Goal: Transaction & Acquisition: Purchase product/service

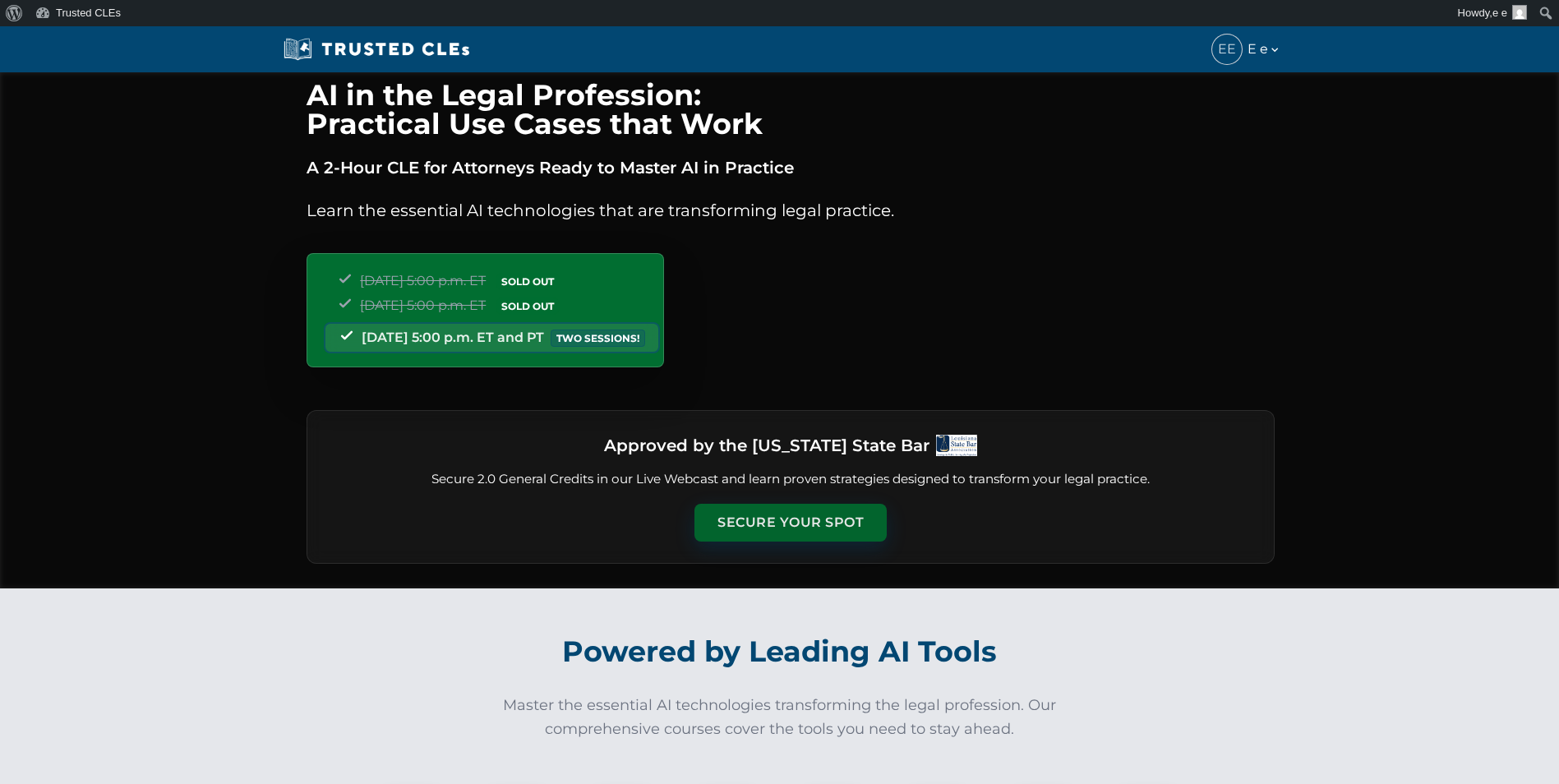
click at [752, 513] on button "Secure Your Spot" at bounding box center [790, 522] width 192 height 38
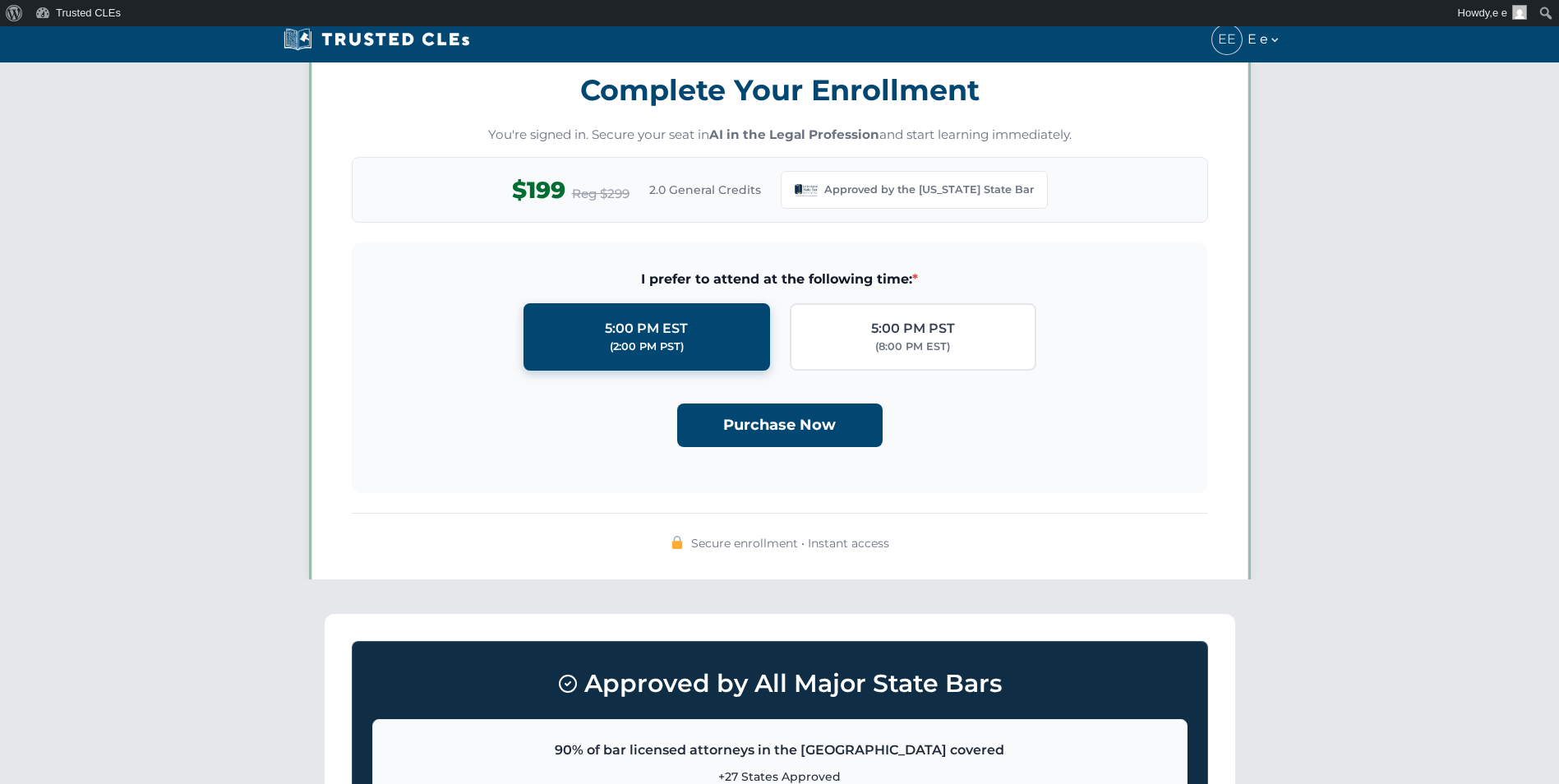
scroll to position [1418, 0]
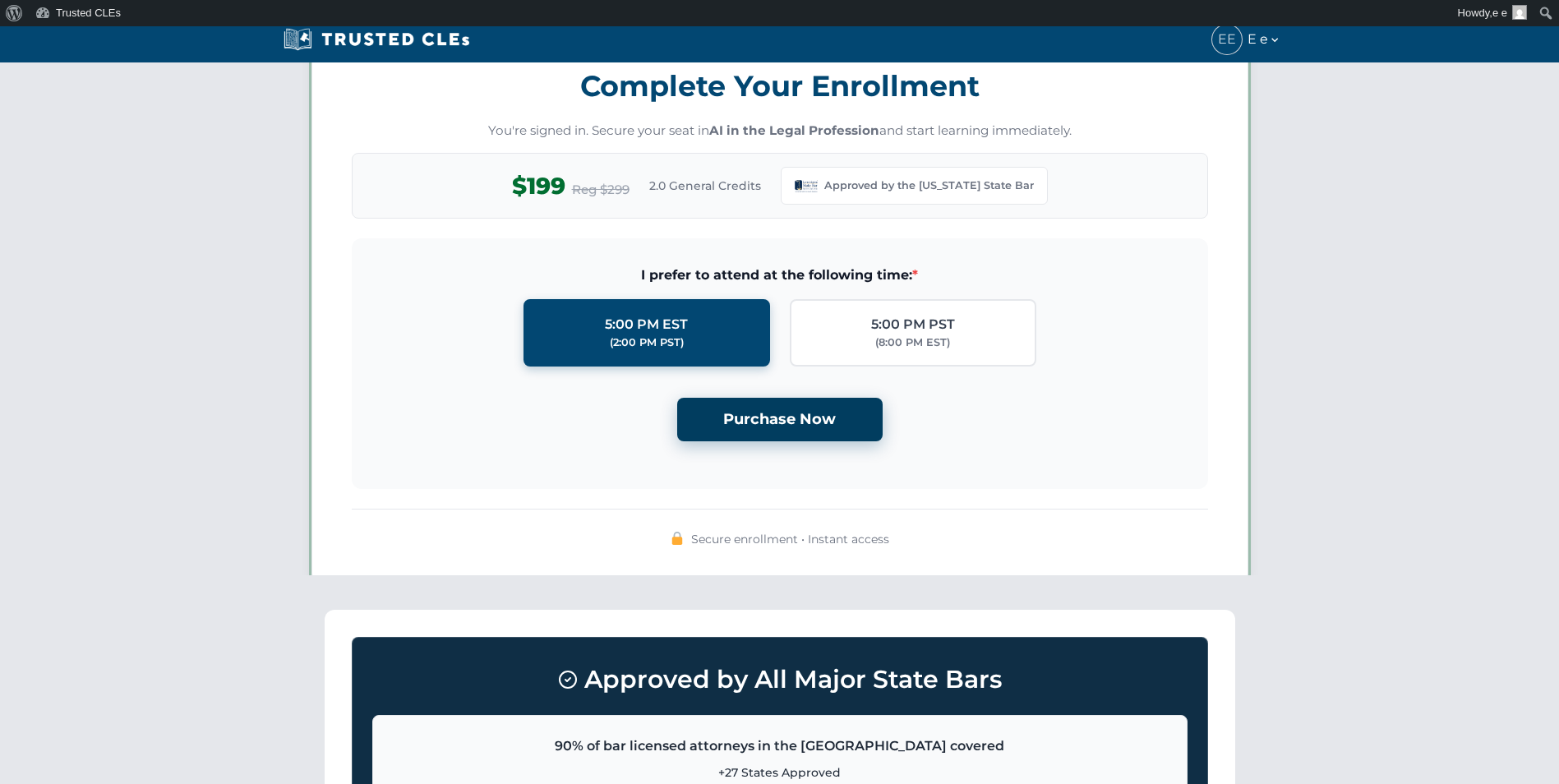
click at [752, 422] on button "Purchase Now" at bounding box center [780, 419] width 205 height 44
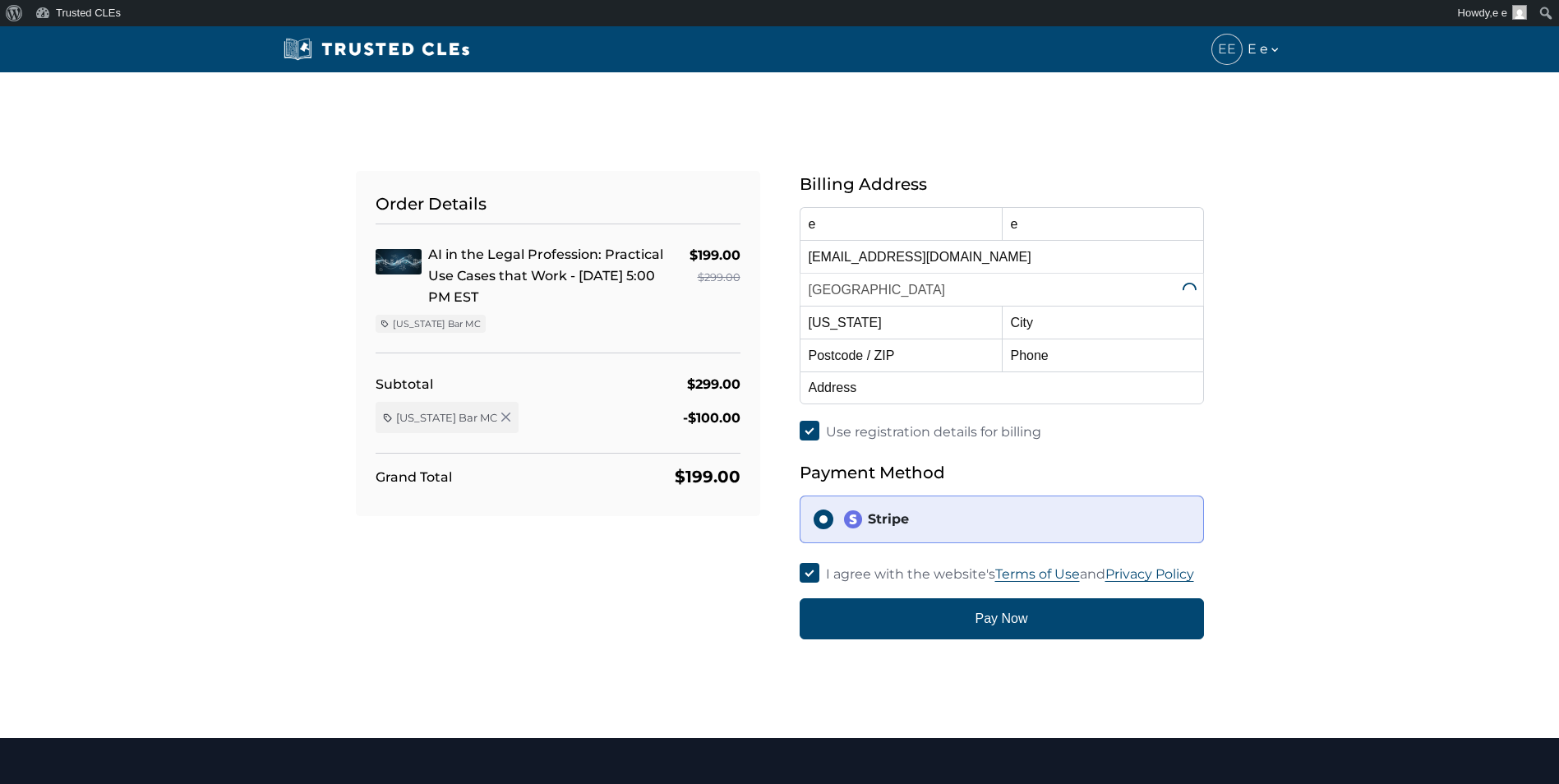
select select "[US_STATE]"
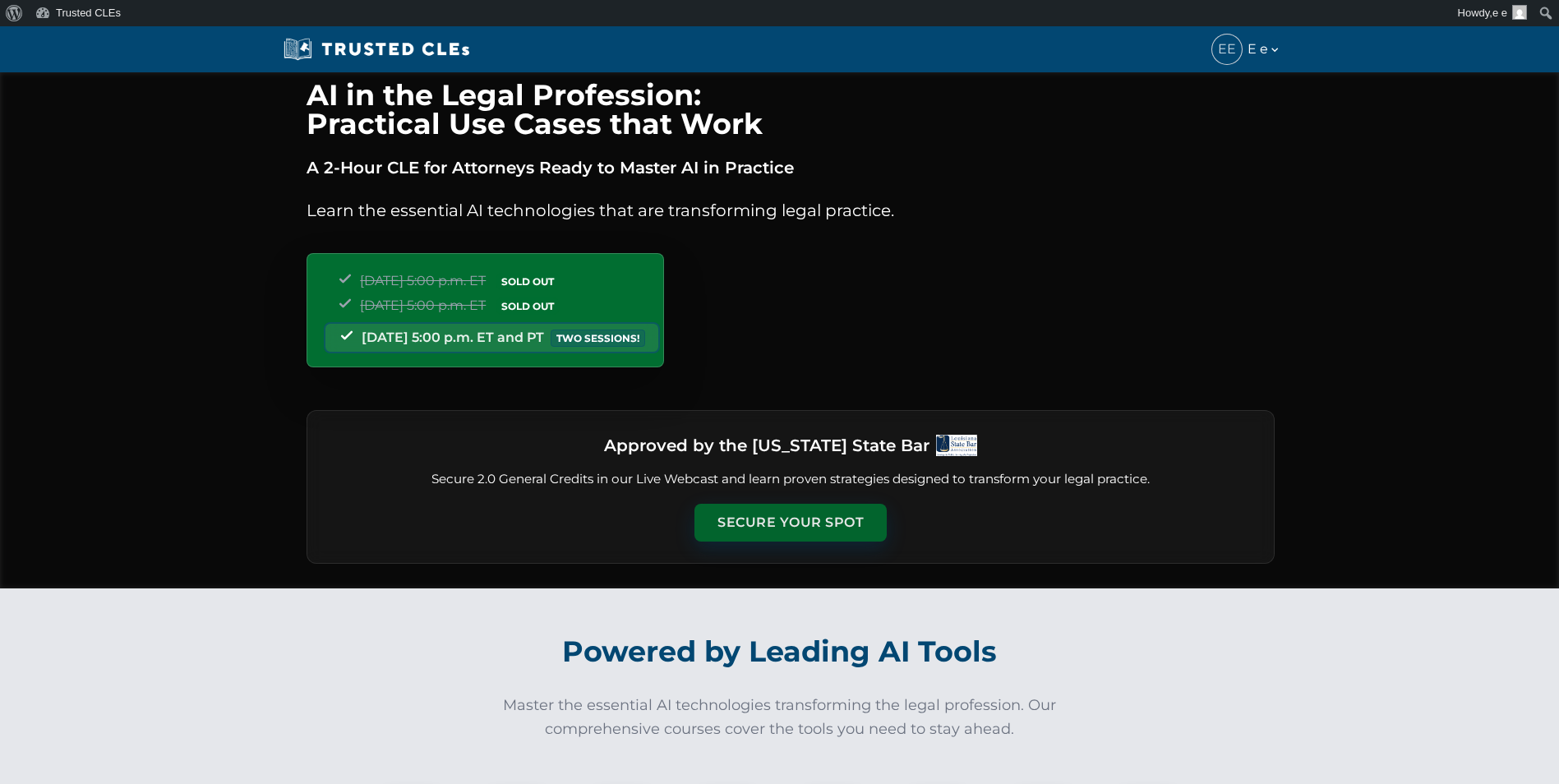
click at [746, 515] on button "Secure Your Spot" at bounding box center [790, 522] width 192 height 38
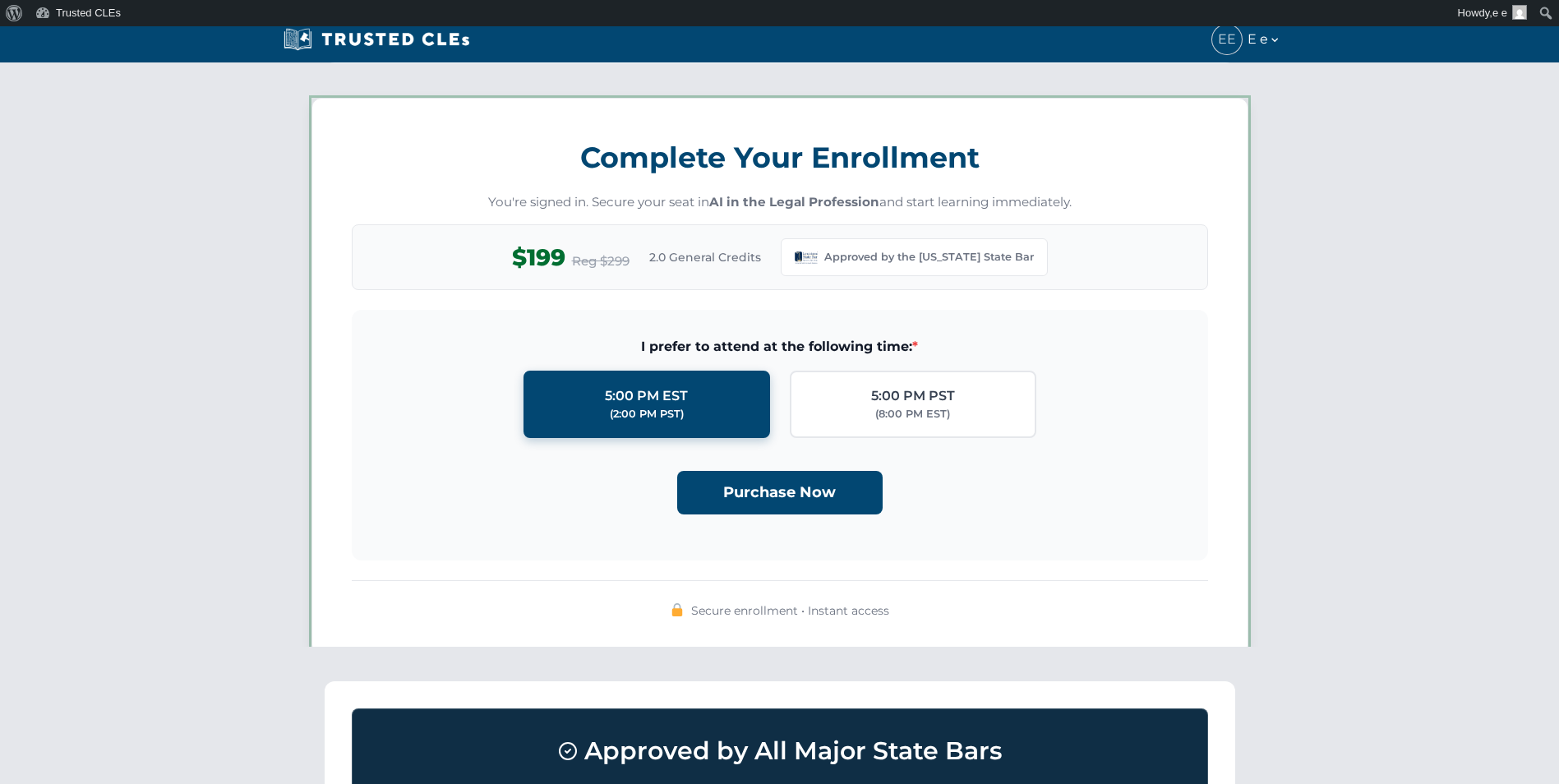
scroll to position [1418, 0]
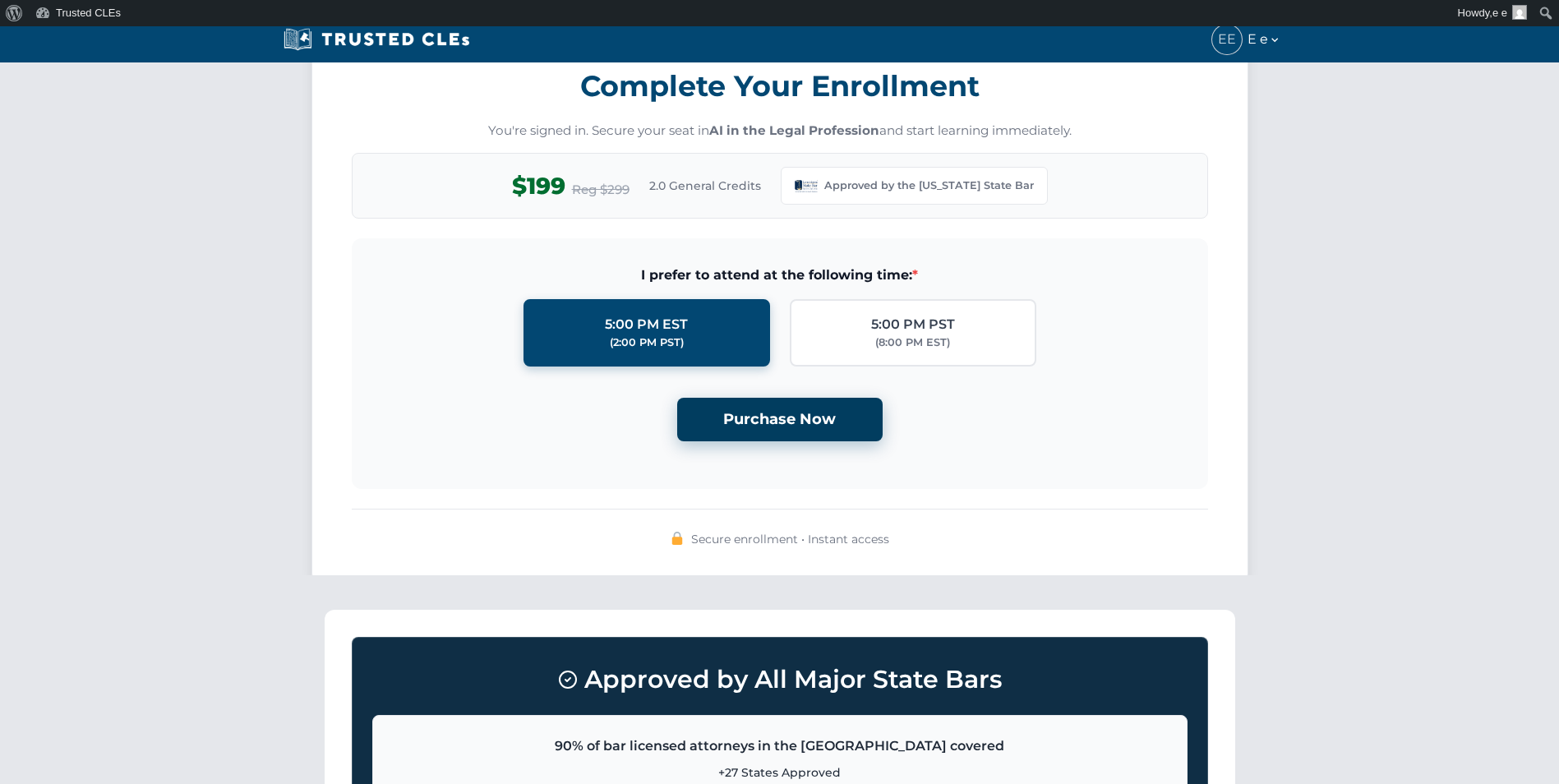
click at [743, 426] on button "Purchase Now" at bounding box center [780, 419] width 205 height 44
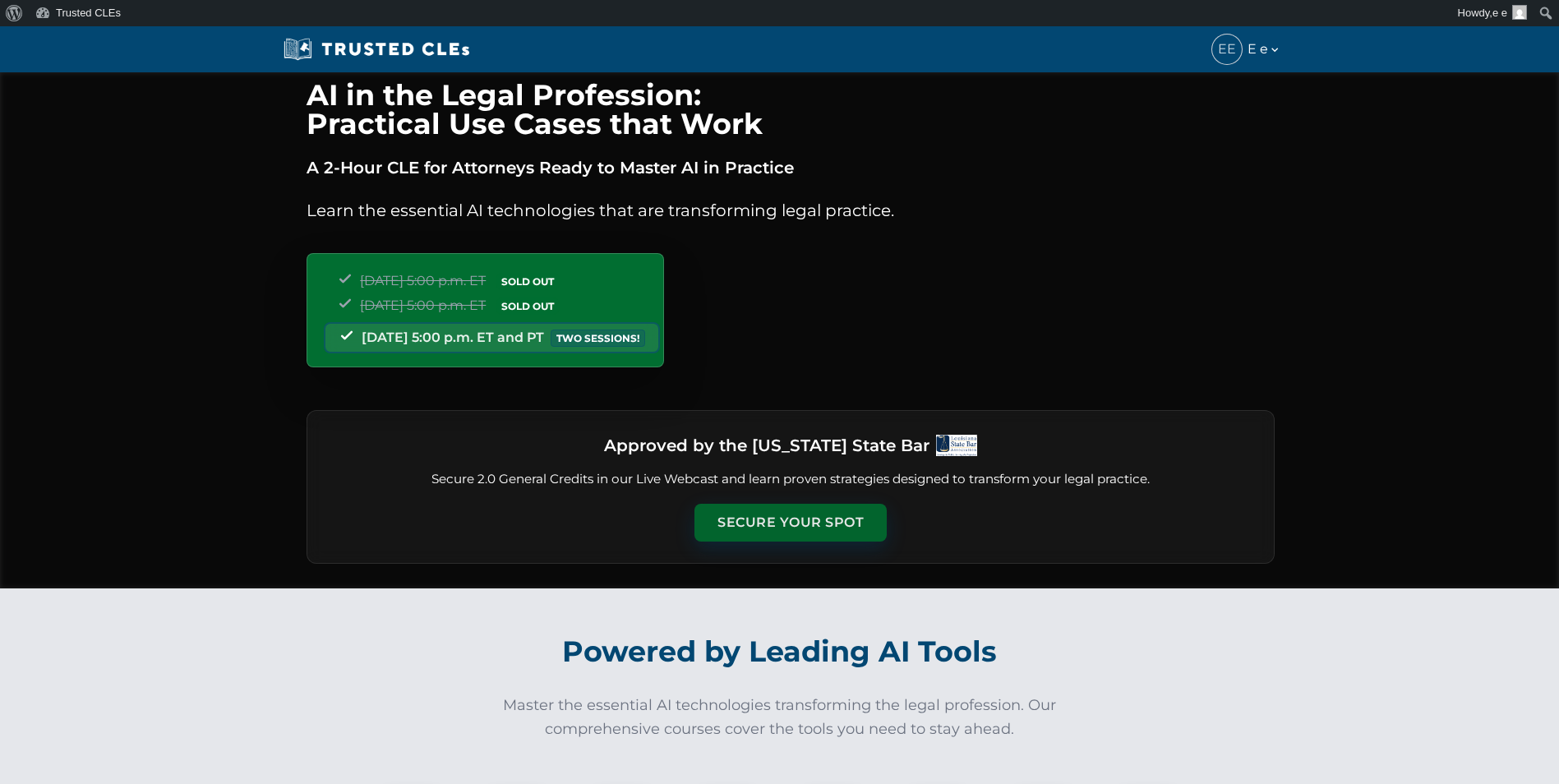
click at [734, 523] on button "Secure Your Spot" at bounding box center [790, 522] width 192 height 38
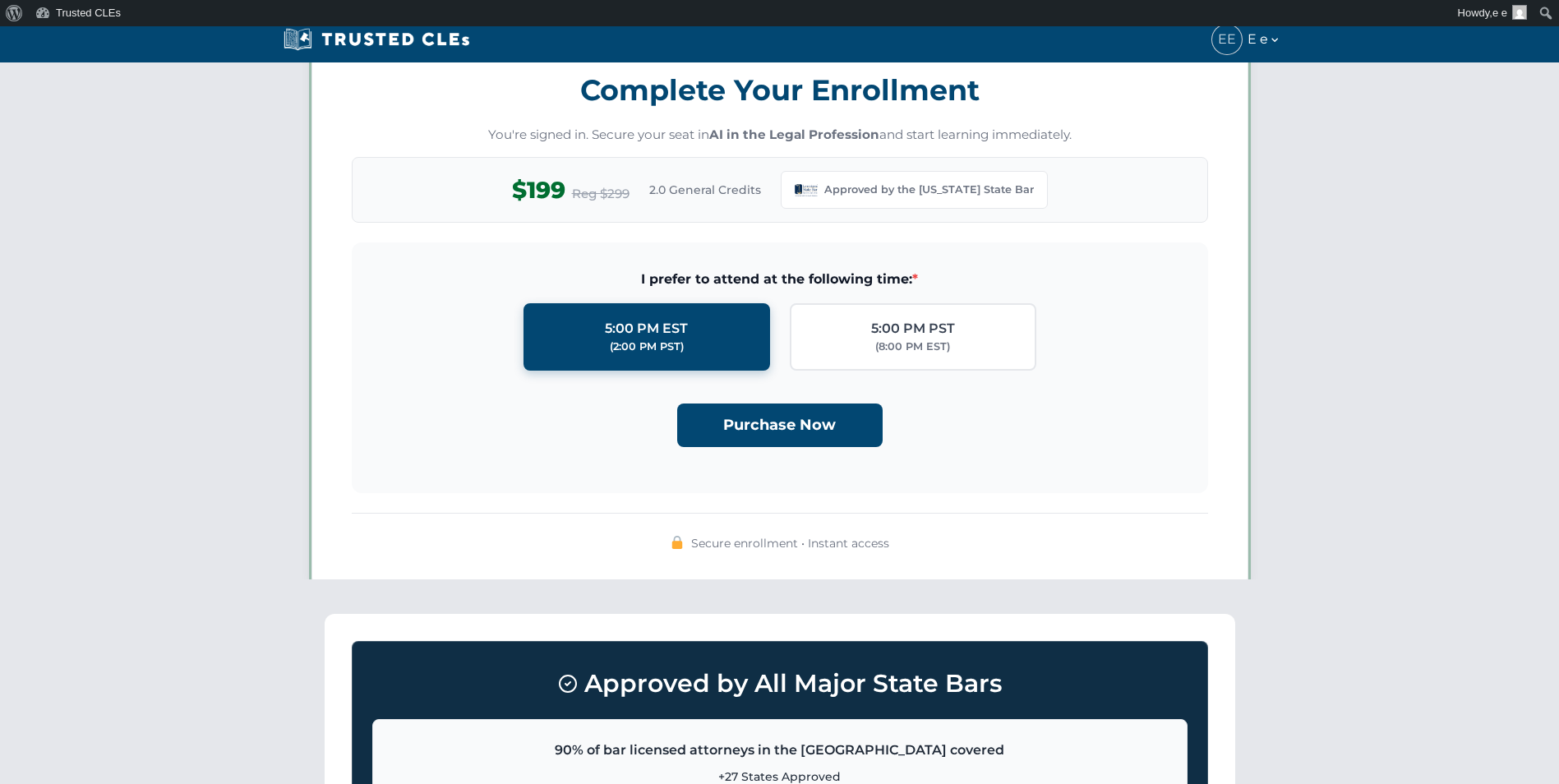
scroll to position [1418, 0]
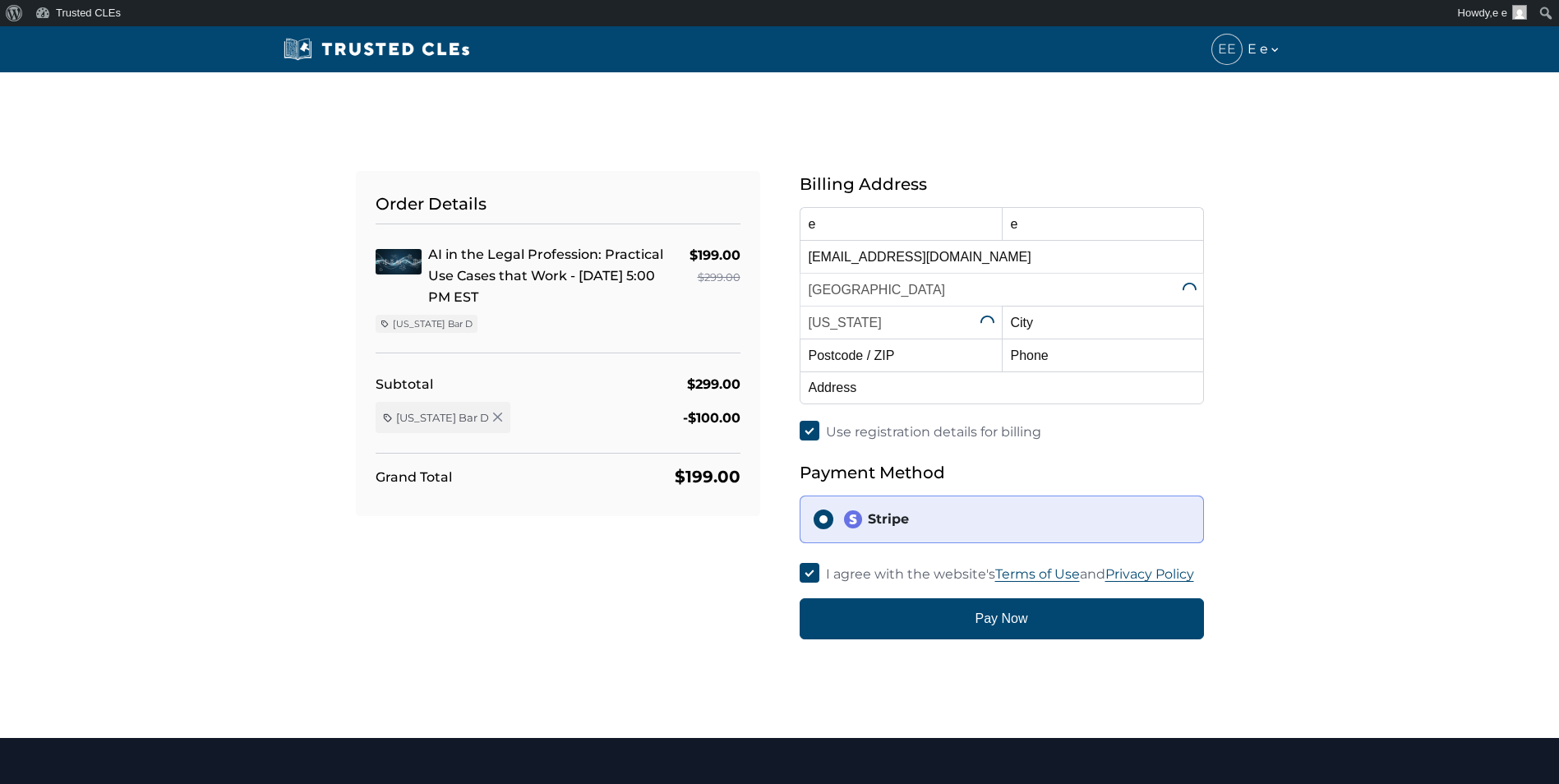
select select "[US_STATE]"
click at [492, 414] on icon "button" at bounding box center [498, 418] width 12 height 12
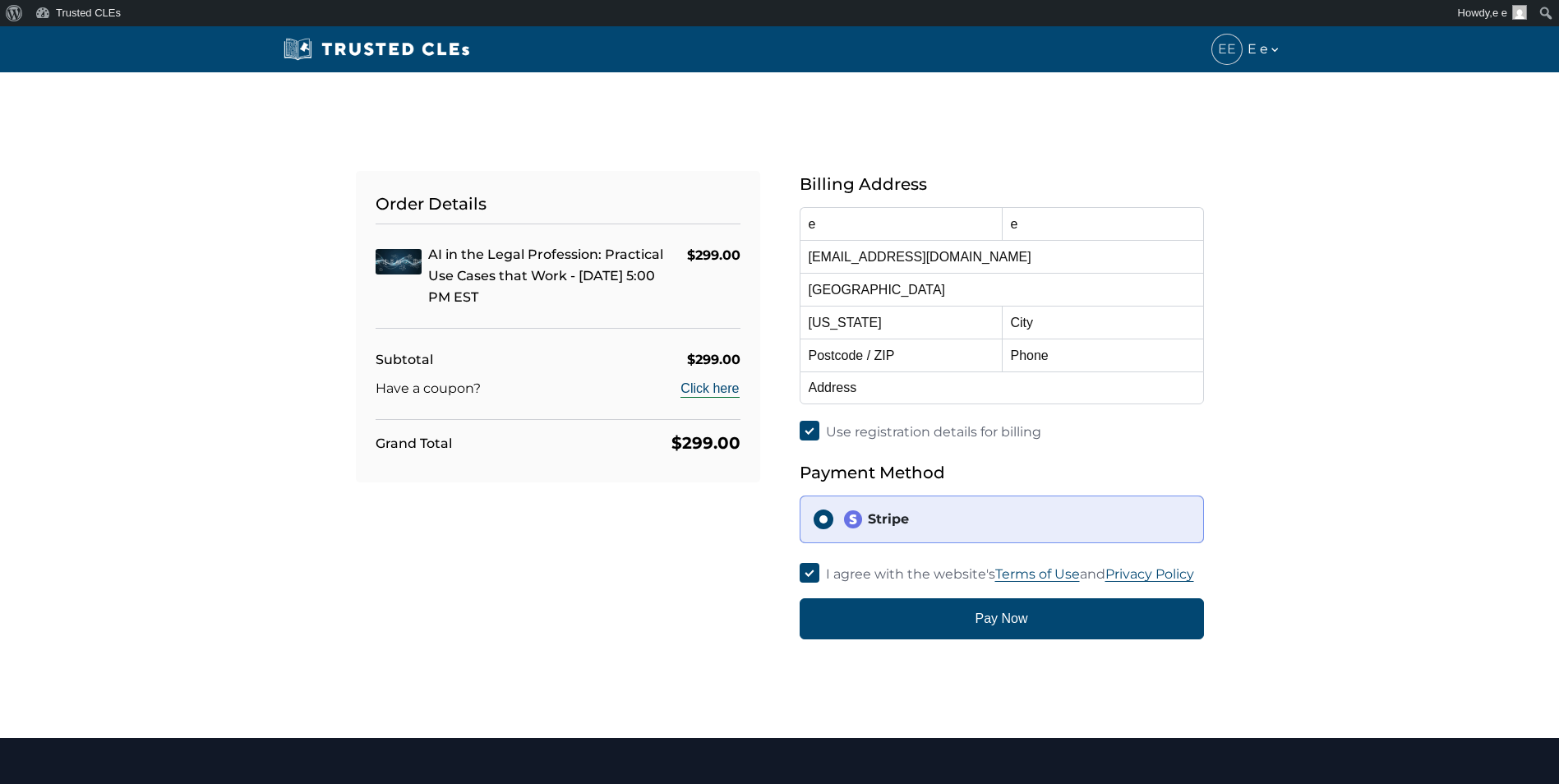
click at [713, 389] on button "Click here" at bounding box center [709, 388] width 60 height 19
click at [520, 413] on input "text" at bounding box center [531, 424] width 303 height 29
paste input "[US_STATE]-BAR"
type input "[US_STATE]-BAR"
click at [688, 427] on button "Apply" at bounding box center [710, 424] width 54 height 29
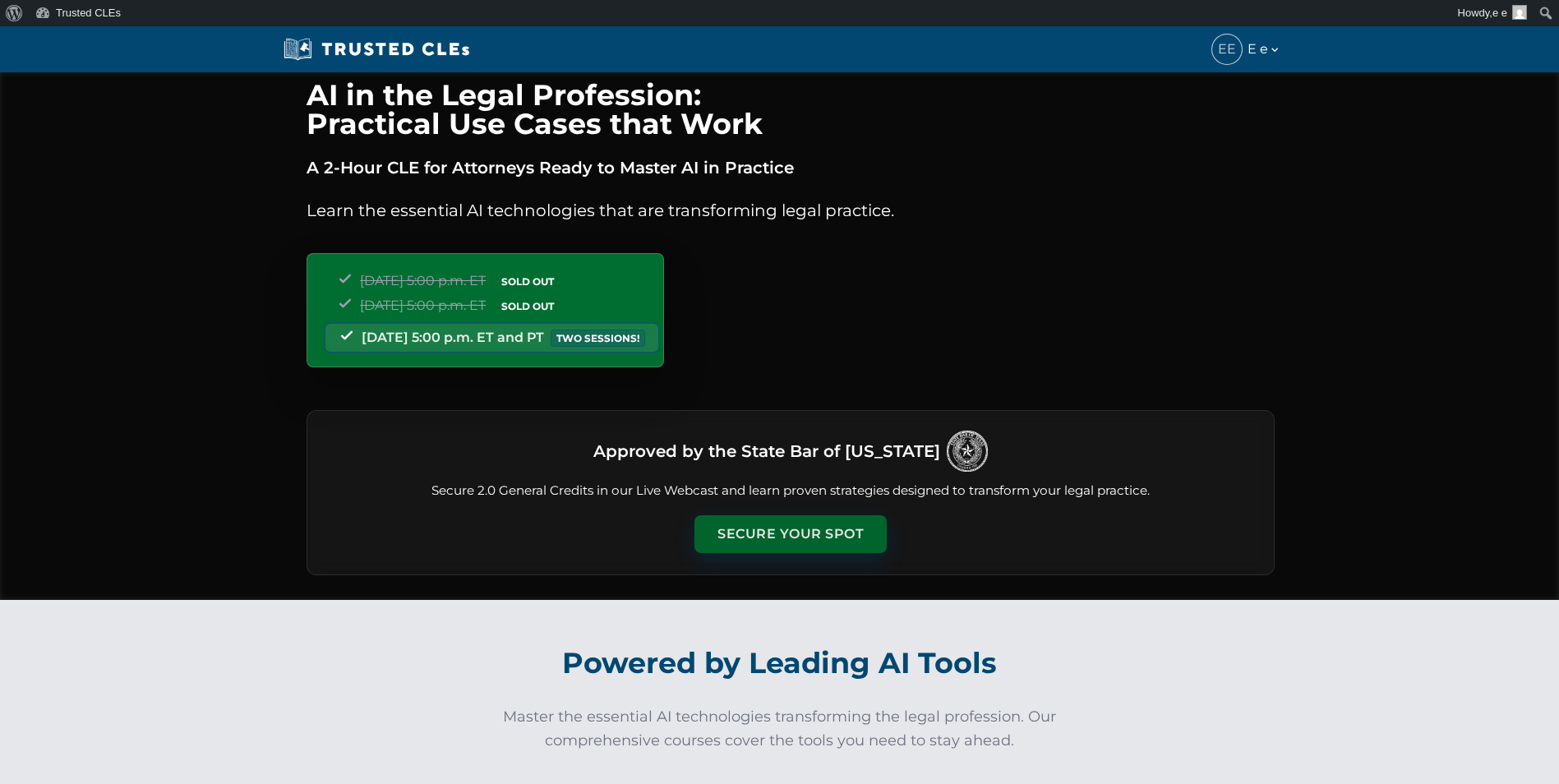
click at [756, 541] on button "Secure Your Spot" at bounding box center [790, 534] width 192 height 38
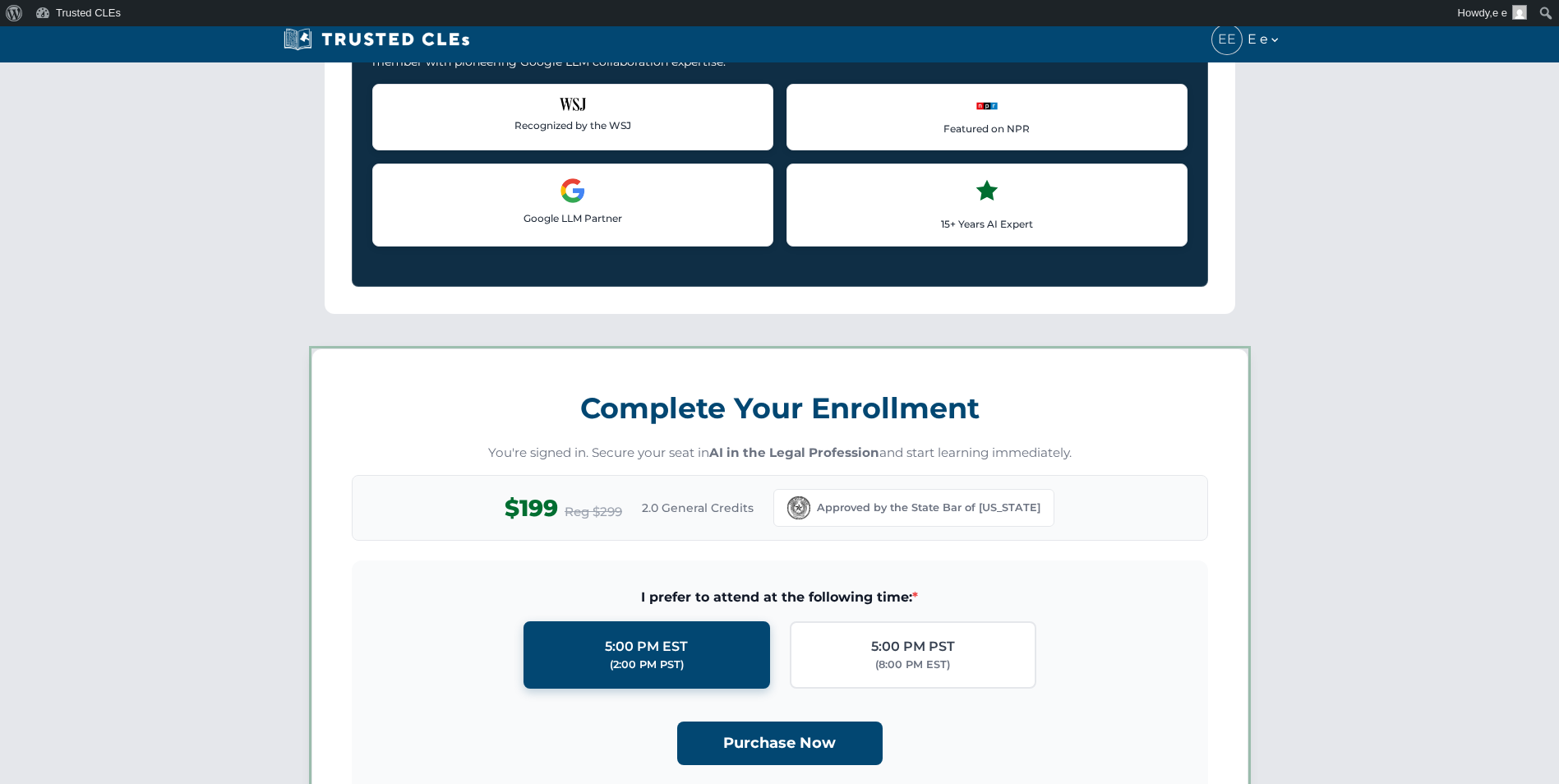
scroll to position [1429, 0]
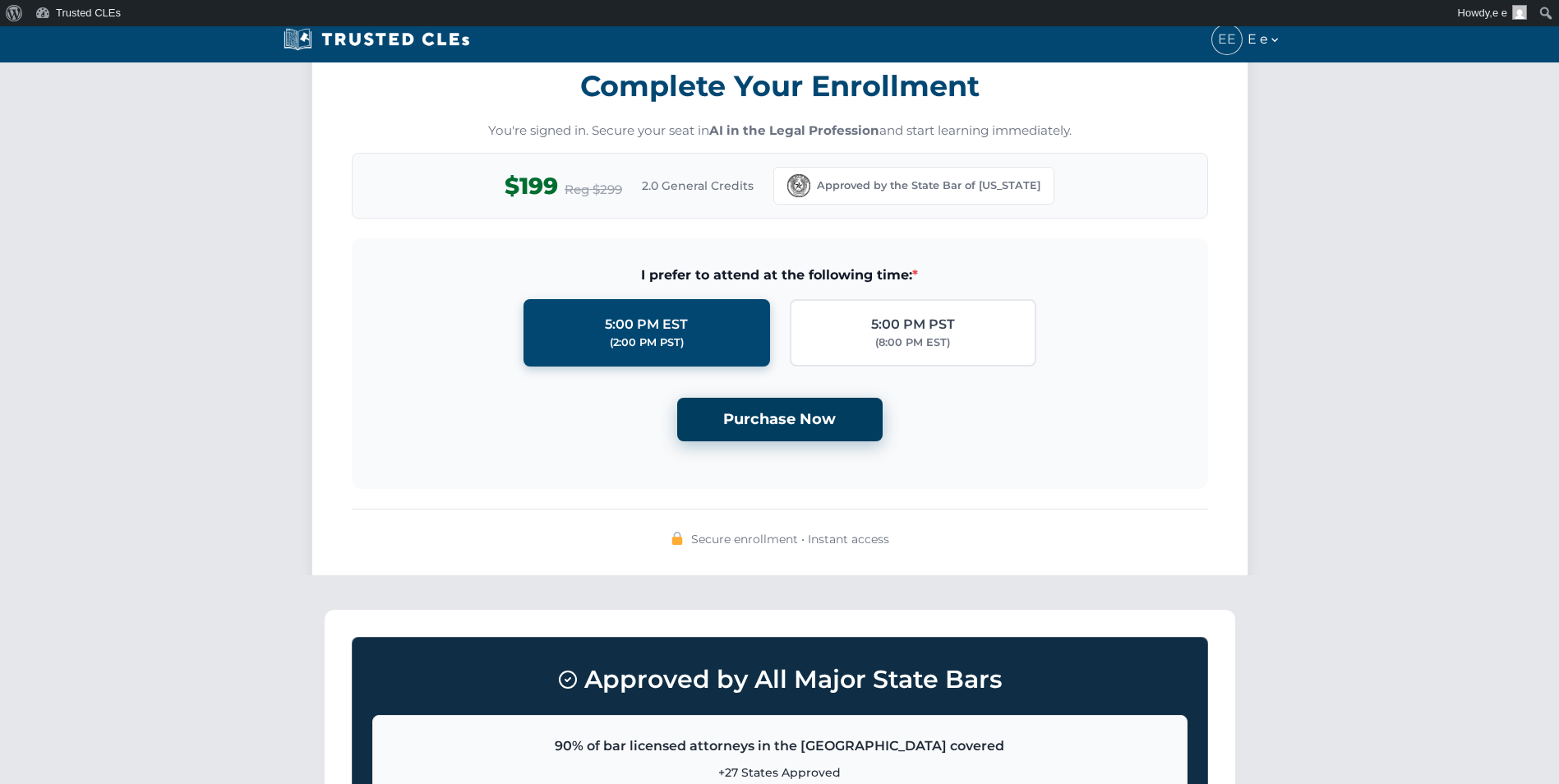
click at [788, 432] on button "Purchase Now" at bounding box center [780, 419] width 205 height 44
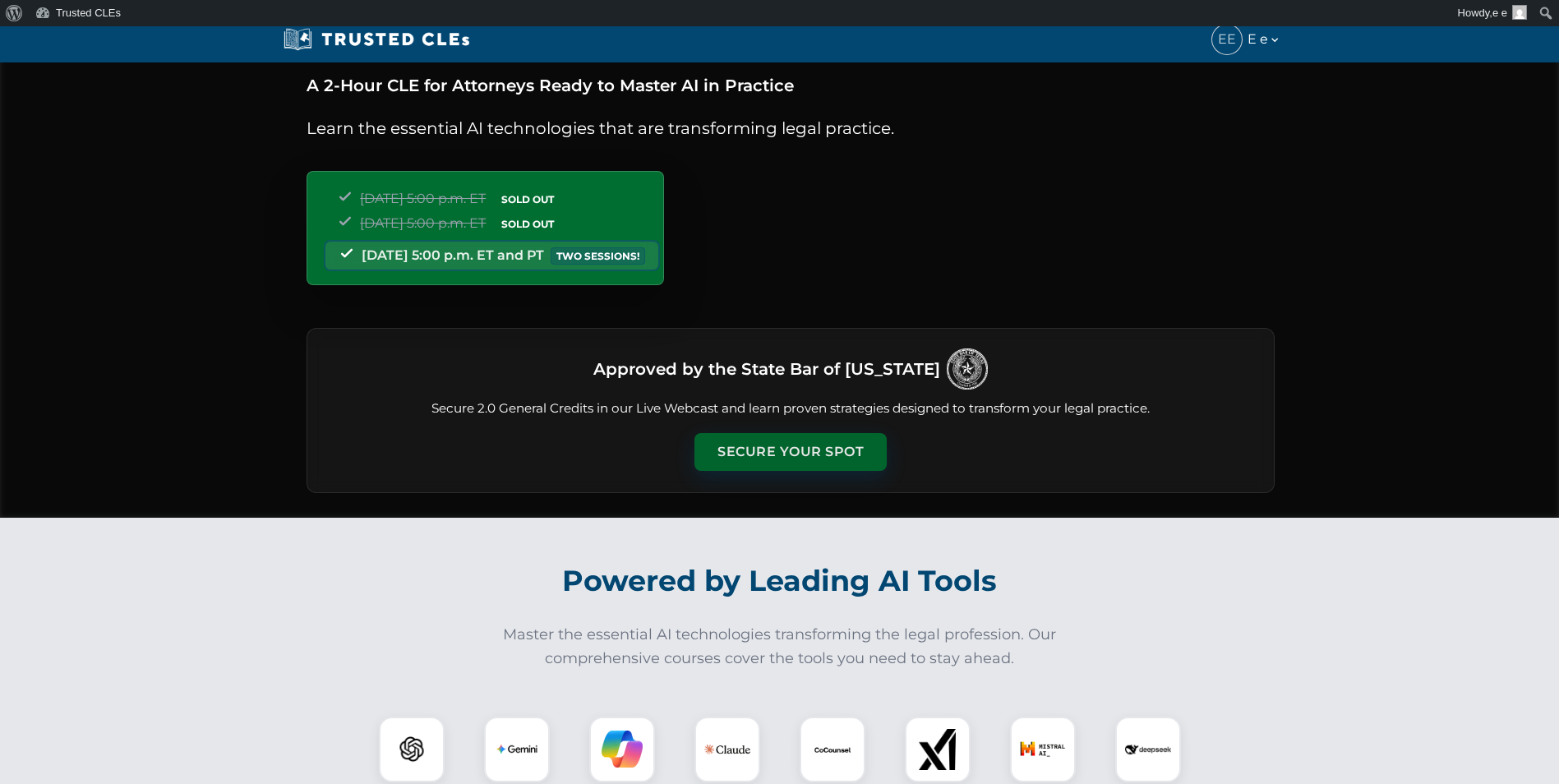
click at [766, 443] on button "Secure Your Spot" at bounding box center [790, 451] width 192 height 38
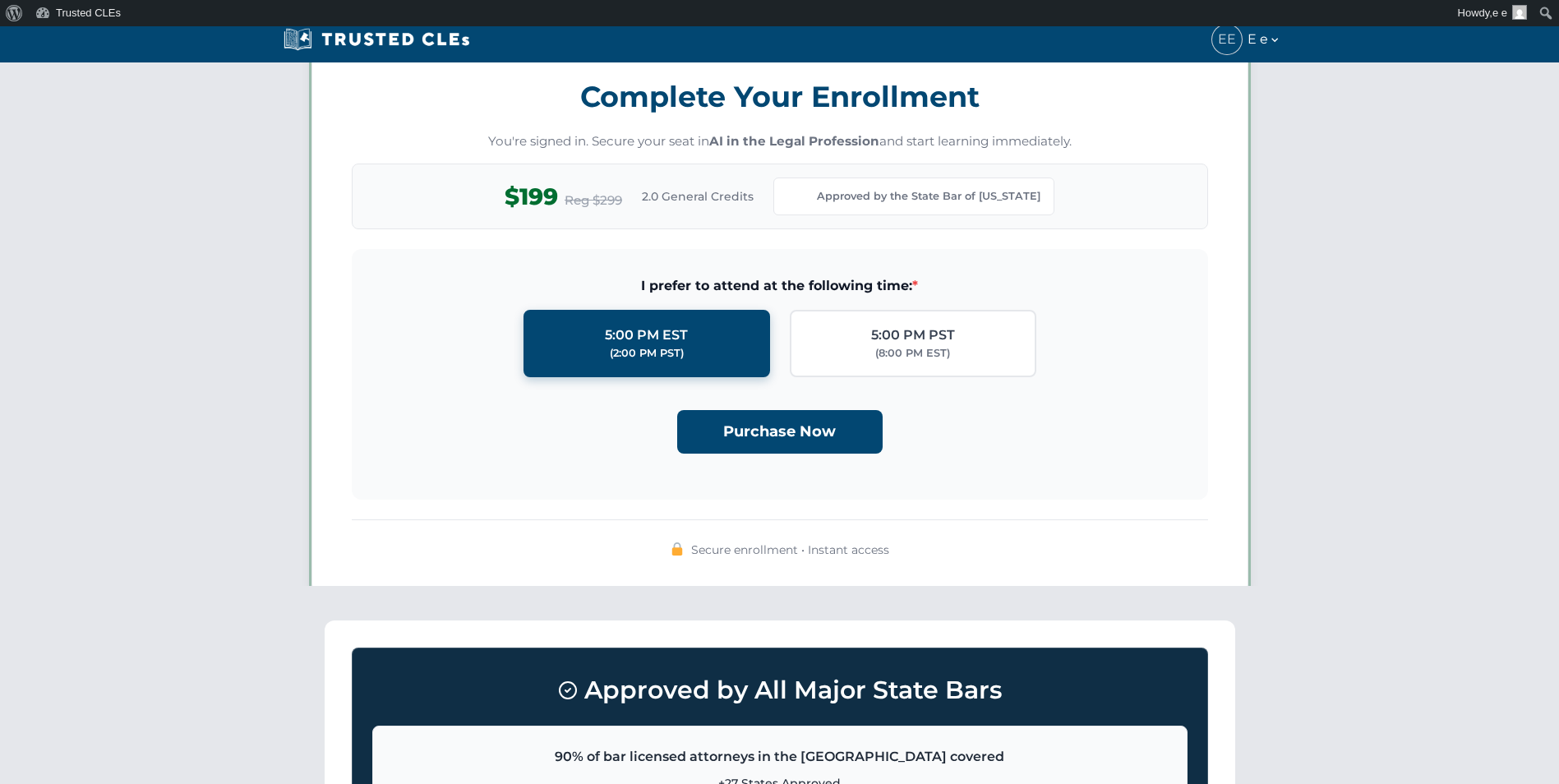
scroll to position [1429, 0]
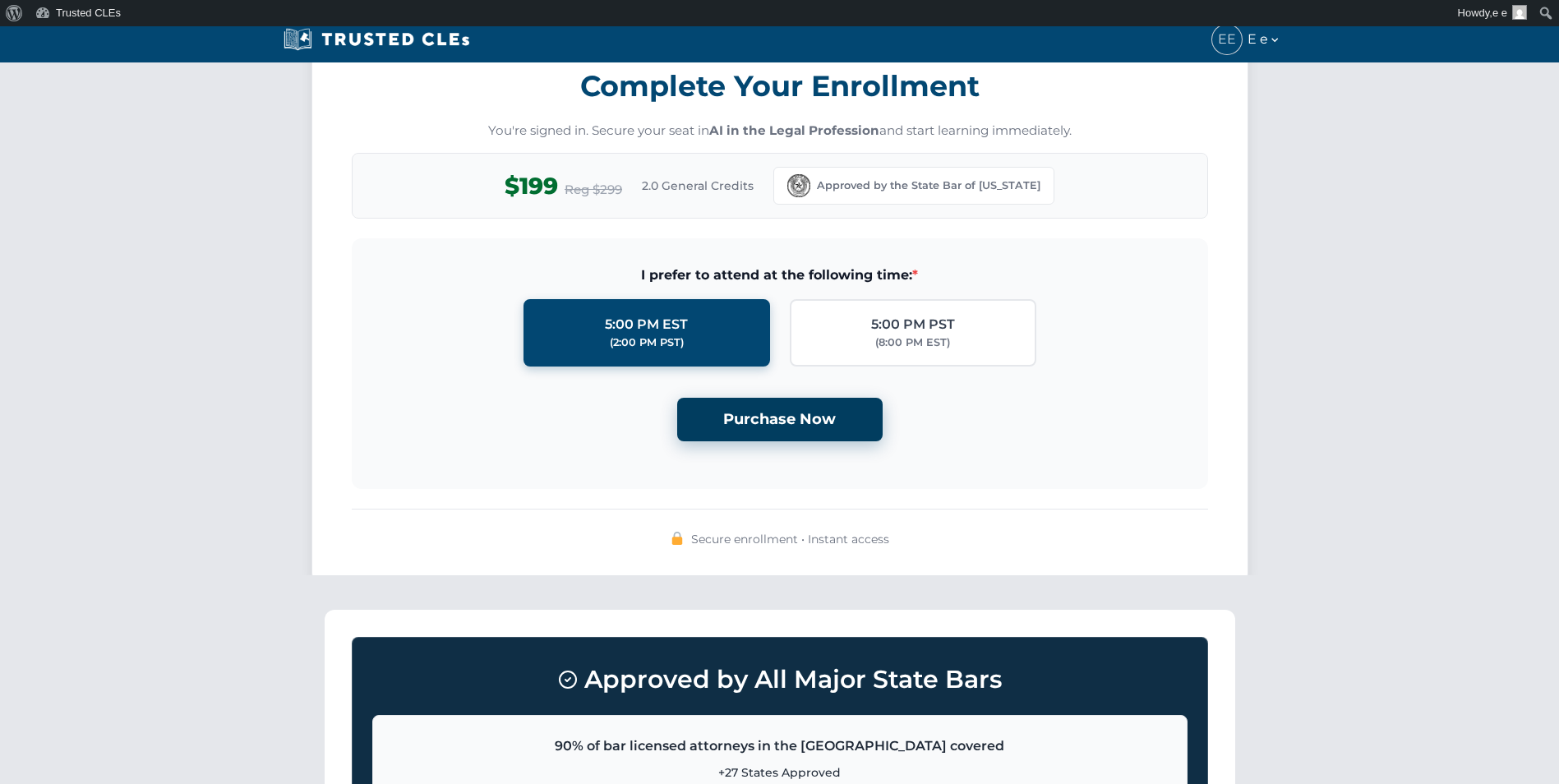
click at [760, 439] on button "Purchase Now" at bounding box center [780, 419] width 205 height 44
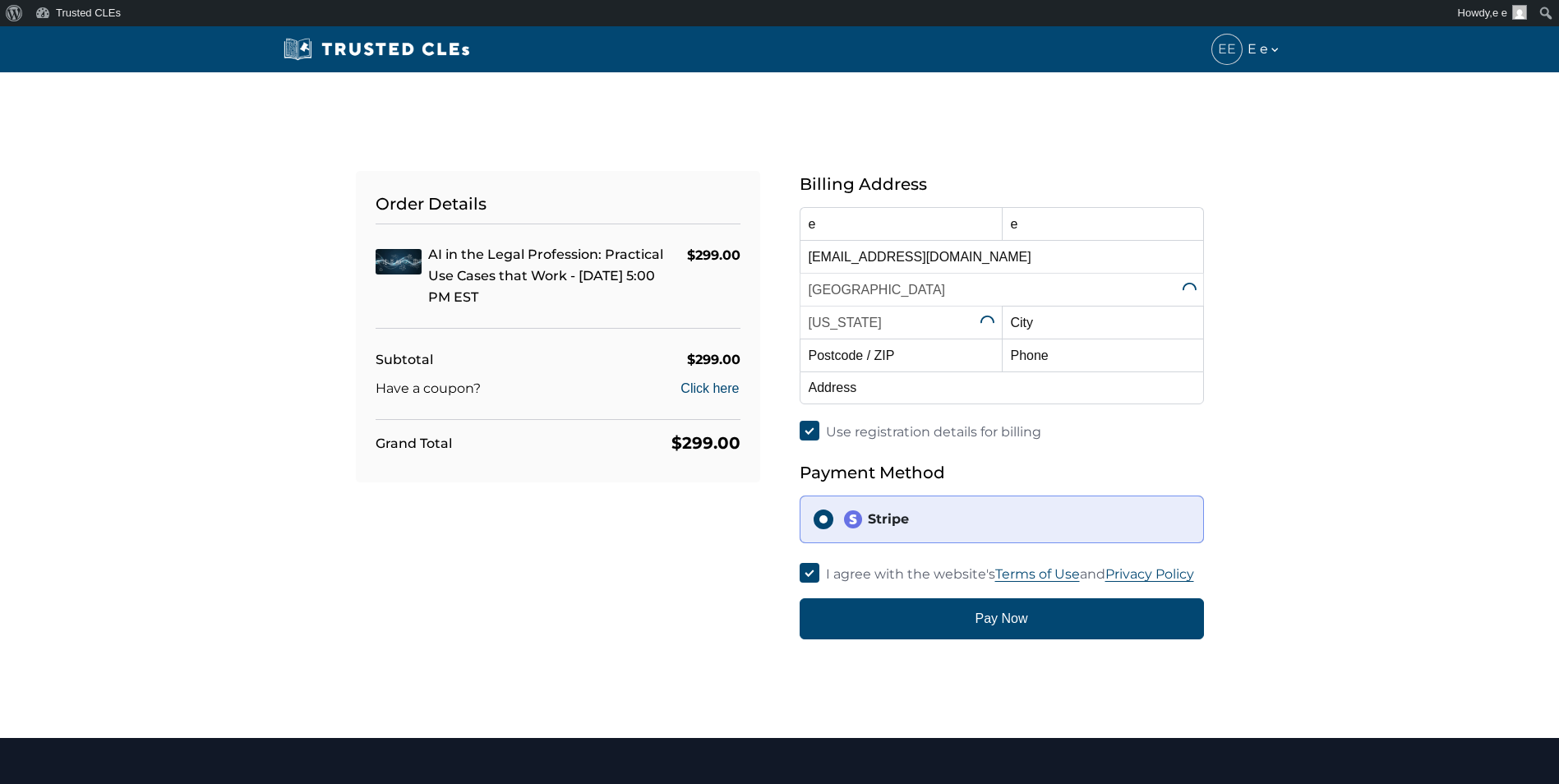
select select "[US_STATE]"
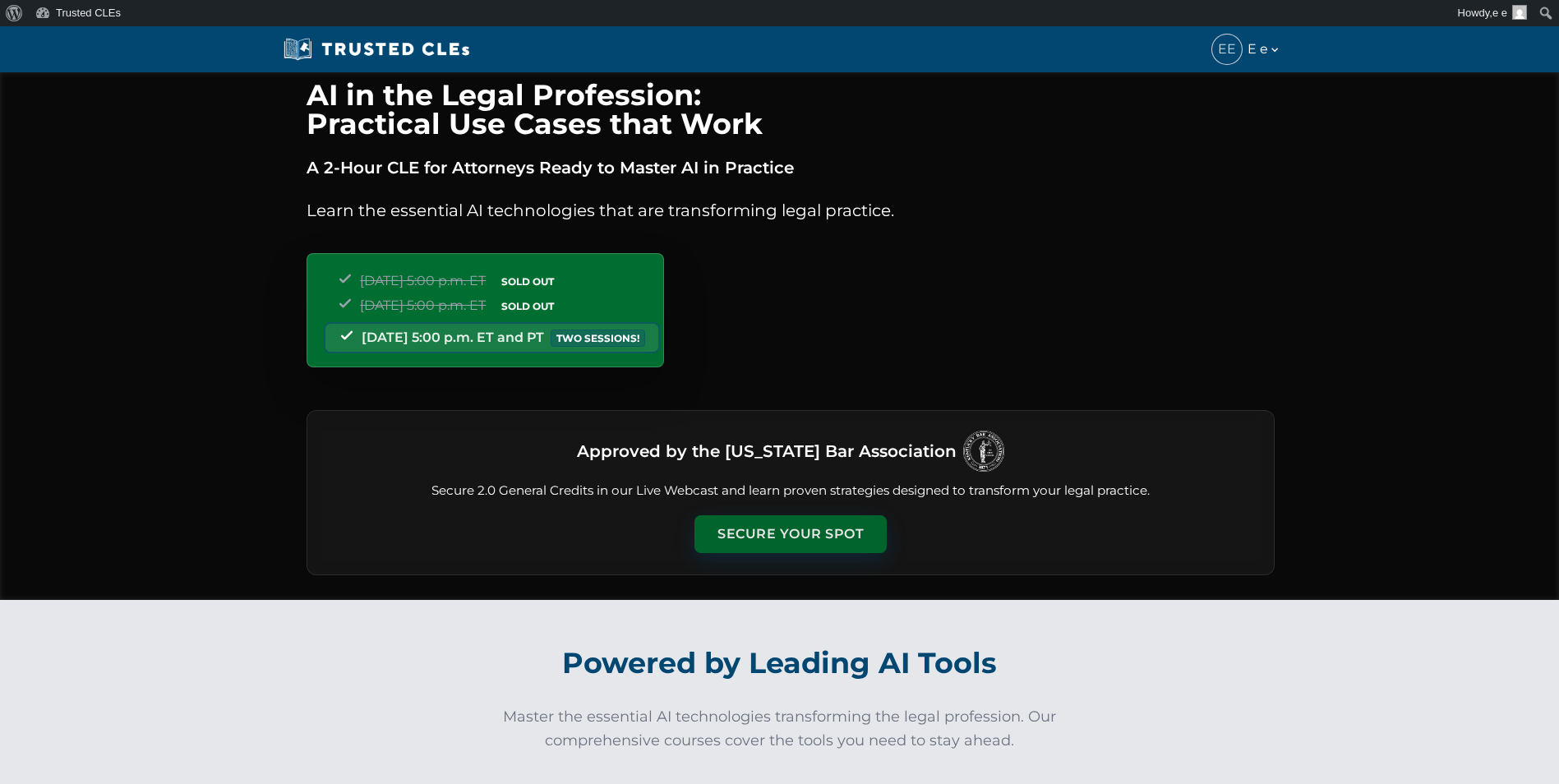
click at [791, 542] on button "Secure Your Spot" at bounding box center [790, 534] width 192 height 38
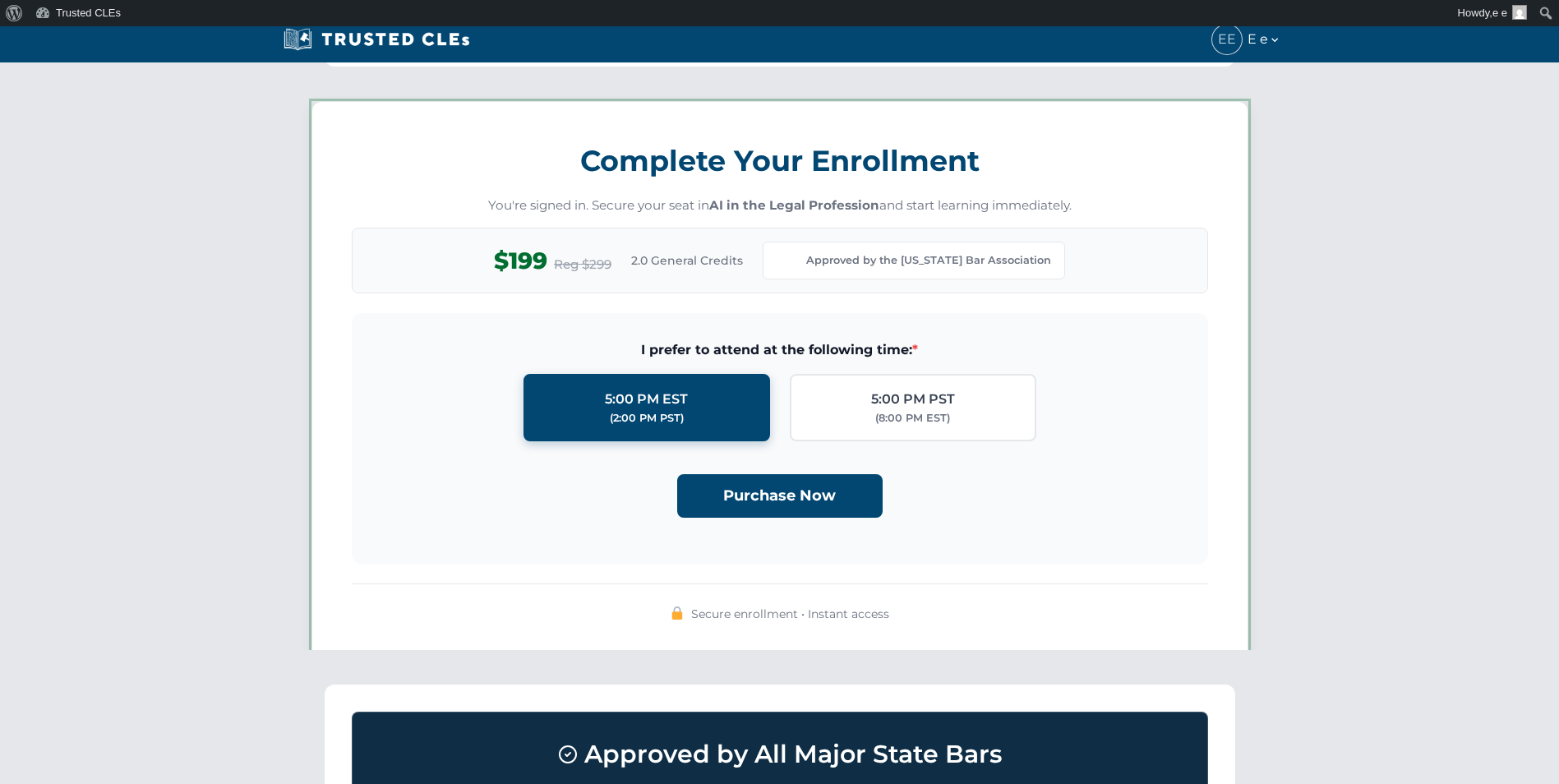
scroll to position [1429, 0]
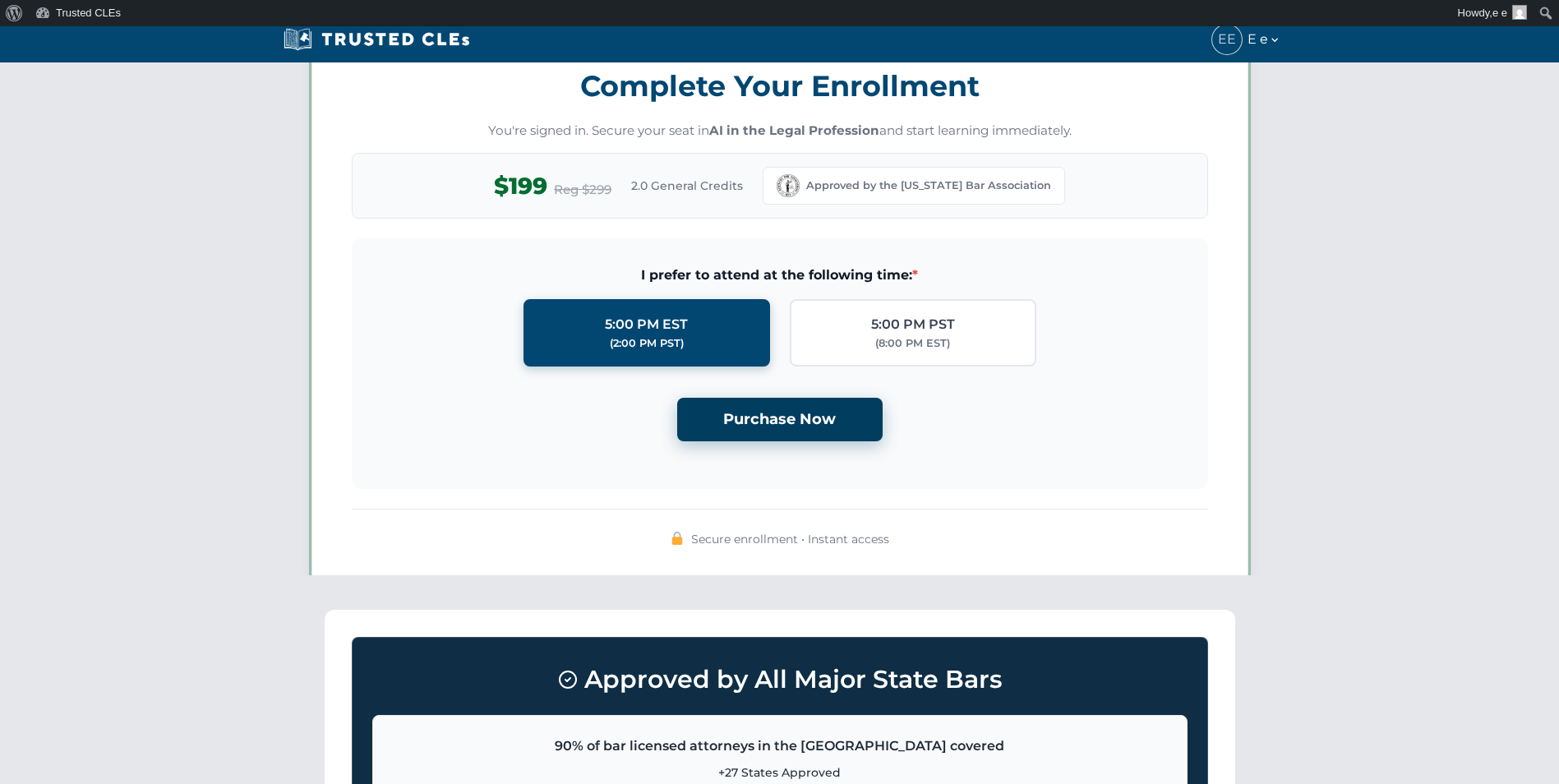
click at [777, 438] on button "Purchase Now" at bounding box center [780, 419] width 205 height 44
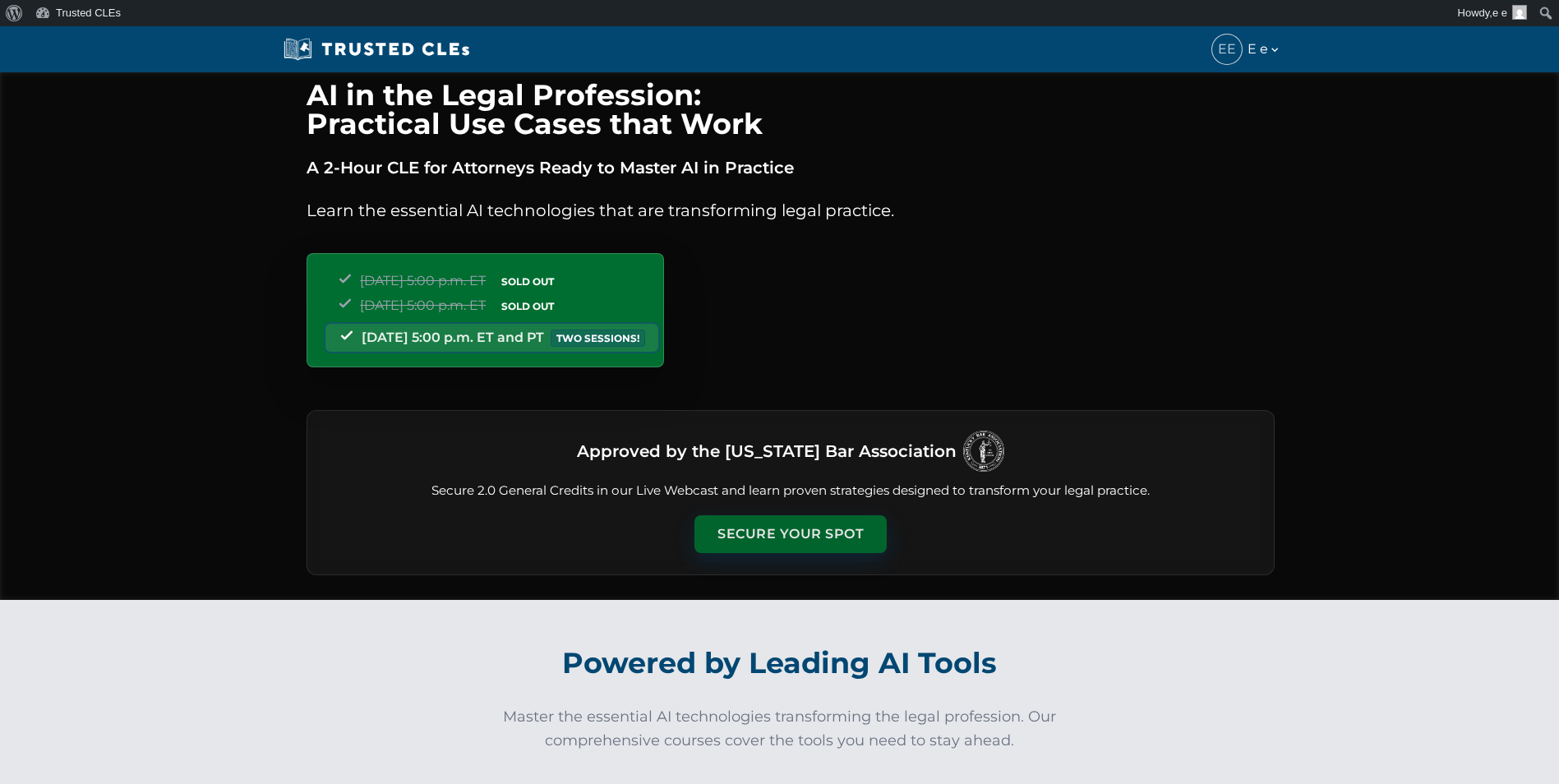
click at [818, 535] on button "Secure Your Spot" at bounding box center [790, 534] width 192 height 38
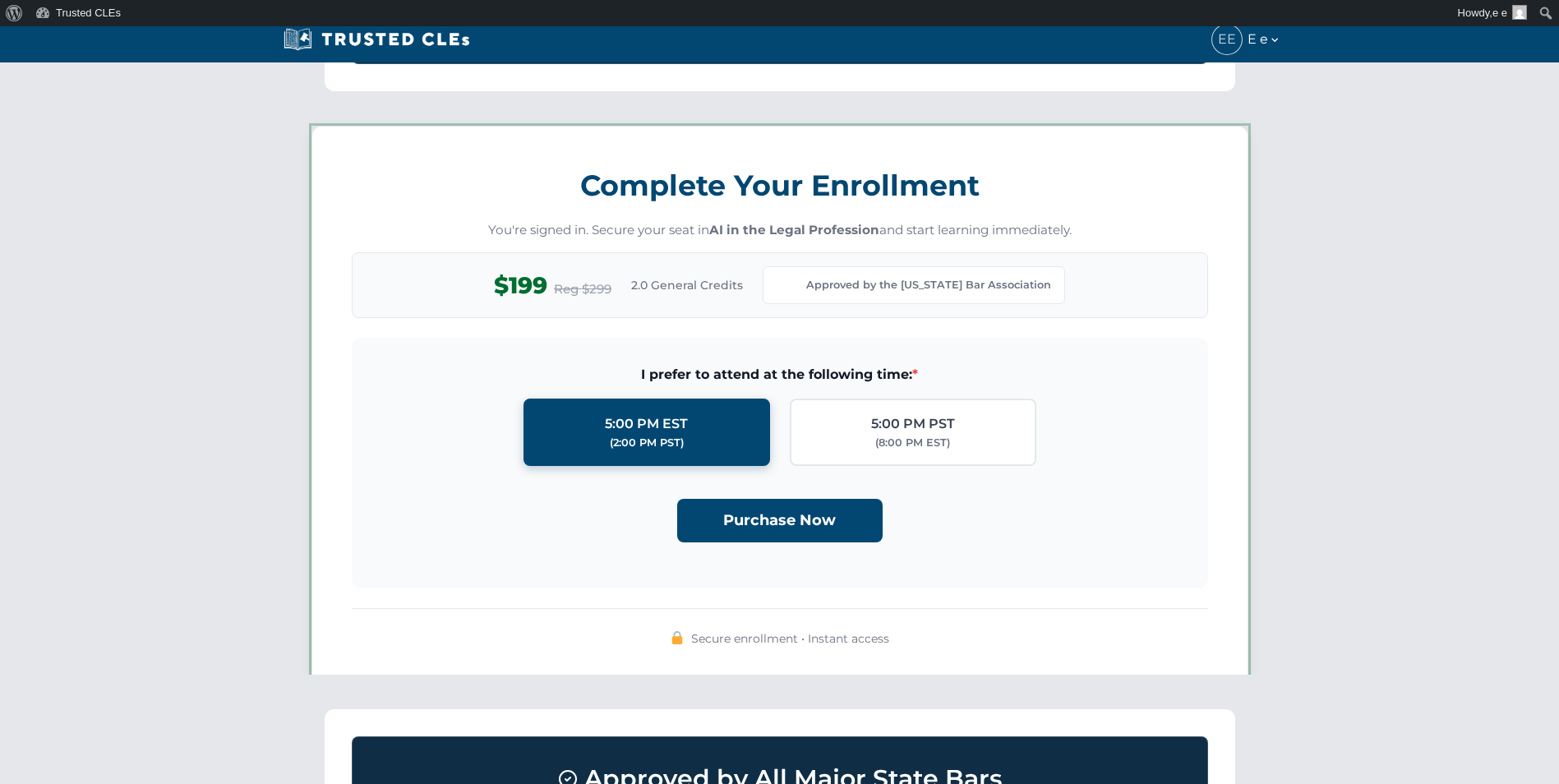
scroll to position [1429, 0]
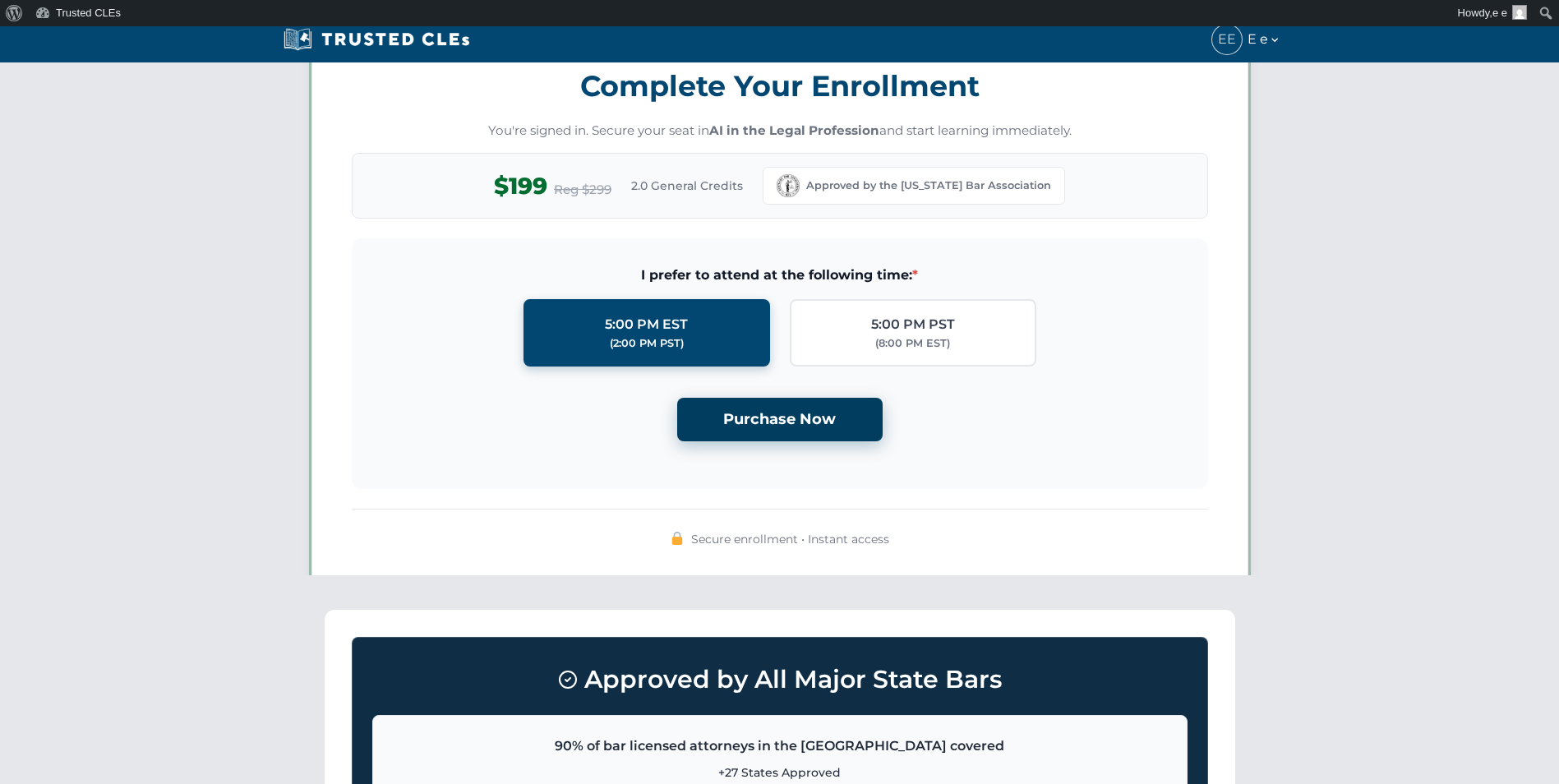
click at [773, 415] on button "Purchase Now" at bounding box center [780, 419] width 205 height 44
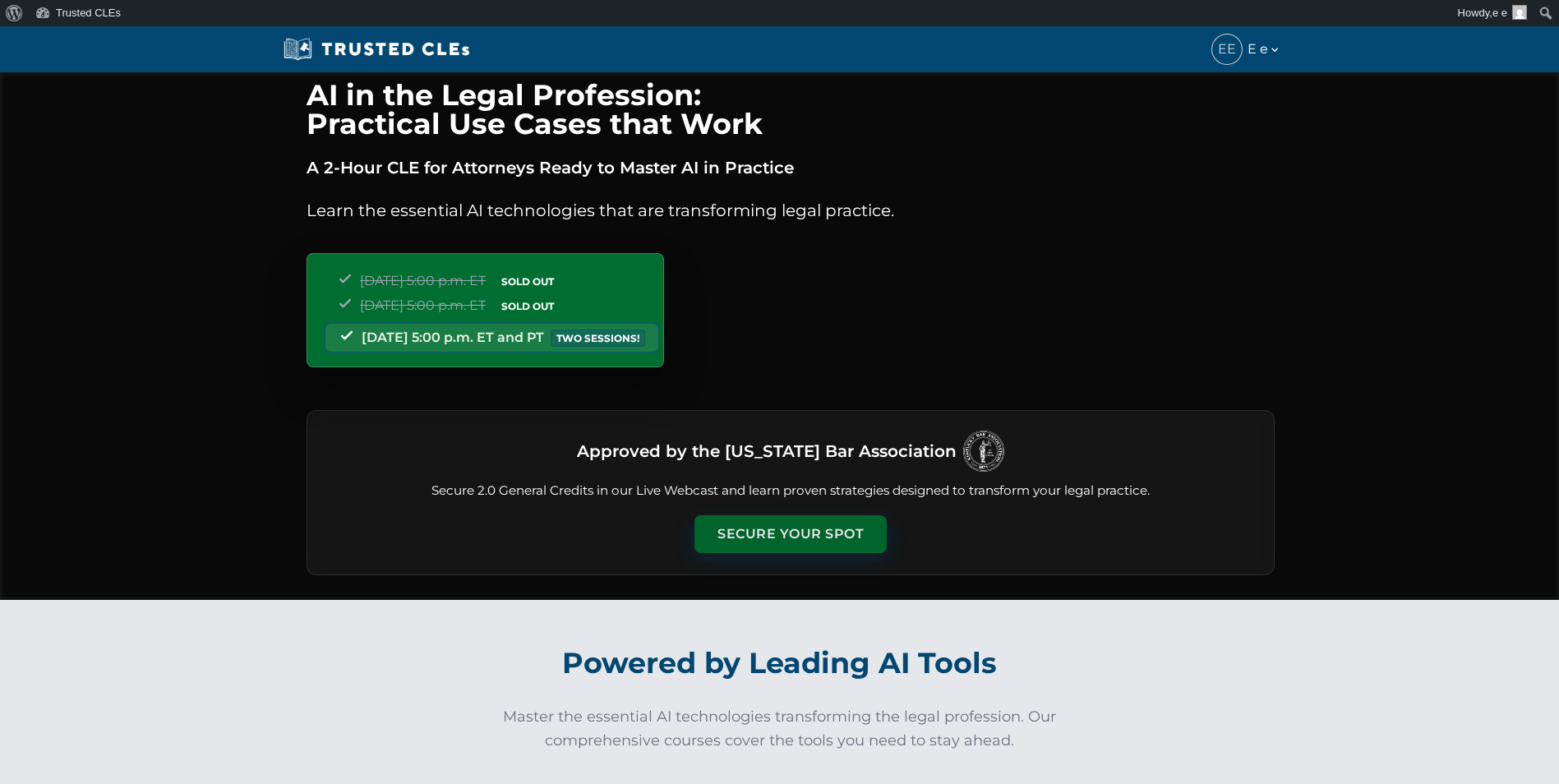
click at [728, 526] on button "Secure Your Spot" at bounding box center [790, 534] width 192 height 38
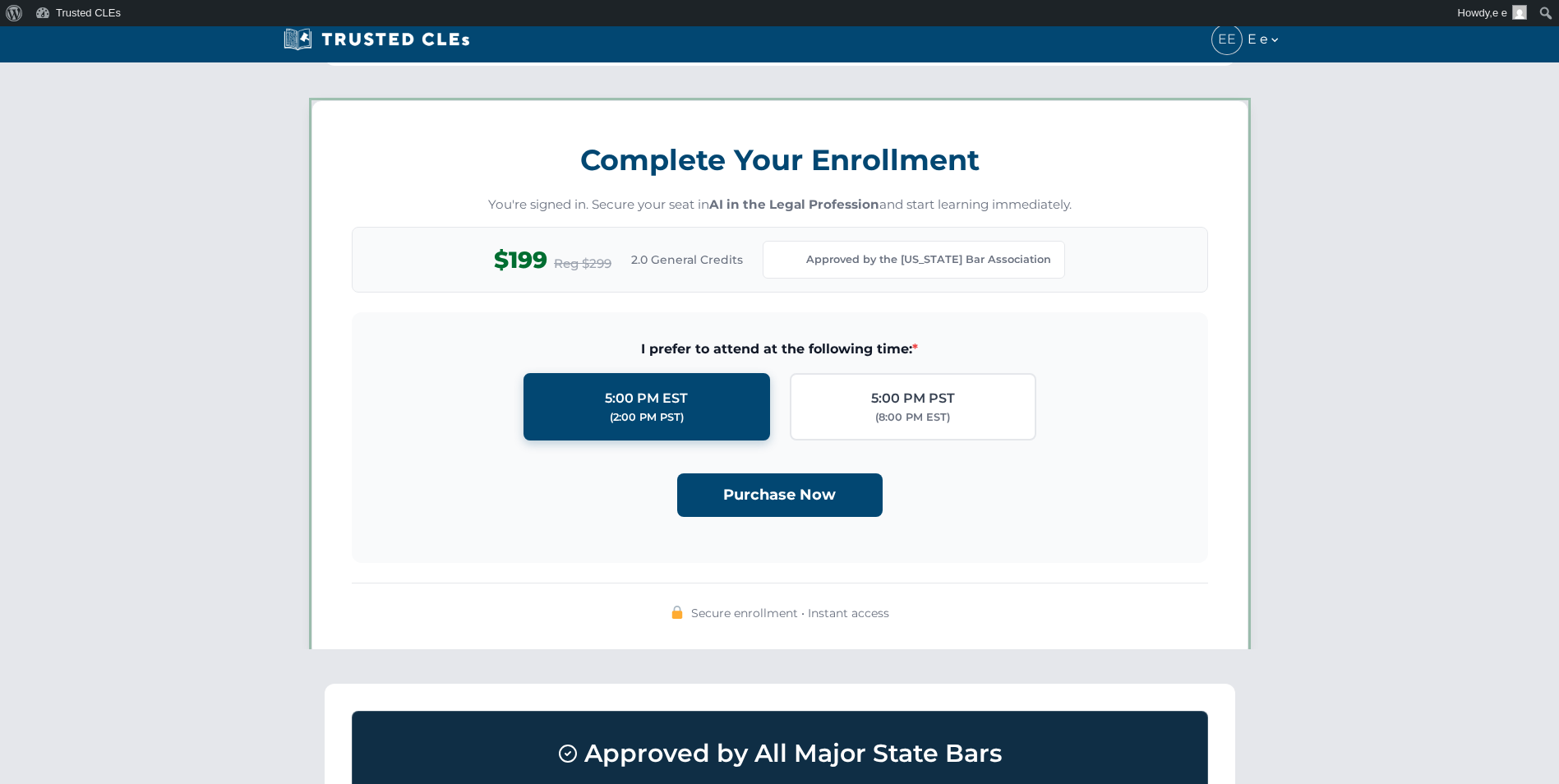
scroll to position [1429, 0]
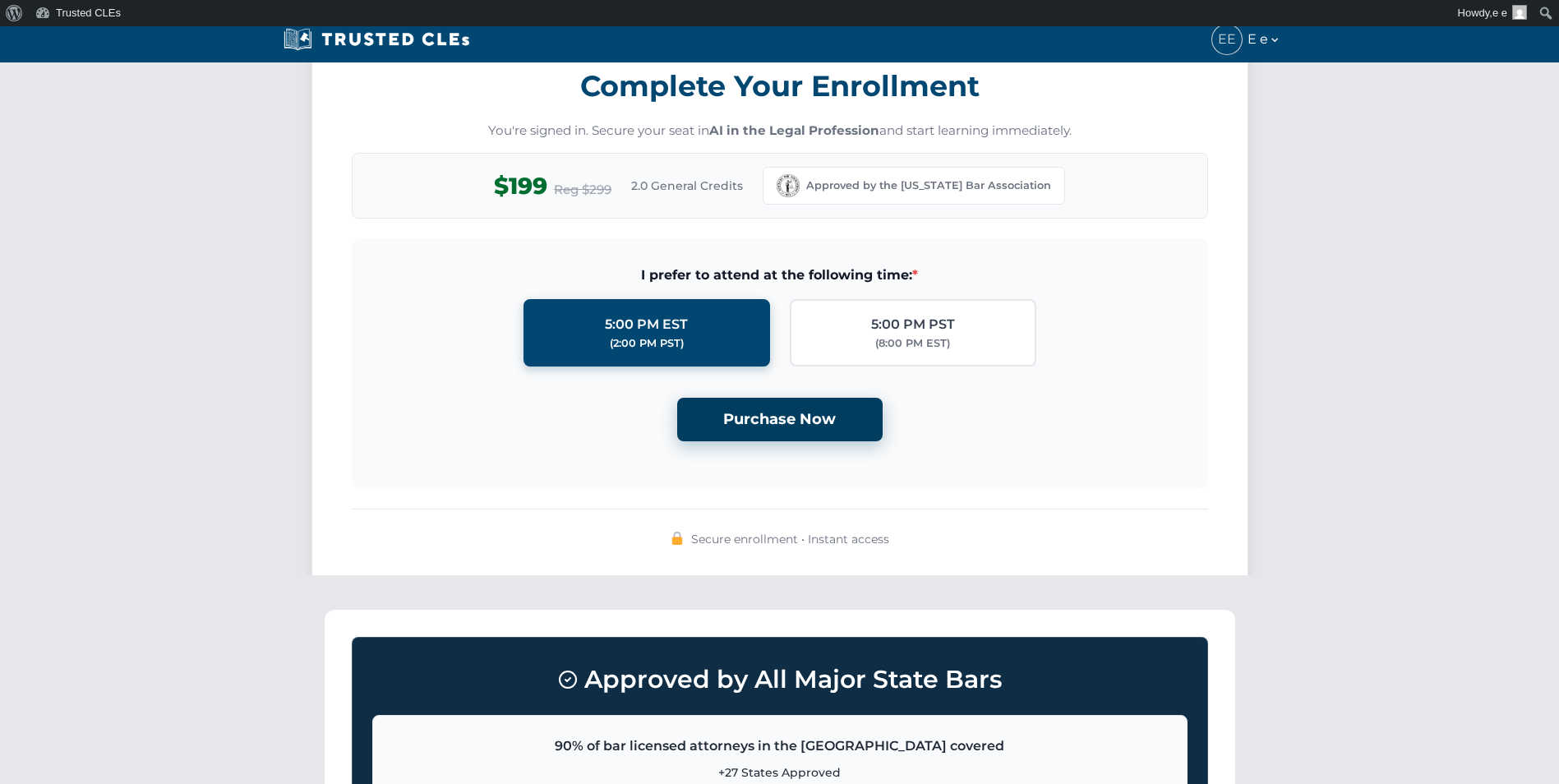
click at [738, 434] on button "Purchase Now" at bounding box center [780, 419] width 205 height 44
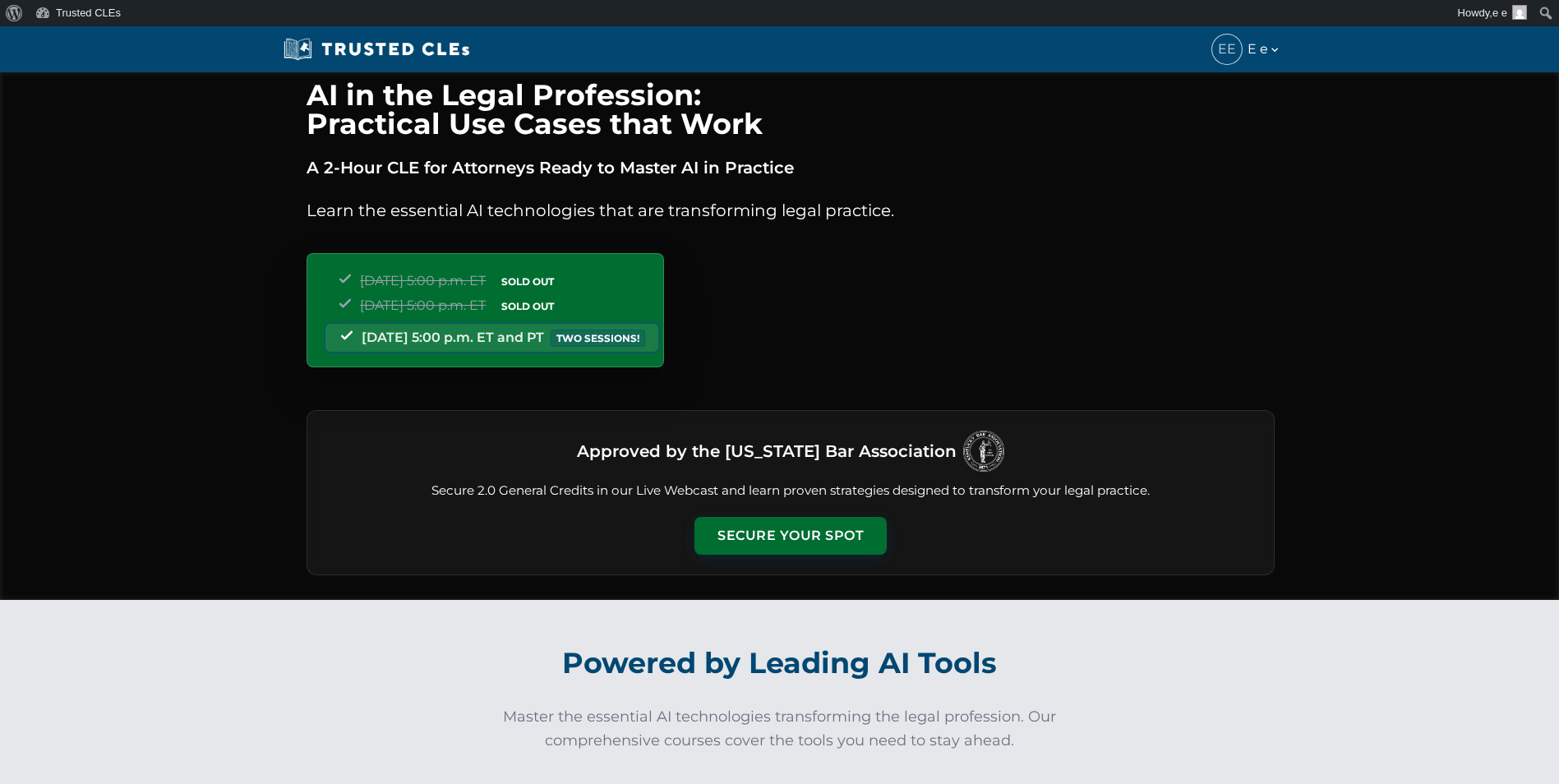
click at [720, 509] on div "Approved by the Kentucky Bar Association Secure 2.0 General Credits in our Live…" at bounding box center [791, 492] width 968 height 166
click at [728, 524] on button "Secure Your Spot" at bounding box center [790, 534] width 192 height 38
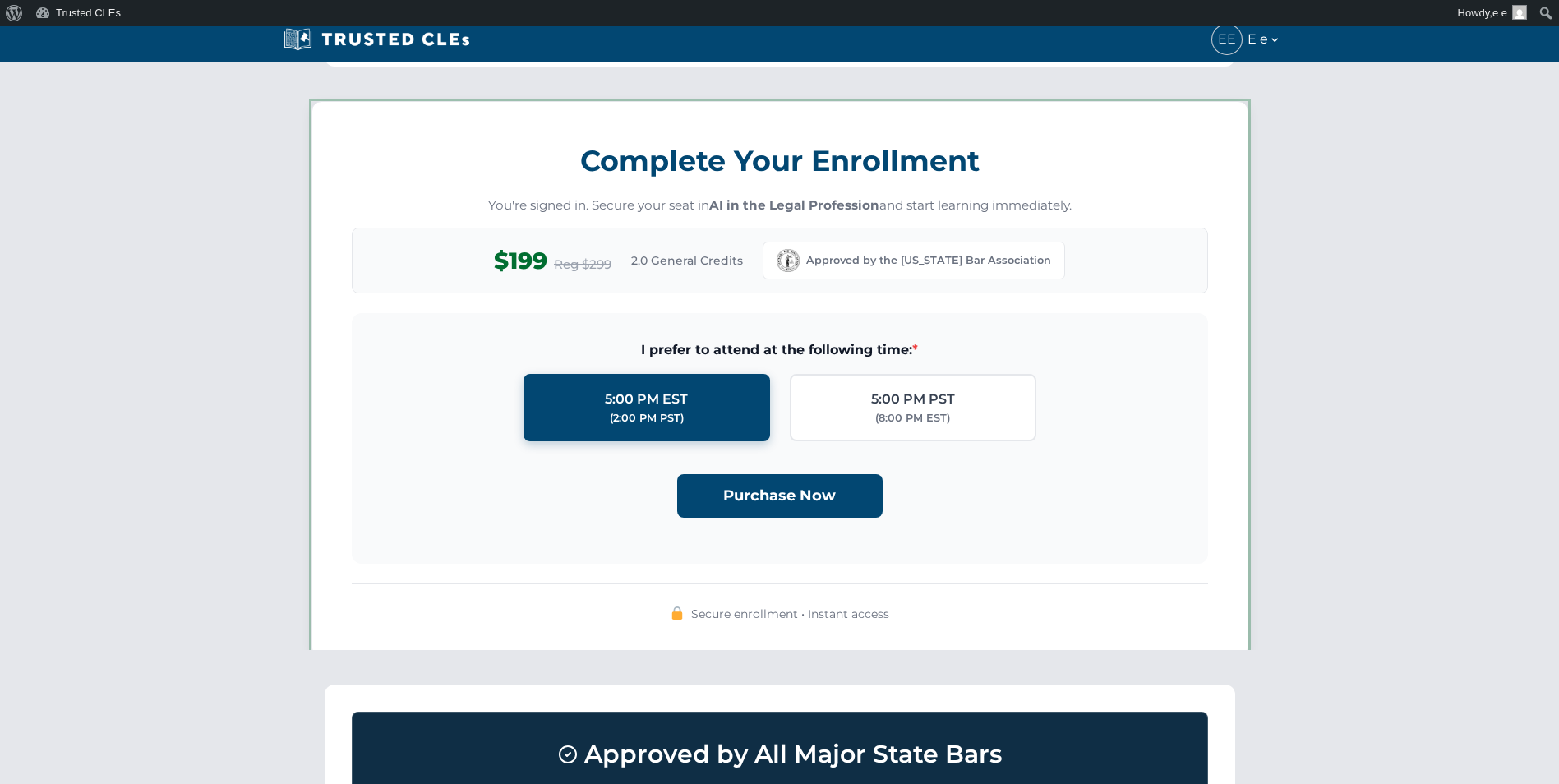
scroll to position [1429, 0]
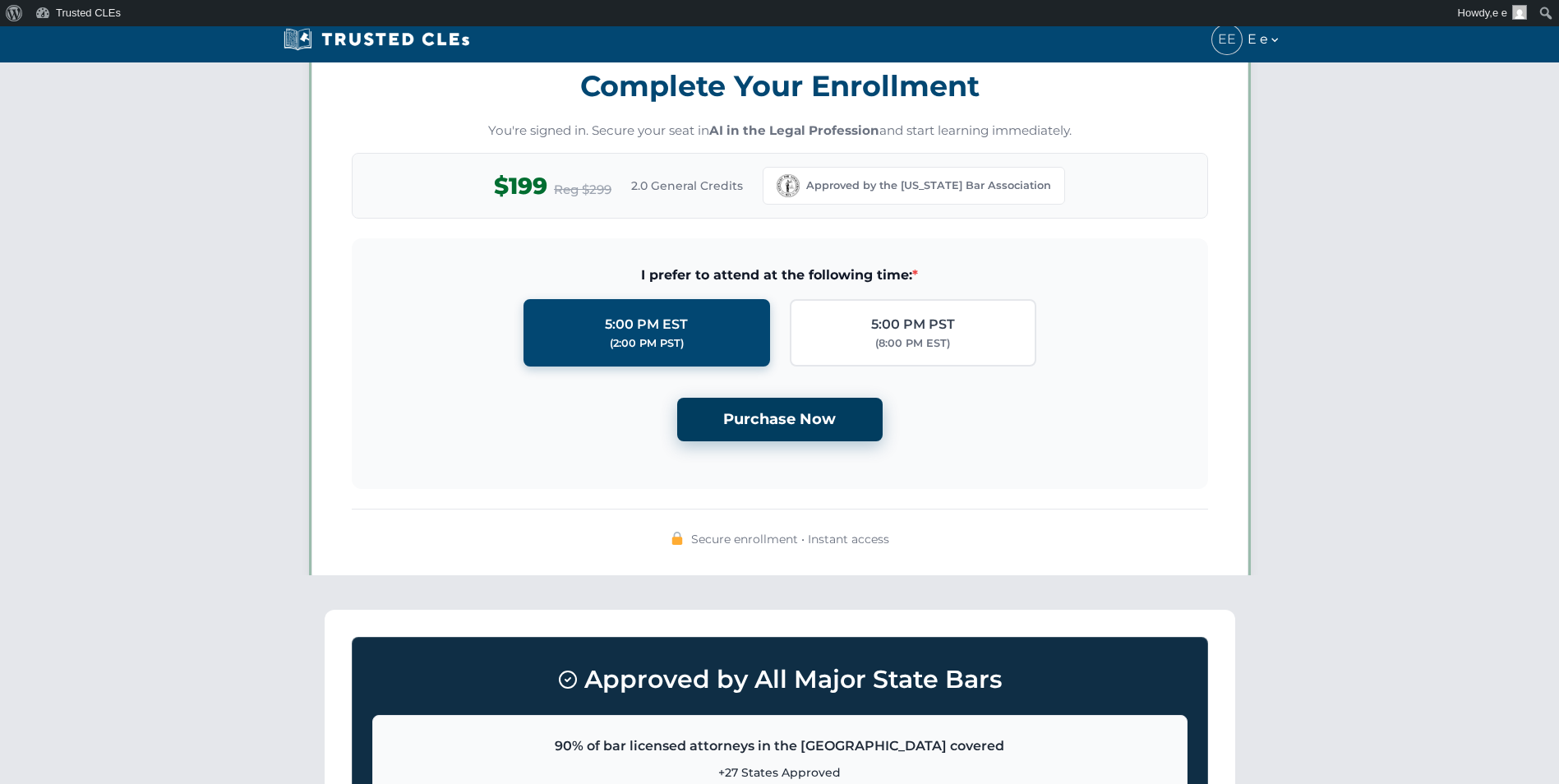
click at [724, 434] on button "Purchase Now" at bounding box center [780, 419] width 205 height 44
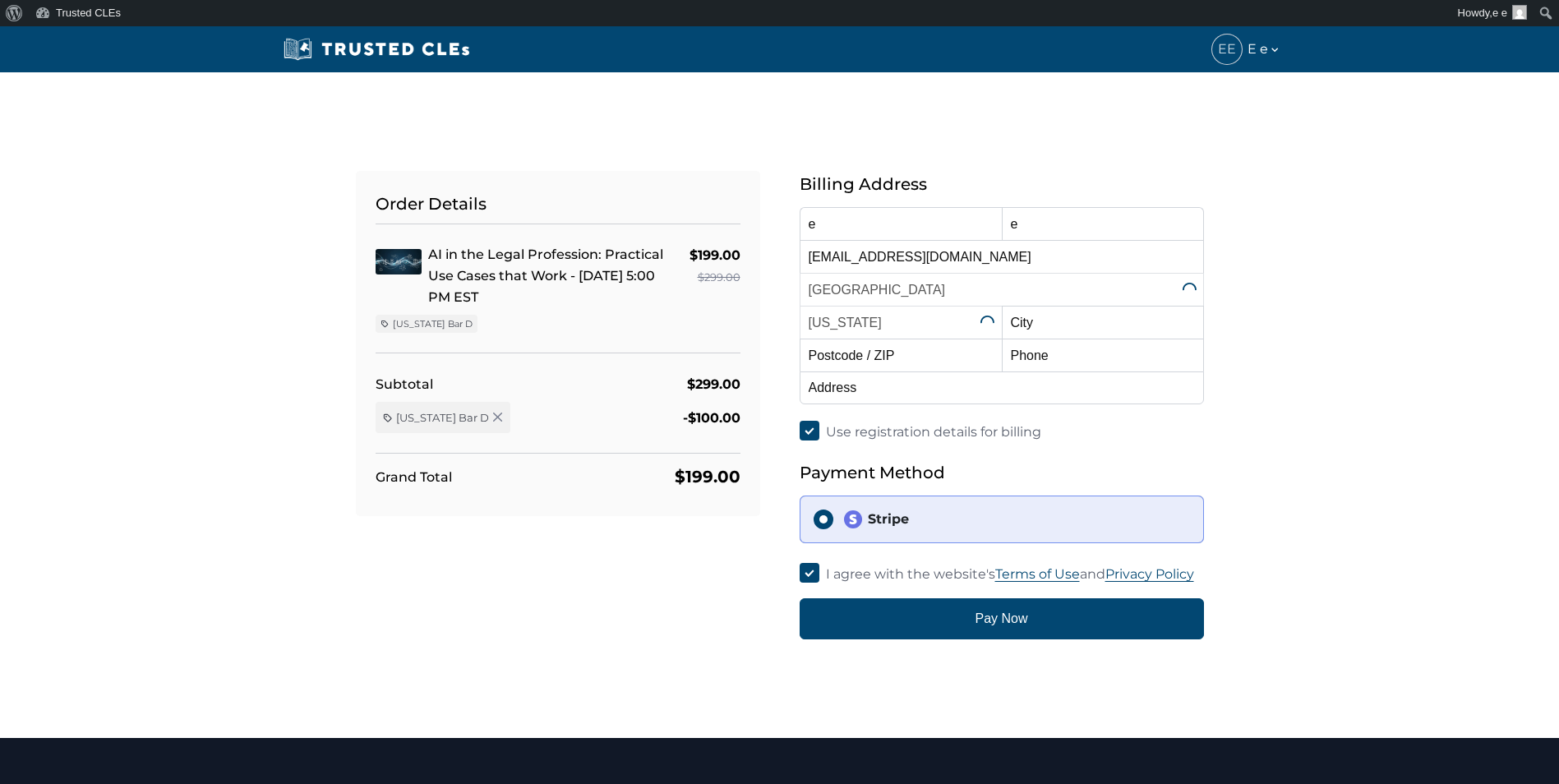
select select "[US_STATE]"
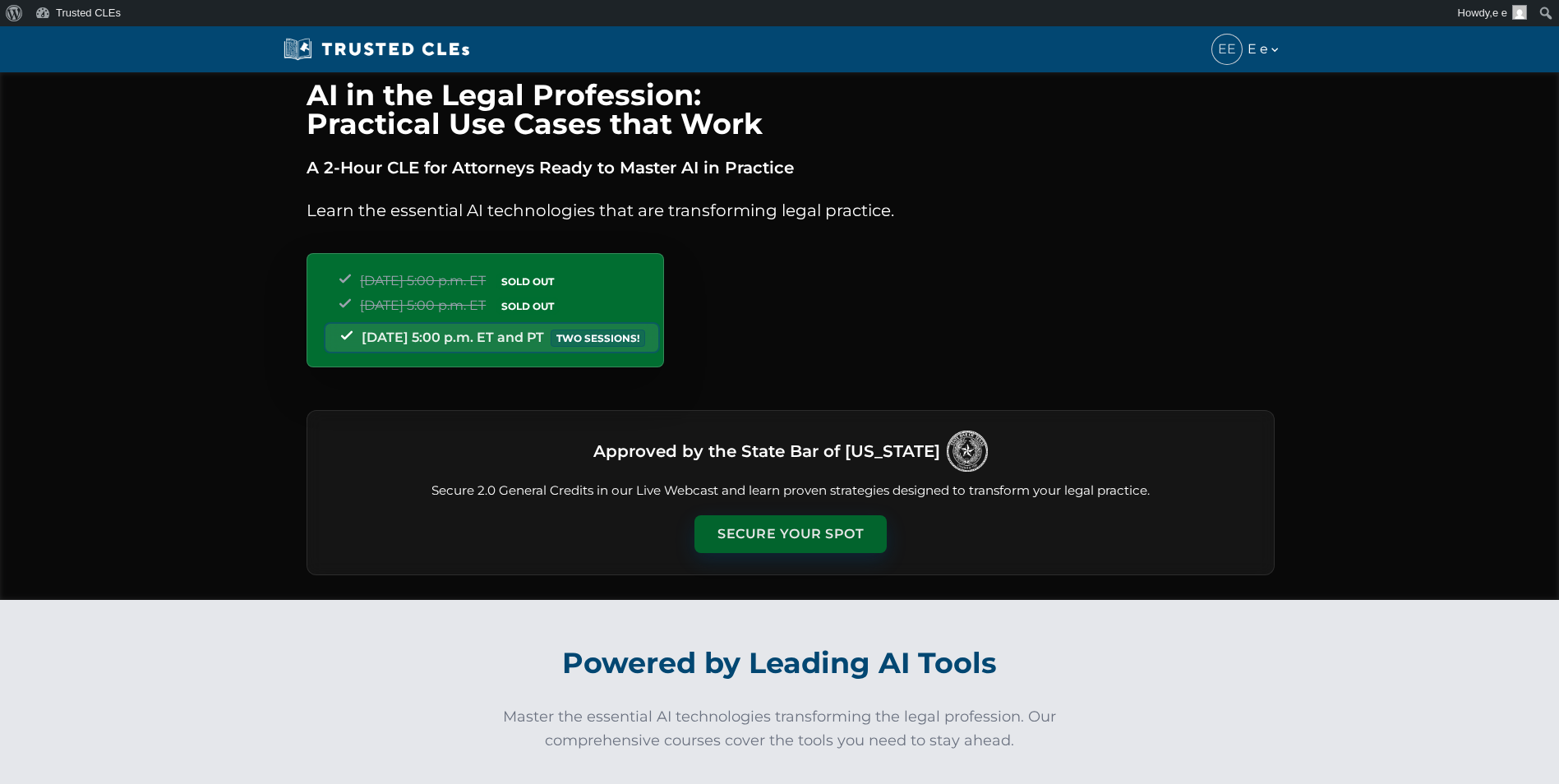
click at [760, 536] on button "Secure Your Spot" at bounding box center [790, 534] width 192 height 38
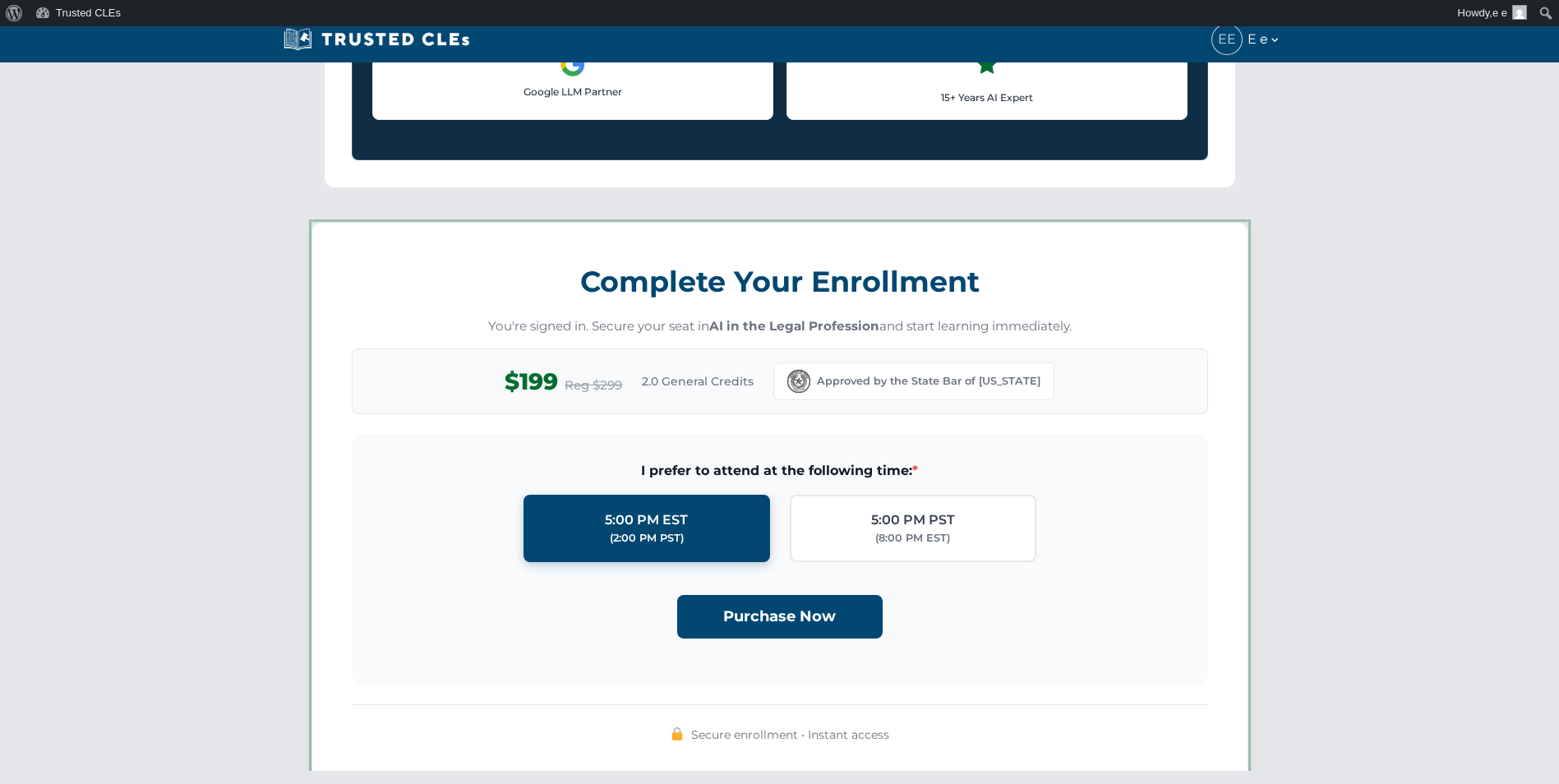
scroll to position [1429, 0]
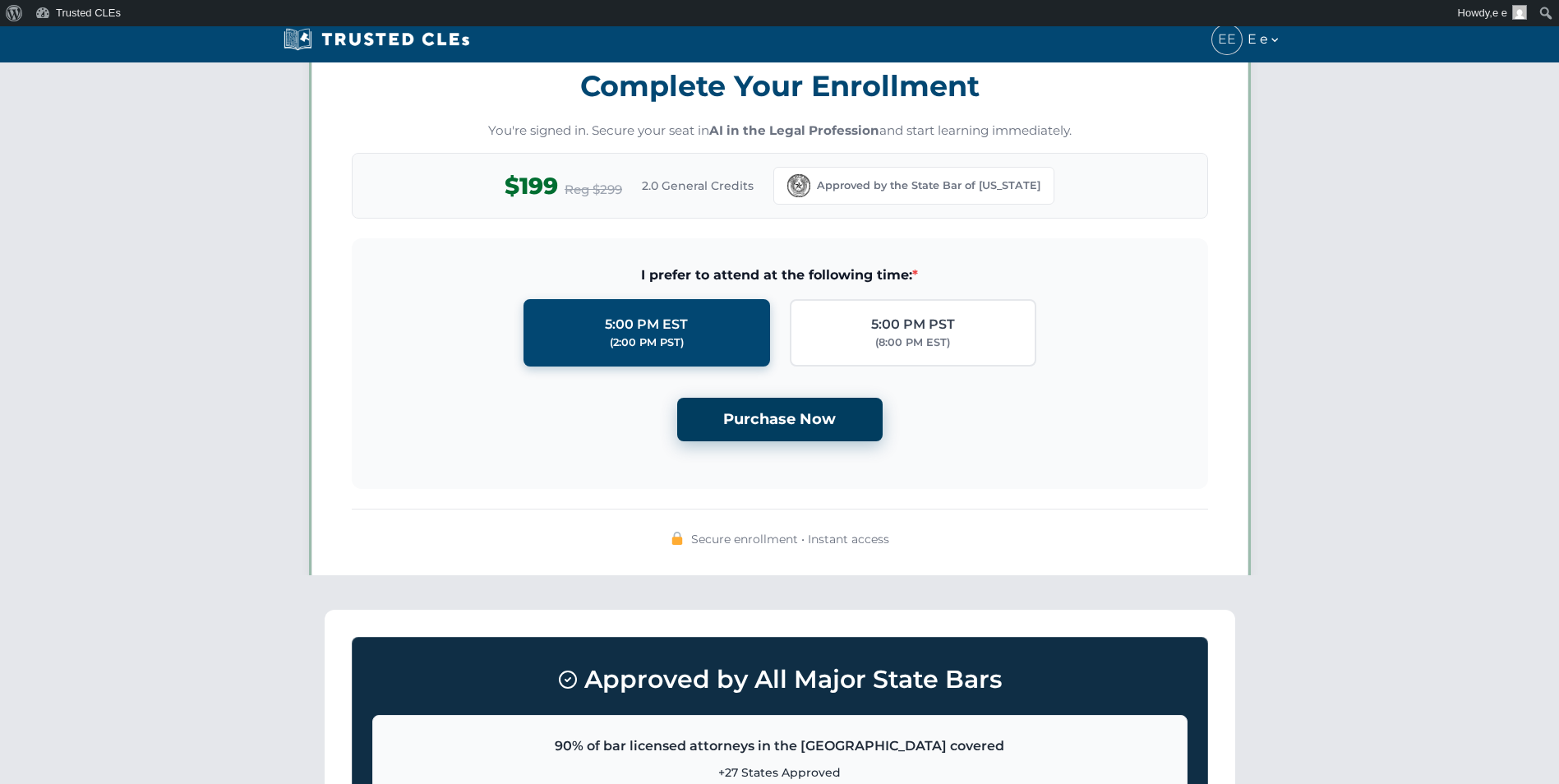
click at [750, 431] on button "Purchase Now" at bounding box center [780, 419] width 205 height 44
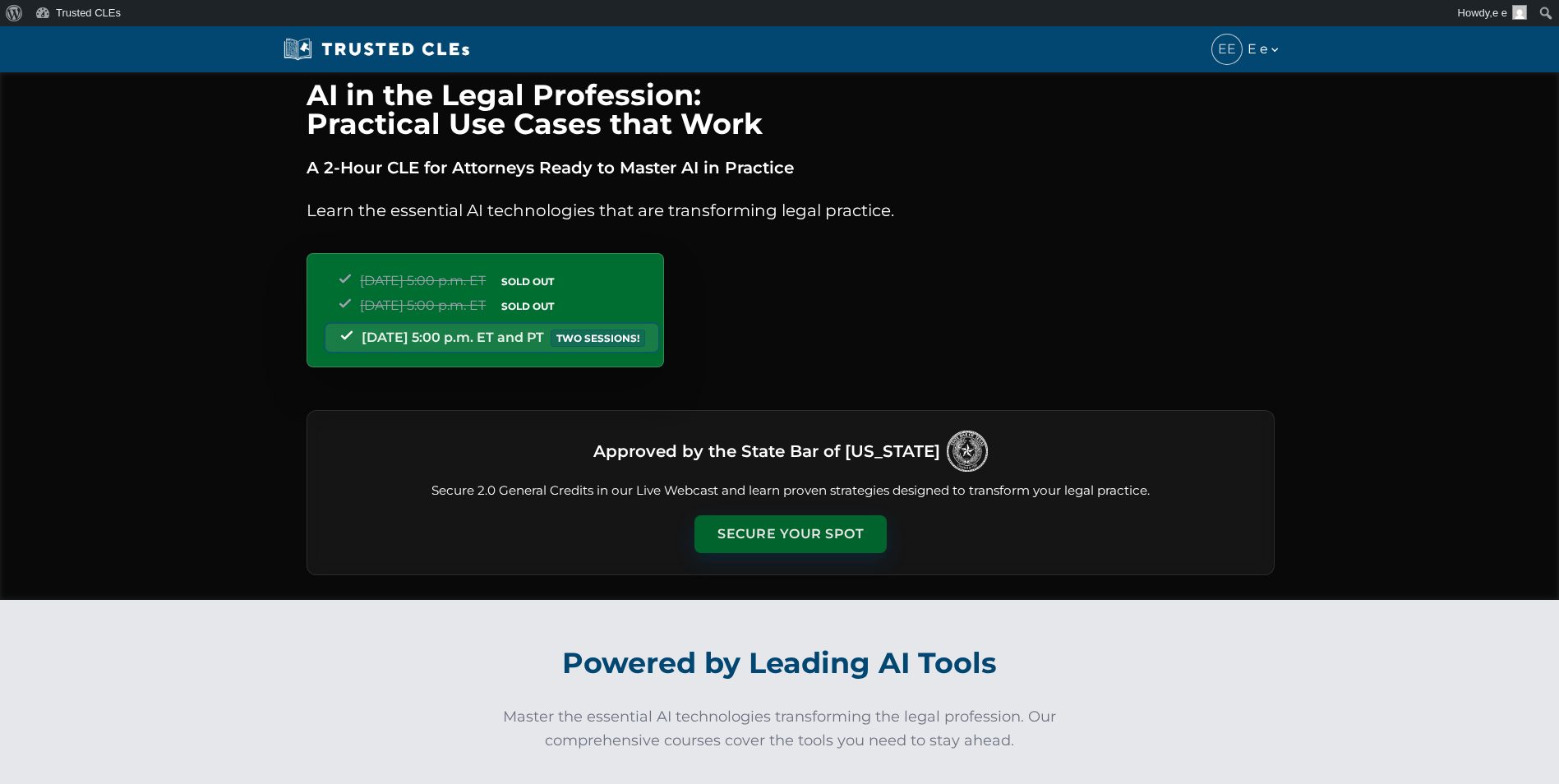
click at [834, 525] on button "Secure Your Spot" at bounding box center [790, 534] width 192 height 38
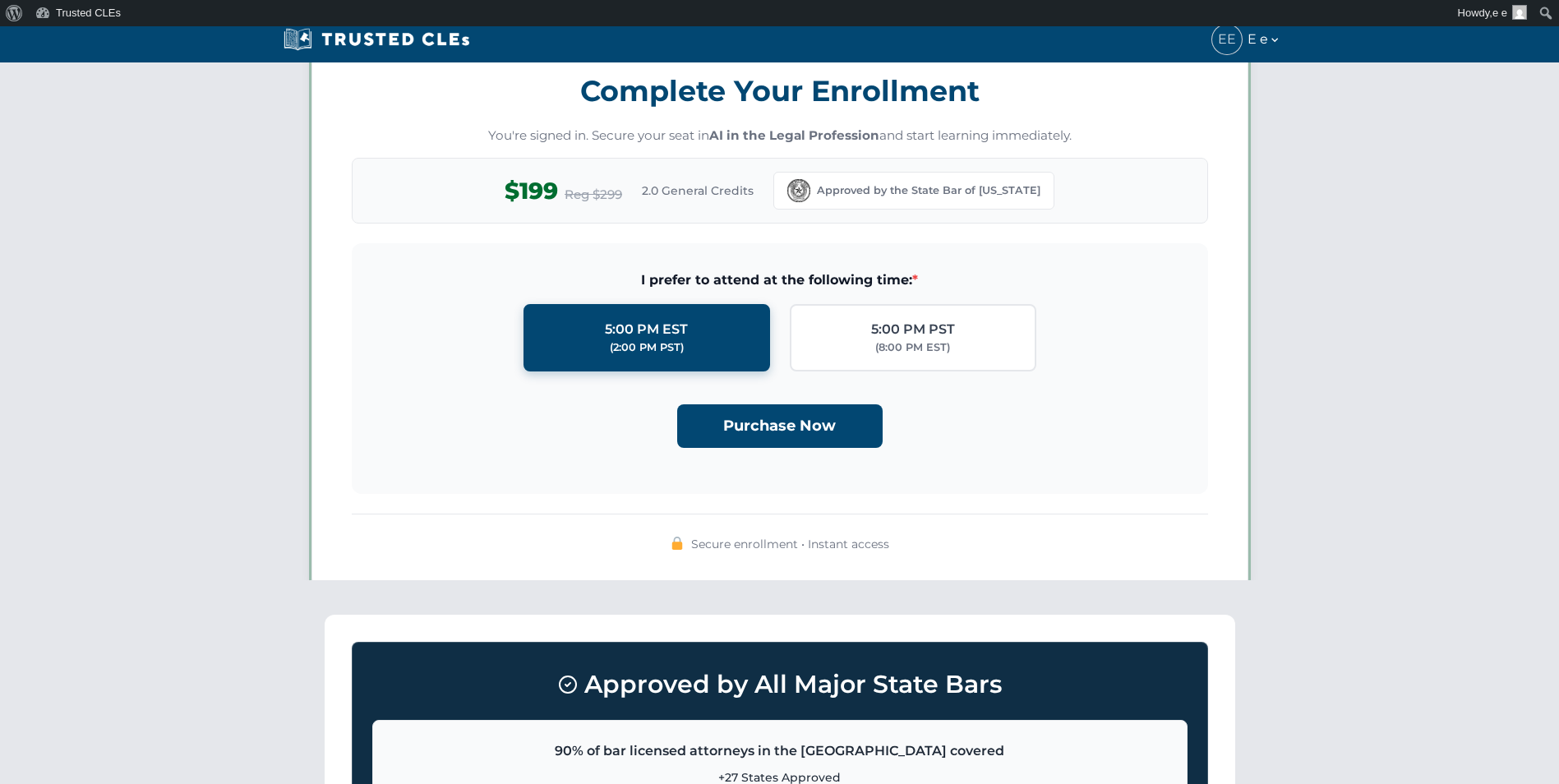
scroll to position [1429, 0]
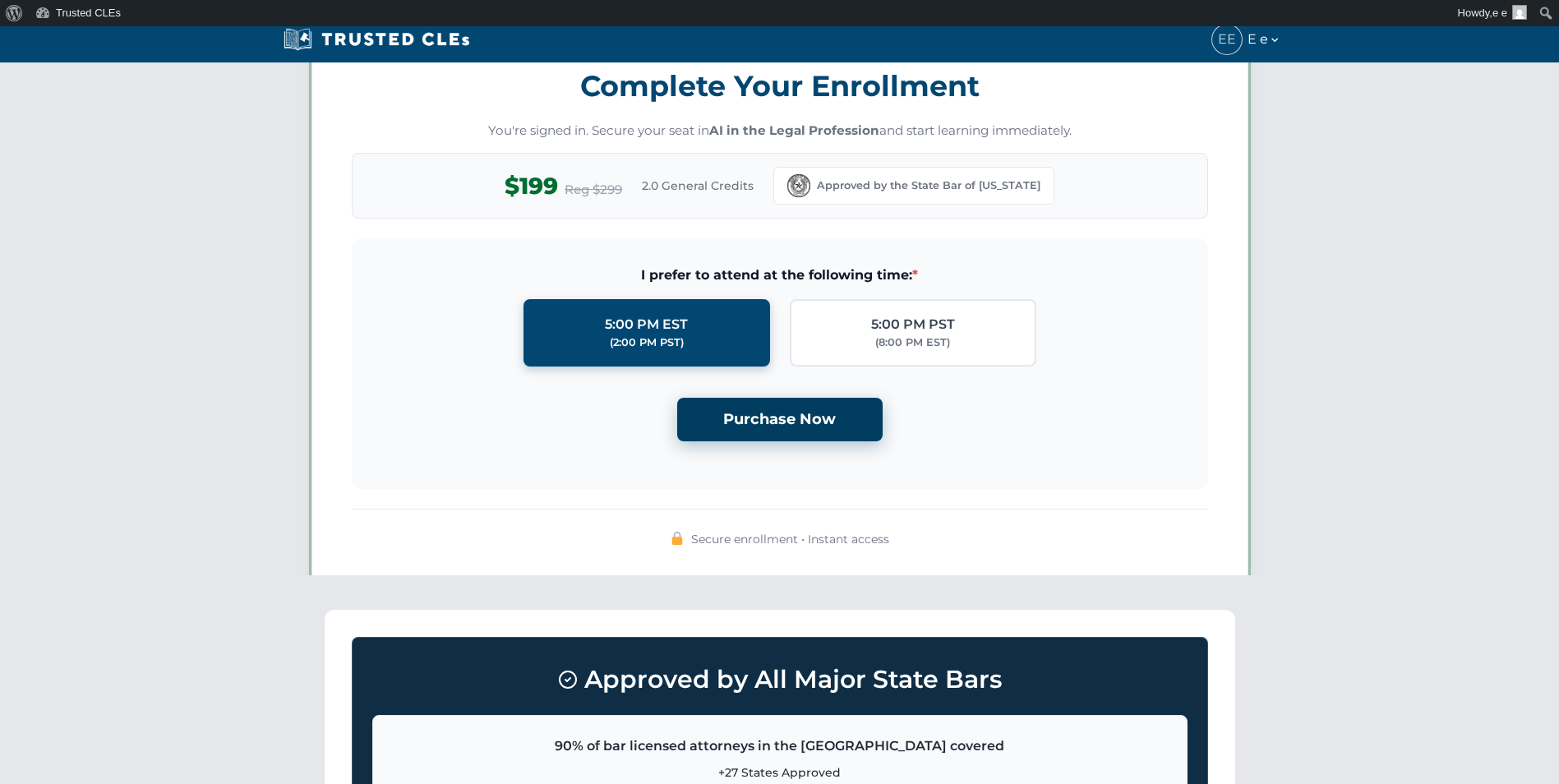
click at [807, 423] on button "Purchase Now" at bounding box center [780, 419] width 205 height 44
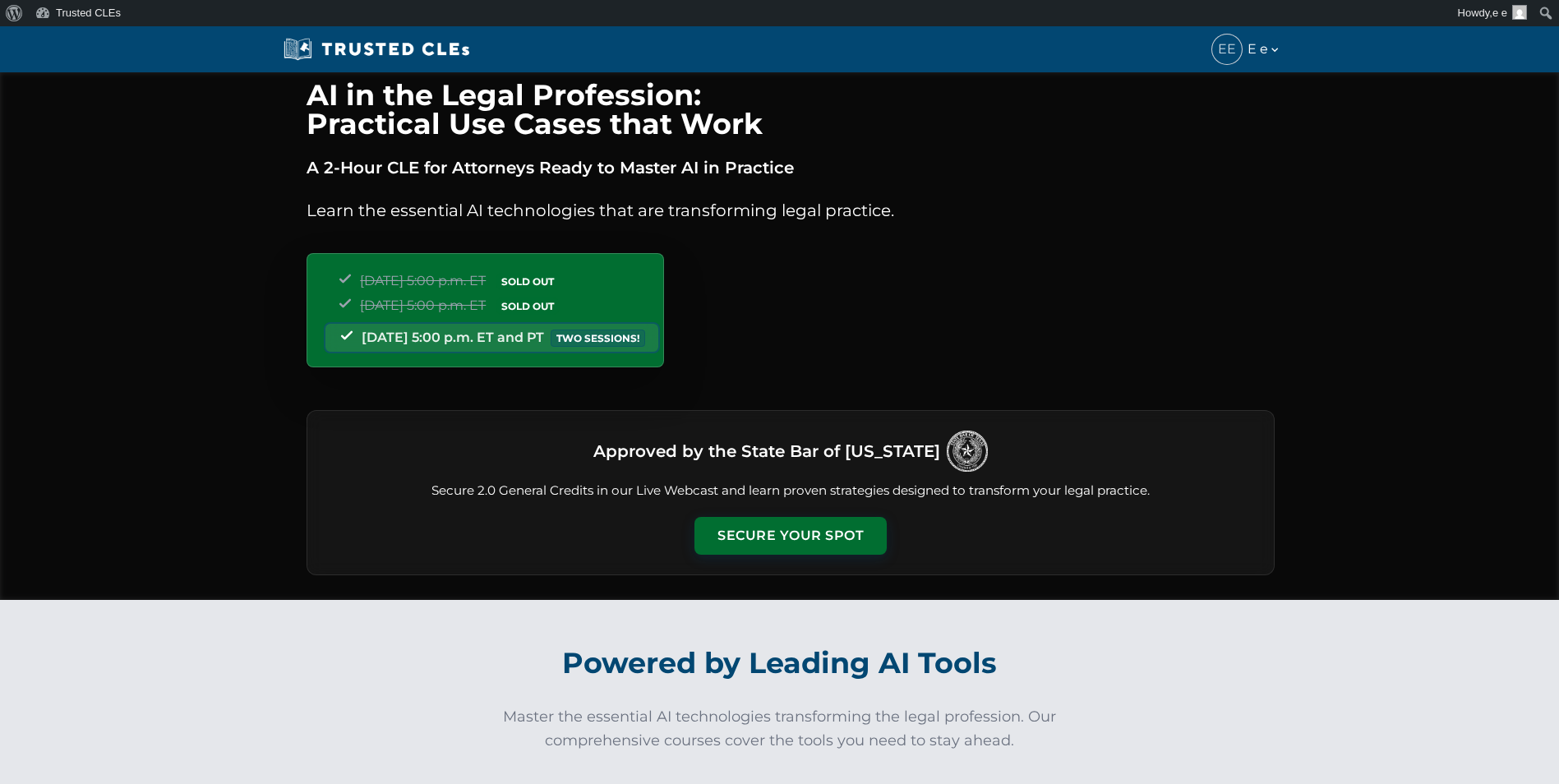
click at [798, 512] on div "Approved by the State Bar of Texas Secure 2.0 General Credits in our Live Webca…" at bounding box center [791, 492] width 968 height 166
click at [798, 530] on button "Secure Your Spot" at bounding box center [790, 534] width 192 height 38
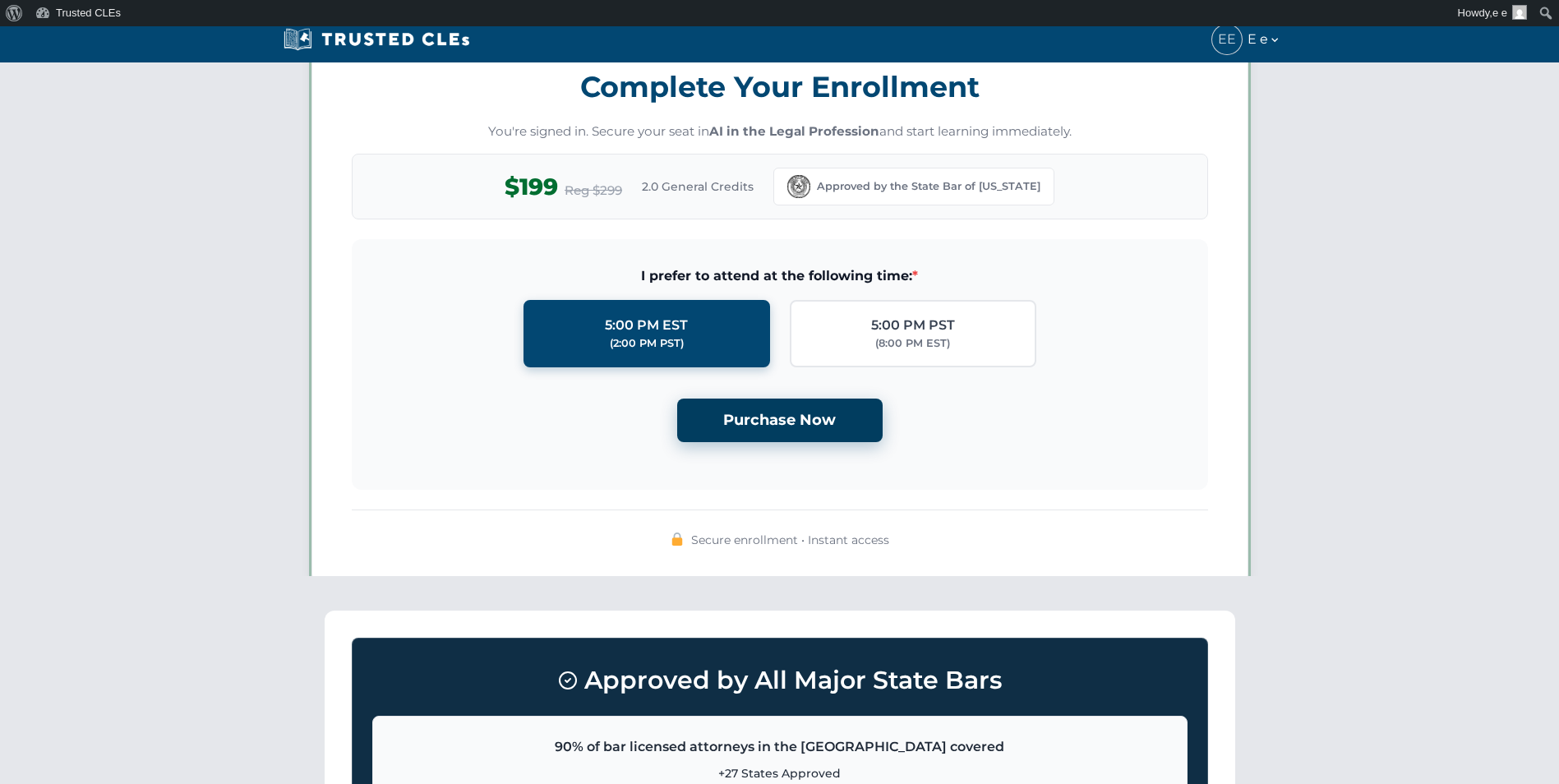
scroll to position [1429, 0]
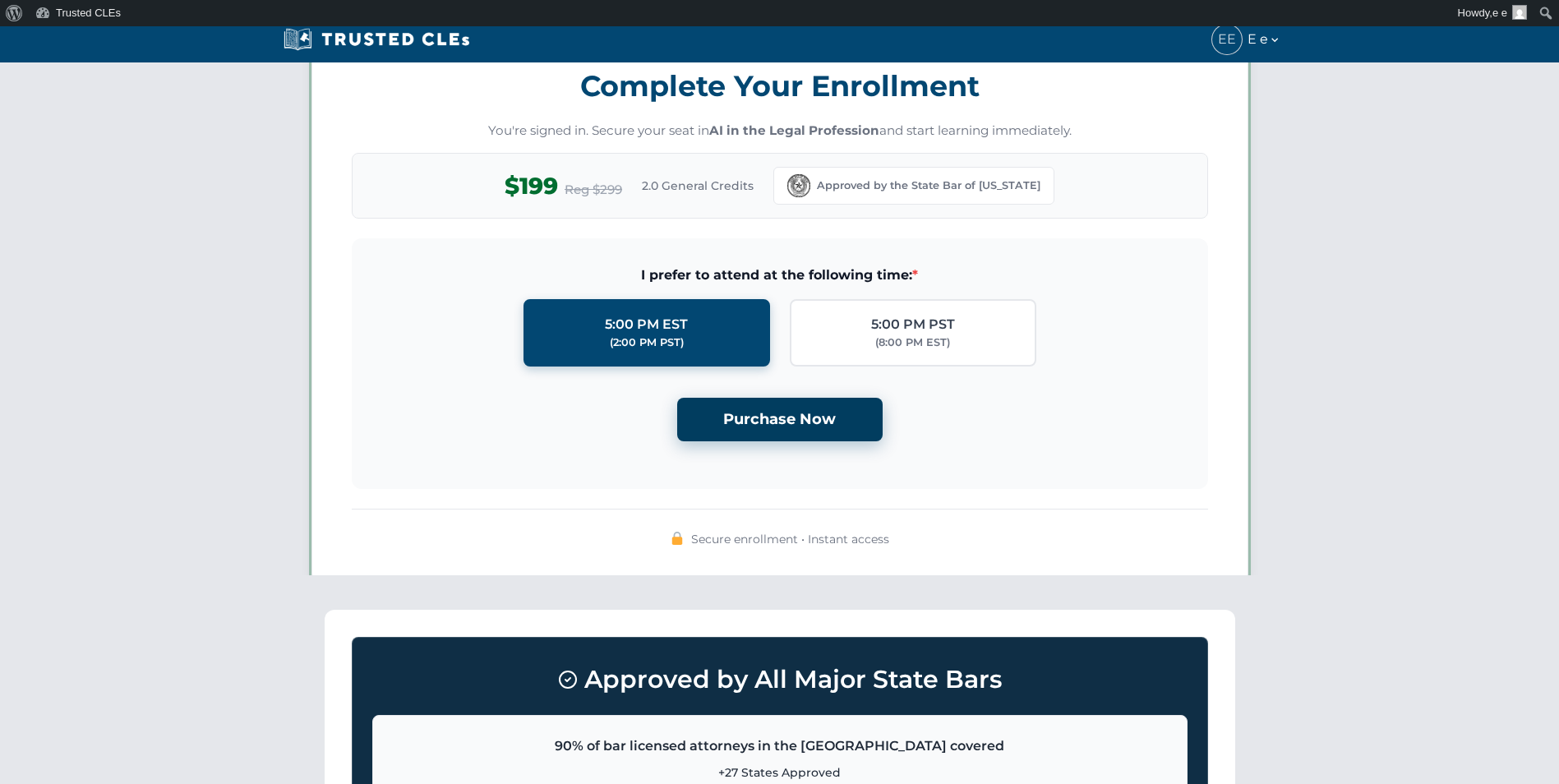
click at [777, 423] on button "Purchase Now" at bounding box center [780, 419] width 205 height 44
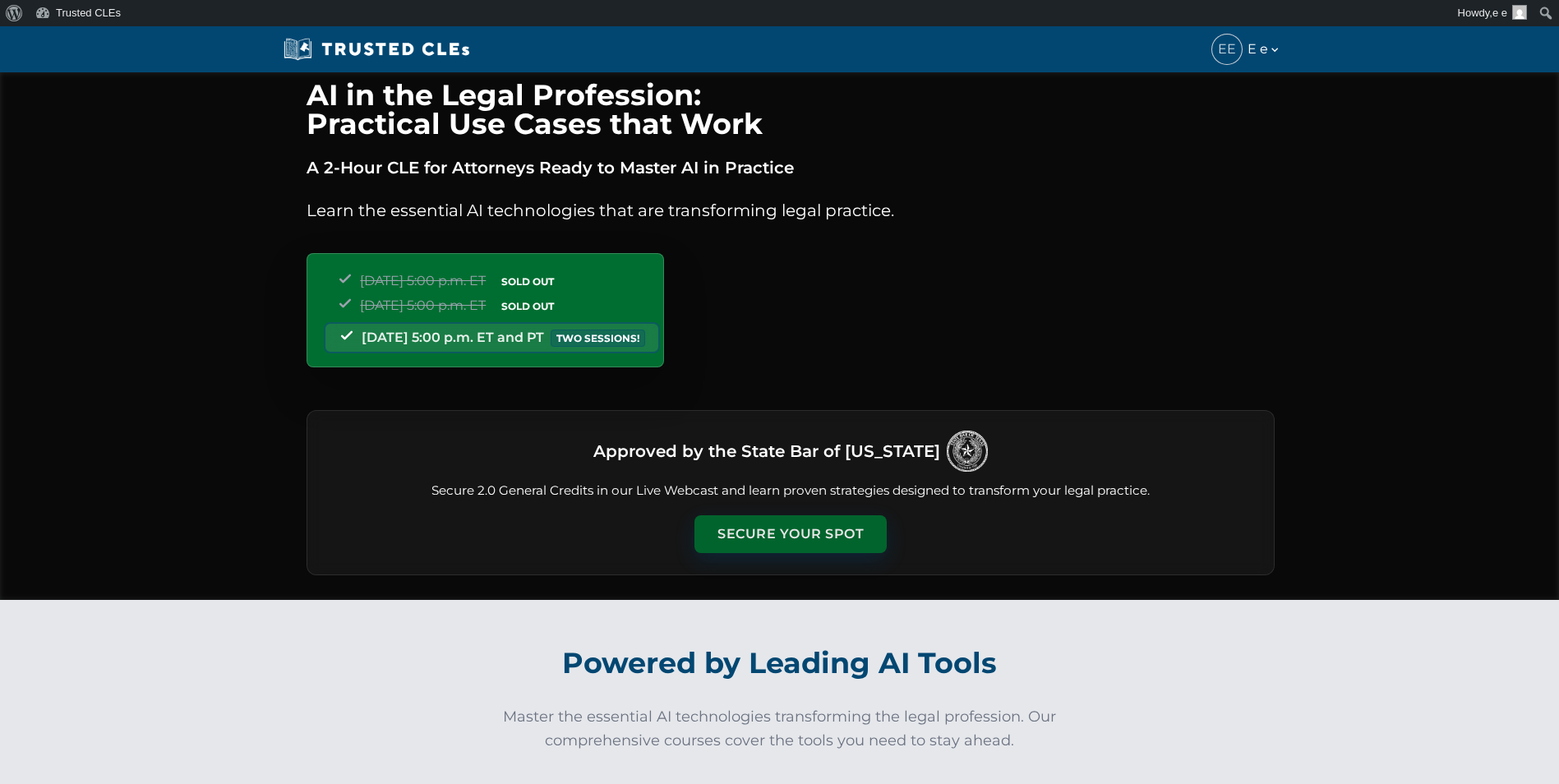
click at [806, 534] on button "Secure Your Spot" at bounding box center [790, 534] width 192 height 38
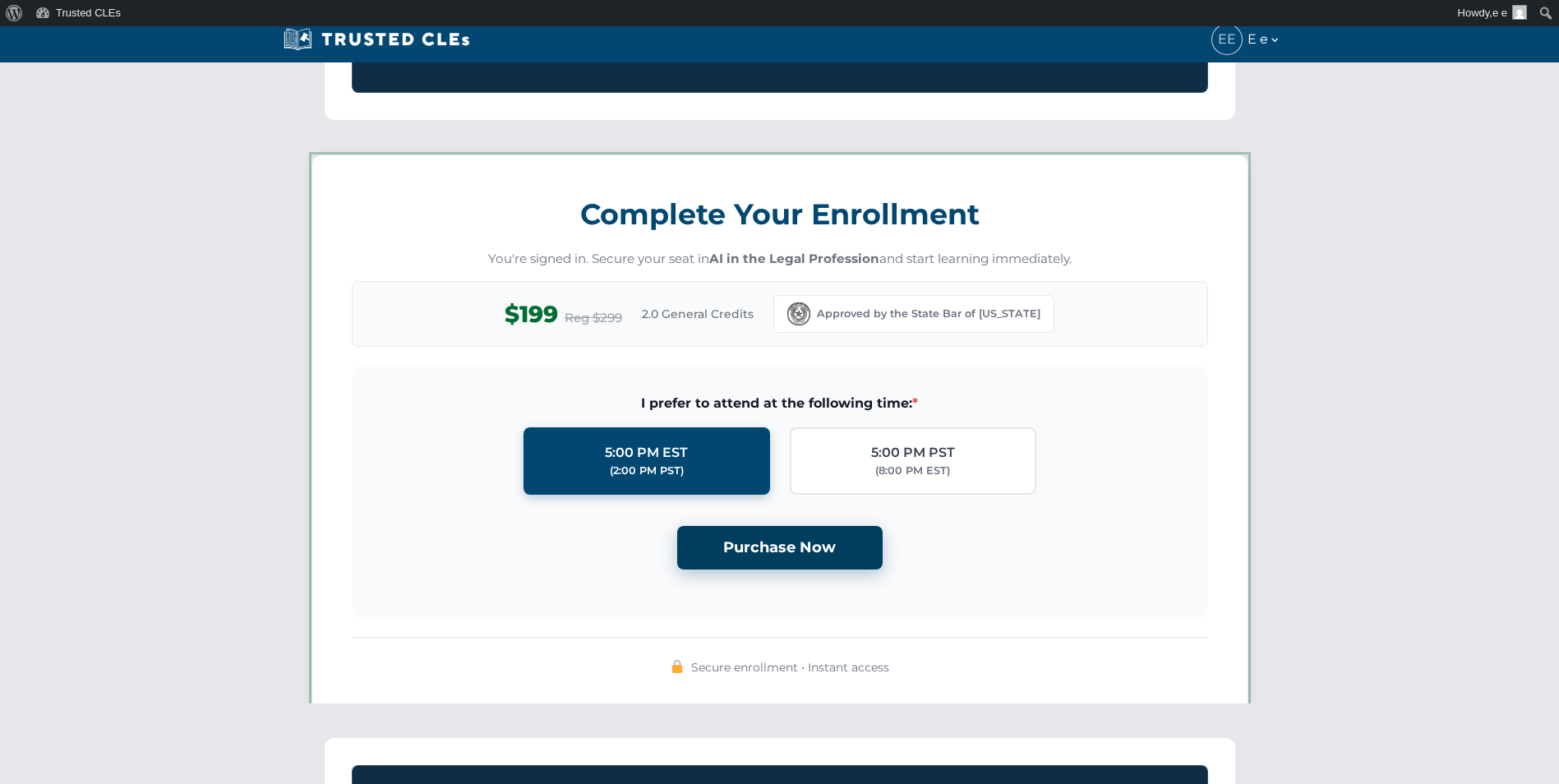
scroll to position [1429, 0]
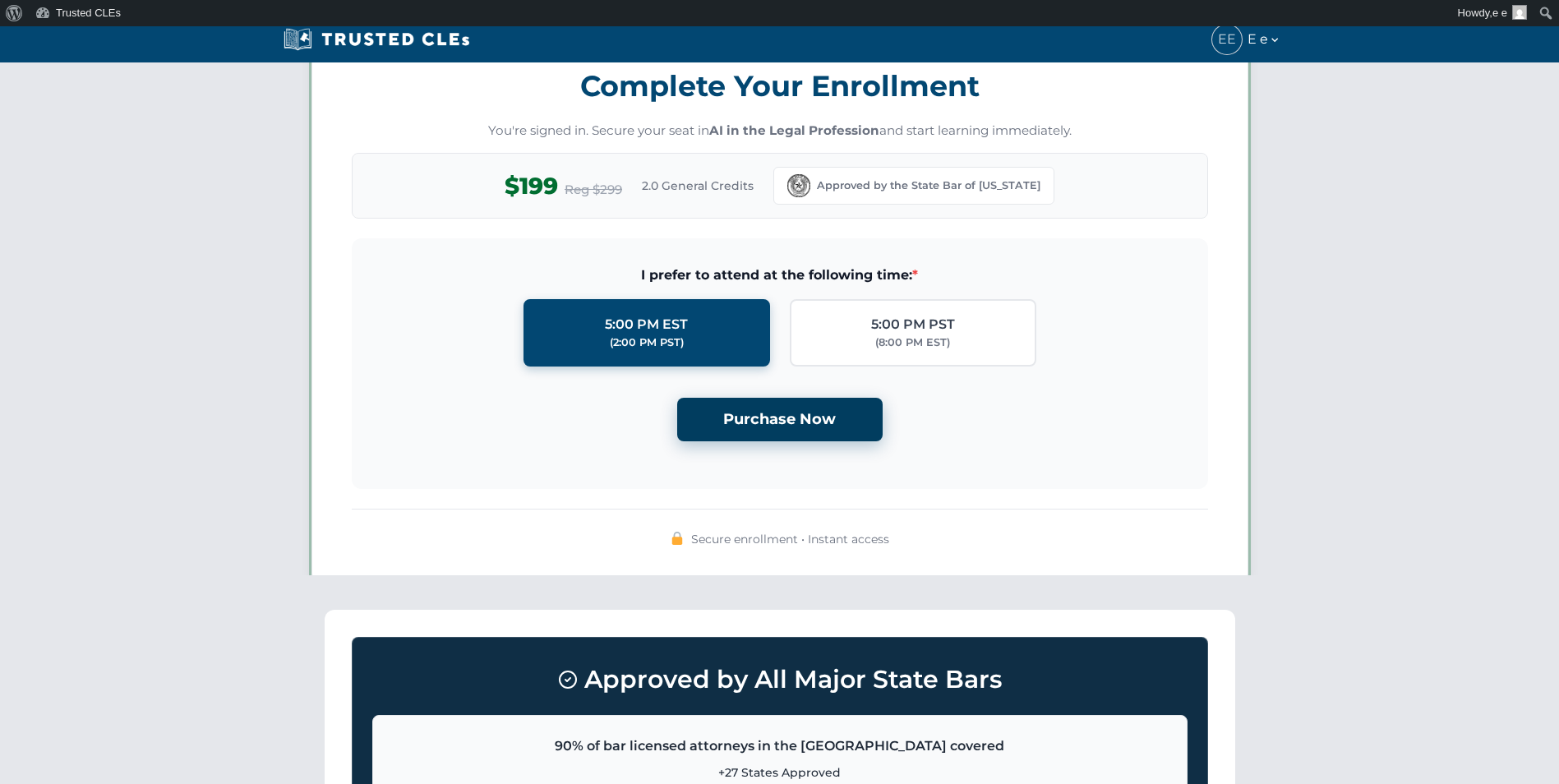
click at [787, 418] on button "Purchase Now" at bounding box center [780, 419] width 205 height 44
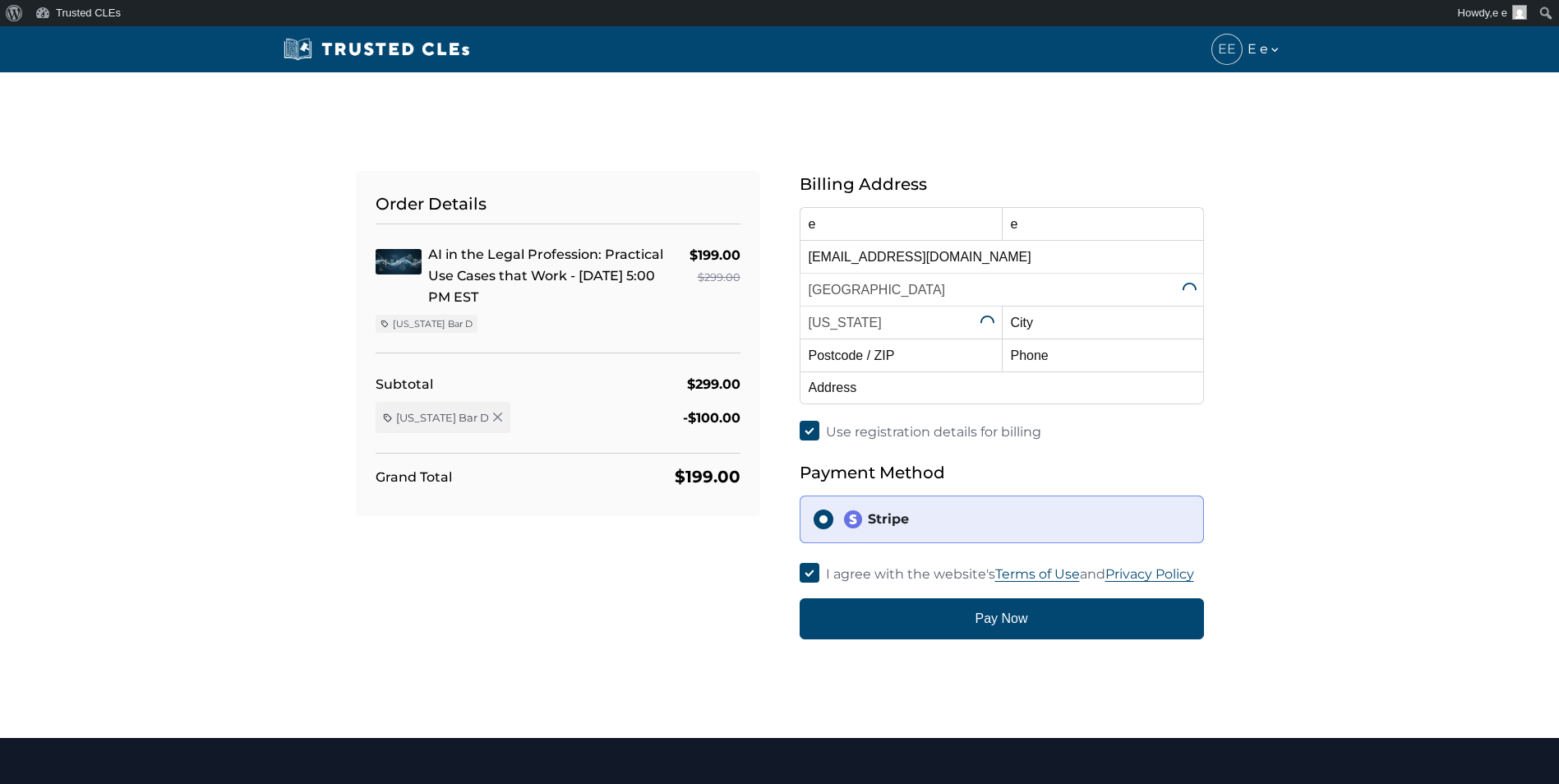
select select "[US_STATE]"
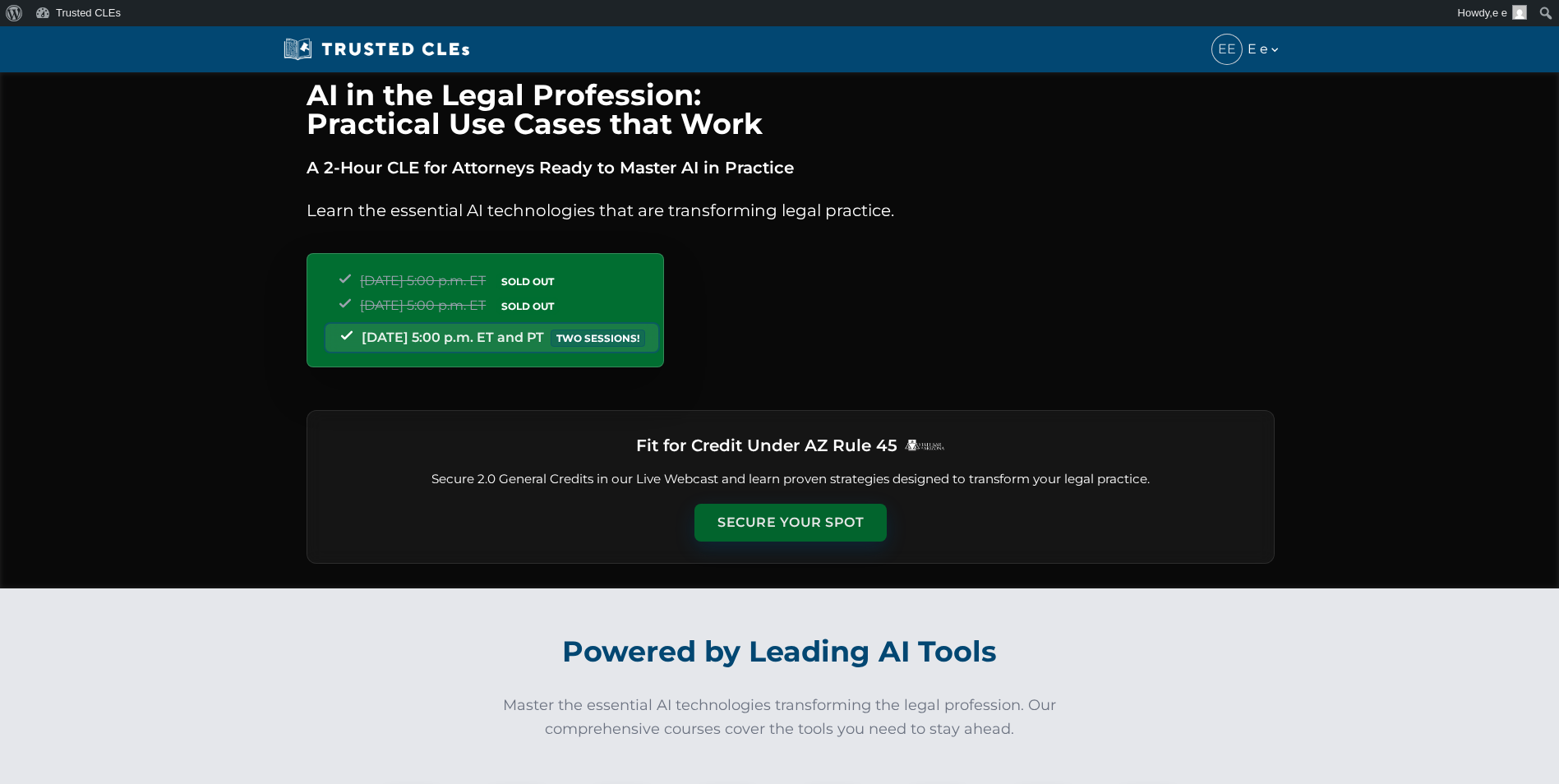
click at [745, 541] on button "Secure Your Spot" at bounding box center [790, 522] width 192 height 38
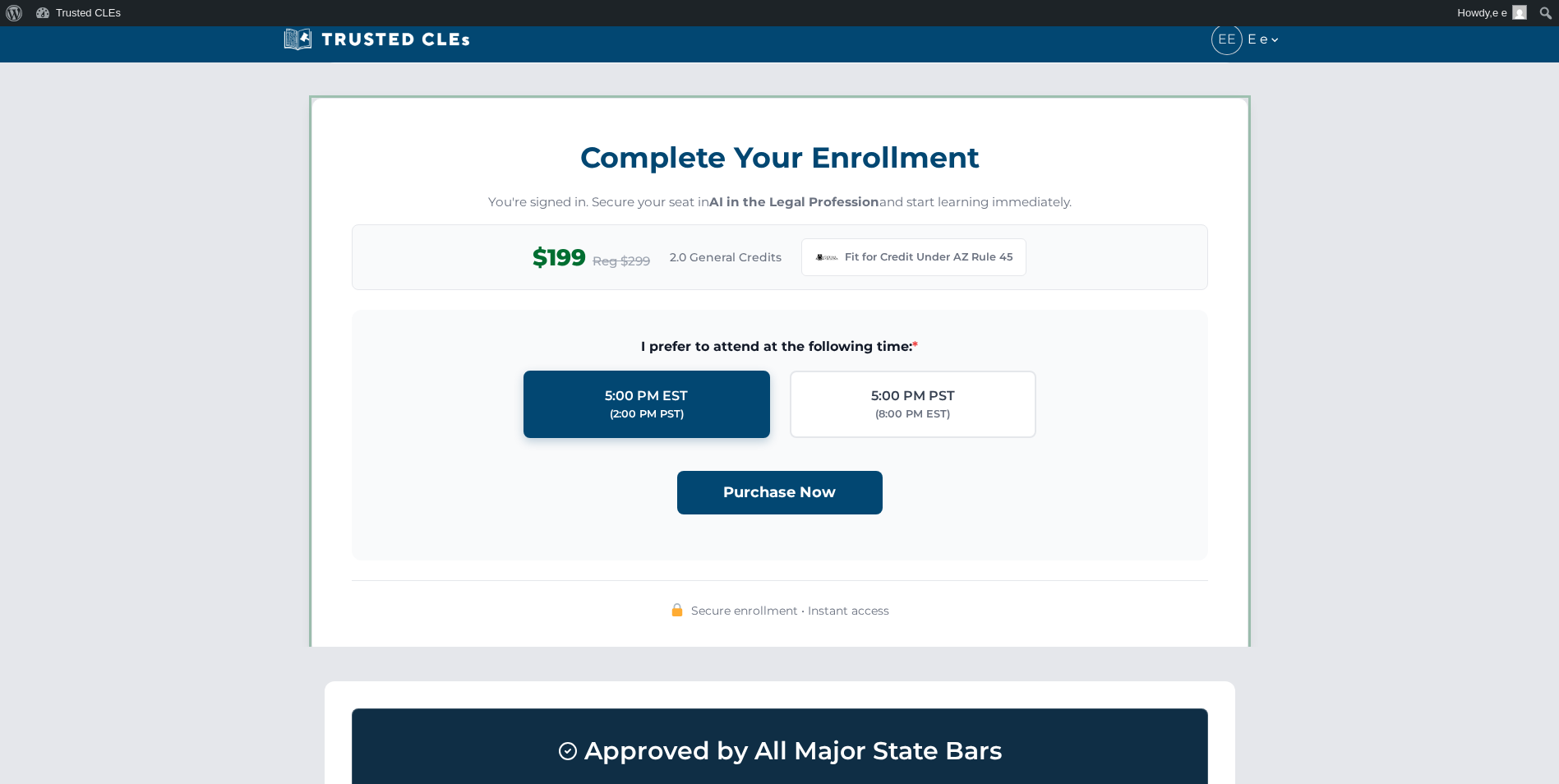
scroll to position [1418, 0]
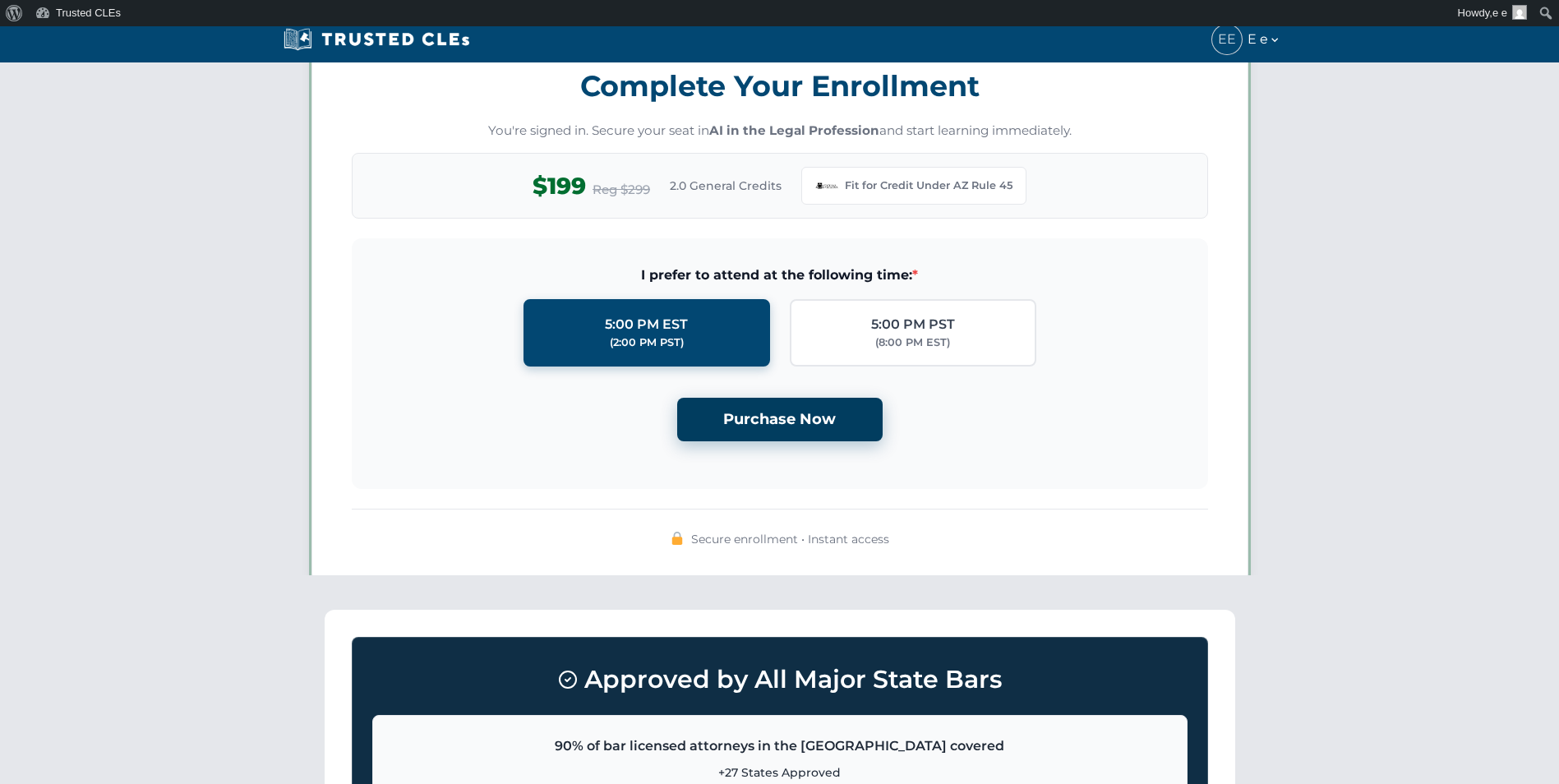
click at [769, 430] on button "Purchase Now" at bounding box center [780, 419] width 205 height 44
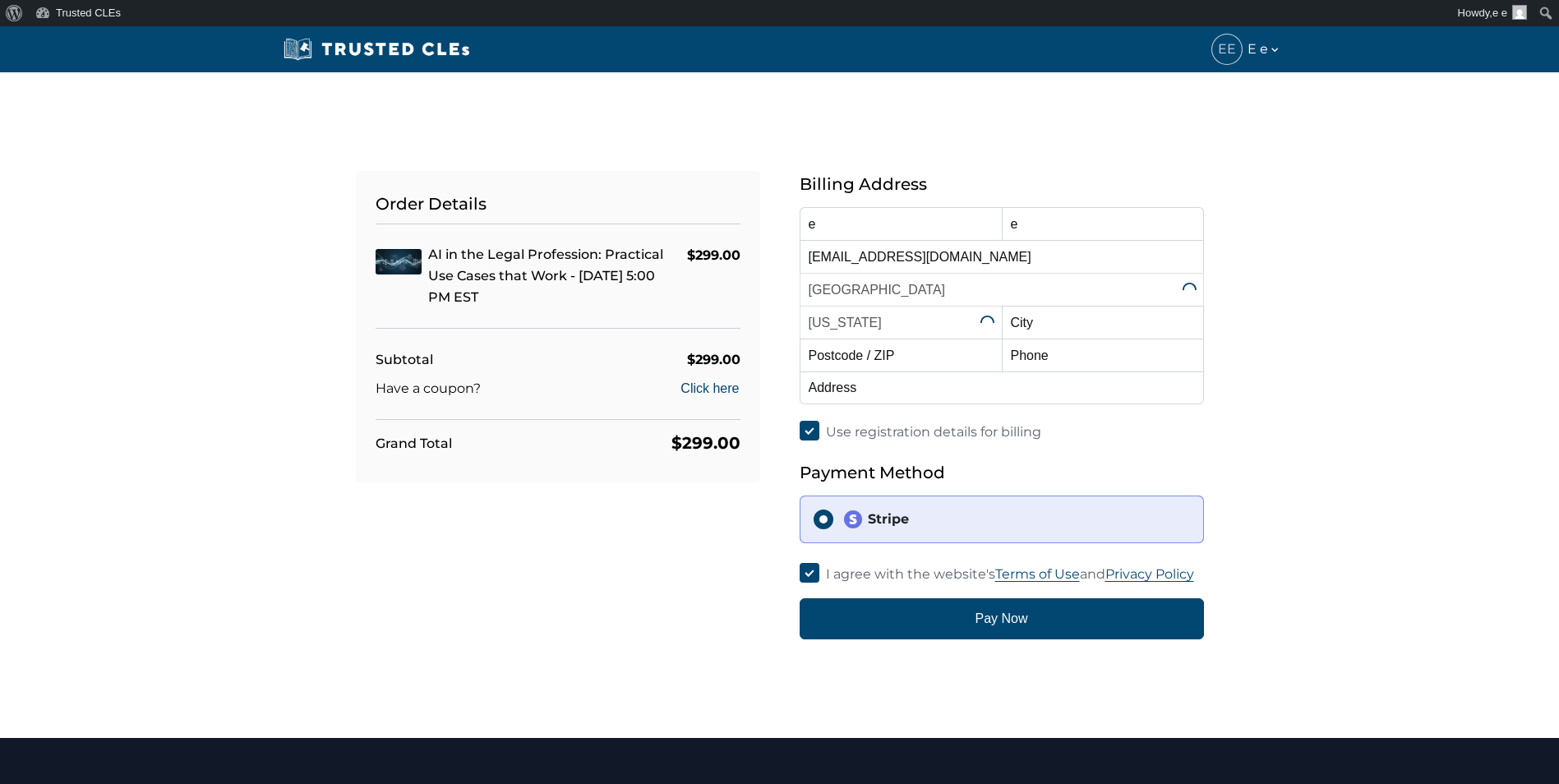
select select "[US_STATE]"
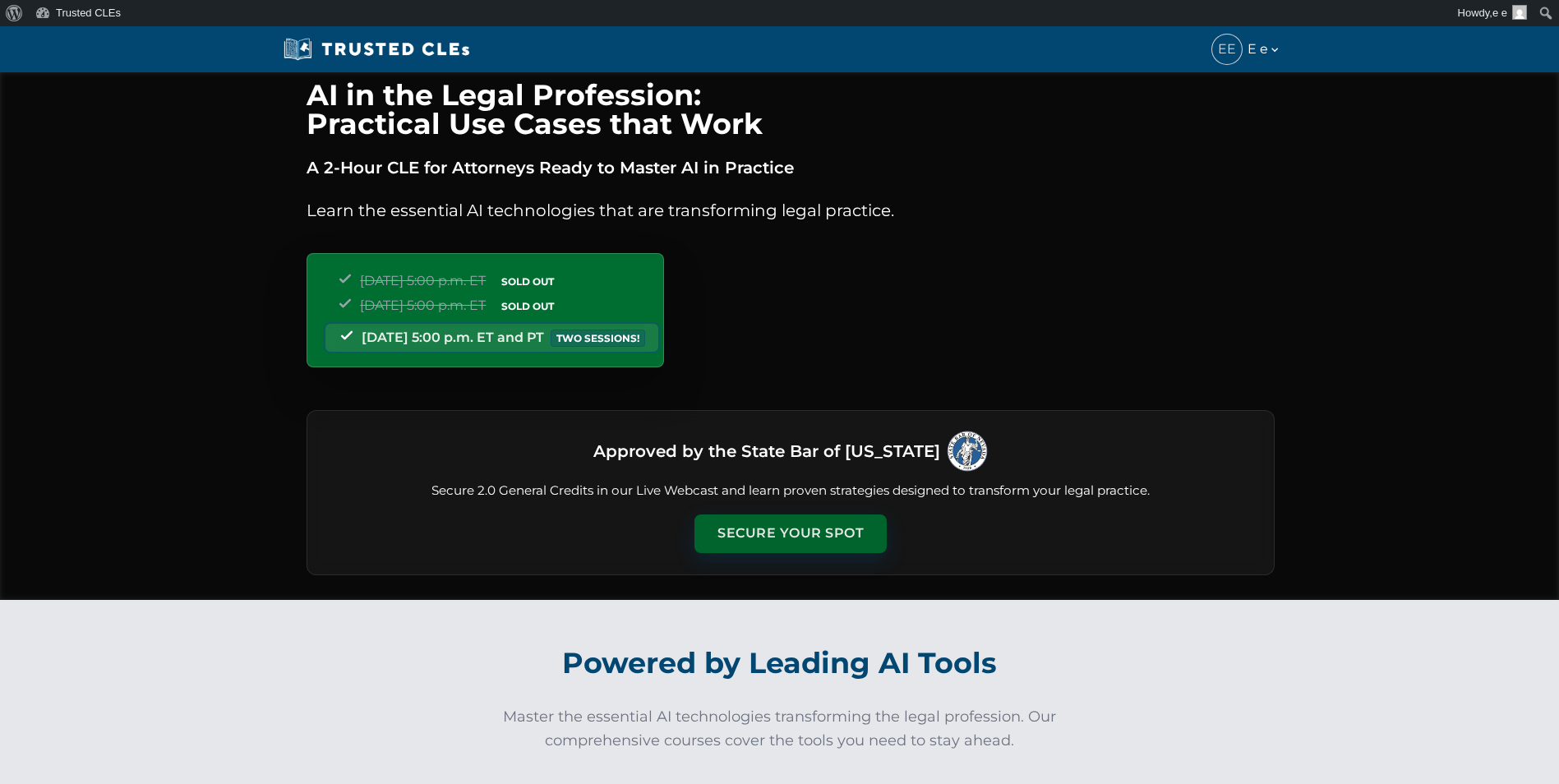
click at [785, 521] on button "Secure Your Spot" at bounding box center [790, 533] width 192 height 38
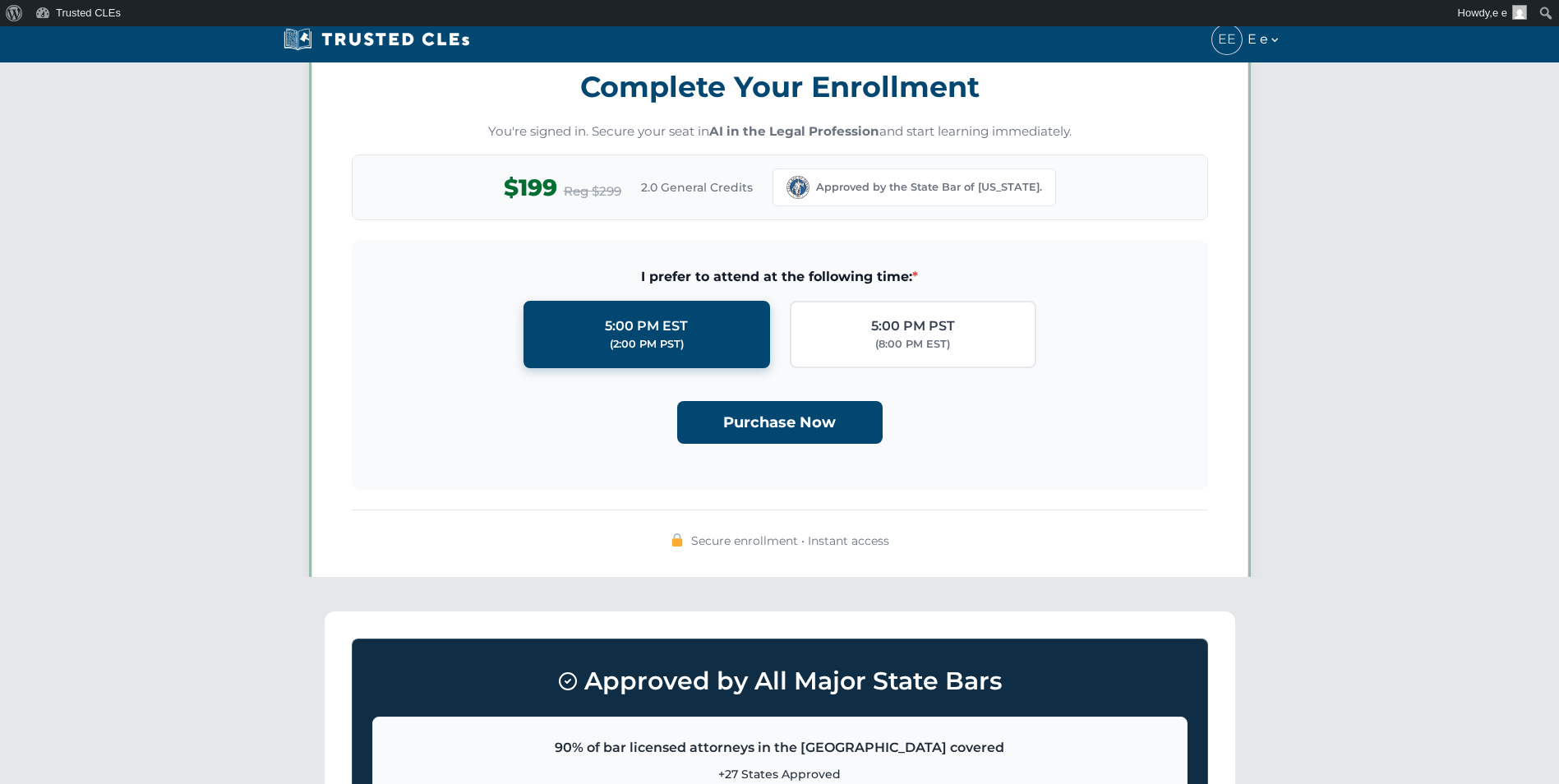
scroll to position [1429, 0]
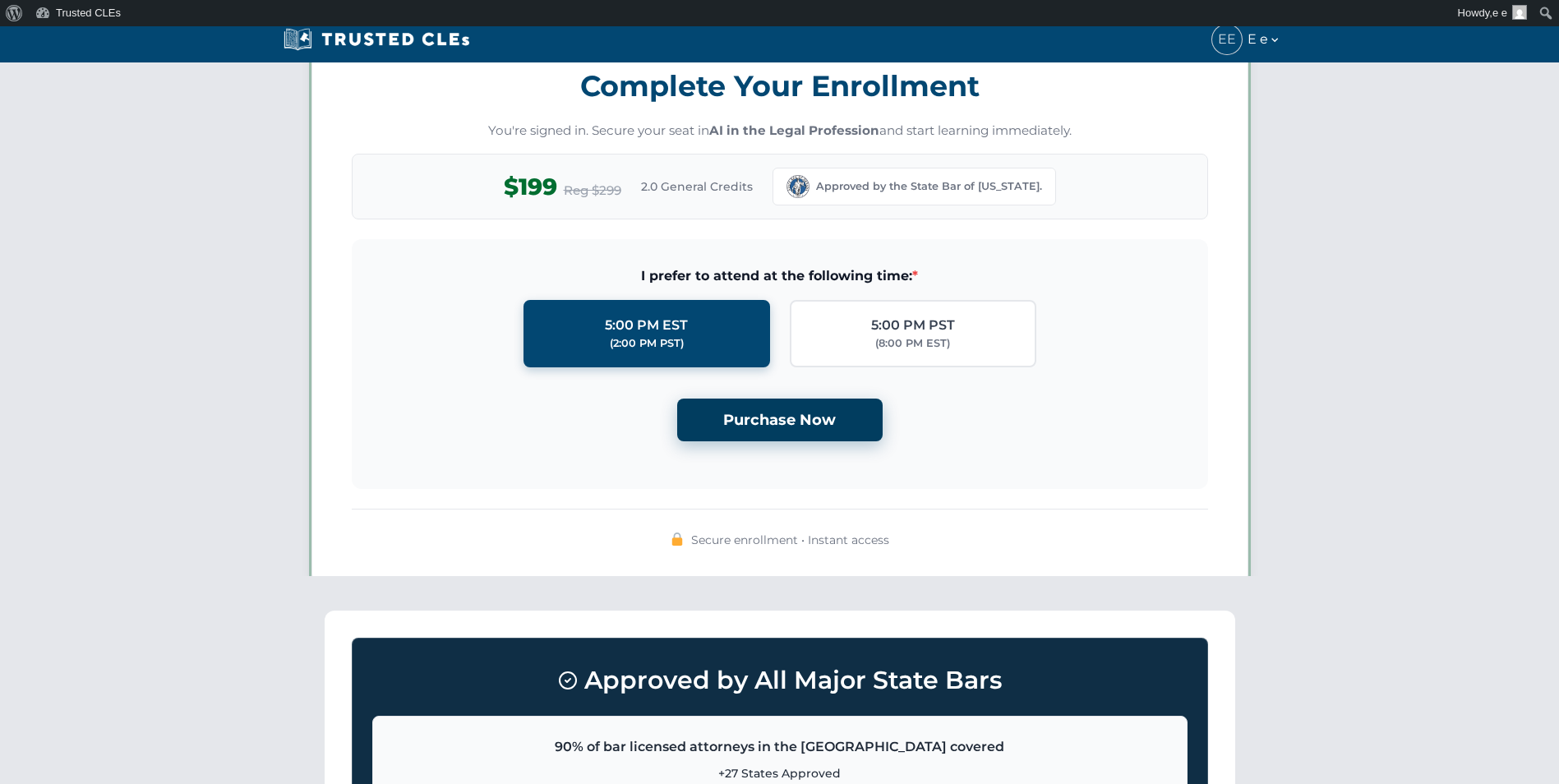
click at [764, 408] on button "Purchase Now" at bounding box center [780, 420] width 205 height 44
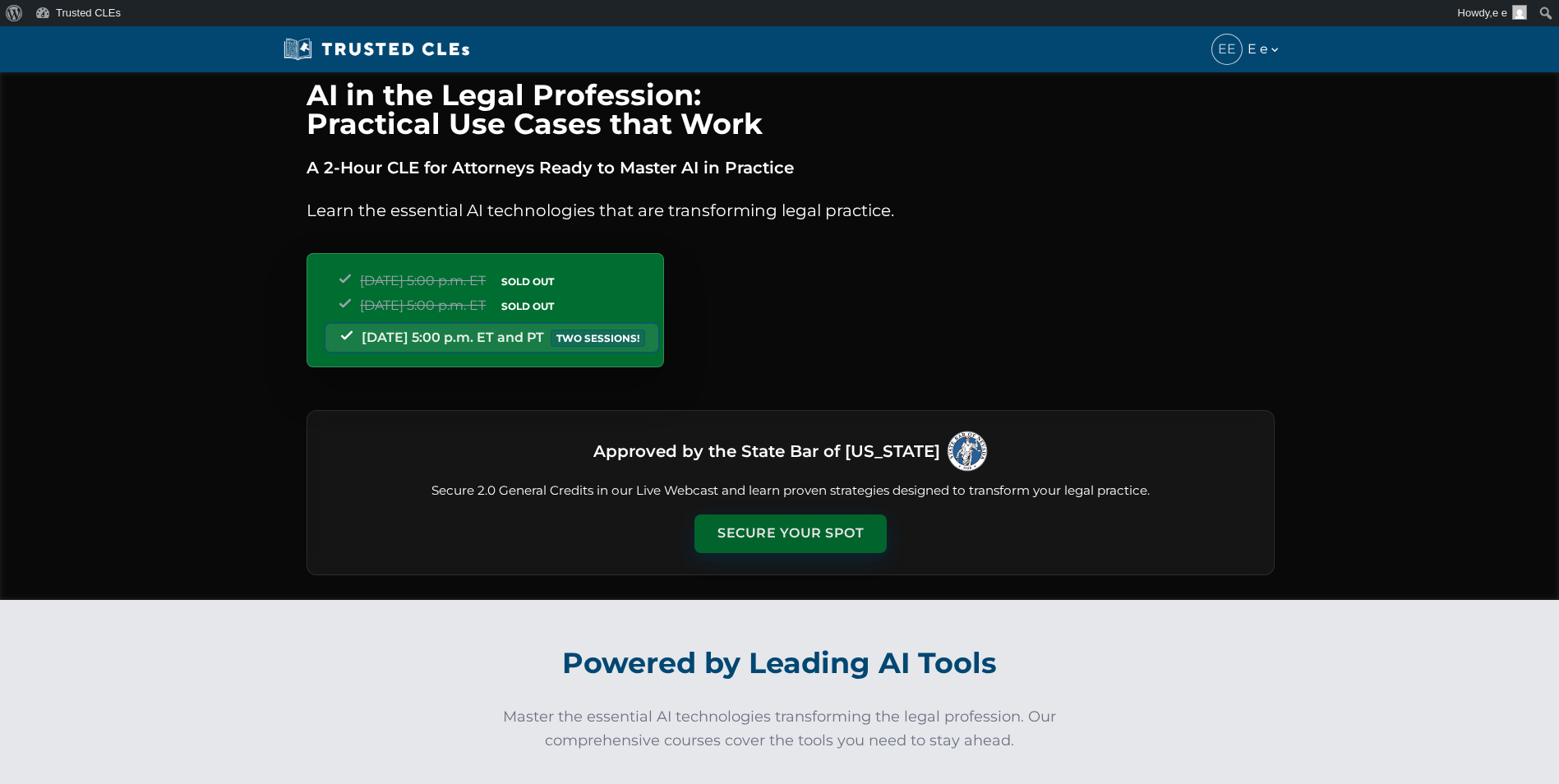
click at [795, 524] on button "Secure Your Spot" at bounding box center [790, 533] width 192 height 38
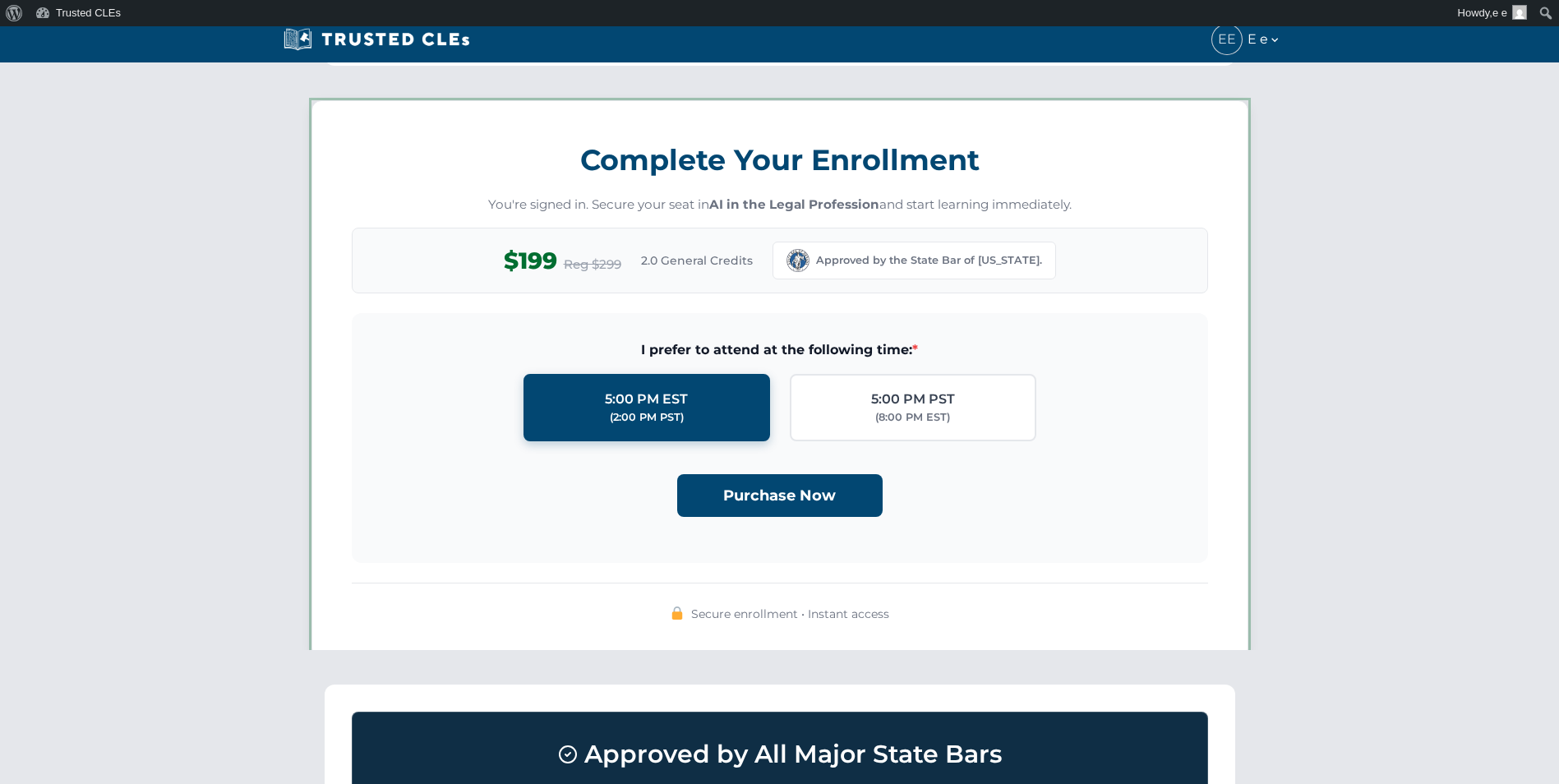
scroll to position [1429, 0]
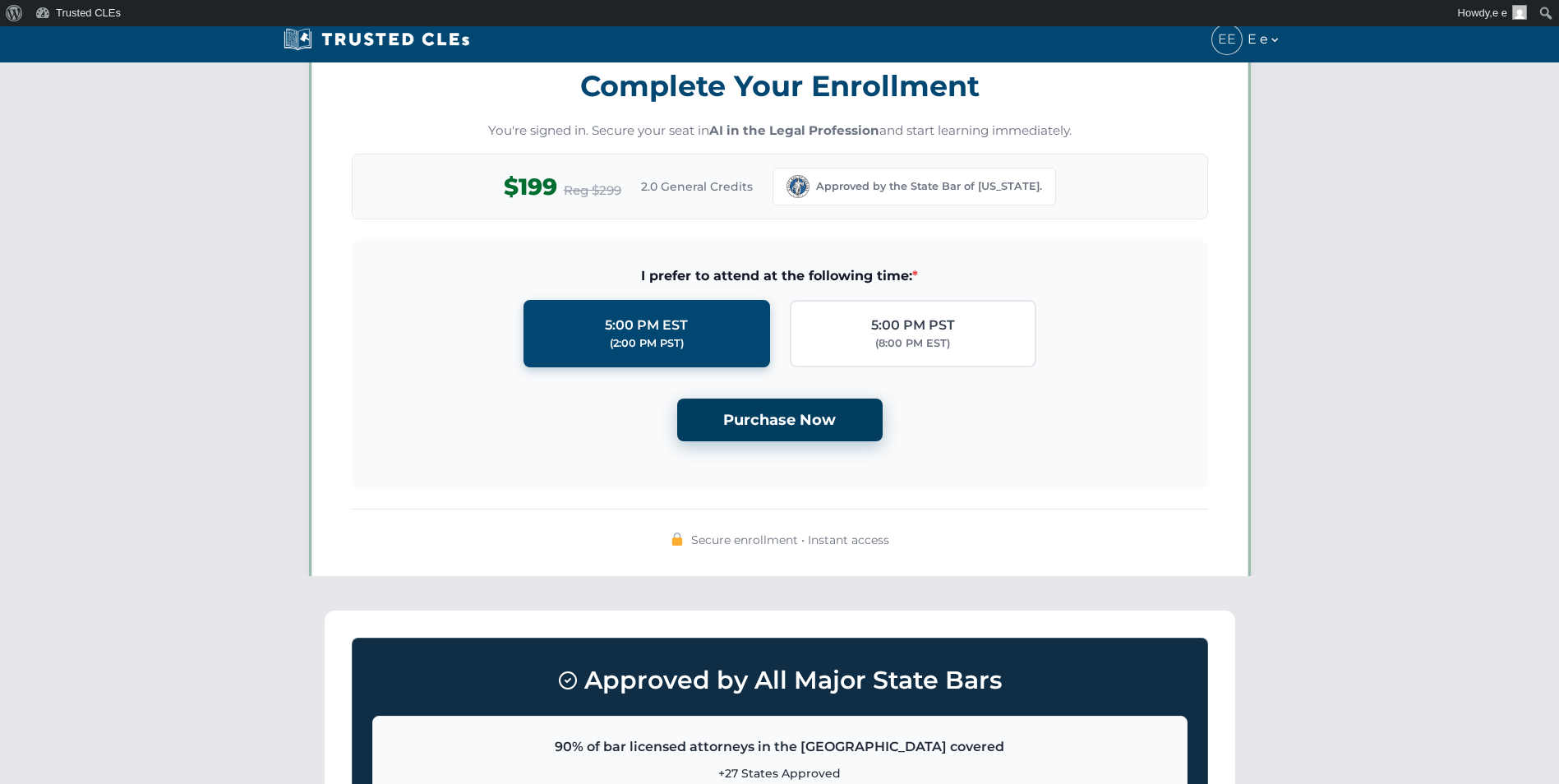
click at [793, 399] on button "Purchase Now" at bounding box center [780, 420] width 205 height 44
click at [735, 417] on button "Purchase Now" at bounding box center [780, 420] width 205 height 44
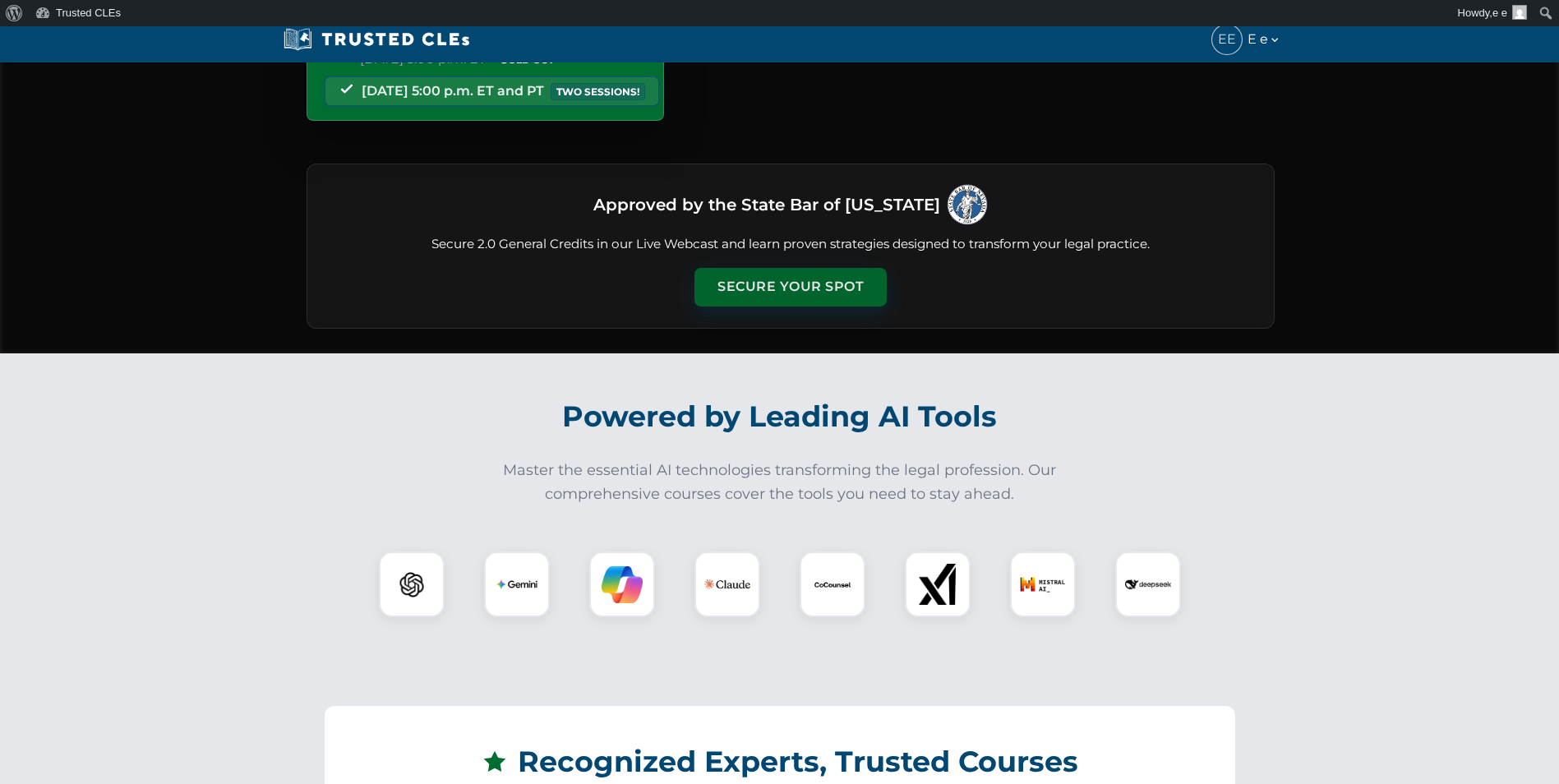
click at [788, 290] on button "Secure Your Spot" at bounding box center [790, 287] width 192 height 38
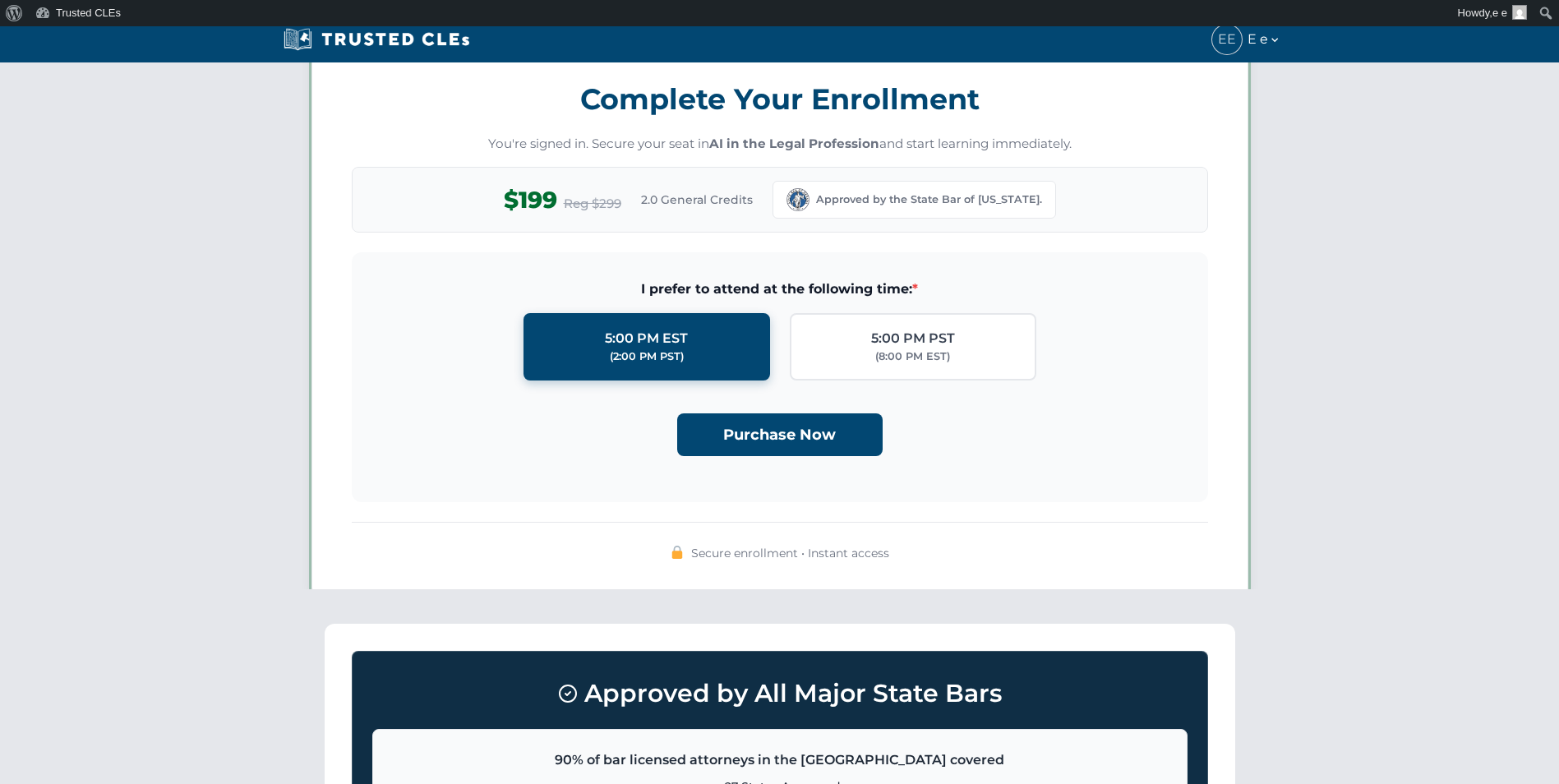
scroll to position [1429, 0]
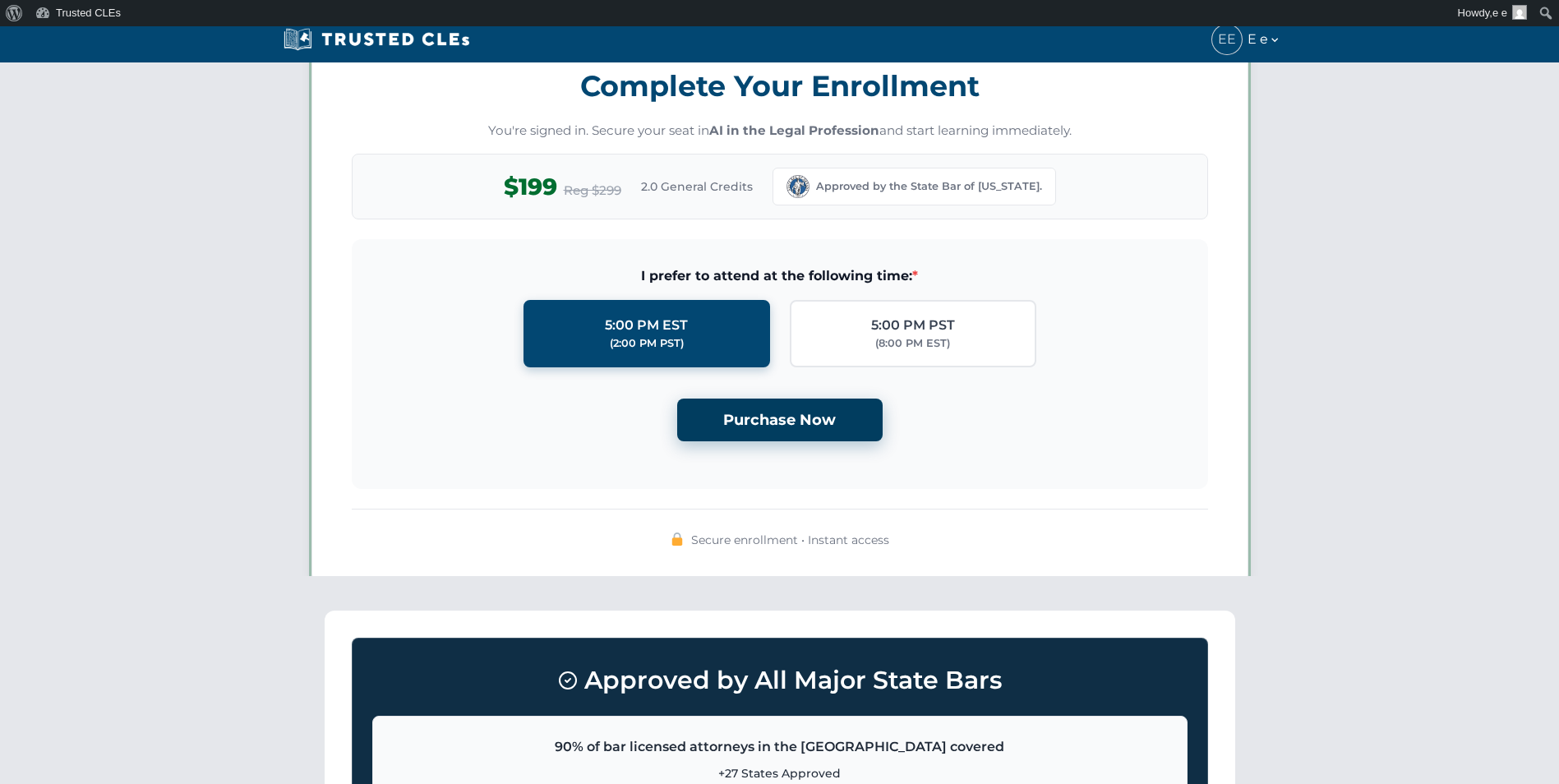
click at [813, 409] on button "Purchase Now" at bounding box center [780, 420] width 205 height 44
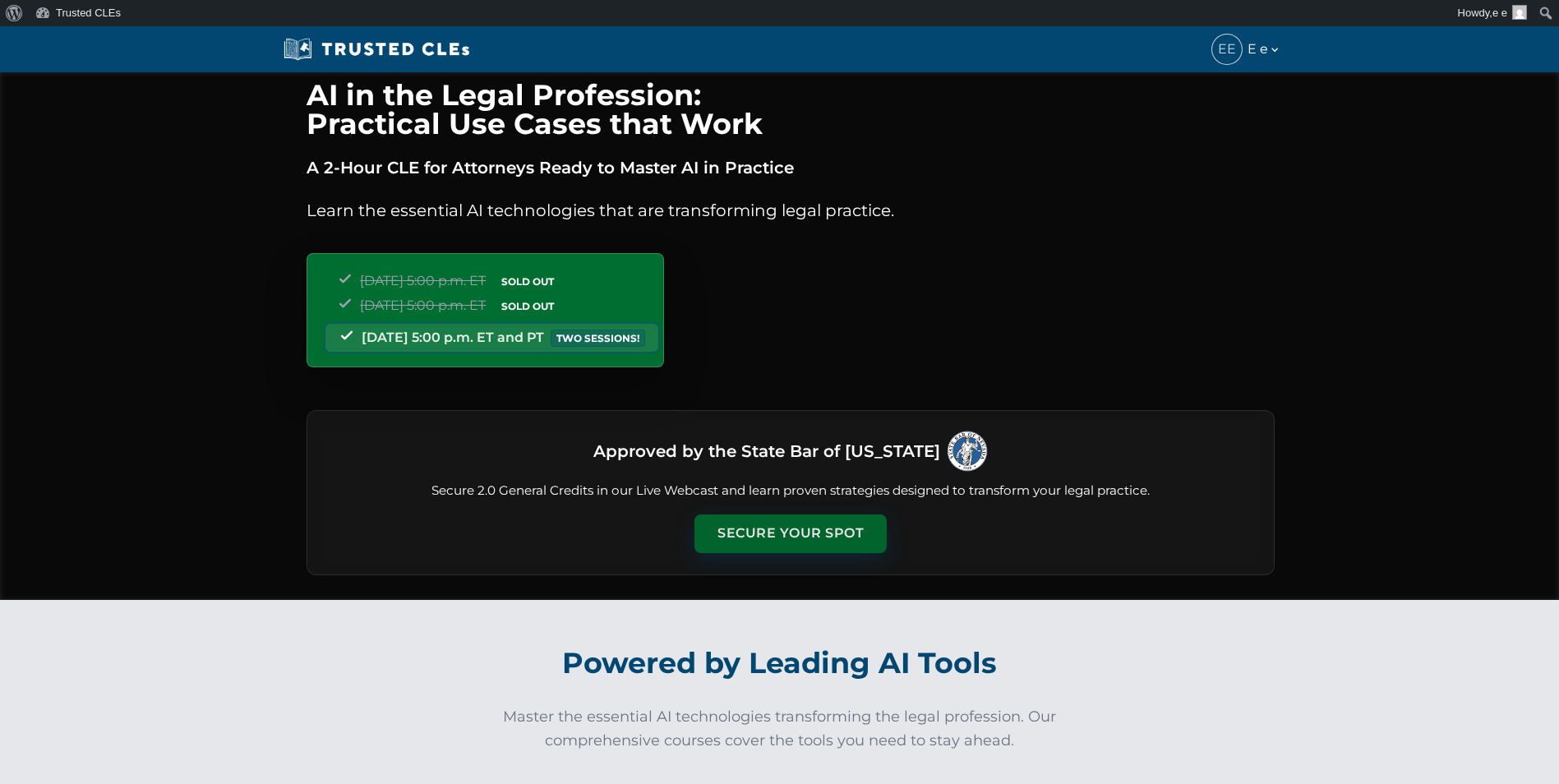
click at [777, 539] on button "Secure Your Spot" at bounding box center [790, 533] width 192 height 38
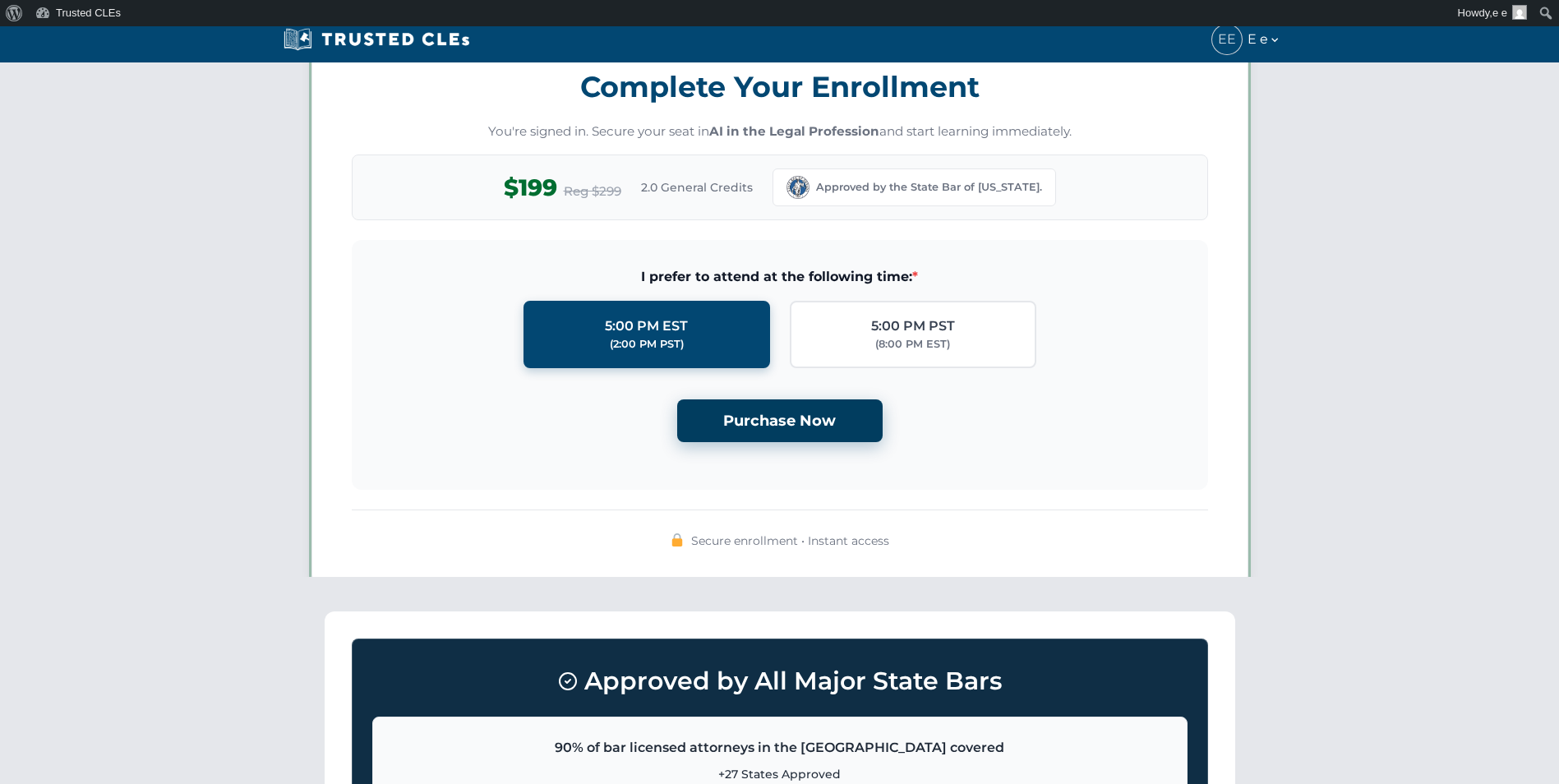
scroll to position [1429, 0]
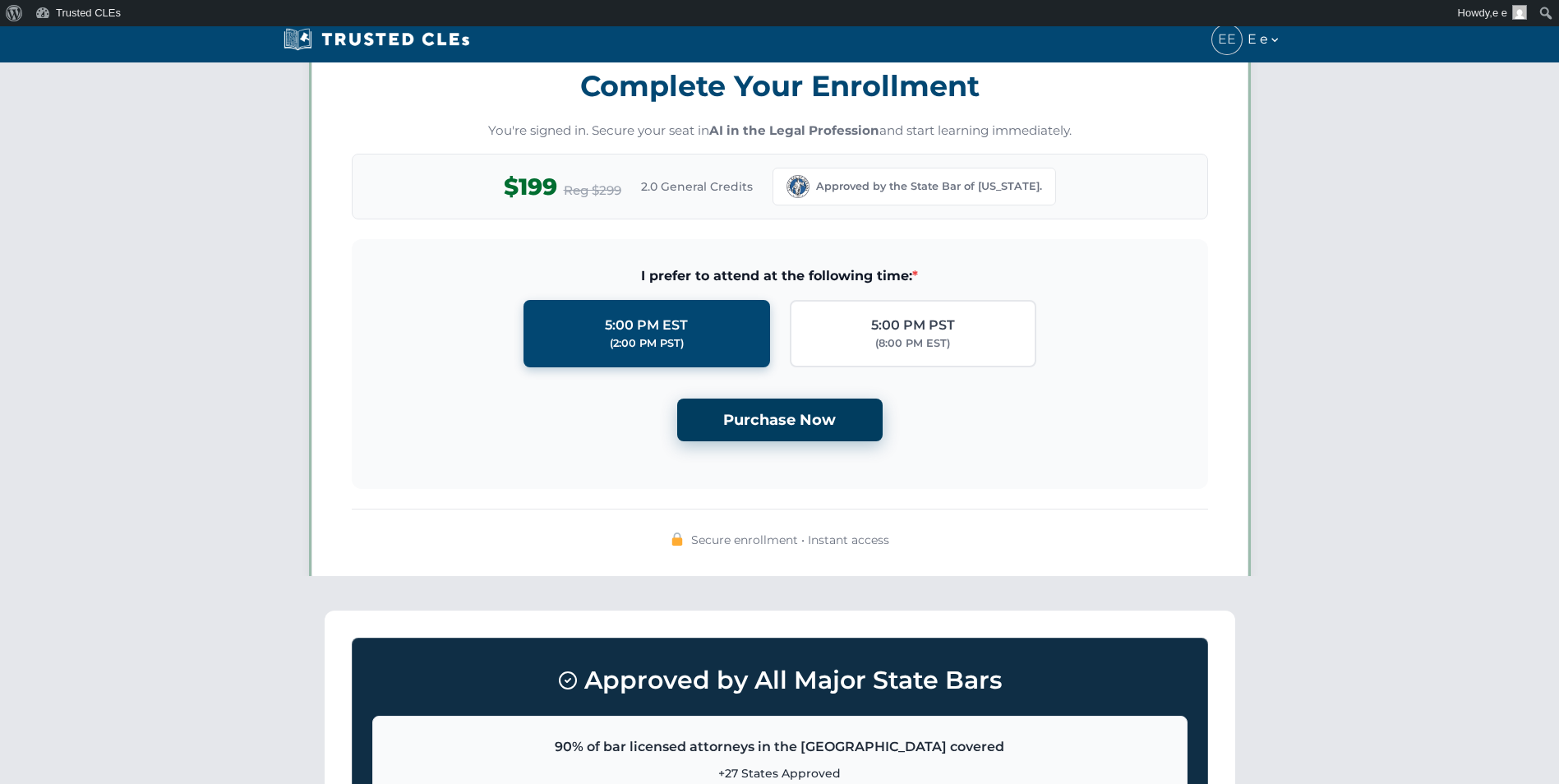
click at [792, 429] on button "Purchase Now" at bounding box center [780, 420] width 205 height 44
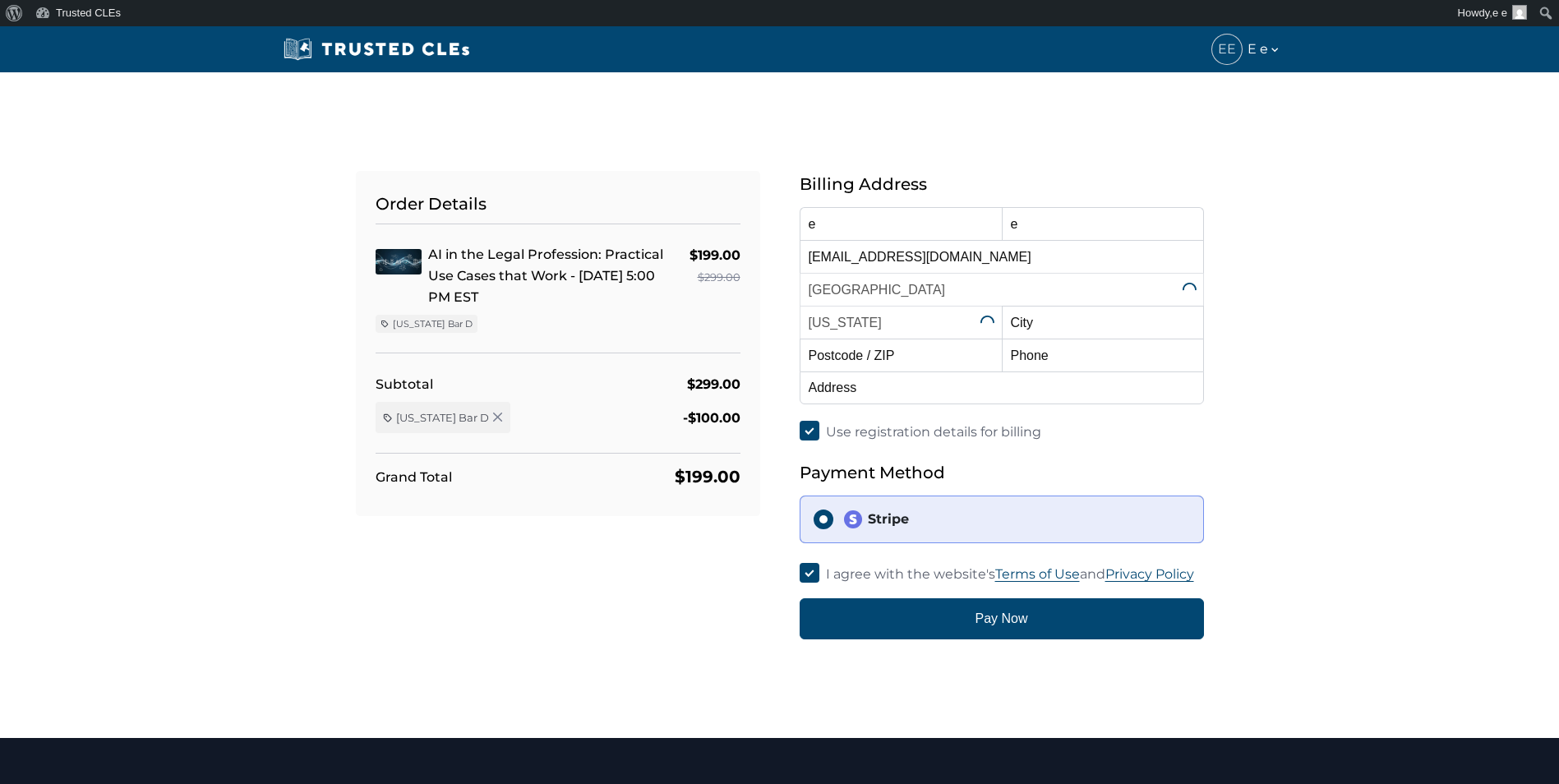
select select "[US_STATE]"
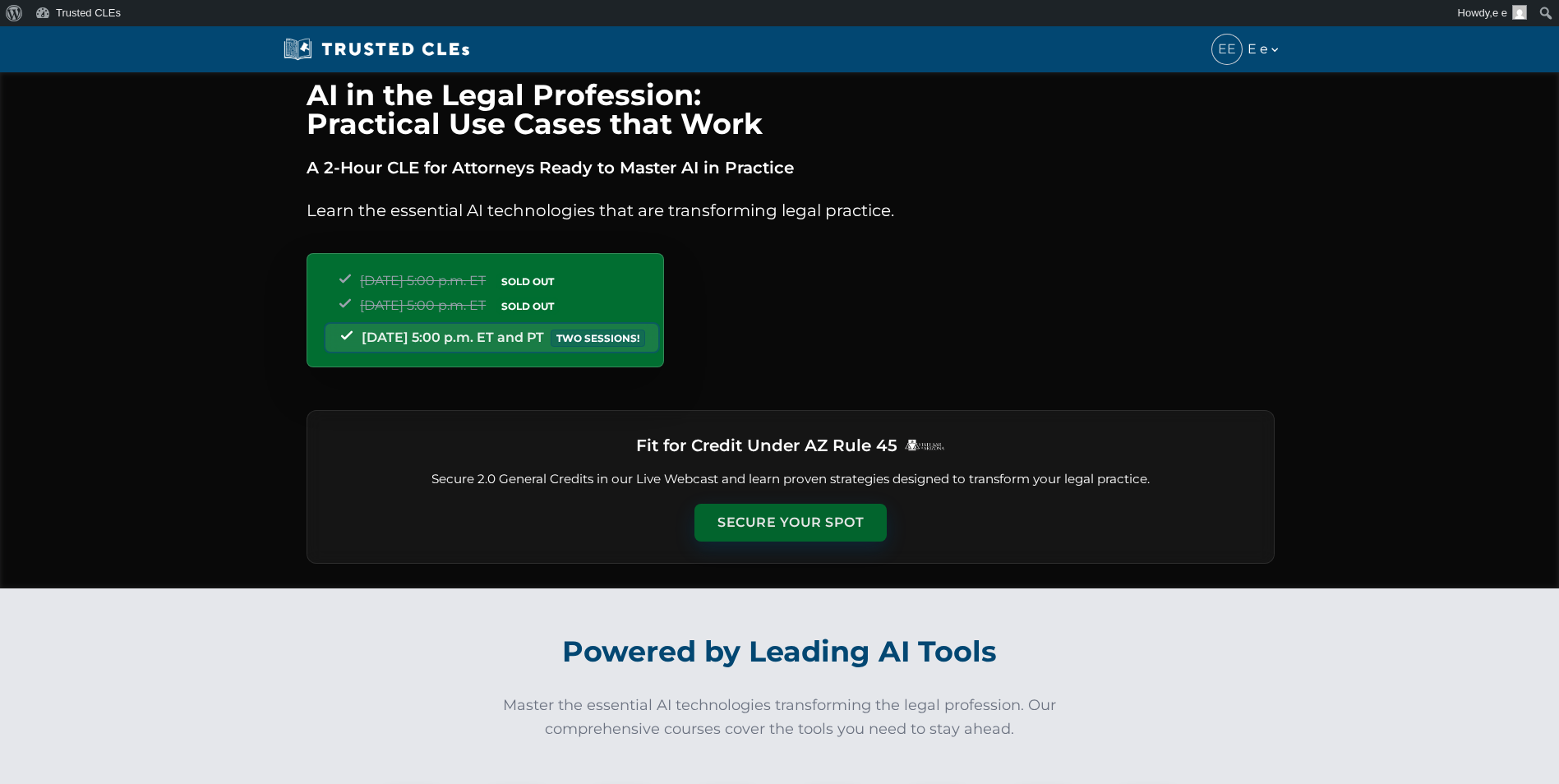
click at [811, 529] on button "Secure Your Spot" at bounding box center [790, 522] width 192 height 38
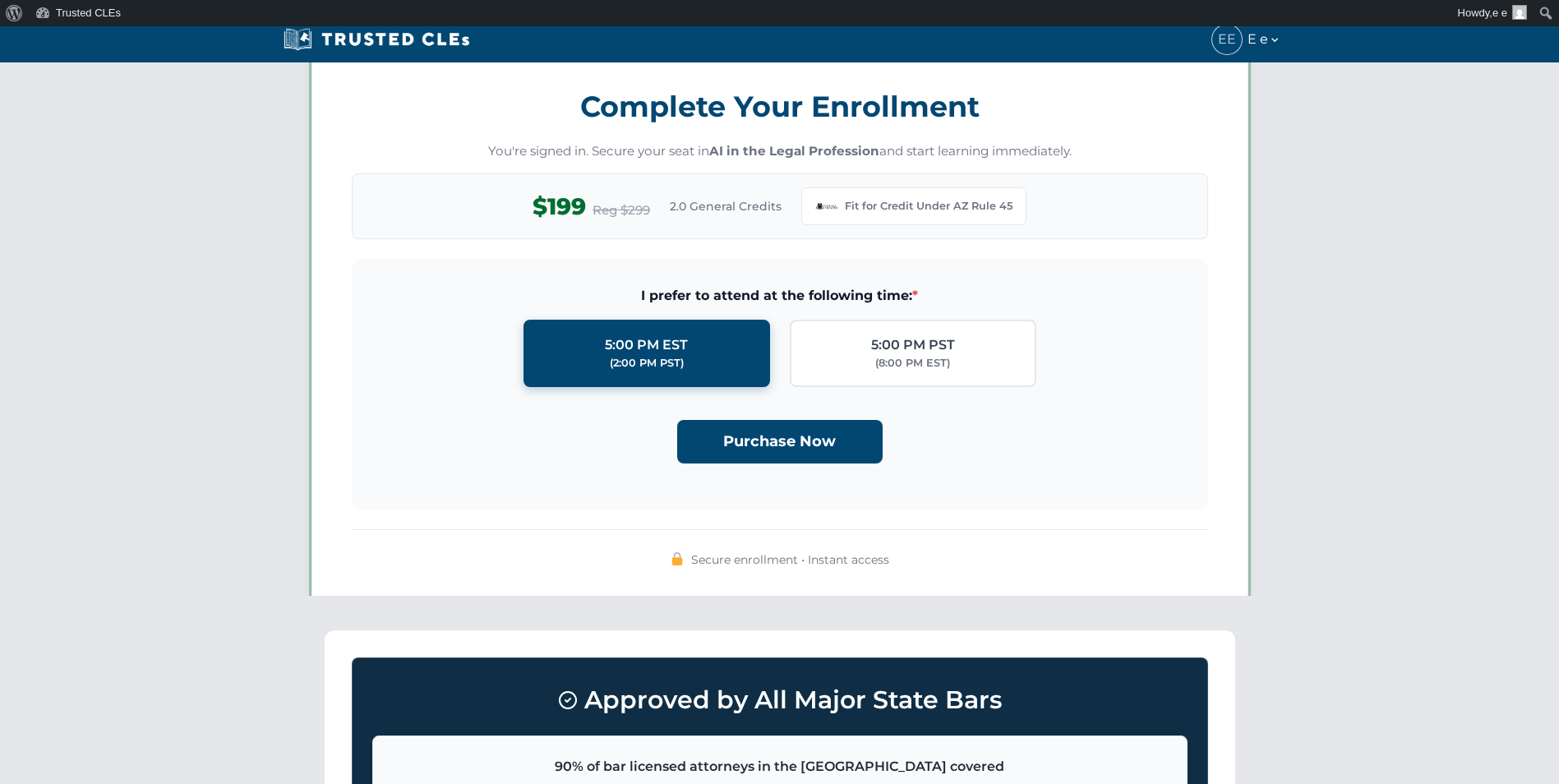
scroll to position [1418, 0]
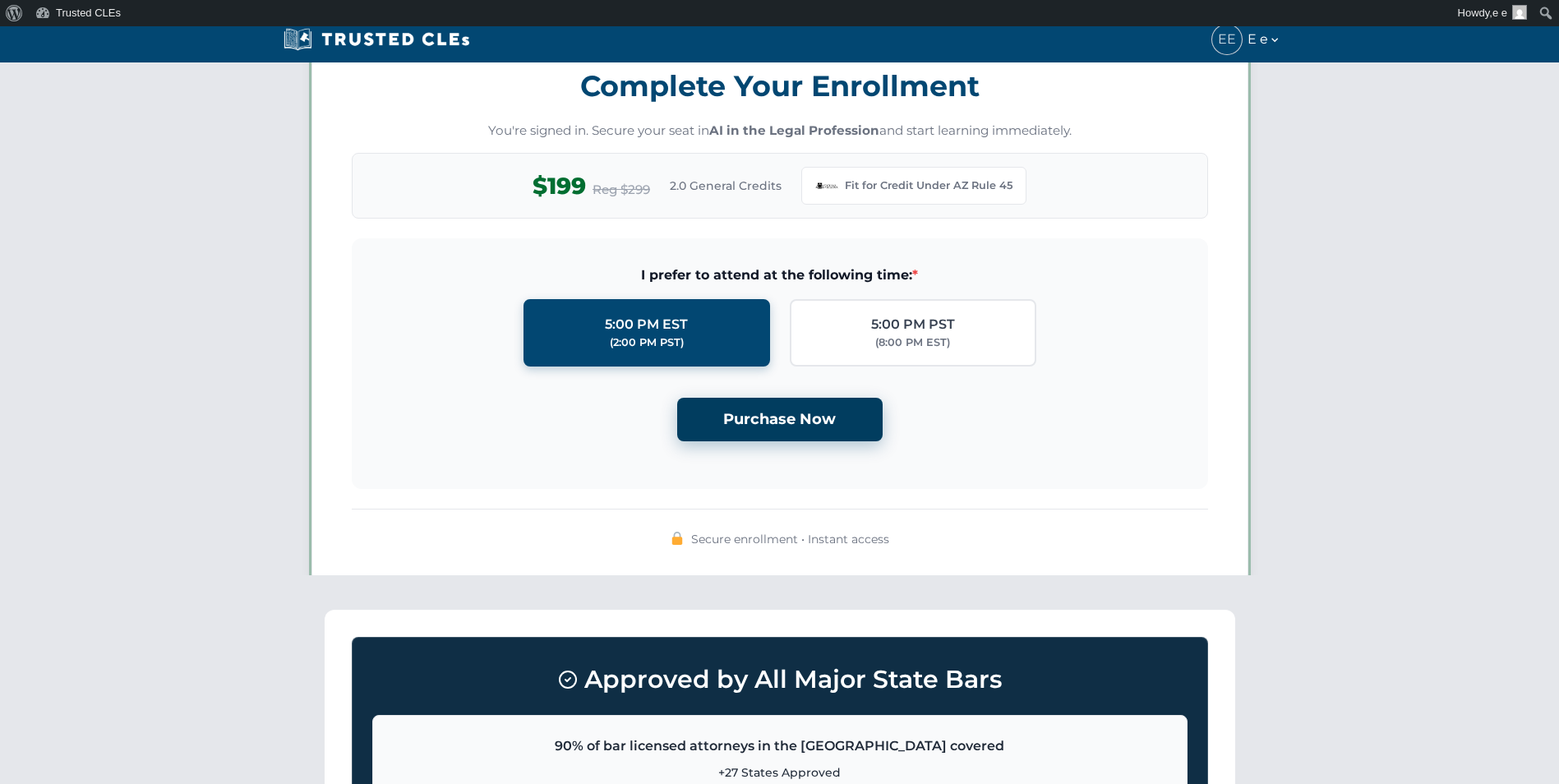
click at [807, 430] on button "Purchase Now" at bounding box center [780, 419] width 205 height 44
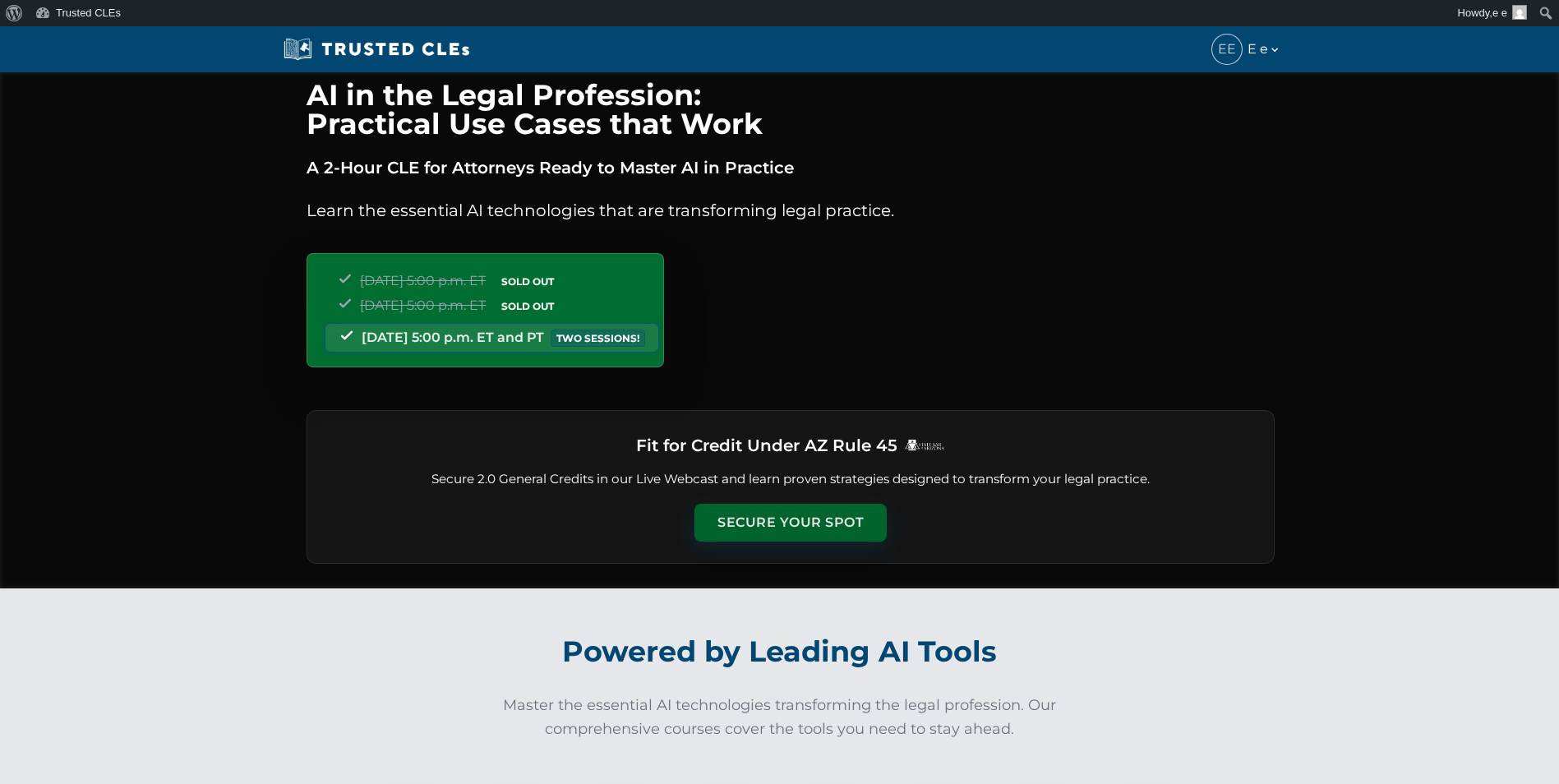
click at [796, 514] on button "Secure Your Spot" at bounding box center [790, 522] width 192 height 38
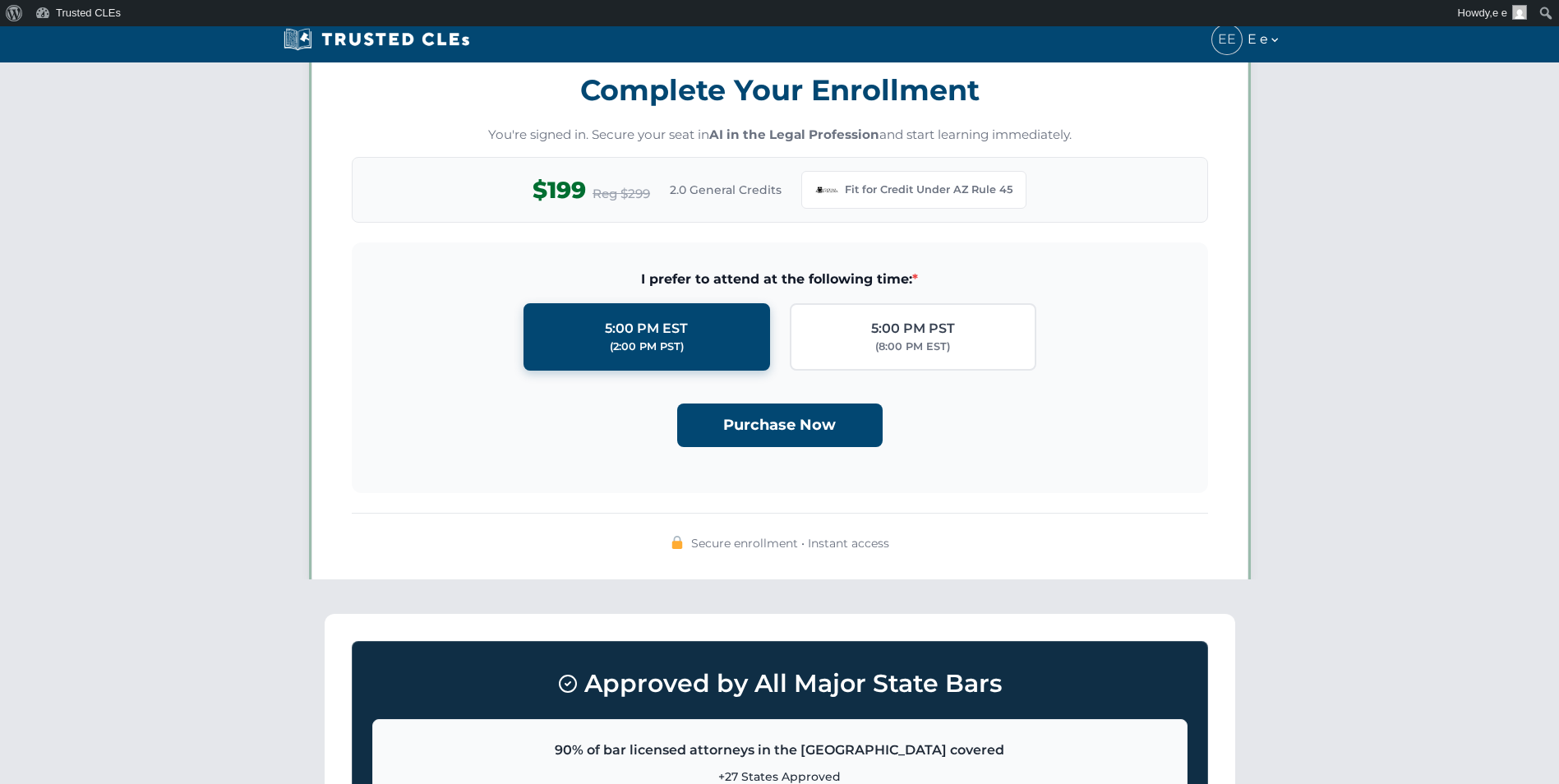
scroll to position [1418, 0]
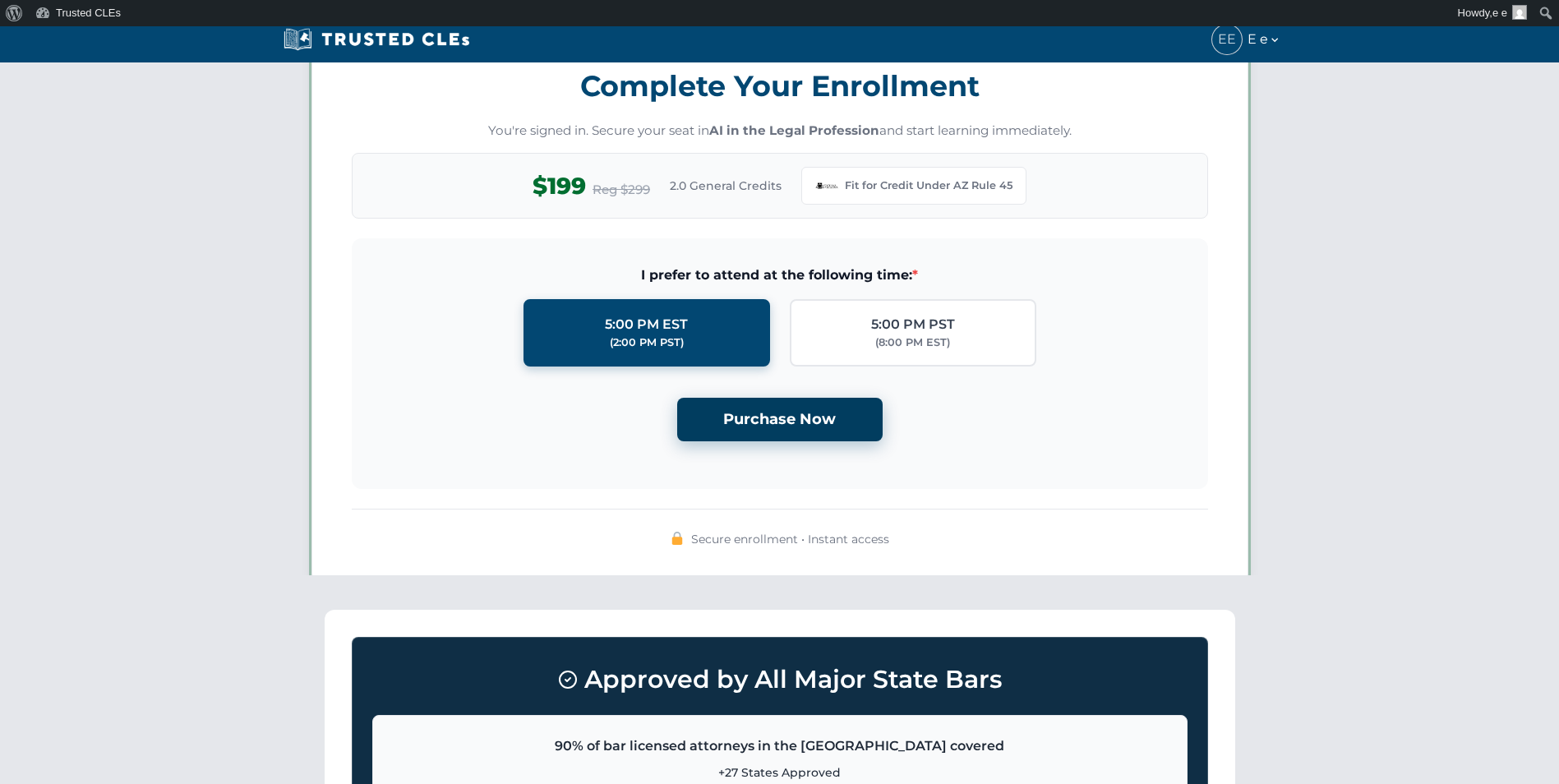
click at [796, 422] on button "Purchase Now" at bounding box center [780, 419] width 205 height 44
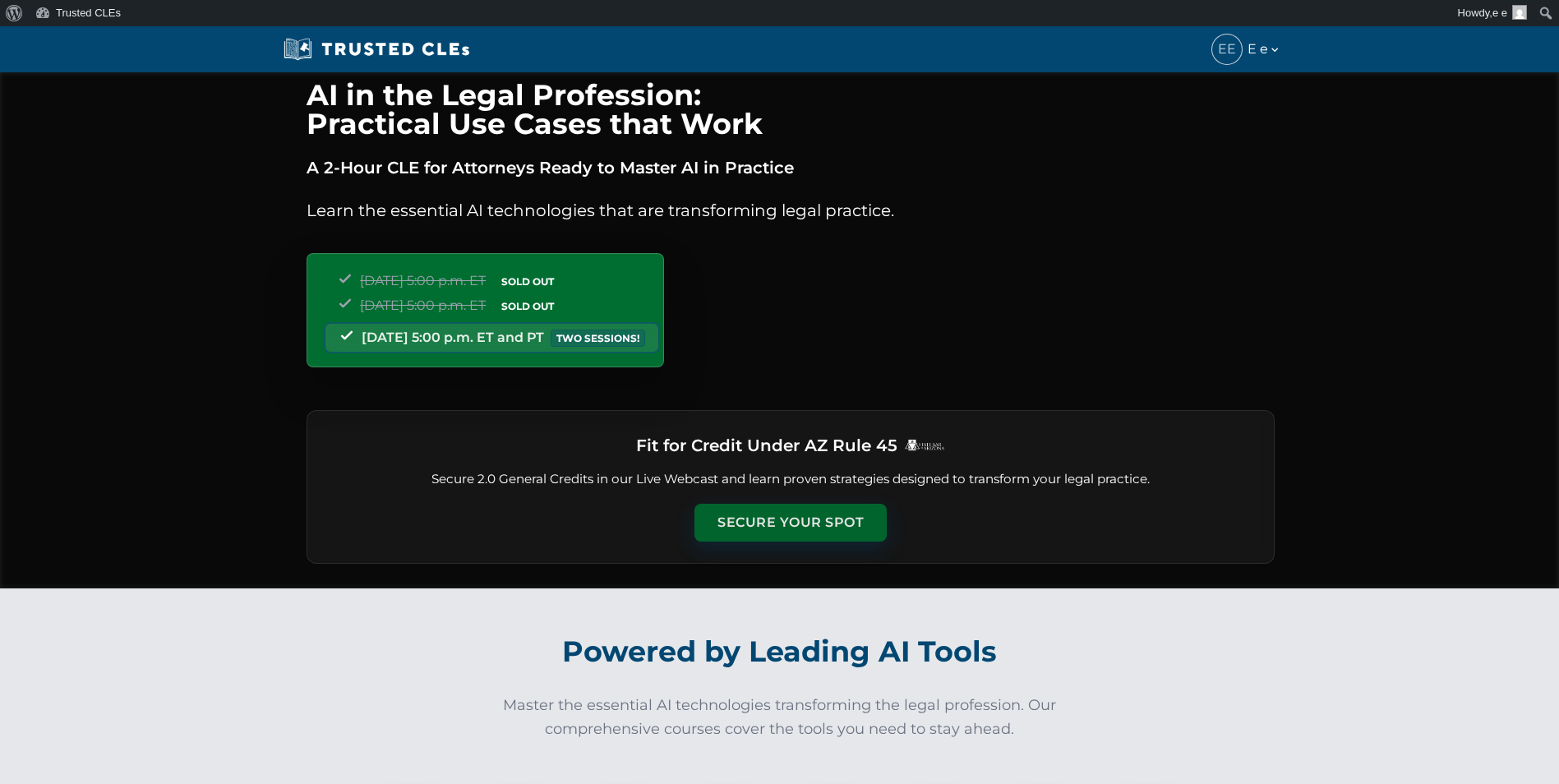
click at [810, 524] on button "Secure Your Spot" at bounding box center [790, 522] width 192 height 38
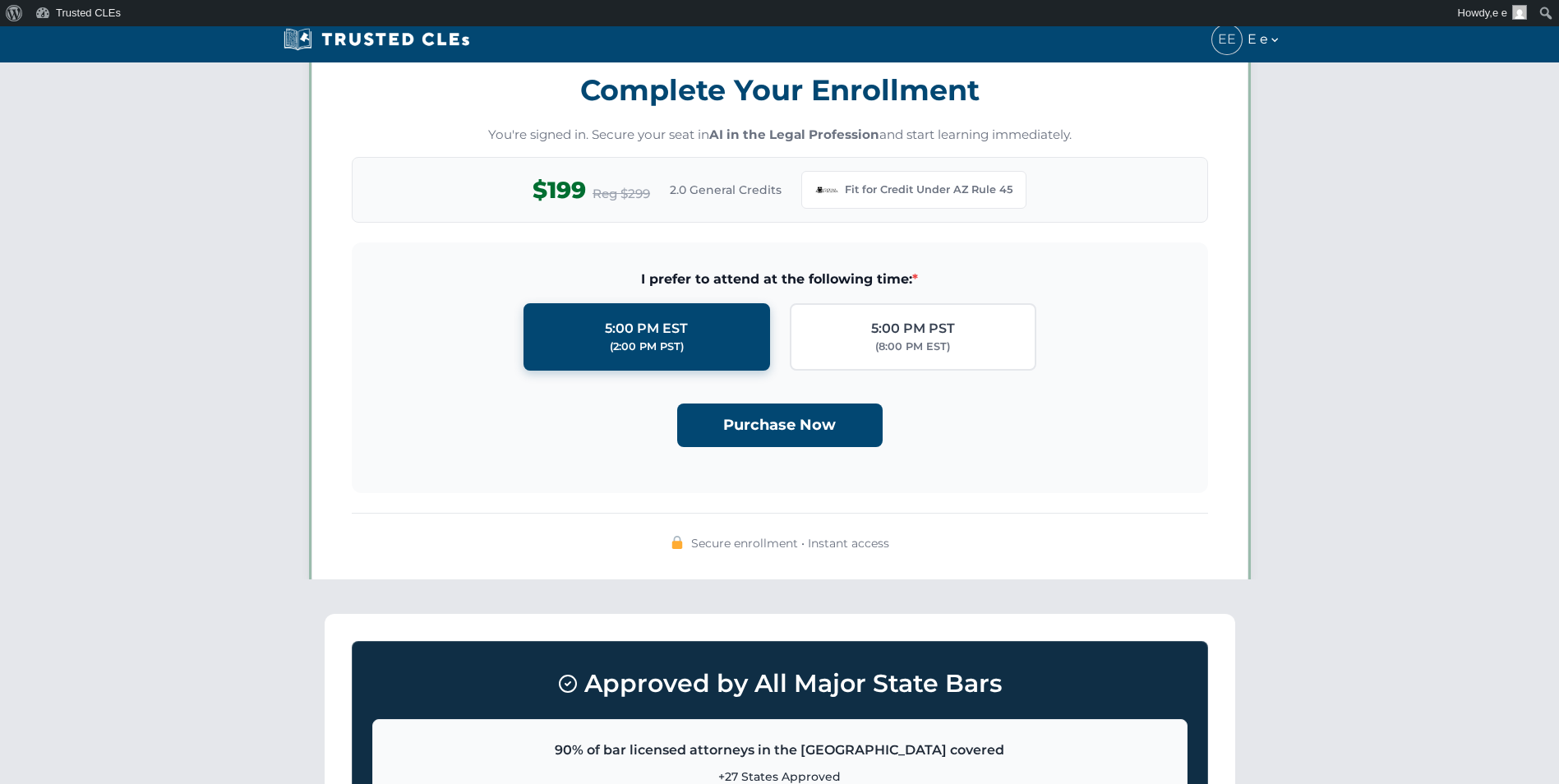
scroll to position [1418, 0]
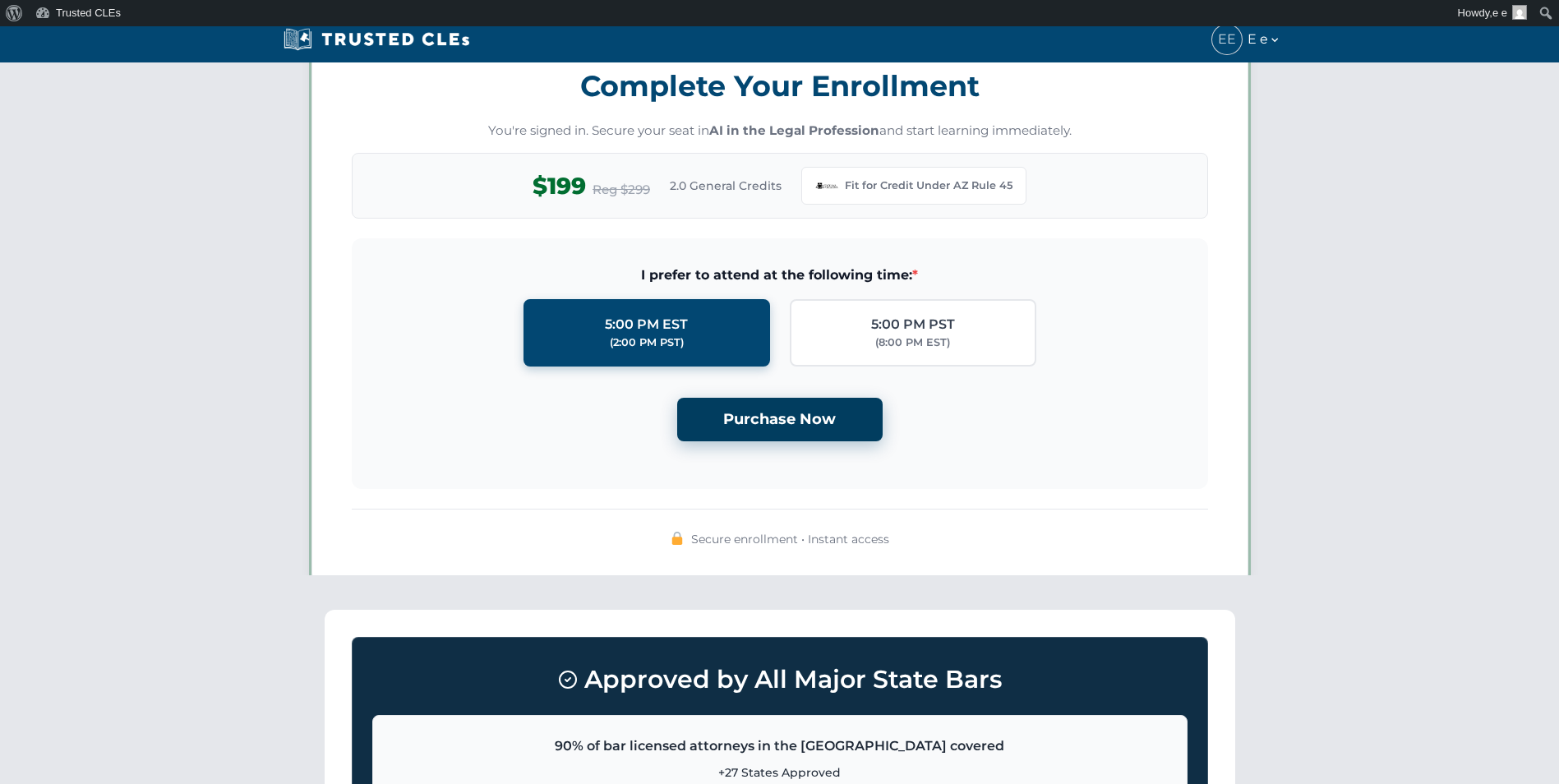
click at [788, 441] on button "Purchase Now" at bounding box center [780, 419] width 205 height 44
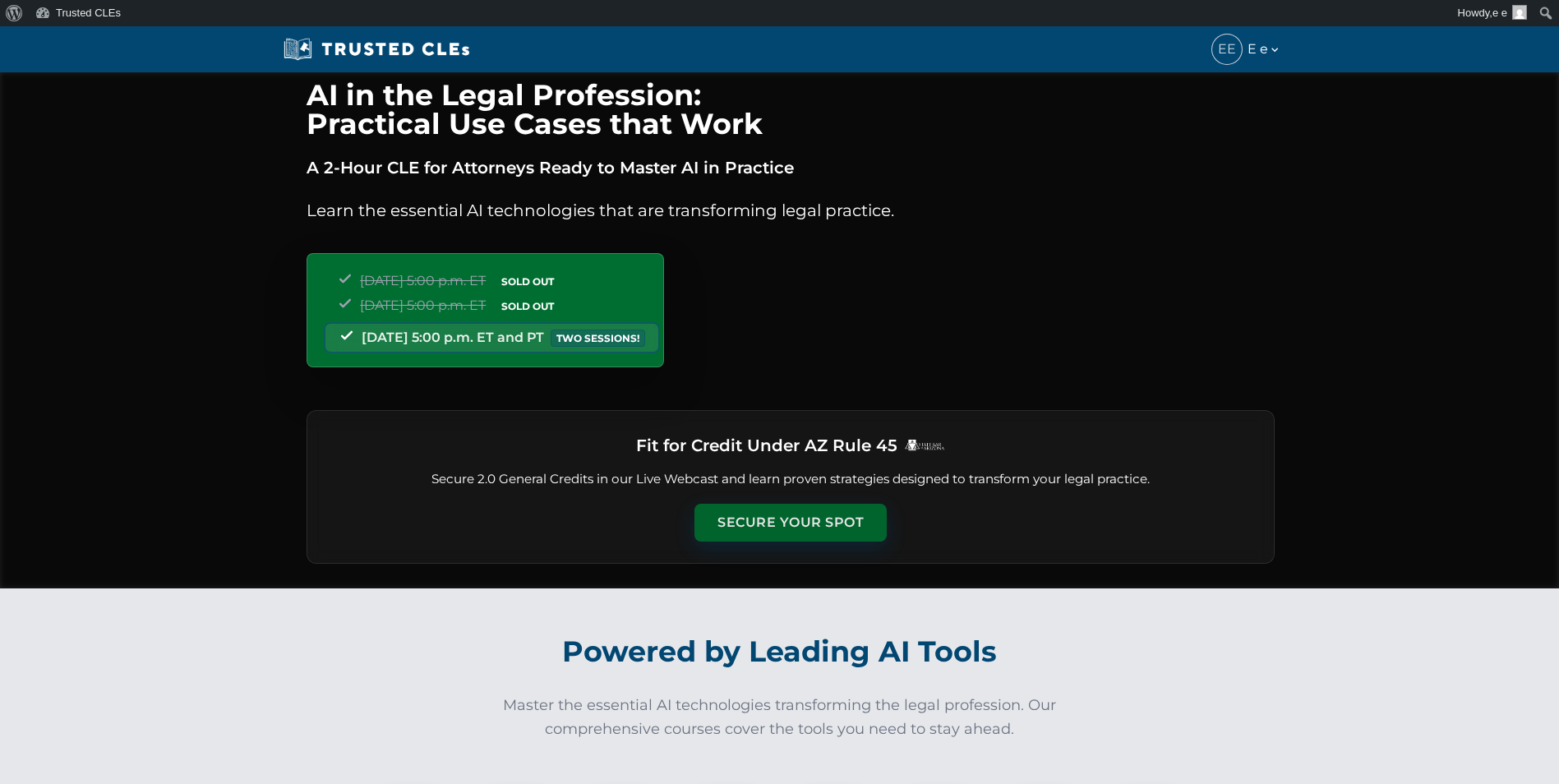
click at [744, 526] on button "Secure Your Spot" at bounding box center [790, 522] width 192 height 38
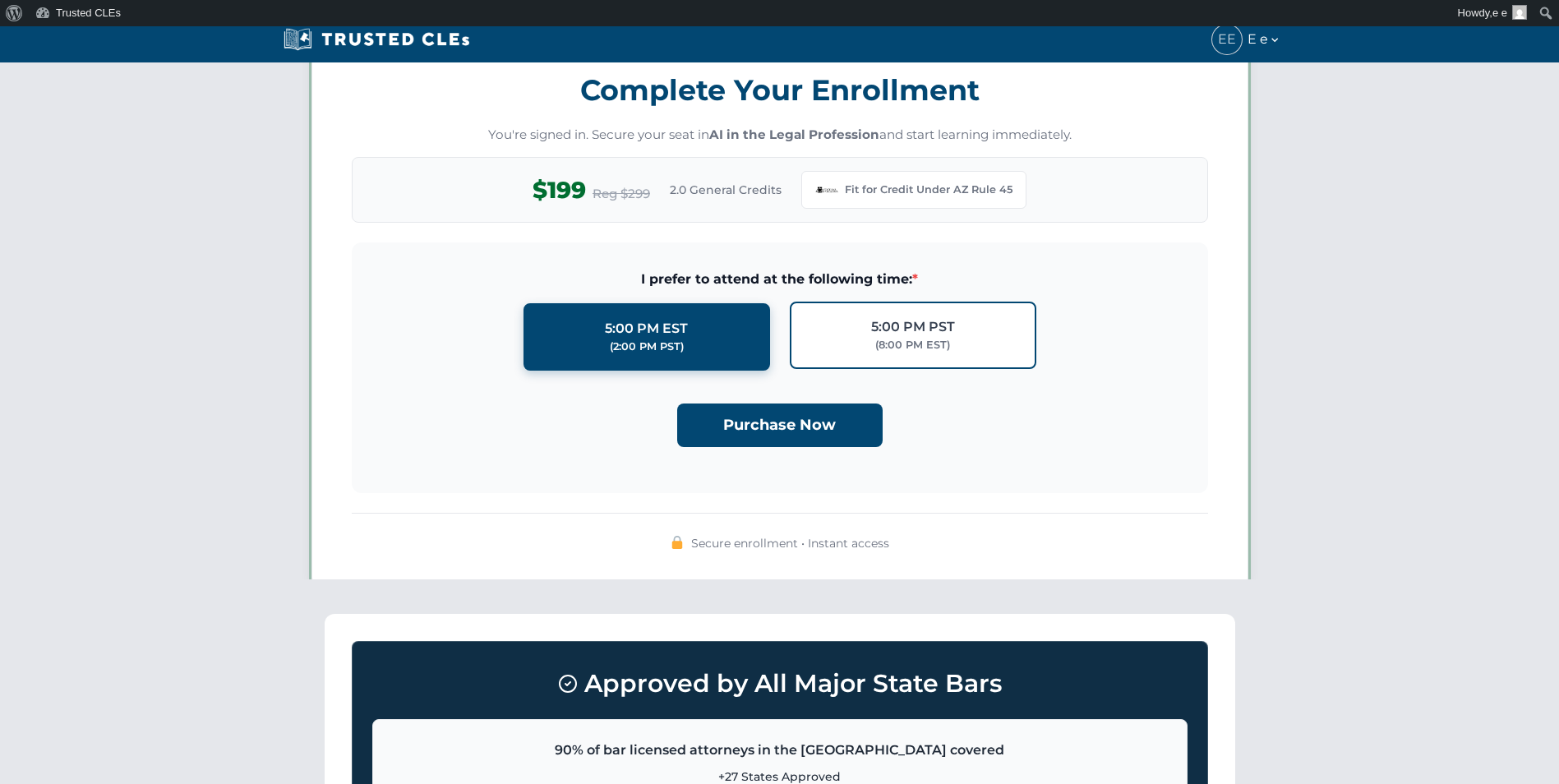
scroll to position [1418, 0]
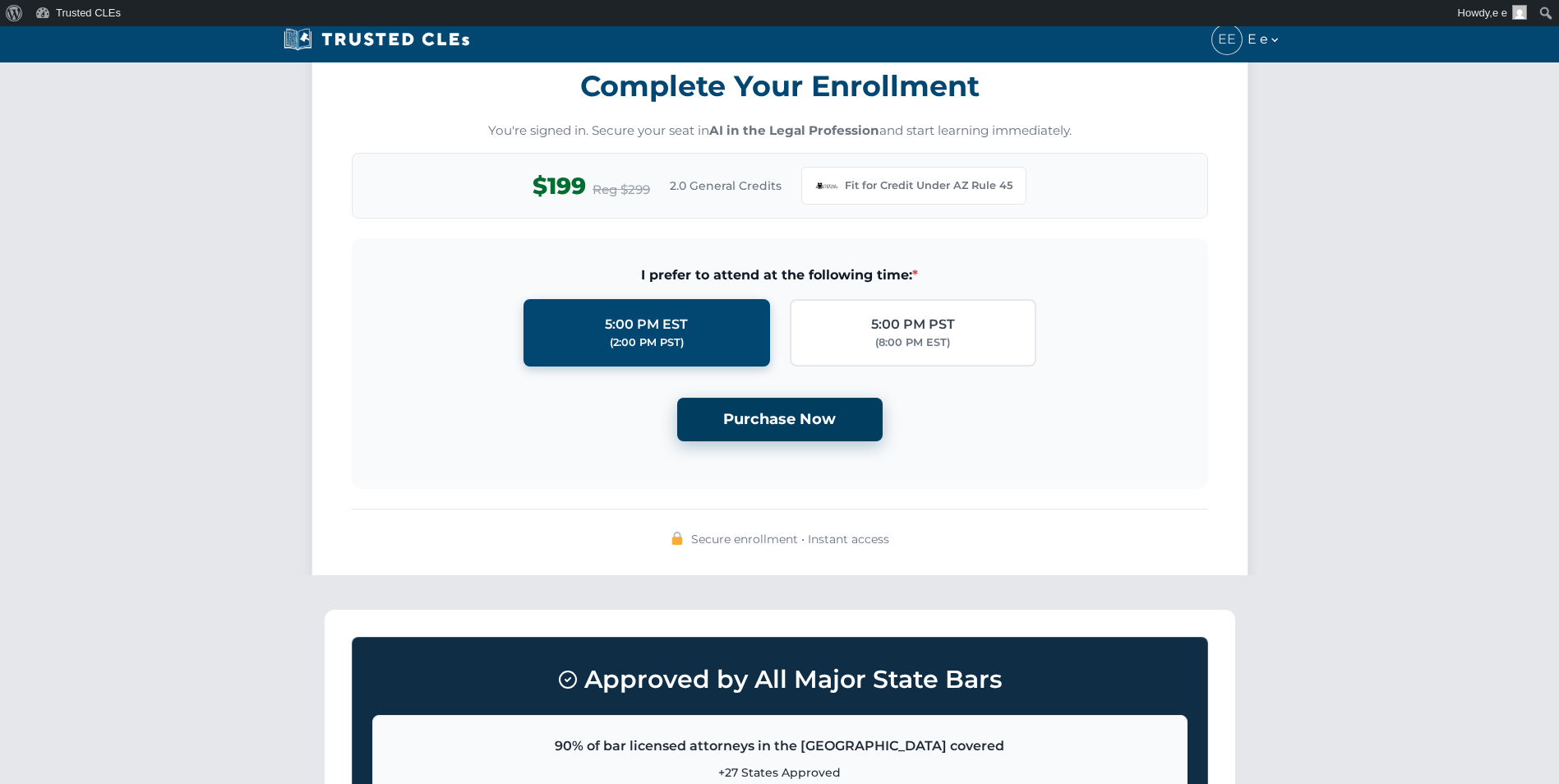
click at [765, 418] on button "Purchase Now" at bounding box center [780, 419] width 205 height 44
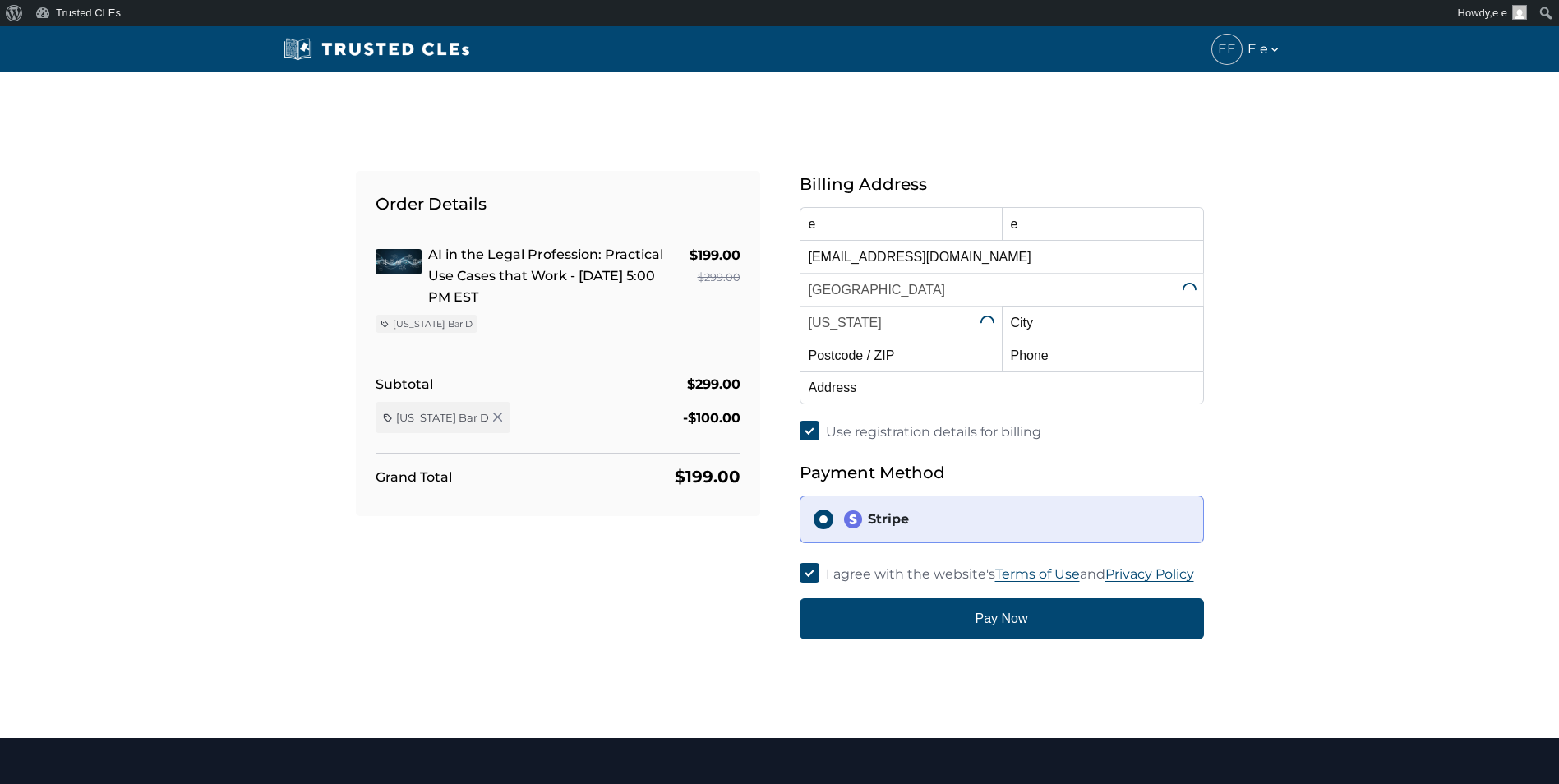
select select "[US_STATE]"
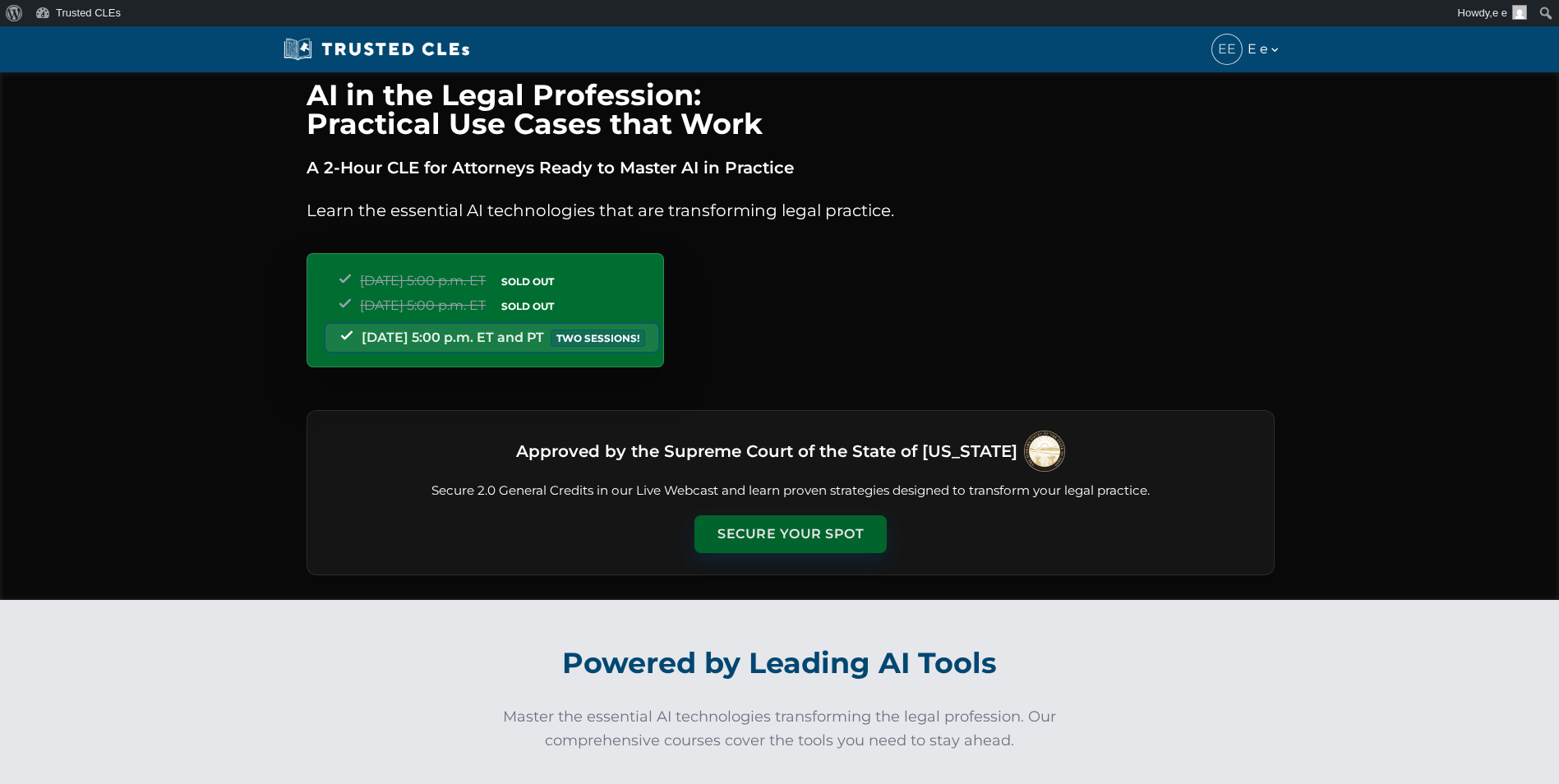
click at [809, 521] on button "Secure Your Spot" at bounding box center [790, 534] width 192 height 38
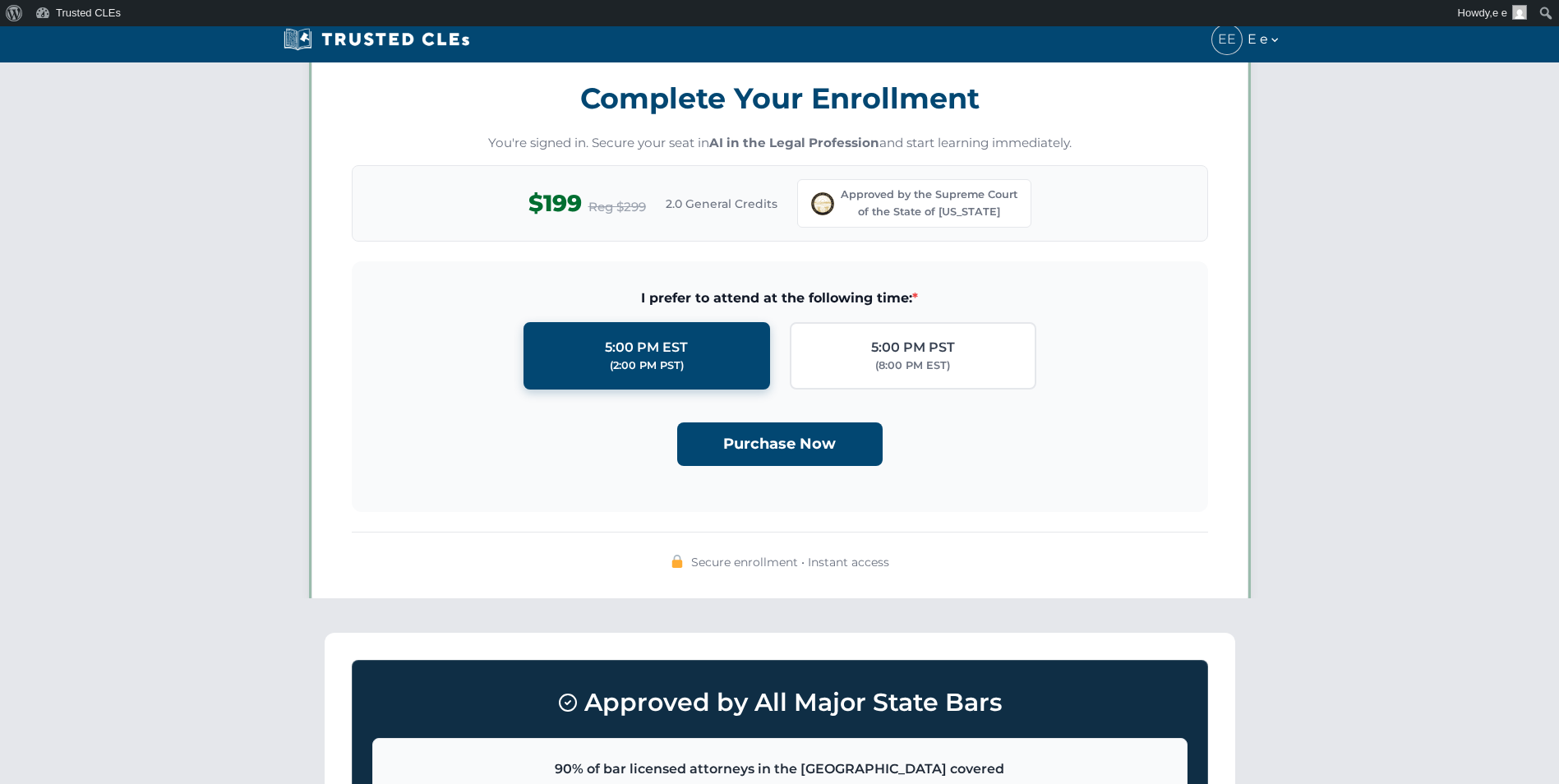
scroll to position [1429, 0]
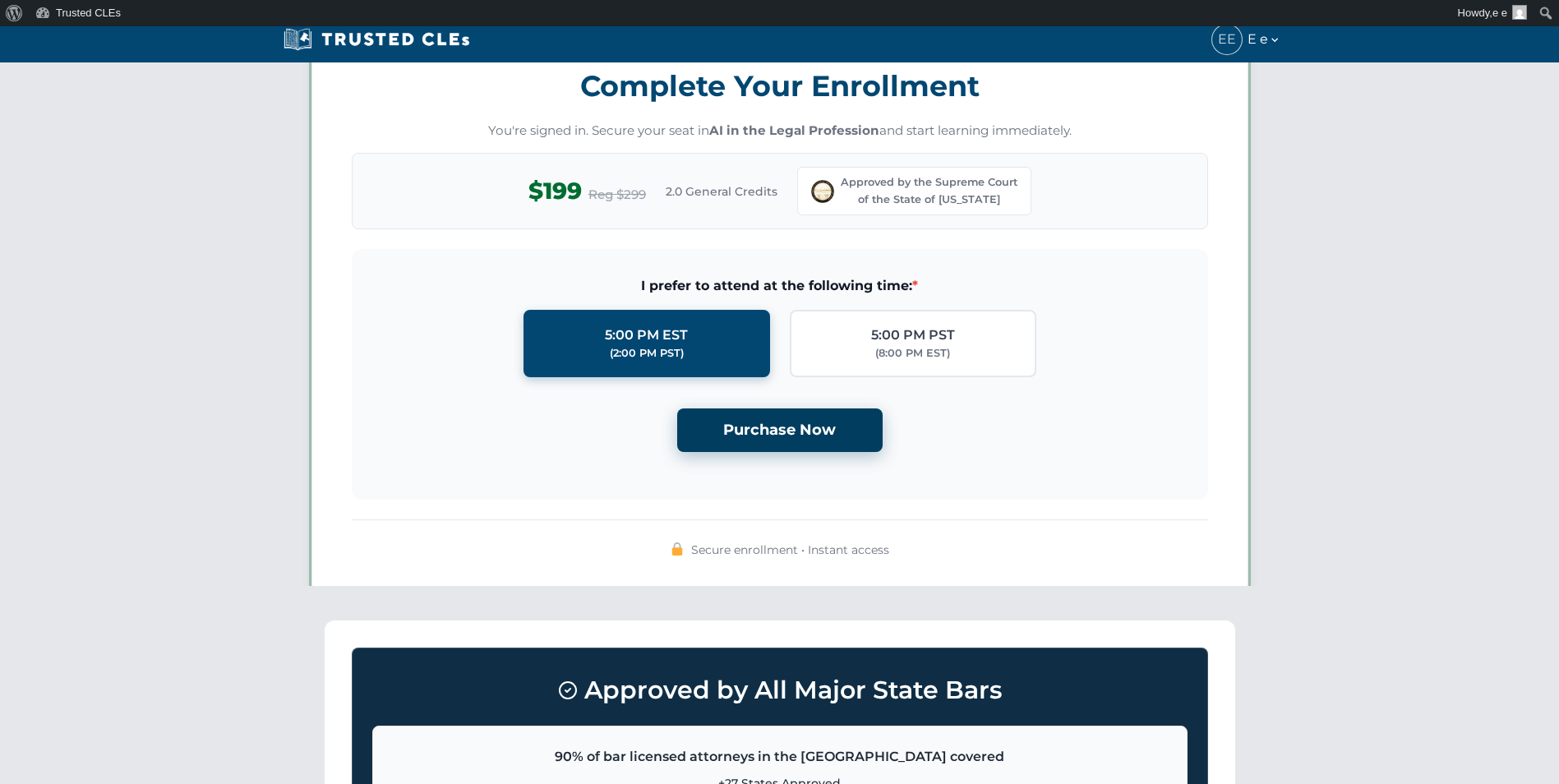
click at [819, 450] on button "Purchase Now" at bounding box center [780, 430] width 205 height 44
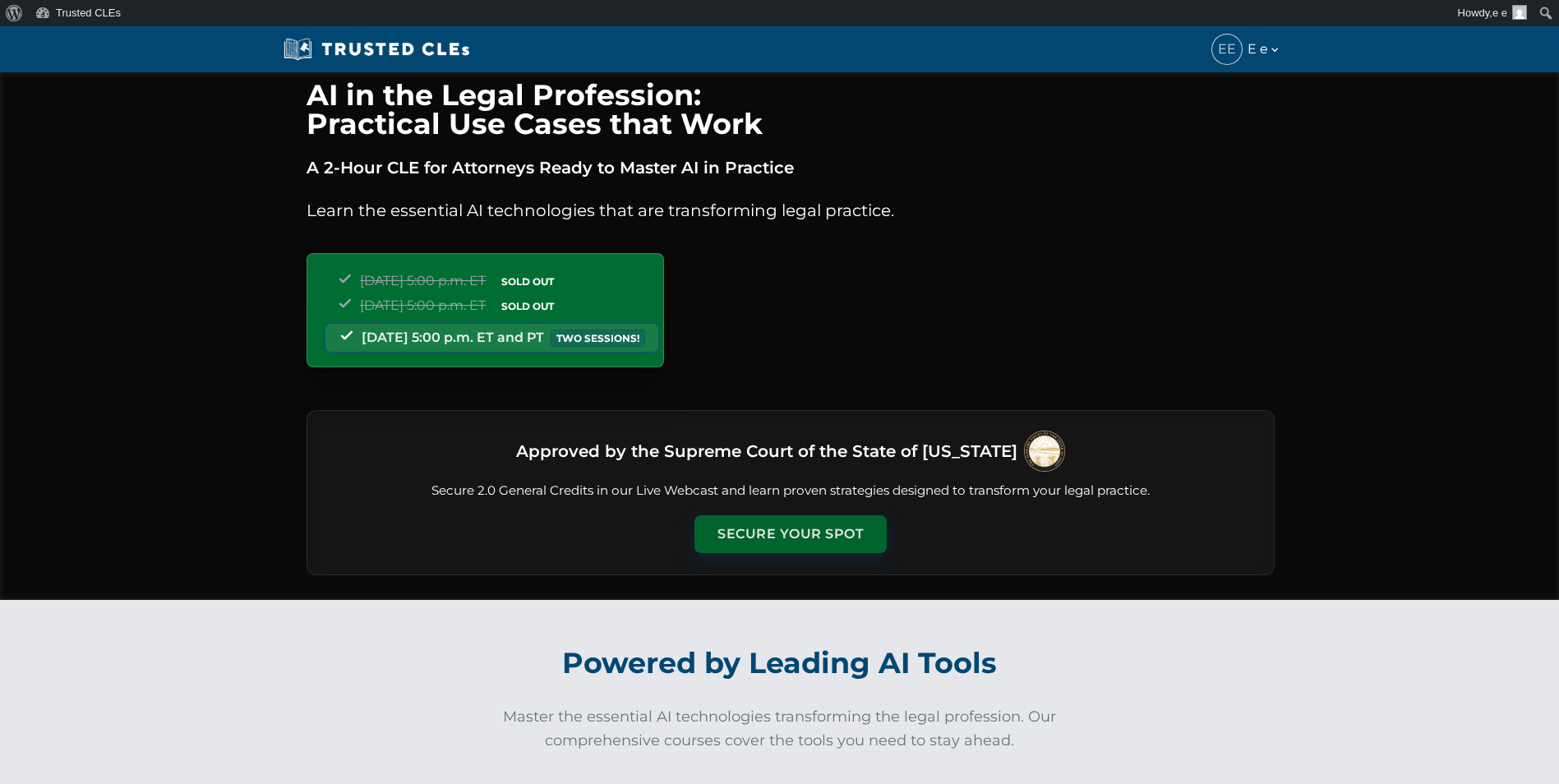
click at [796, 524] on button "Secure Your Spot" at bounding box center [790, 534] width 192 height 38
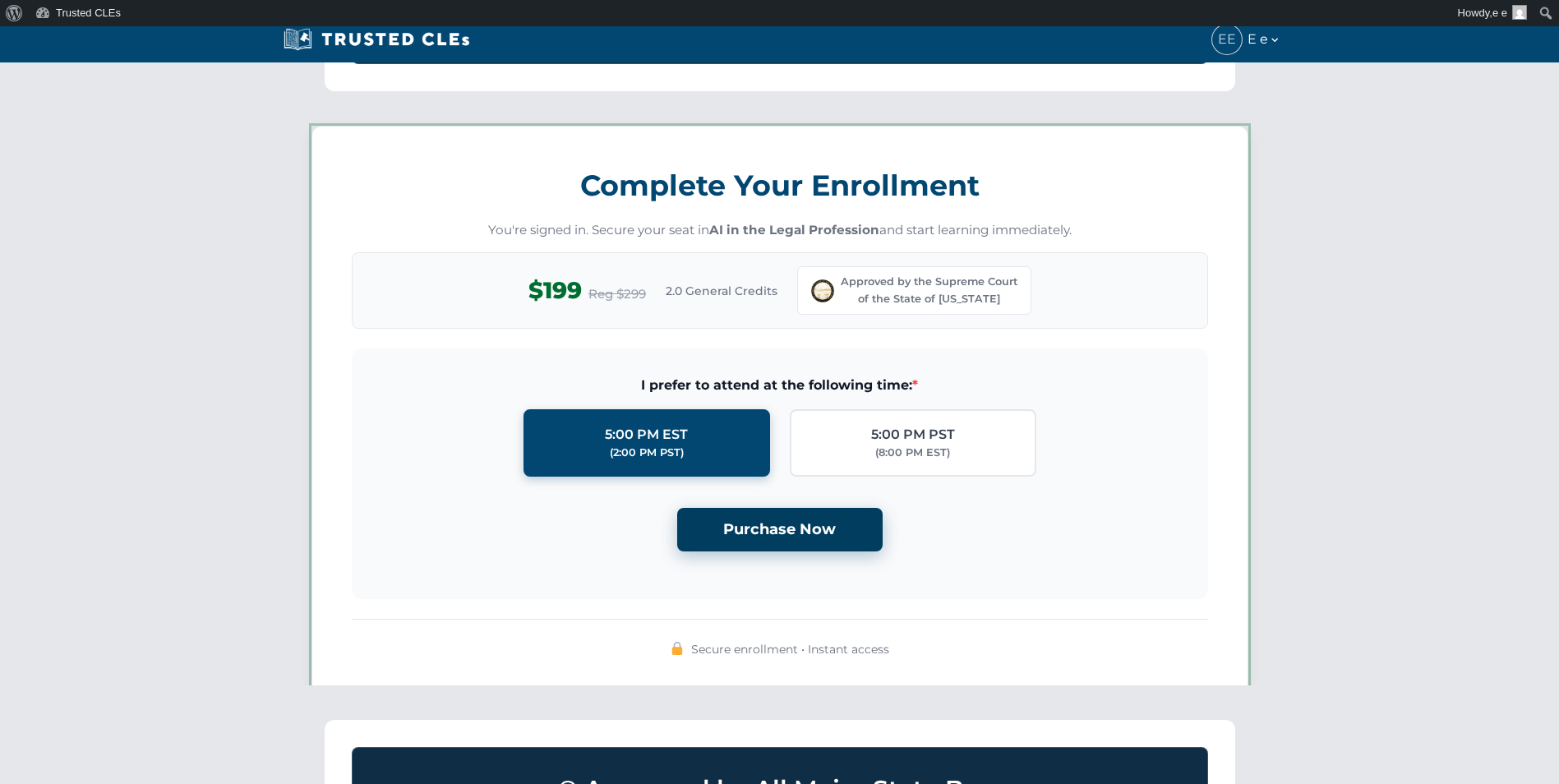
scroll to position [1429, 0]
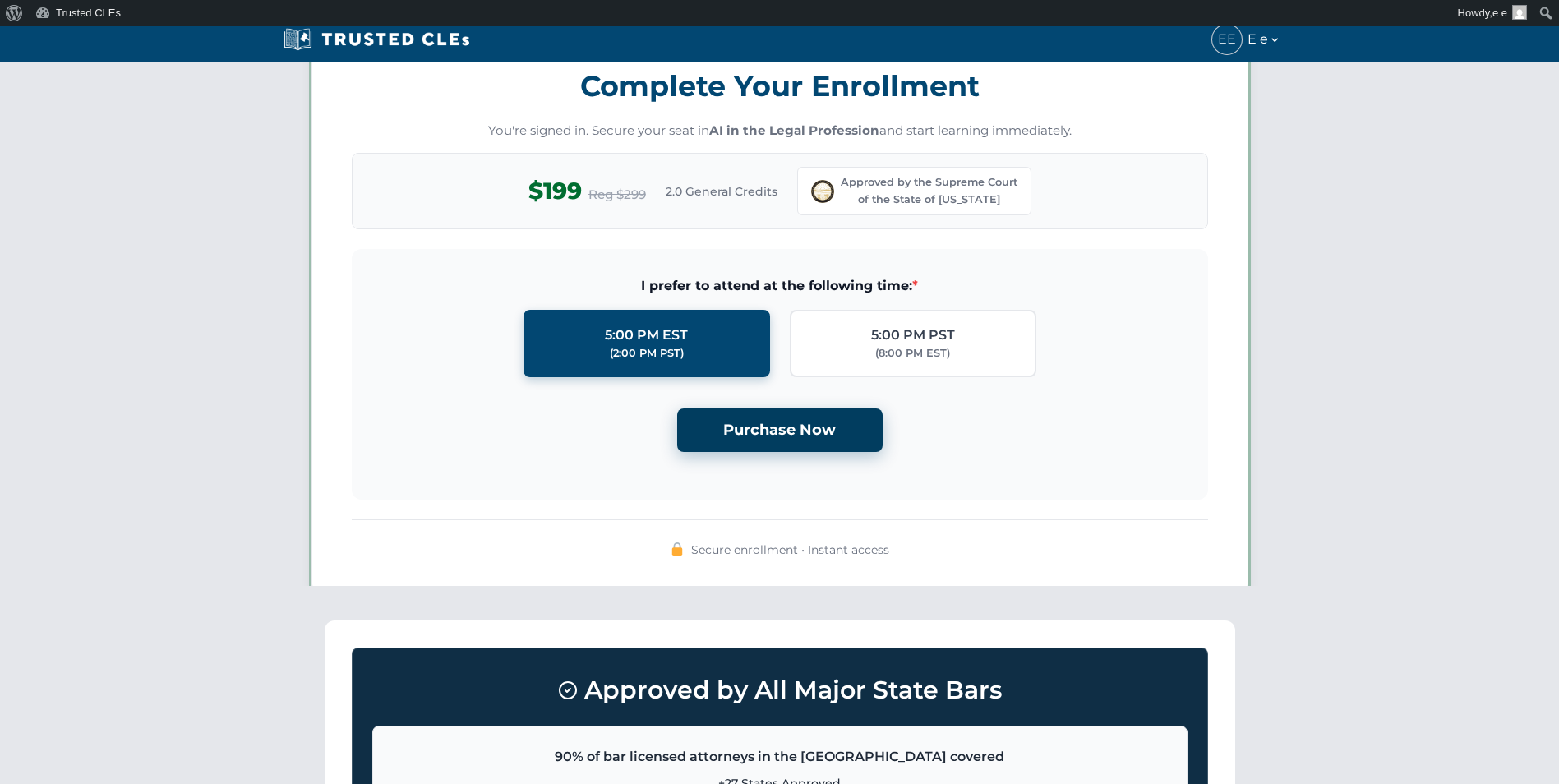
click at [794, 426] on button "Purchase Now" at bounding box center [780, 430] width 205 height 44
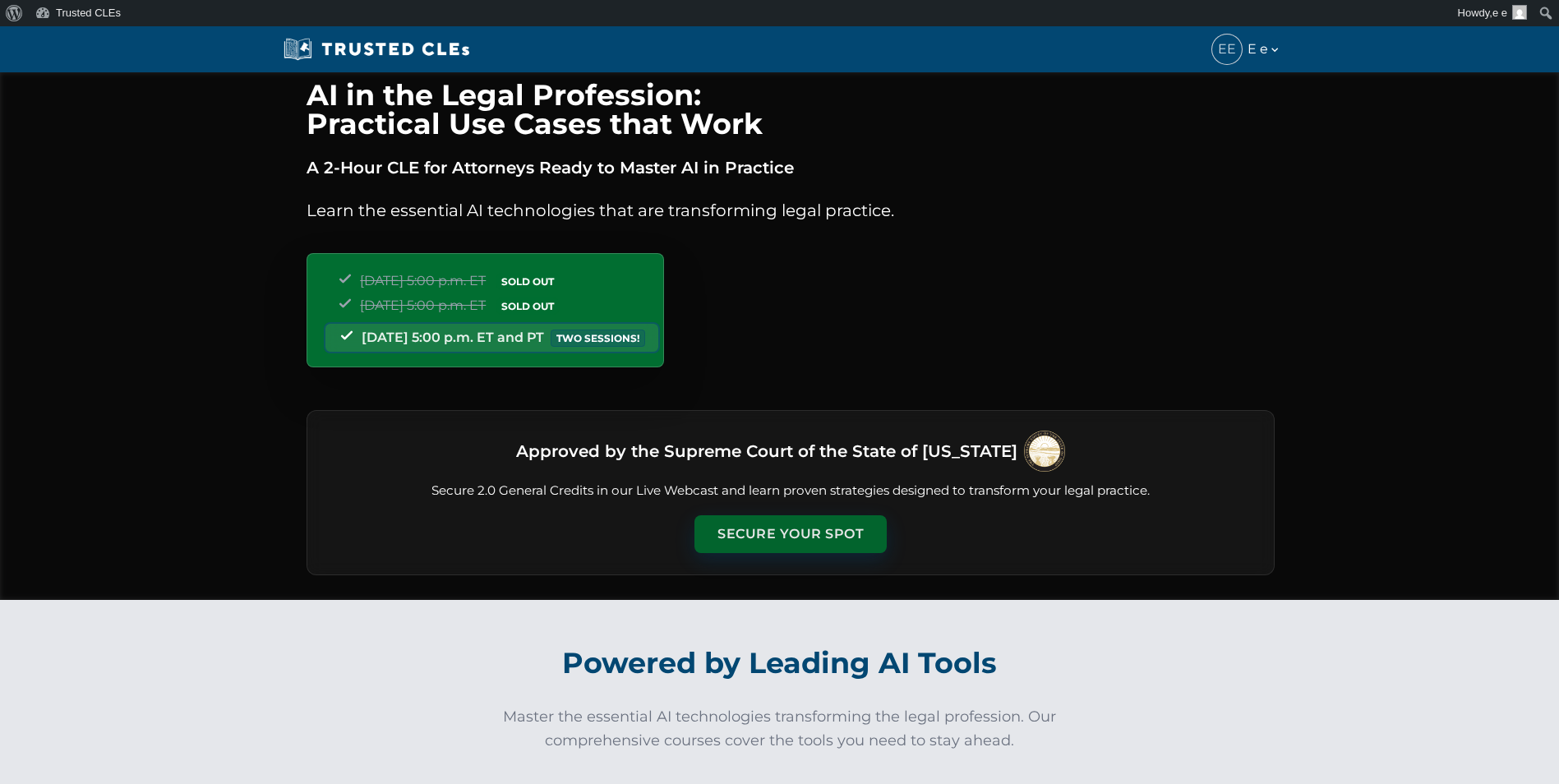
click at [797, 526] on button "Secure Your Spot" at bounding box center [790, 534] width 192 height 38
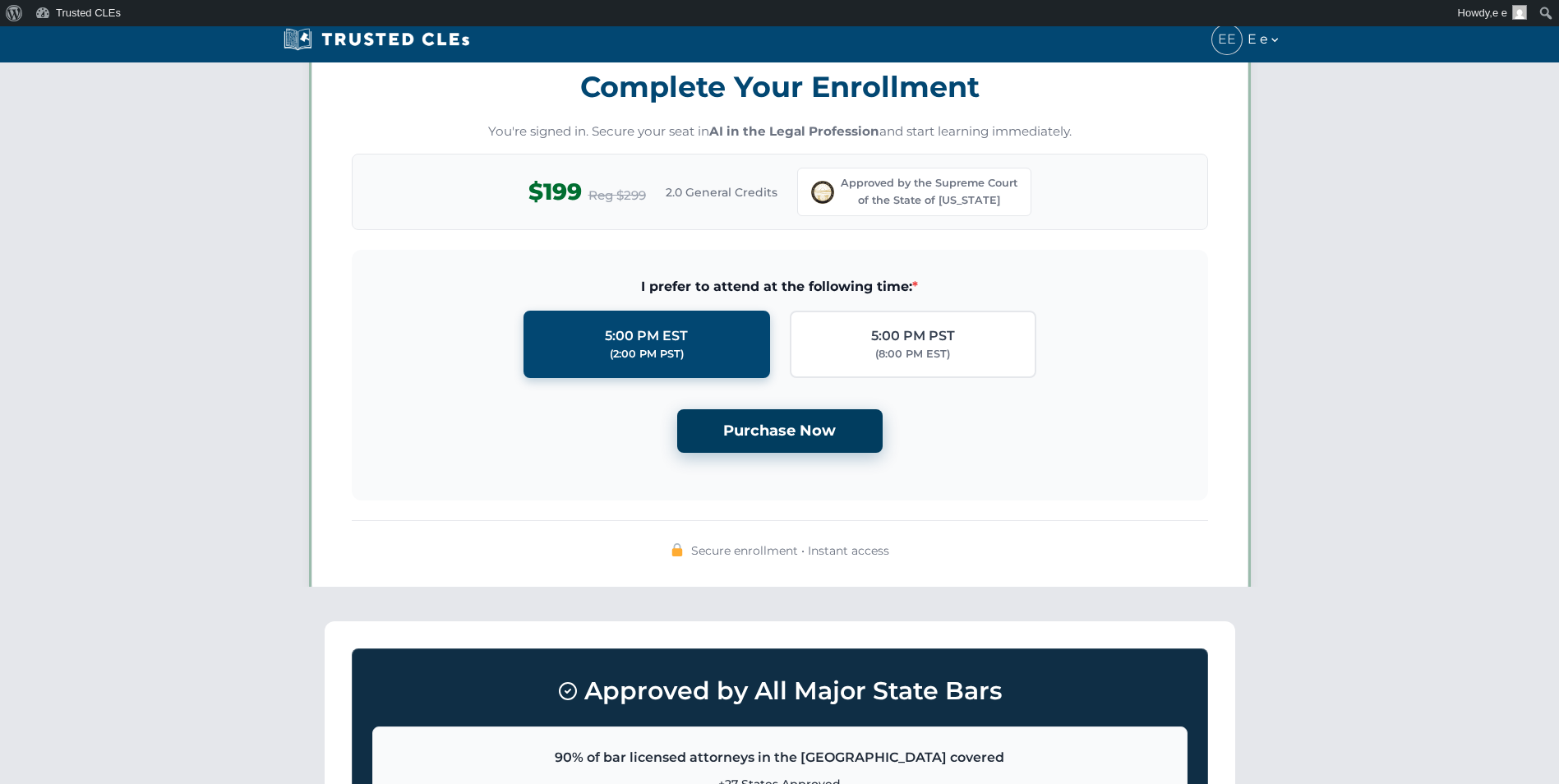
scroll to position [1429, 0]
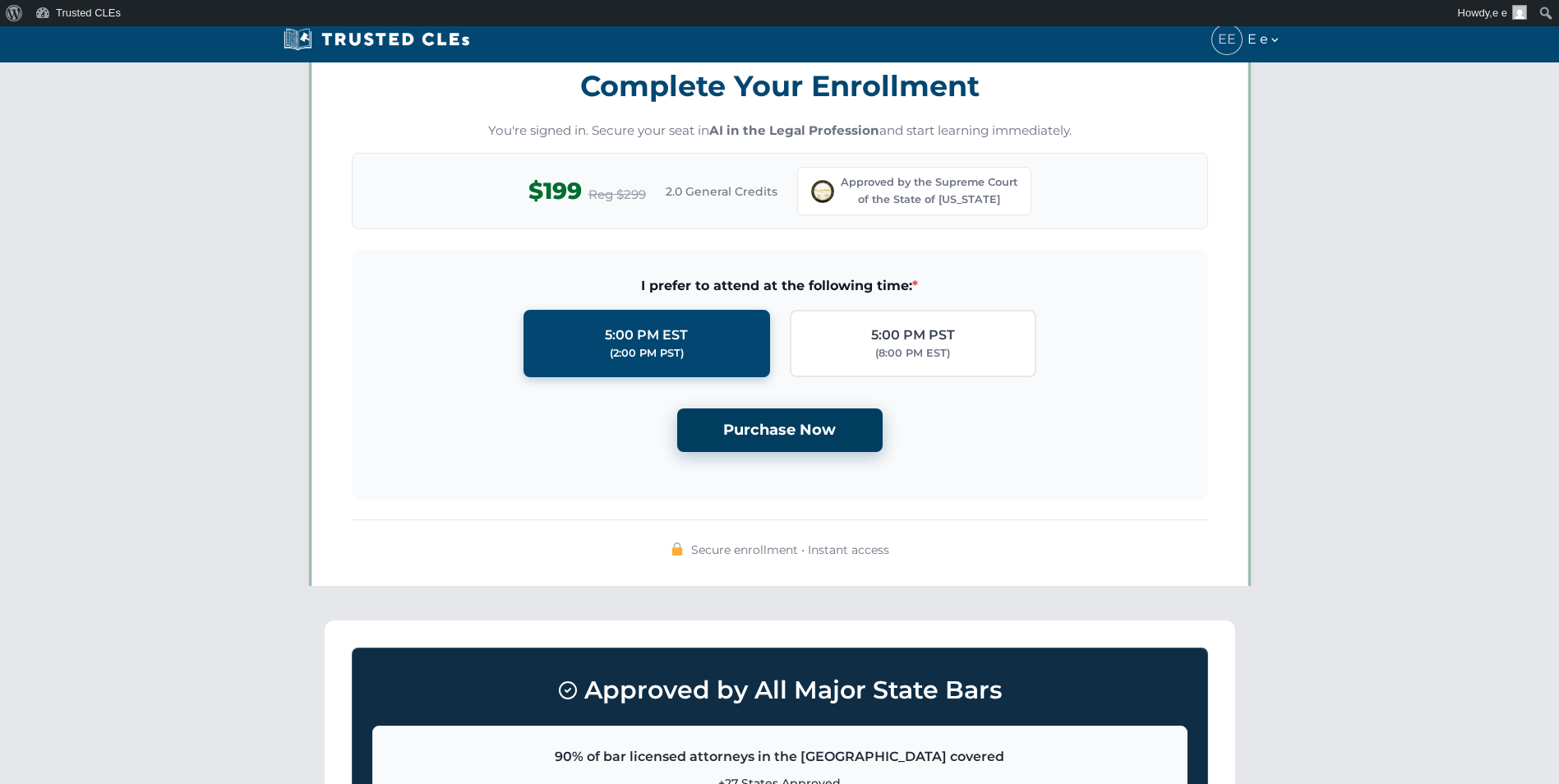
click at [799, 437] on button "Purchase Now" at bounding box center [780, 430] width 205 height 44
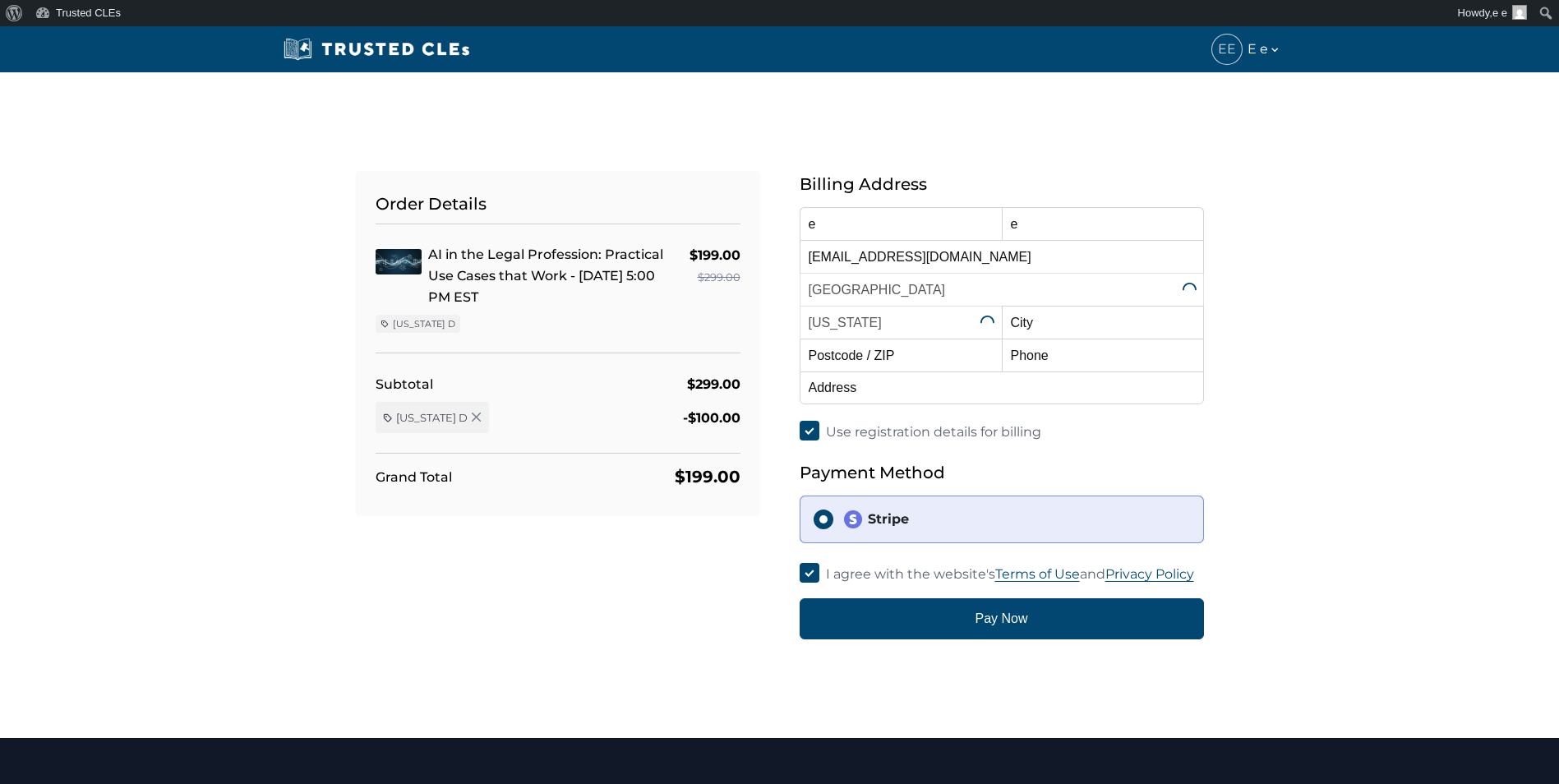
select select "[US_STATE]"
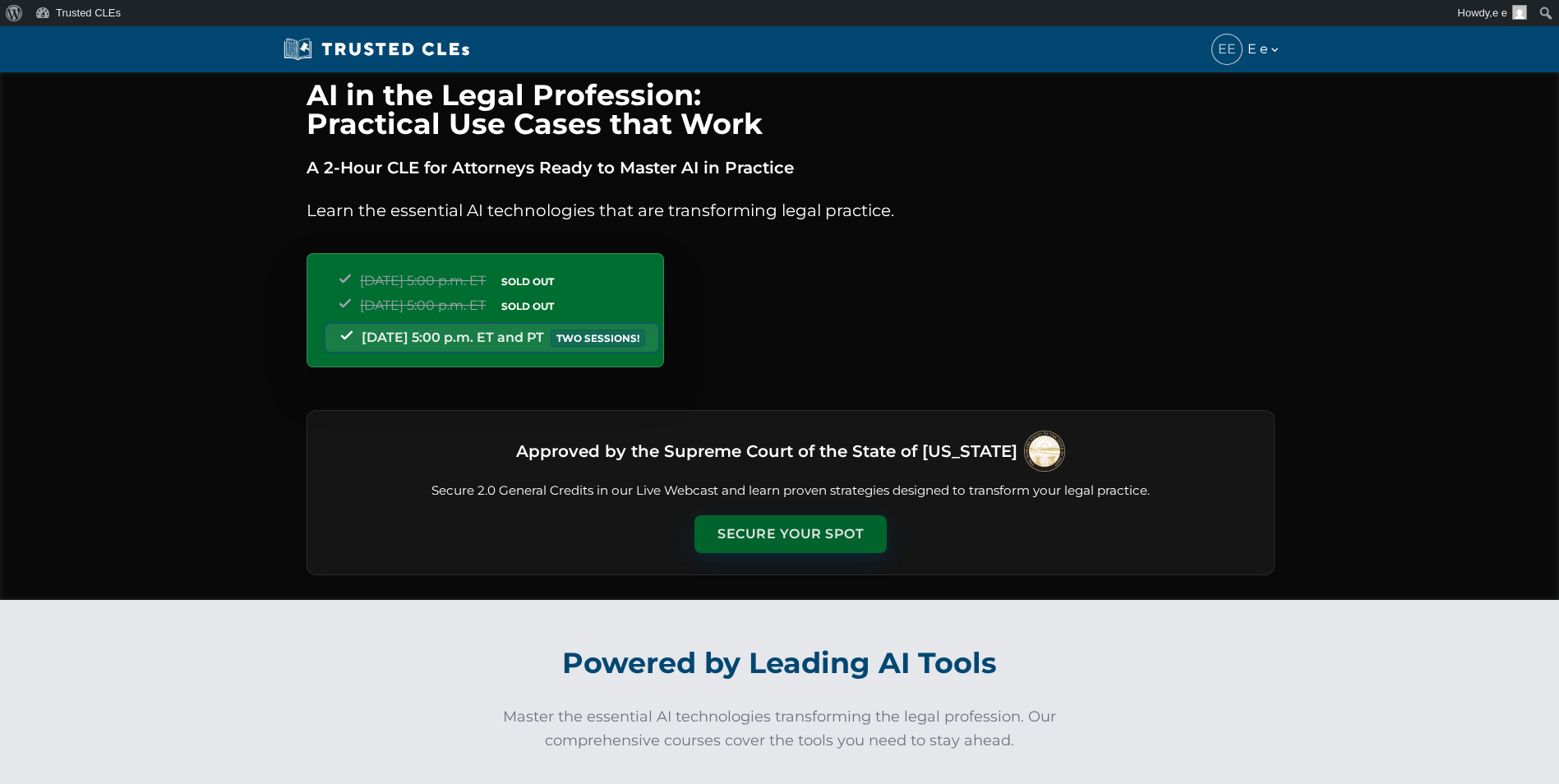
click at [792, 533] on button "Secure Your Spot" at bounding box center [790, 534] width 192 height 38
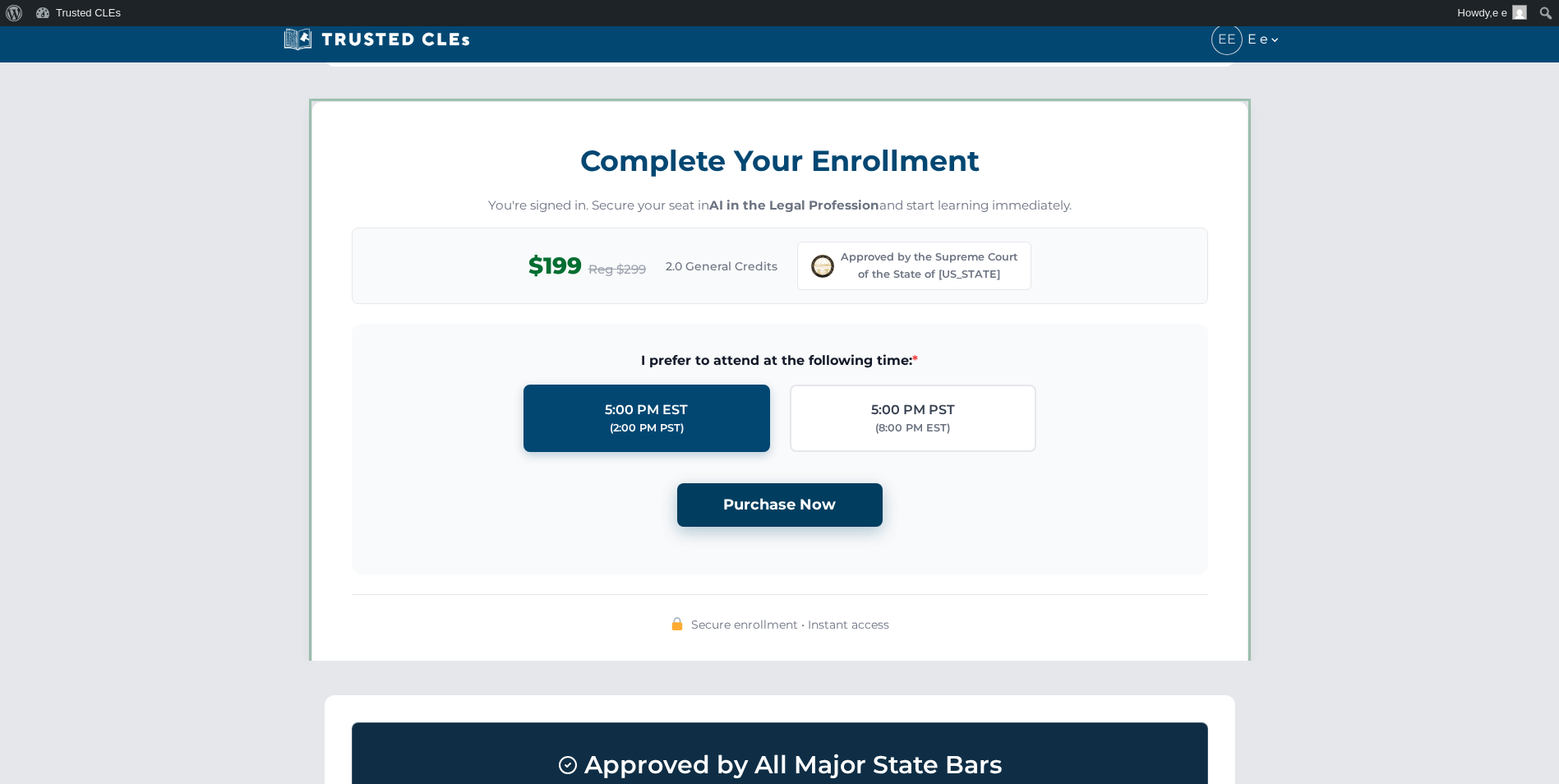
scroll to position [1429, 0]
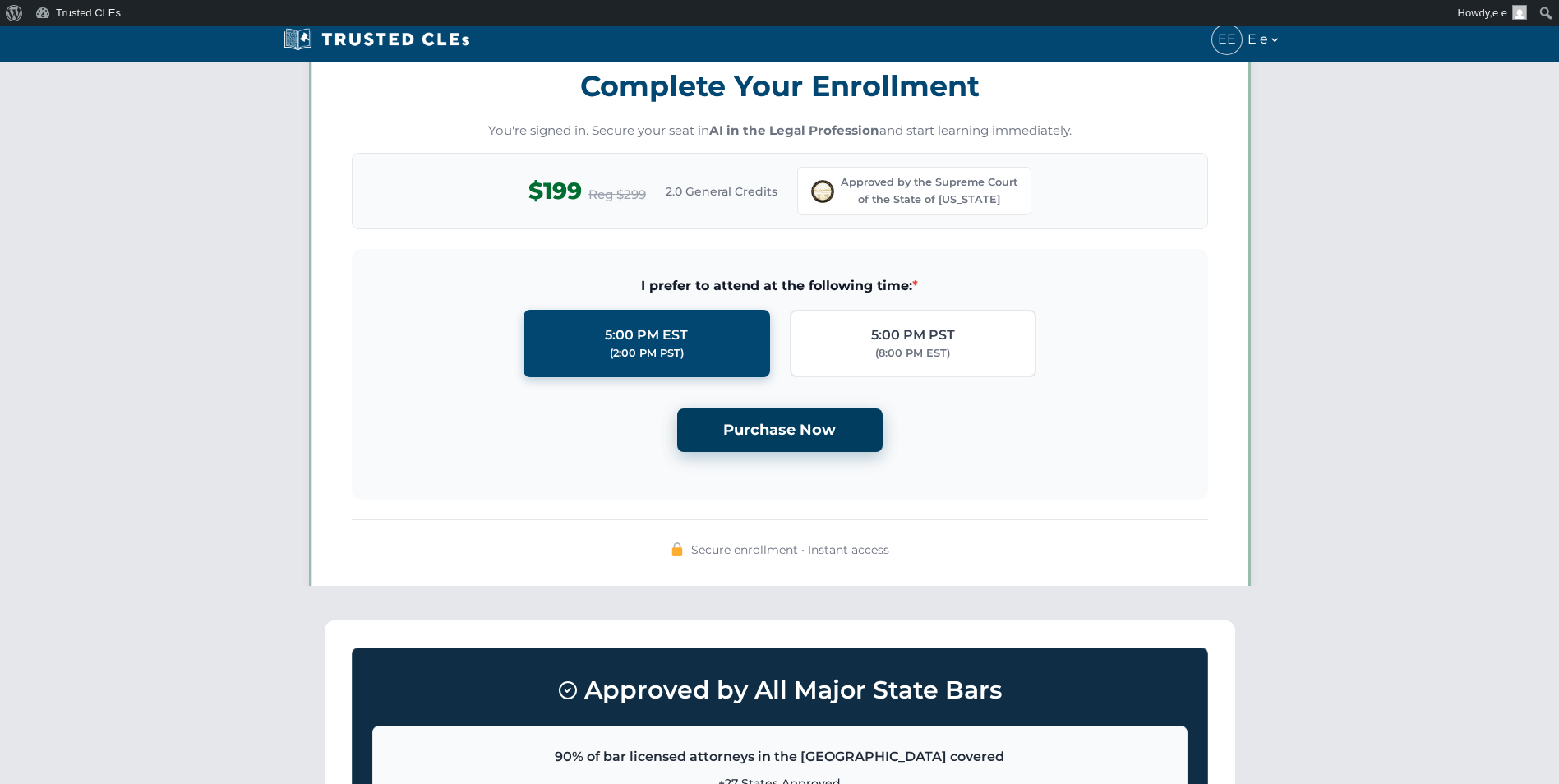
click at [786, 421] on button "Purchase Now" at bounding box center [780, 430] width 205 height 44
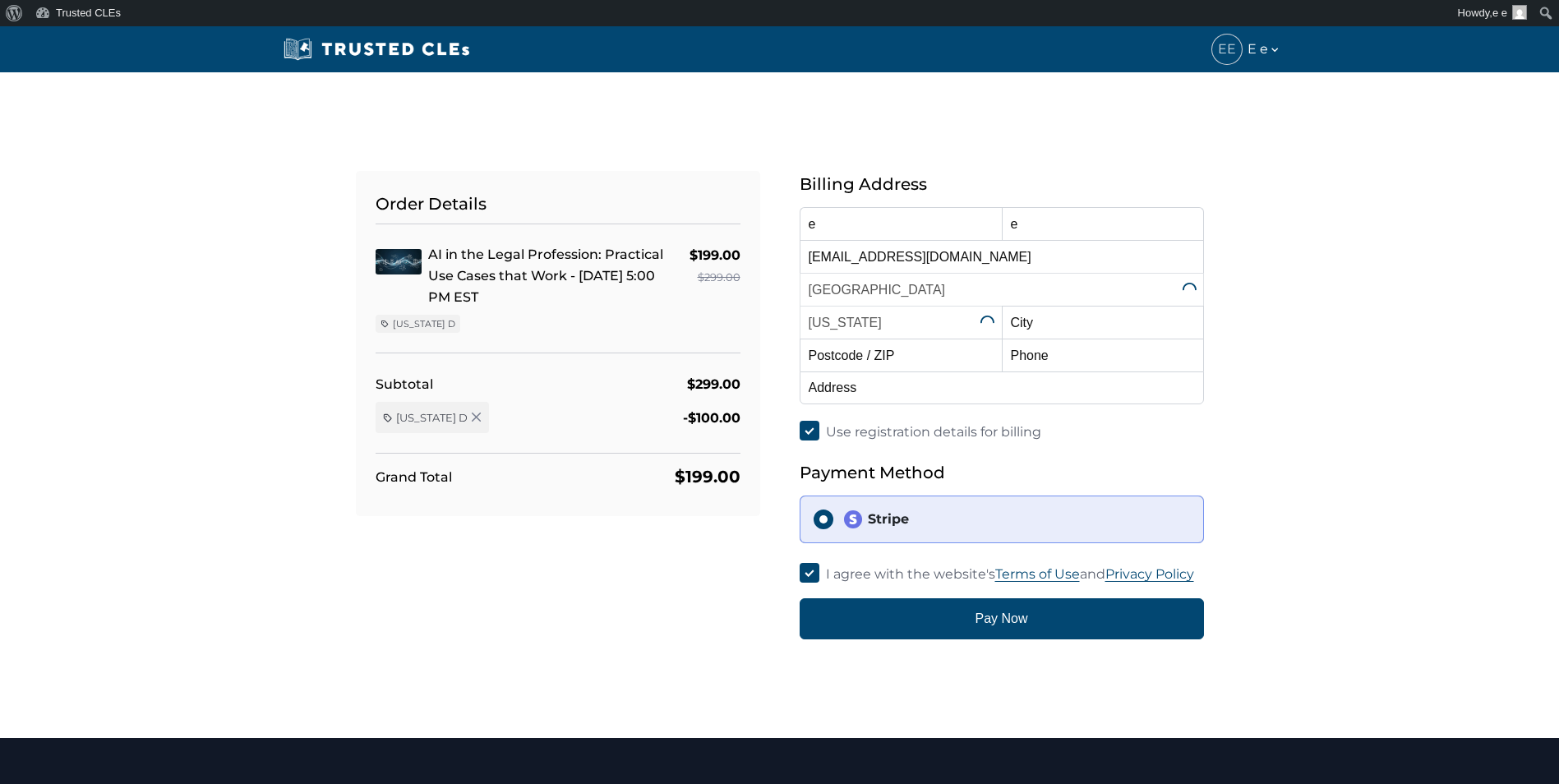
select select "[US_STATE]"
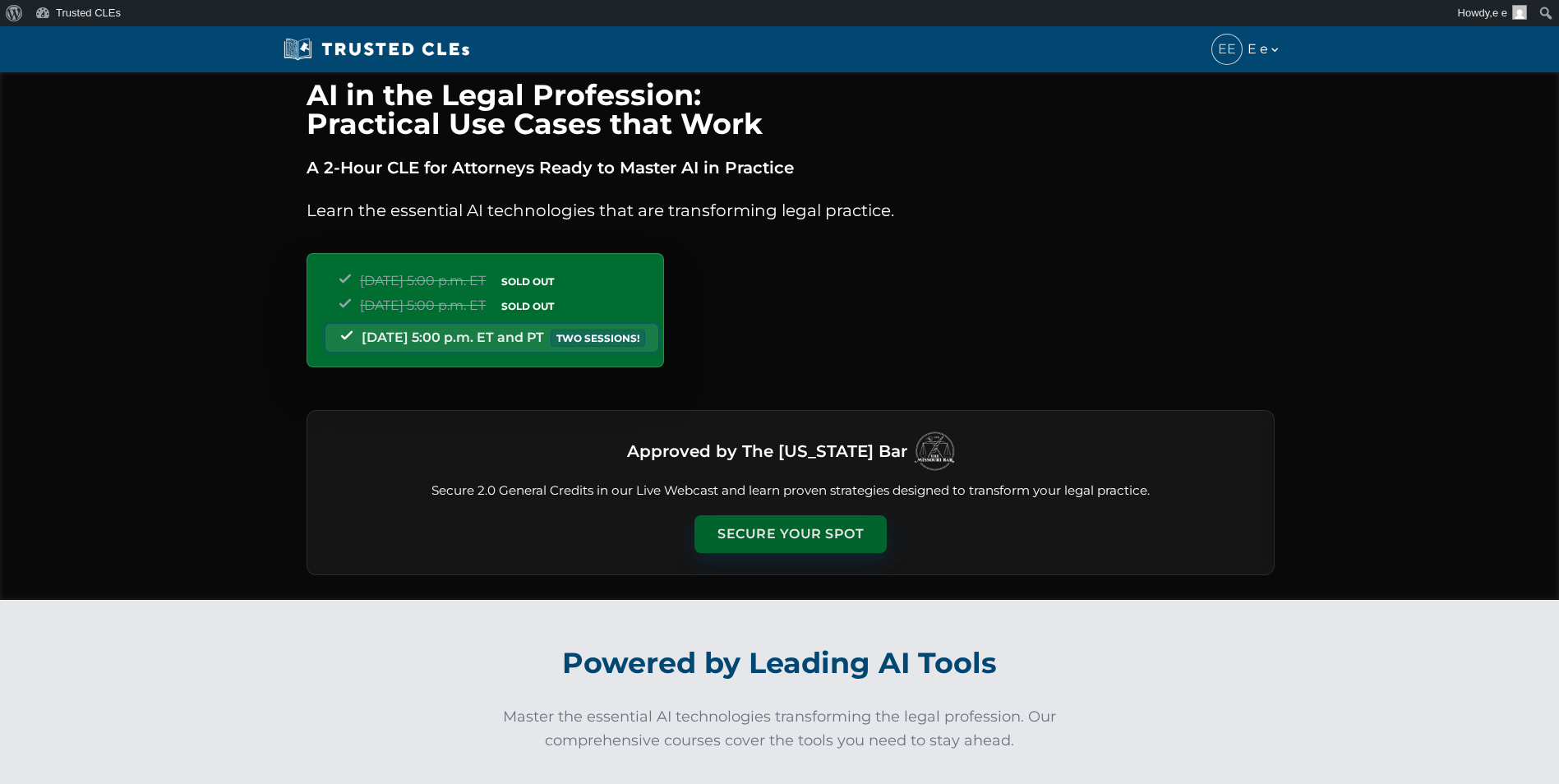
click at [821, 527] on button "Secure Your Spot" at bounding box center [790, 534] width 192 height 38
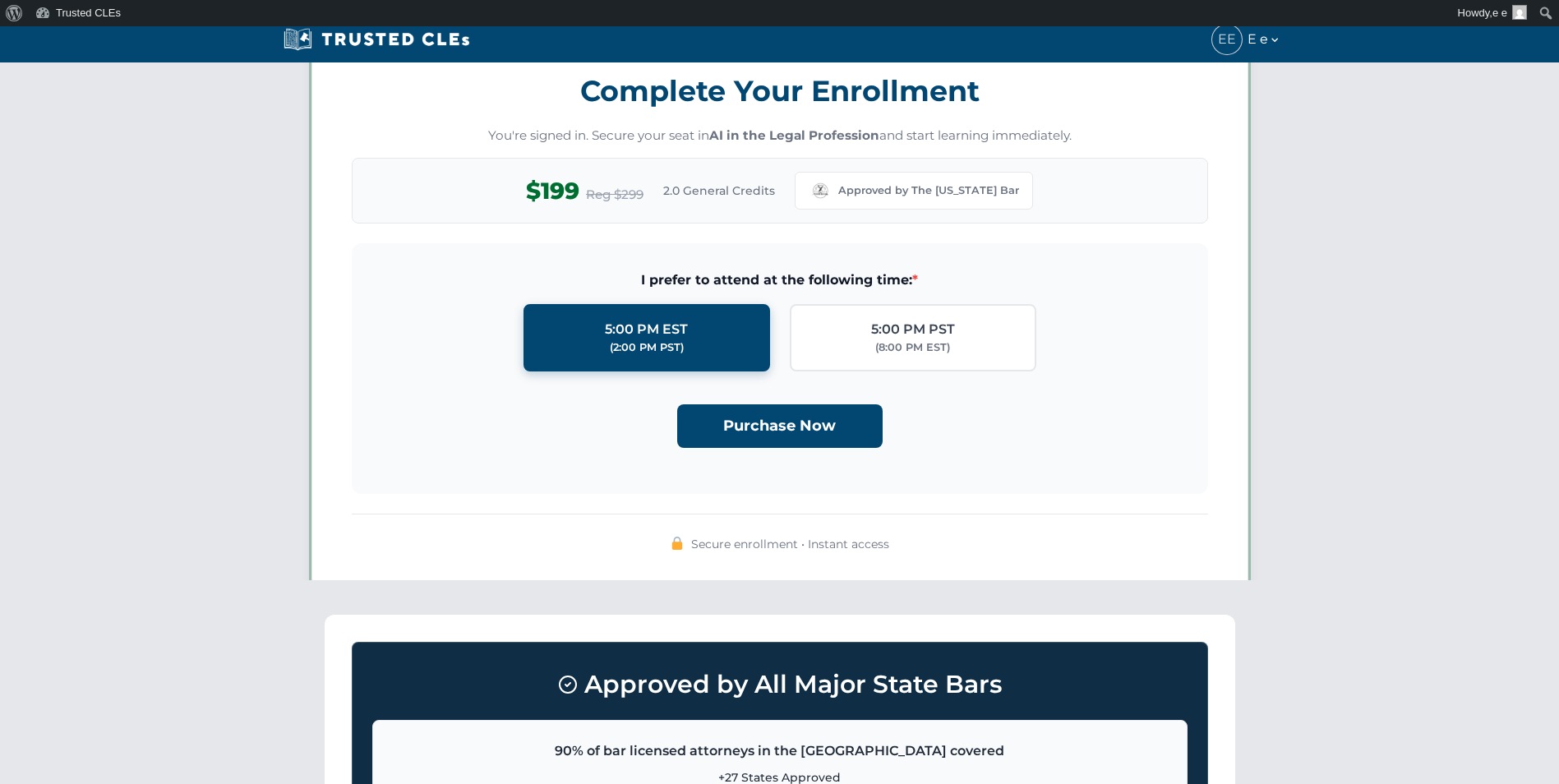
scroll to position [1429, 0]
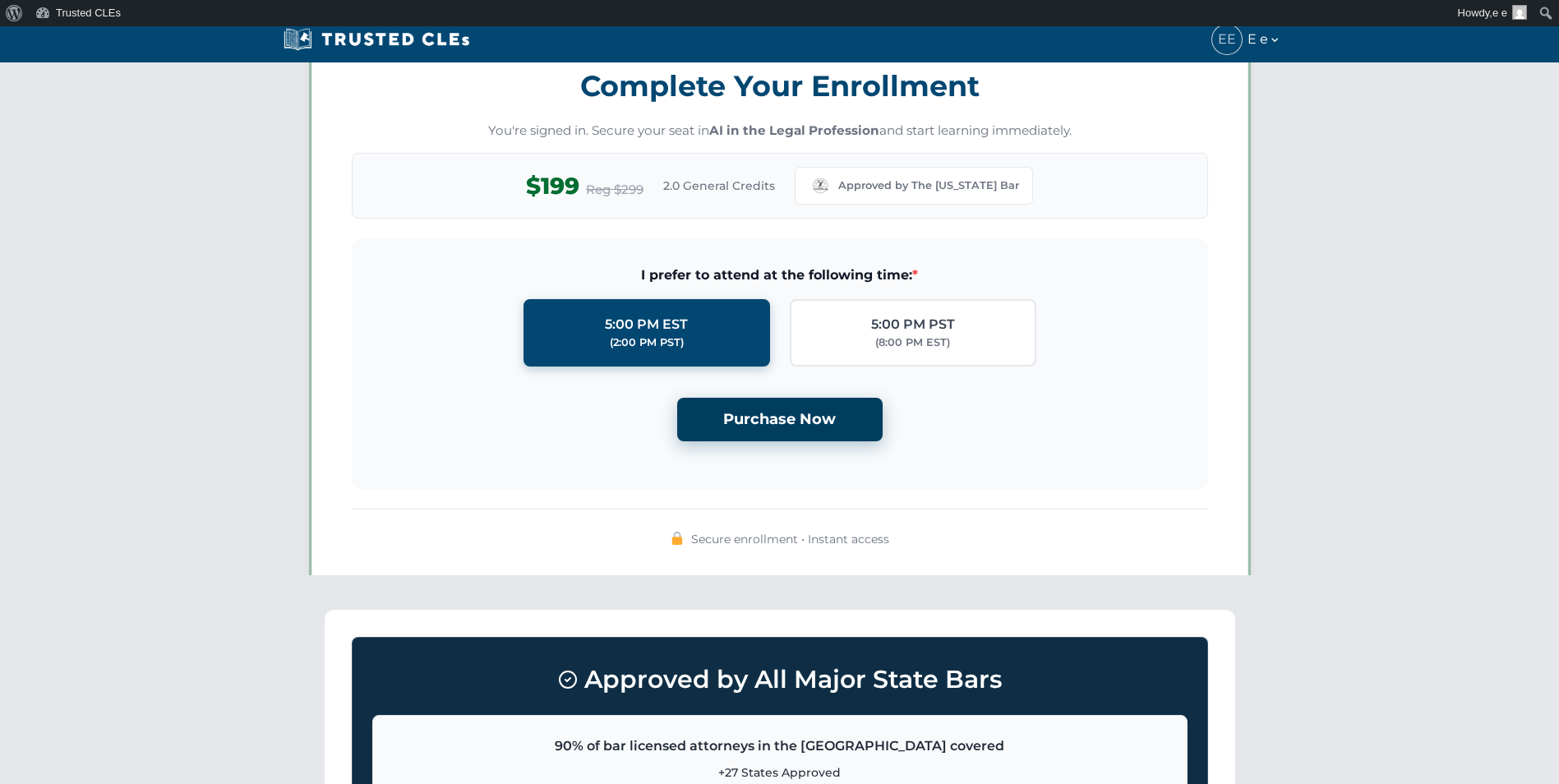
click at [813, 427] on button "Purchase Now" at bounding box center [780, 419] width 205 height 44
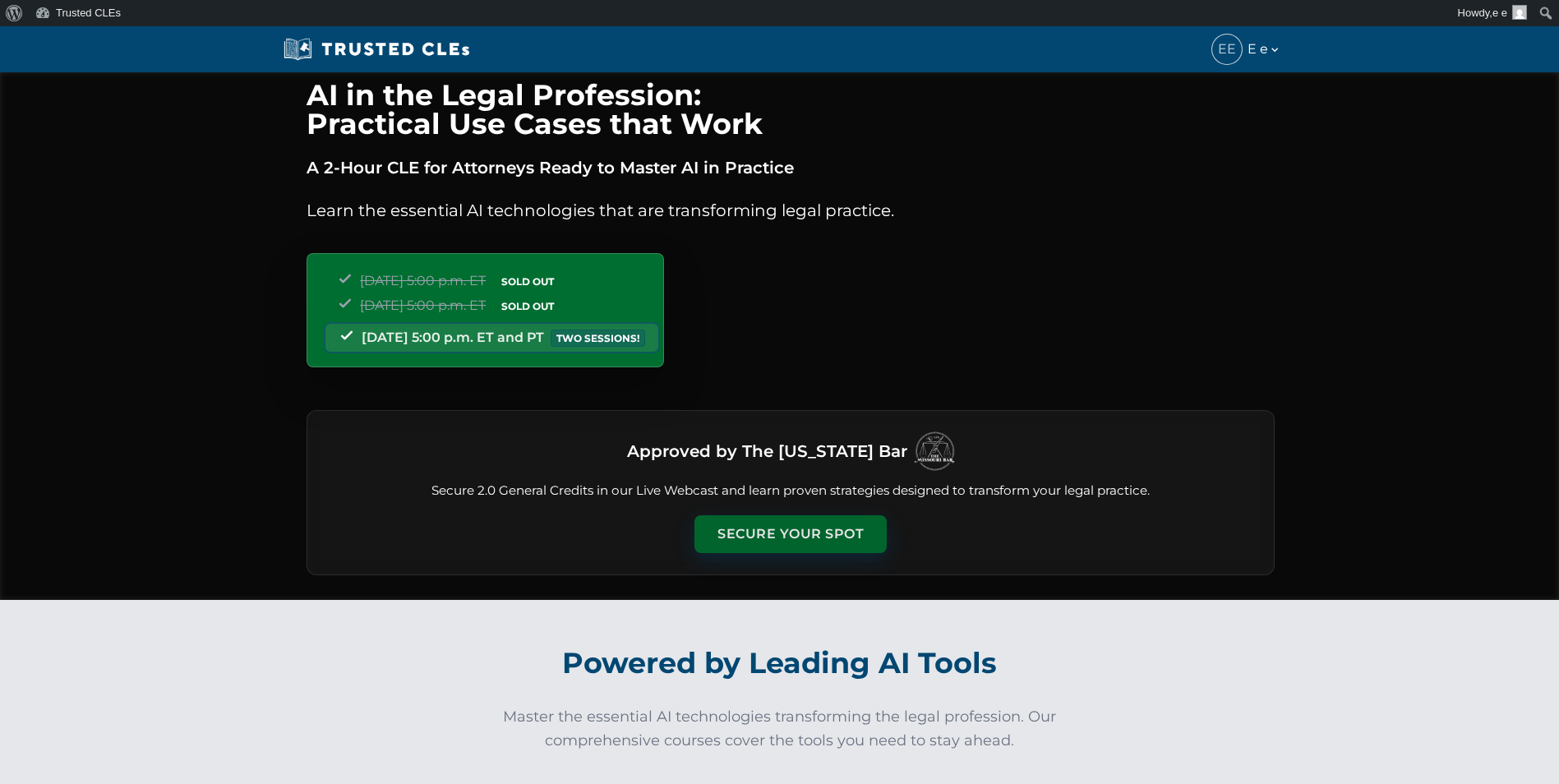
click at [816, 521] on button "Secure Your Spot" at bounding box center [790, 534] width 192 height 38
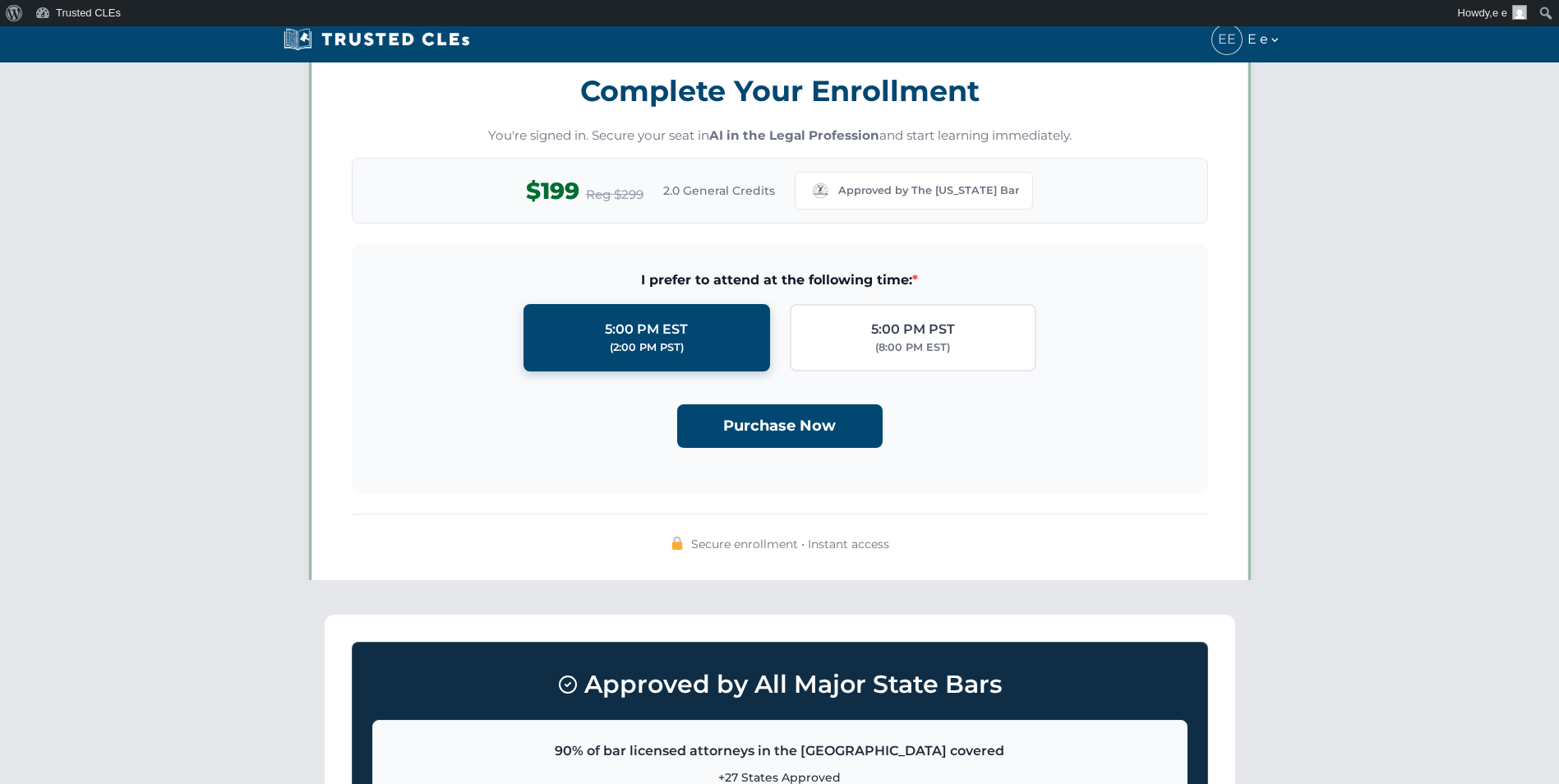
scroll to position [1429, 0]
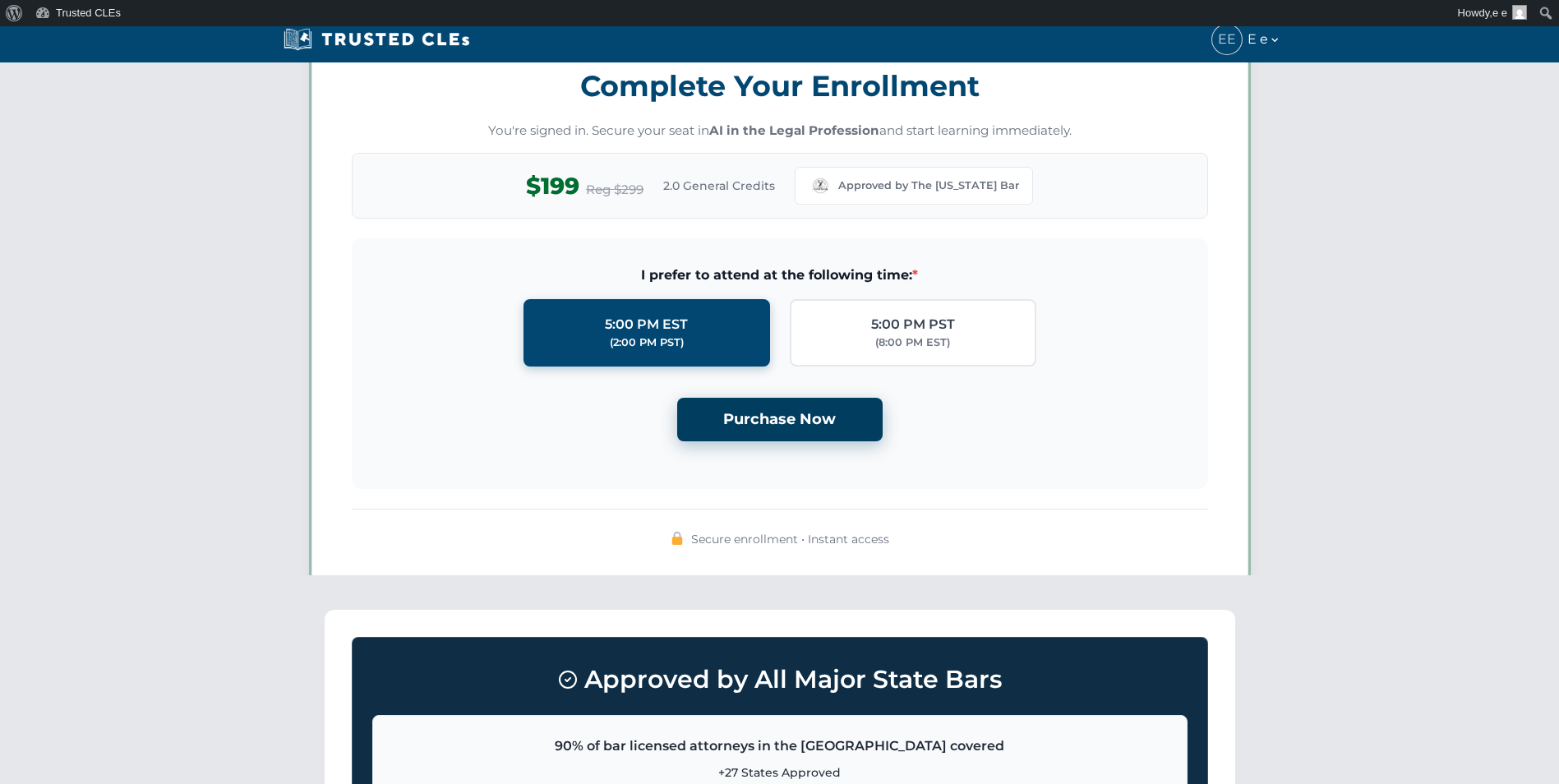
click at [814, 441] on button "Purchase Now" at bounding box center [780, 419] width 205 height 44
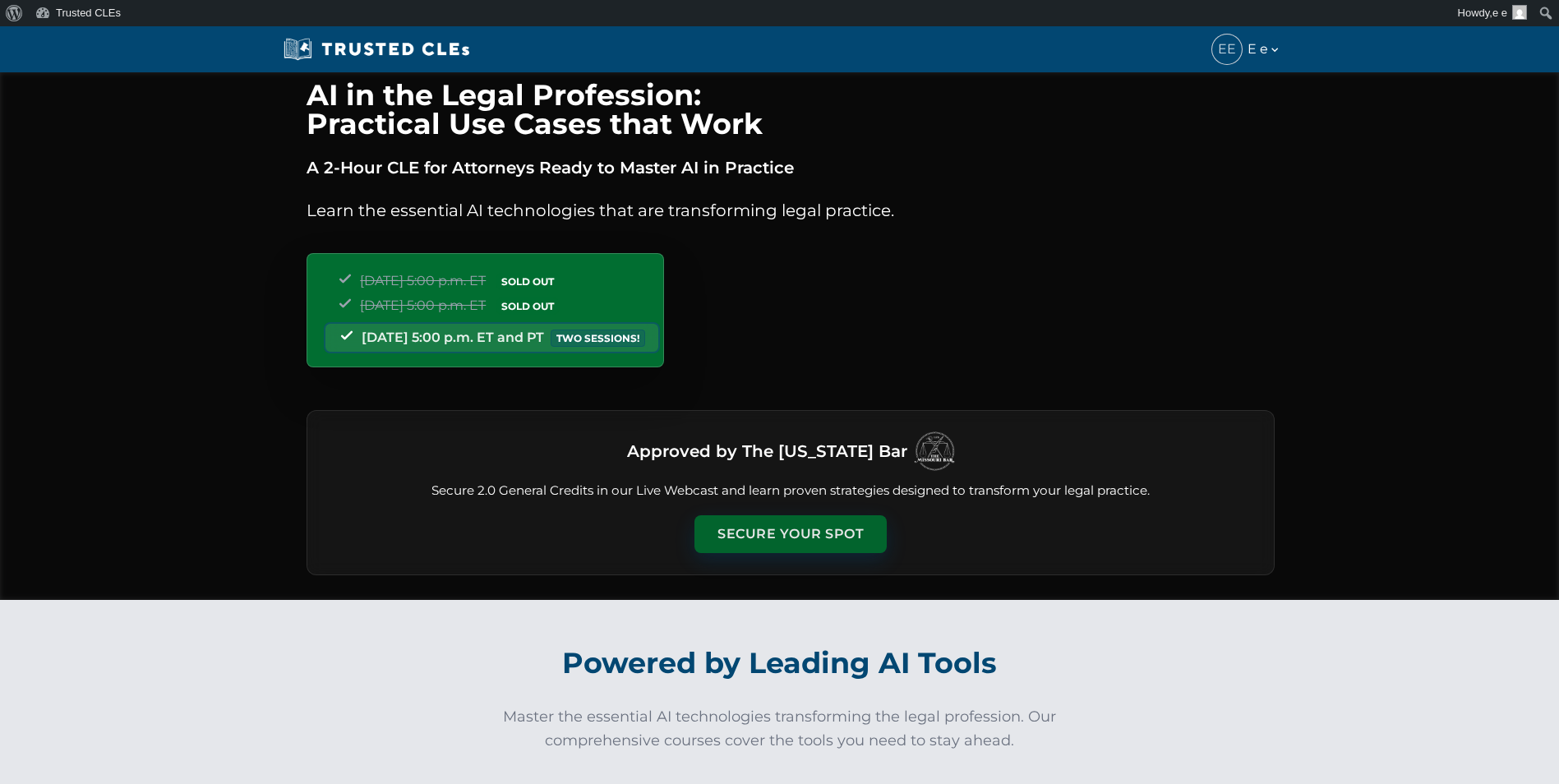
click at [804, 522] on button "Secure Your Spot" at bounding box center [790, 534] width 192 height 38
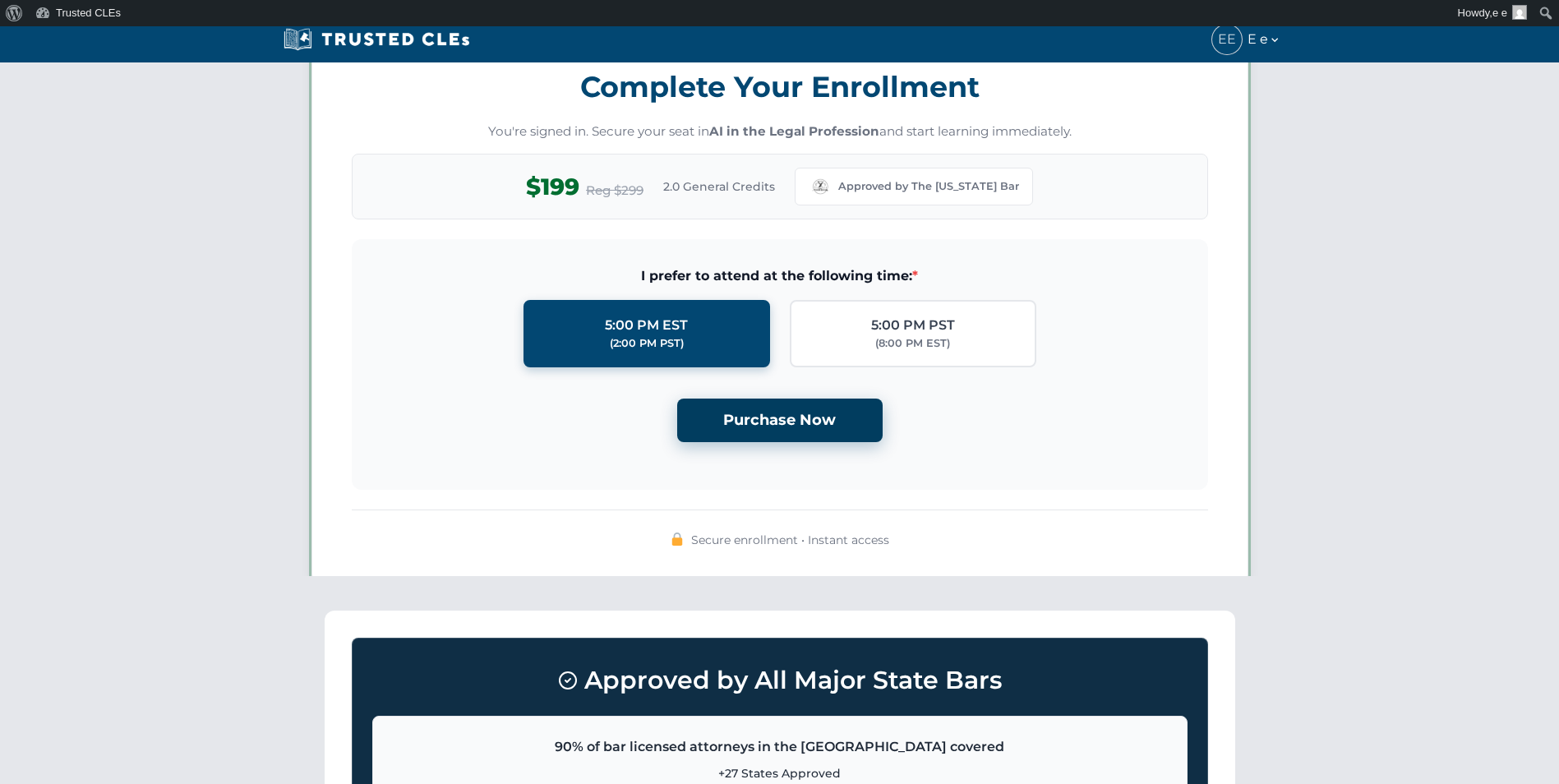
scroll to position [1429, 0]
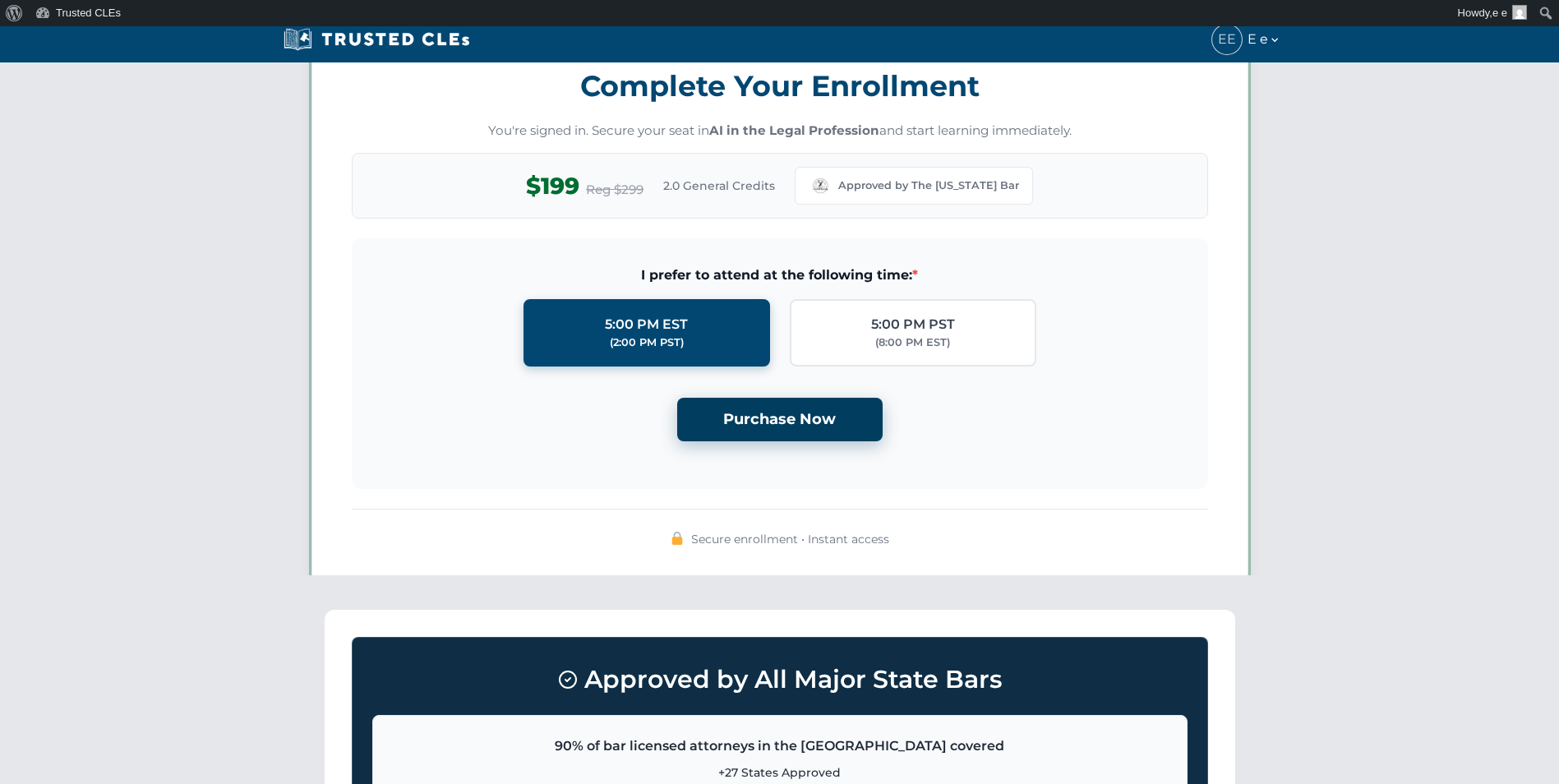
click at [797, 425] on button "Purchase Now" at bounding box center [780, 419] width 205 height 44
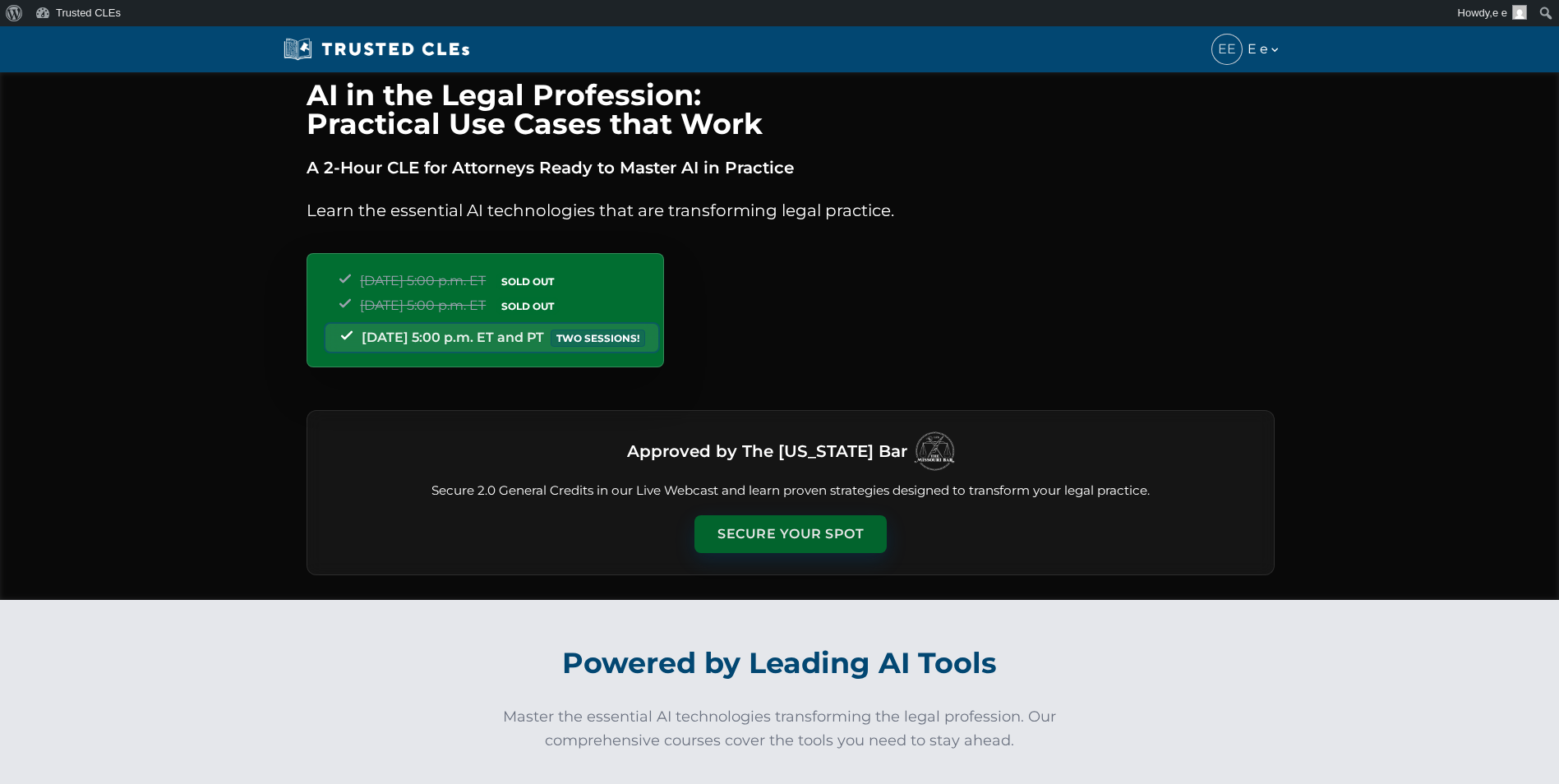
click at [835, 524] on button "Secure Your Spot" at bounding box center [790, 534] width 192 height 38
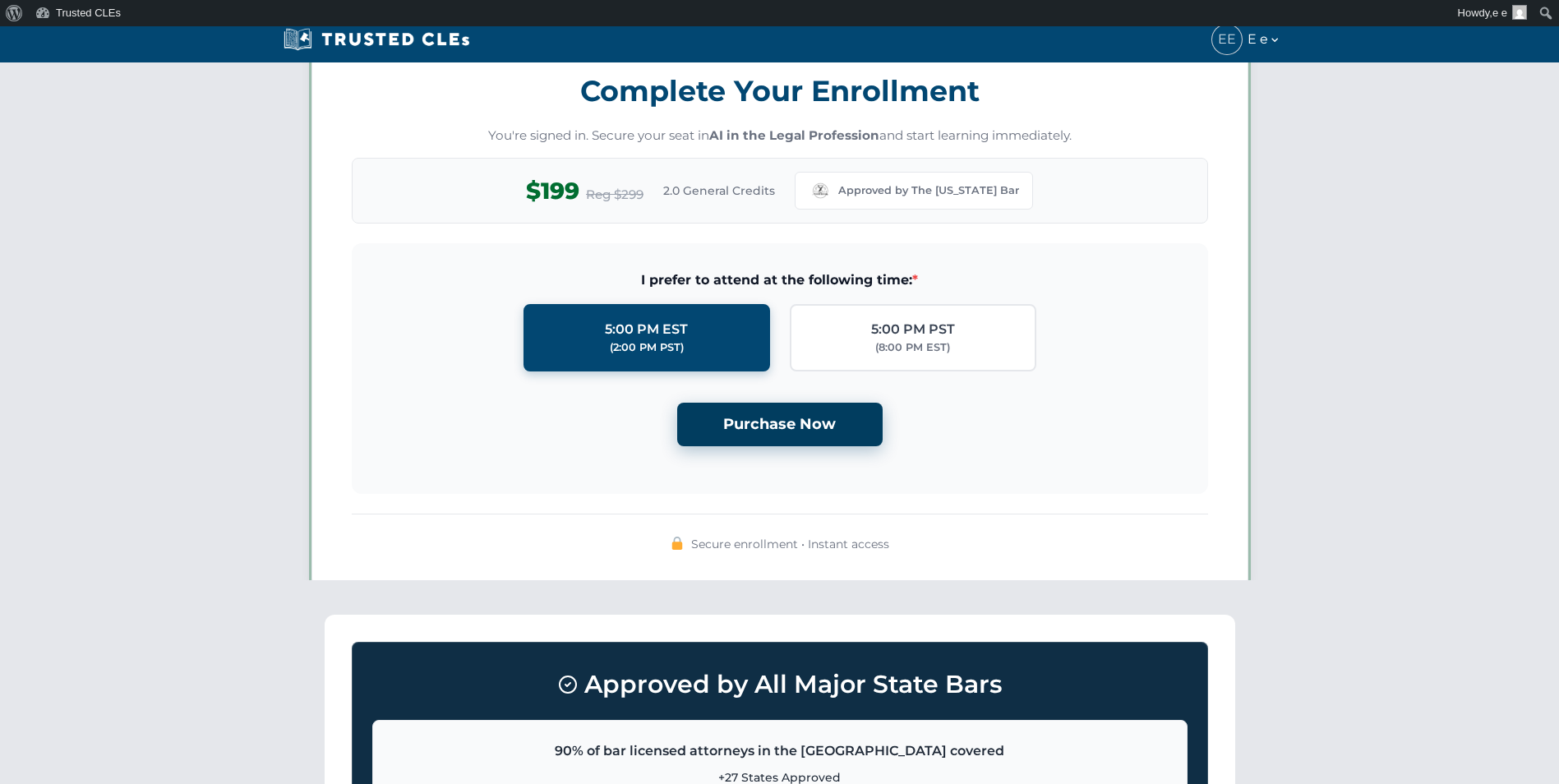
scroll to position [1429, 0]
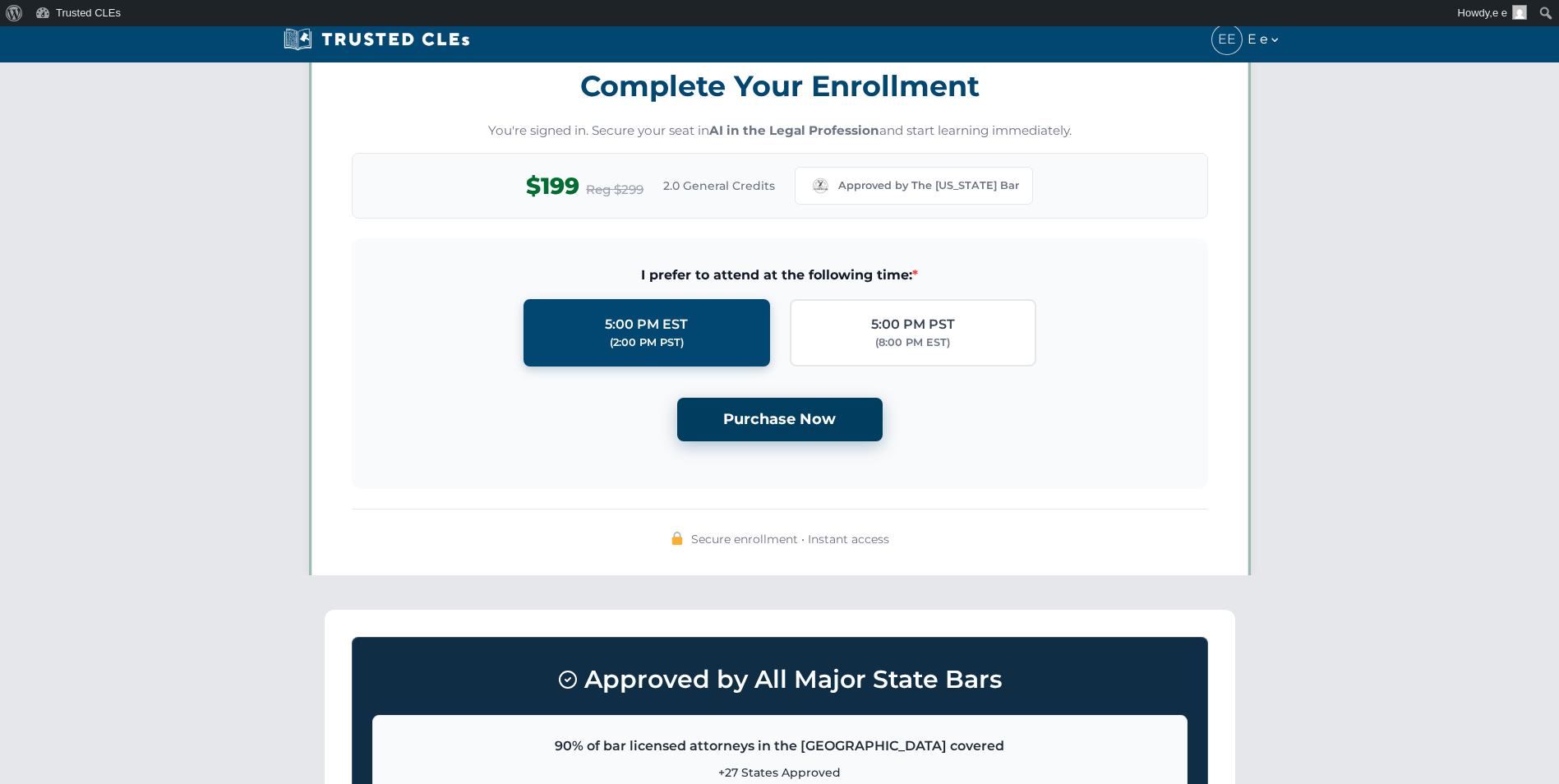
click at [833, 404] on button "Purchase Now" at bounding box center [780, 419] width 205 height 44
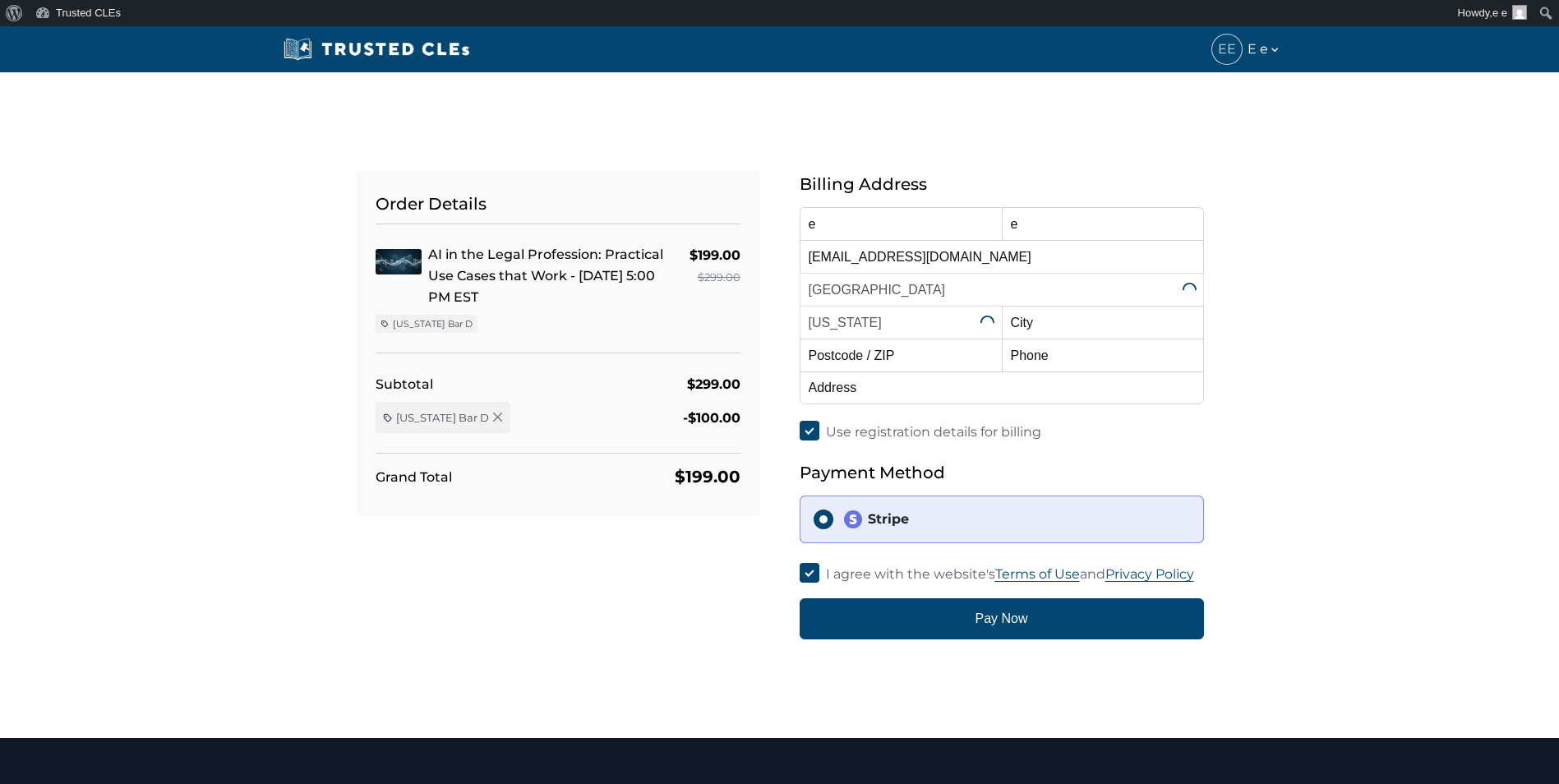
select select "[US_STATE]"
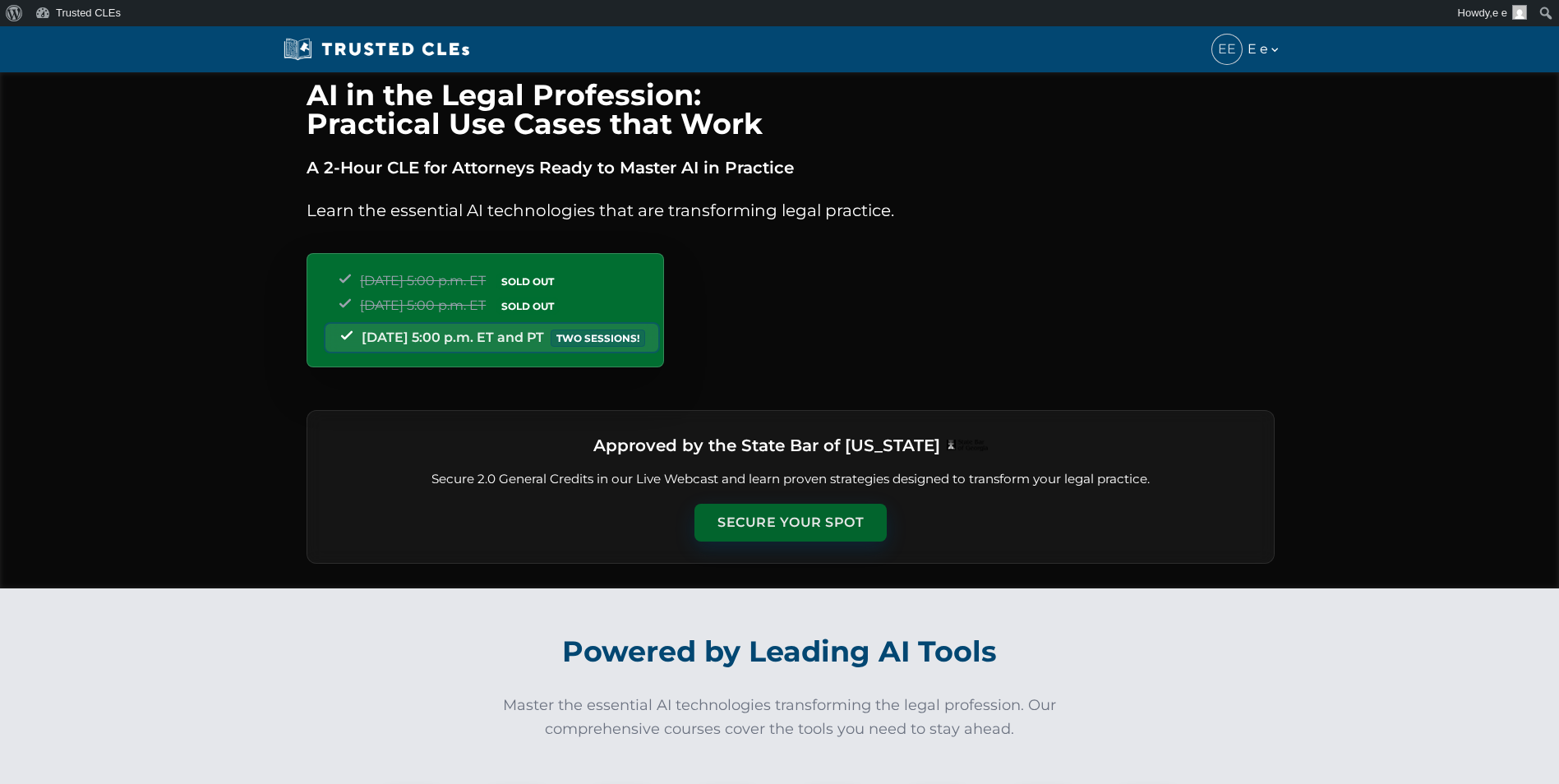
click at [743, 525] on button "Secure Your Spot" at bounding box center [790, 522] width 192 height 38
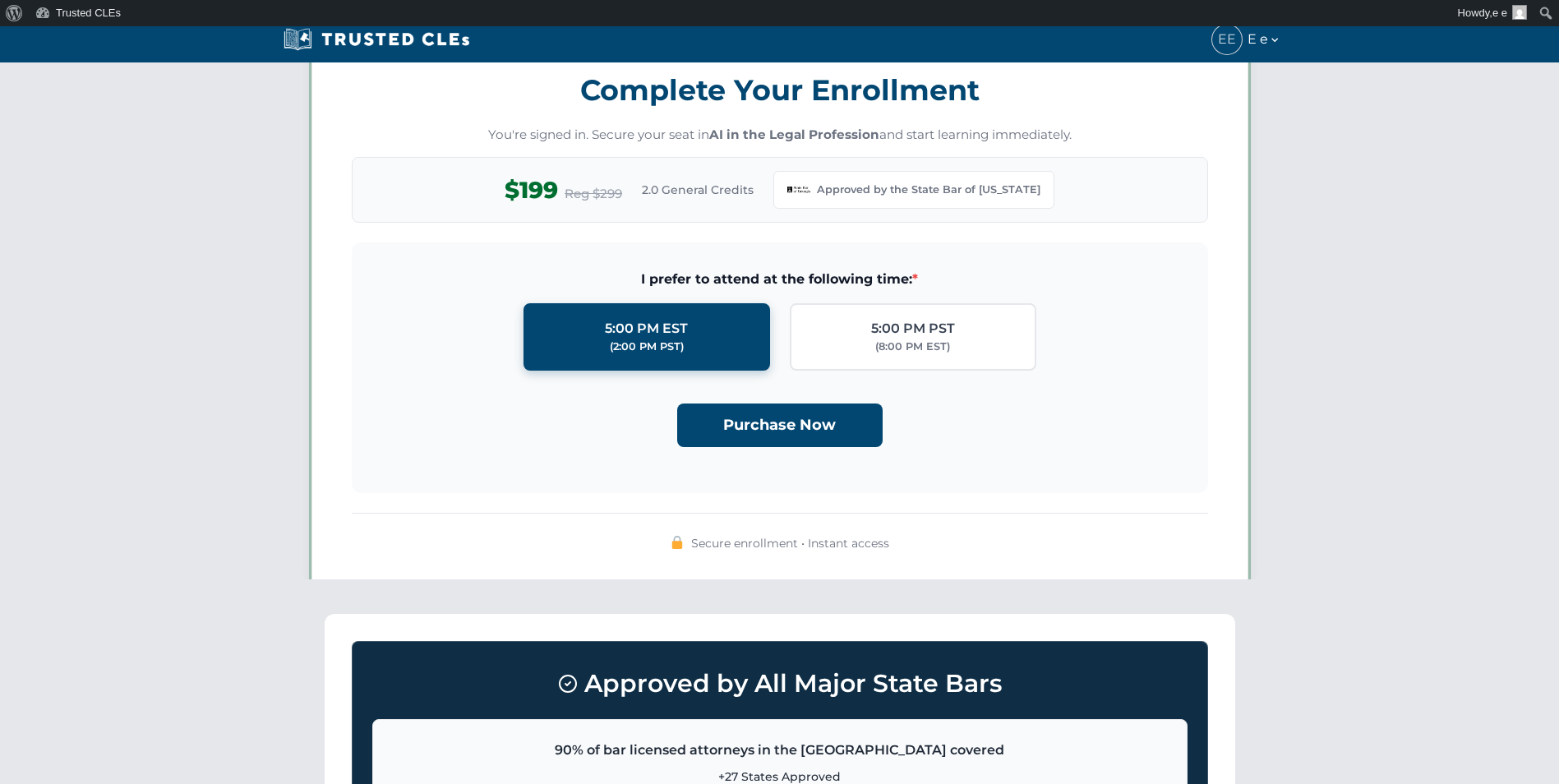
scroll to position [1418, 0]
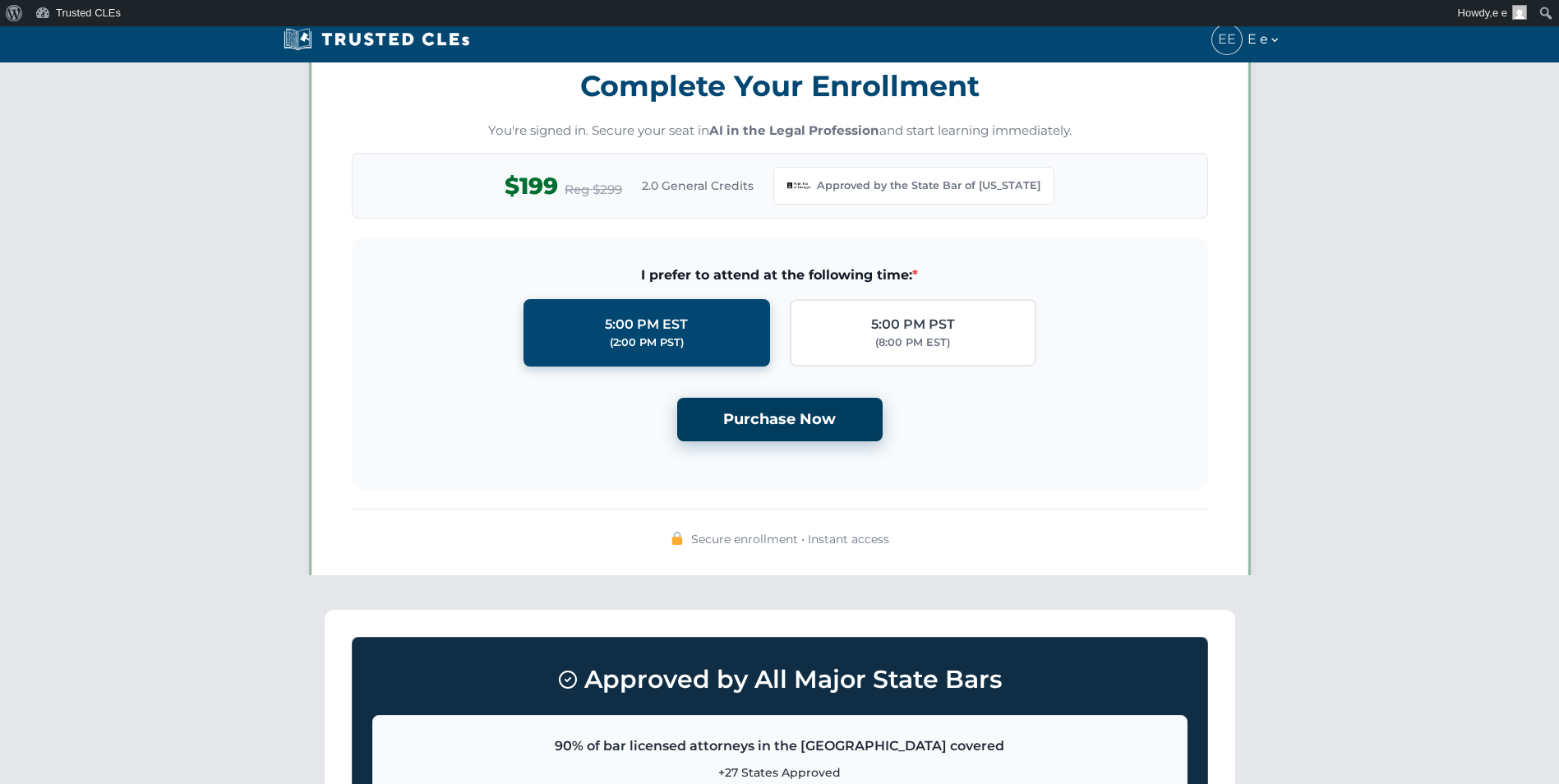
click at [767, 429] on button "Purchase Now" at bounding box center [780, 419] width 205 height 44
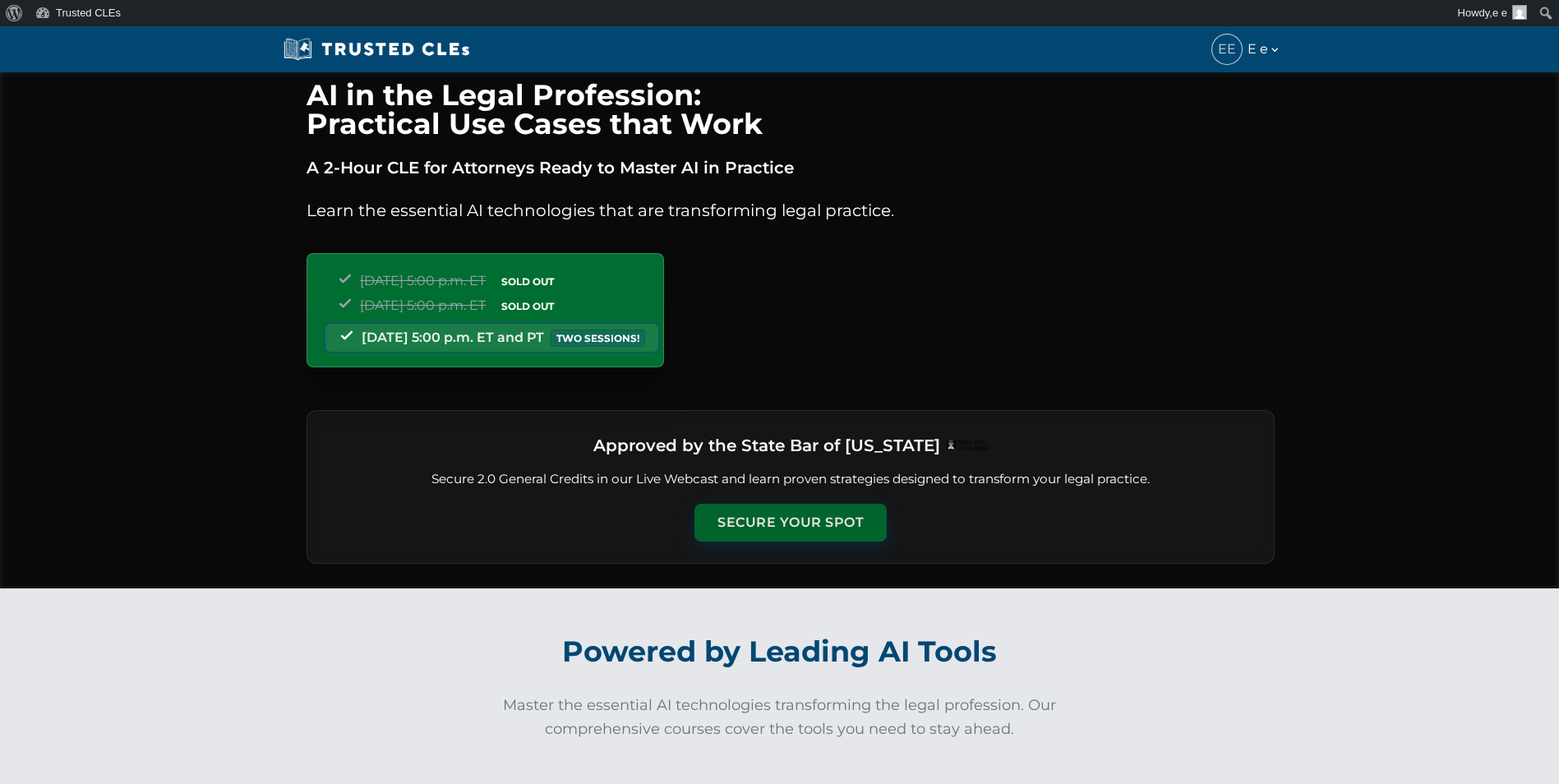
click at [787, 528] on button "Secure Your Spot" at bounding box center [790, 522] width 192 height 38
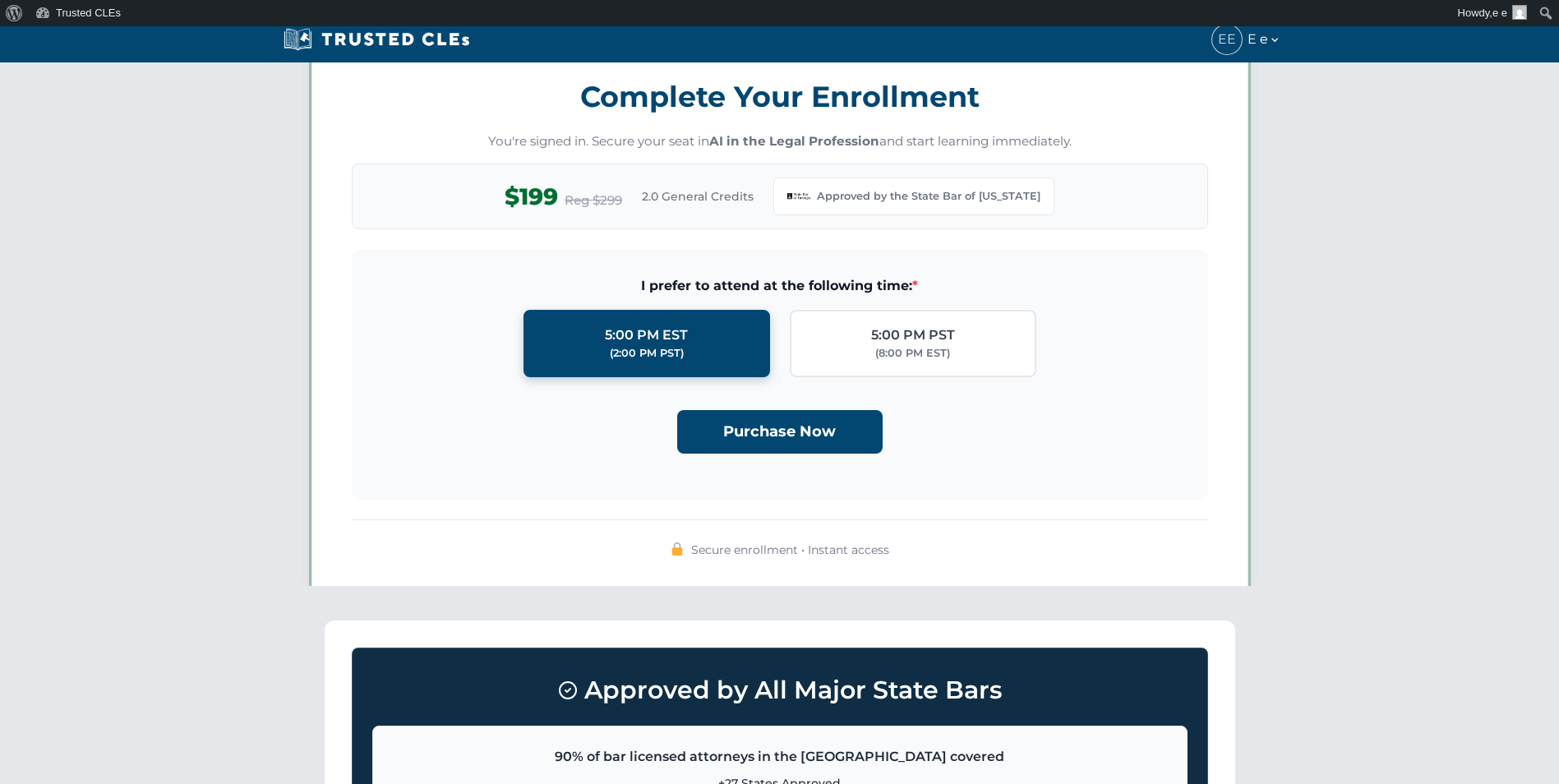
scroll to position [1418, 0]
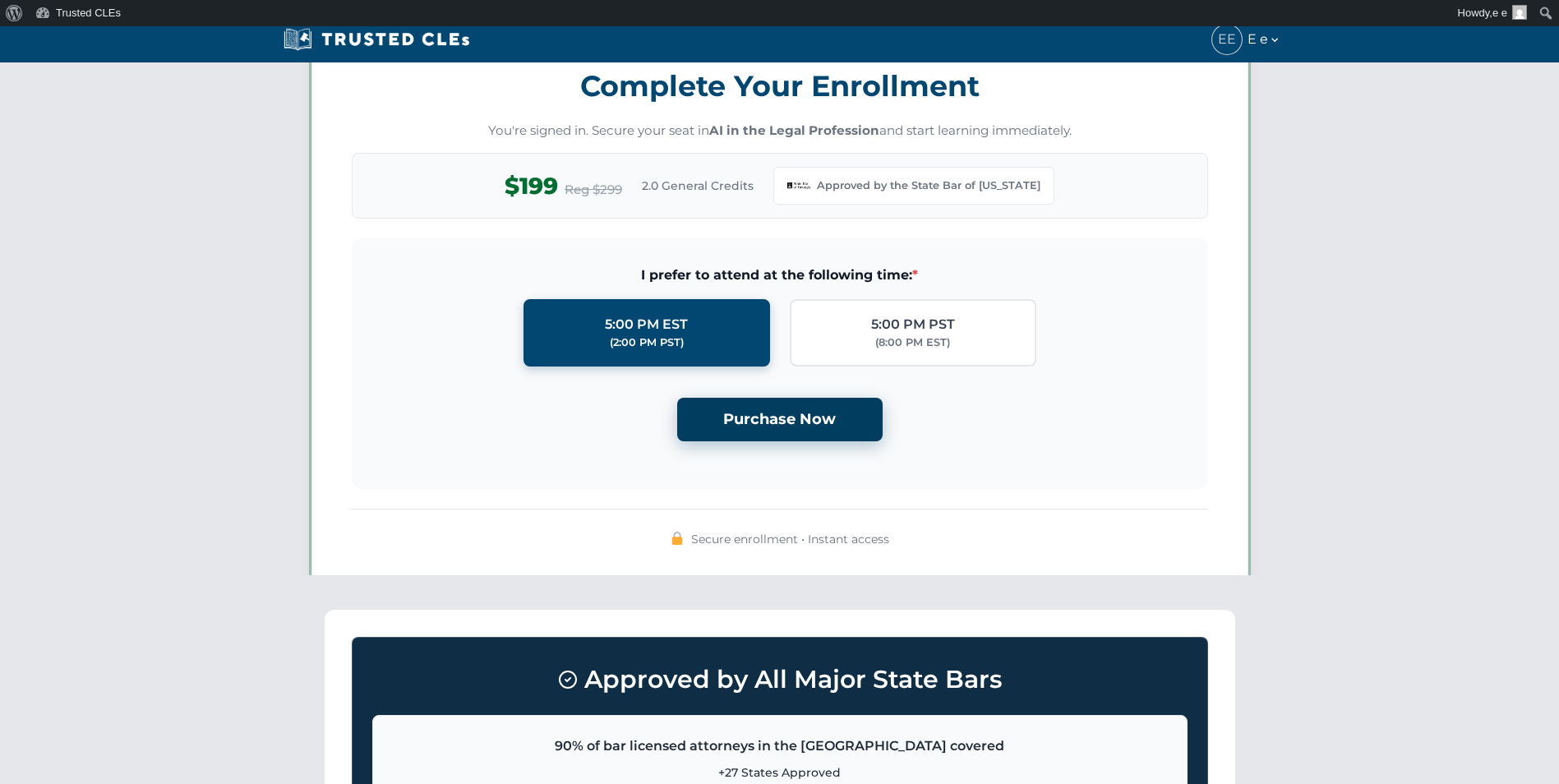
click at [783, 427] on button "Purchase Now" at bounding box center [780, 419] width 205 height 44
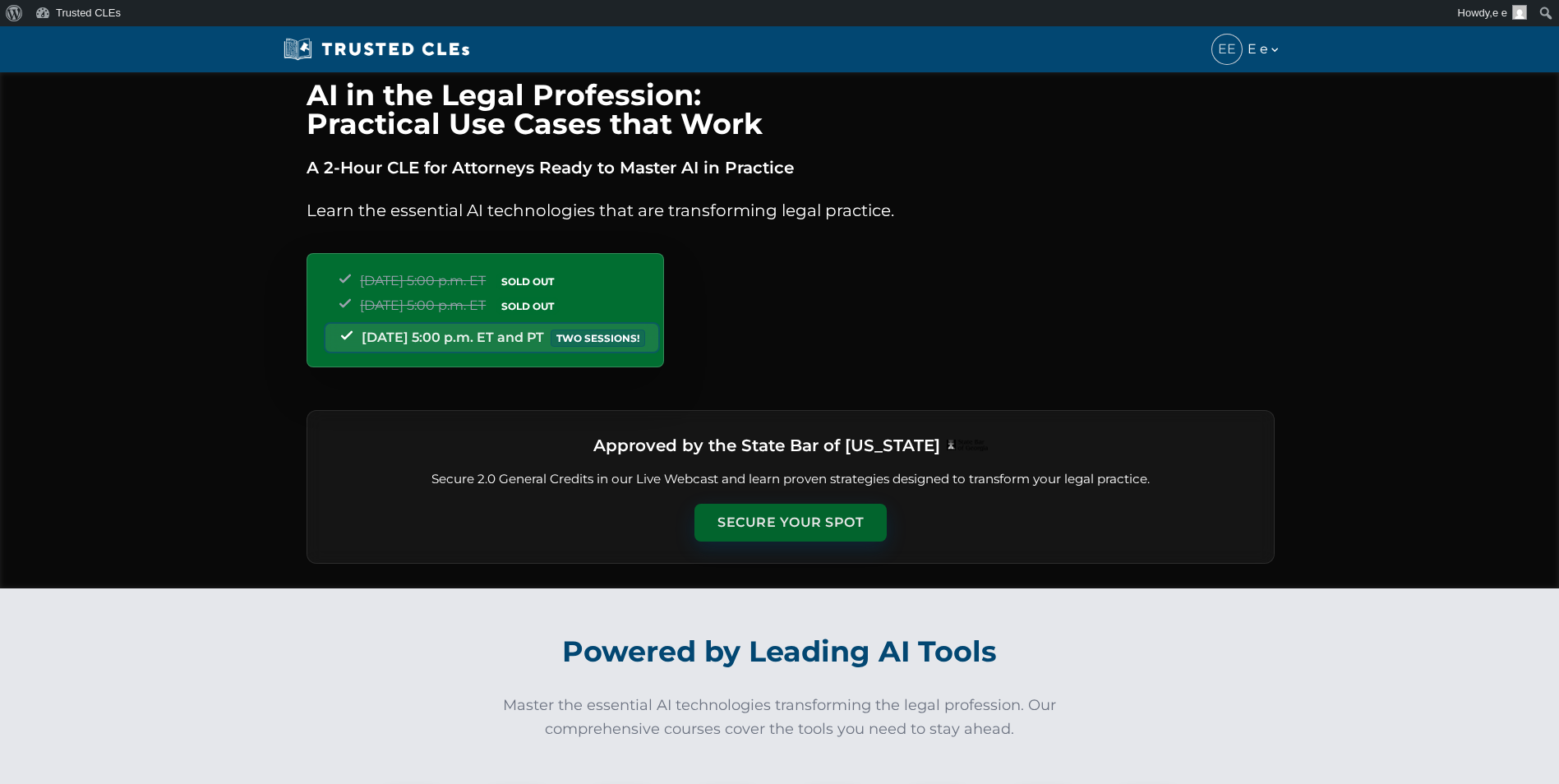
click at [797, 511] on button "Secure Your Spot" at bounding box center [790, 522] width 192 height 38
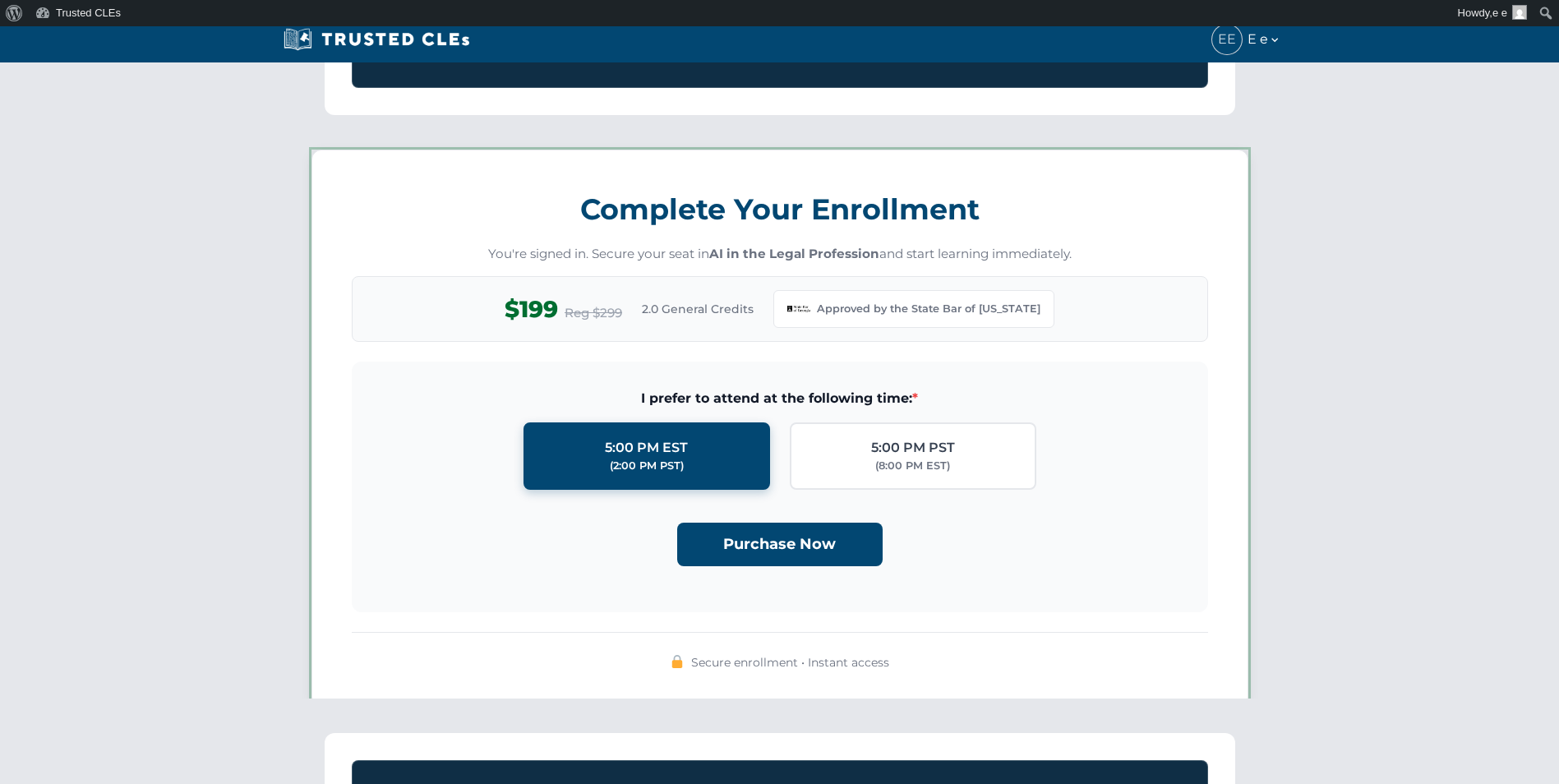
scroll to position [1418, 0]
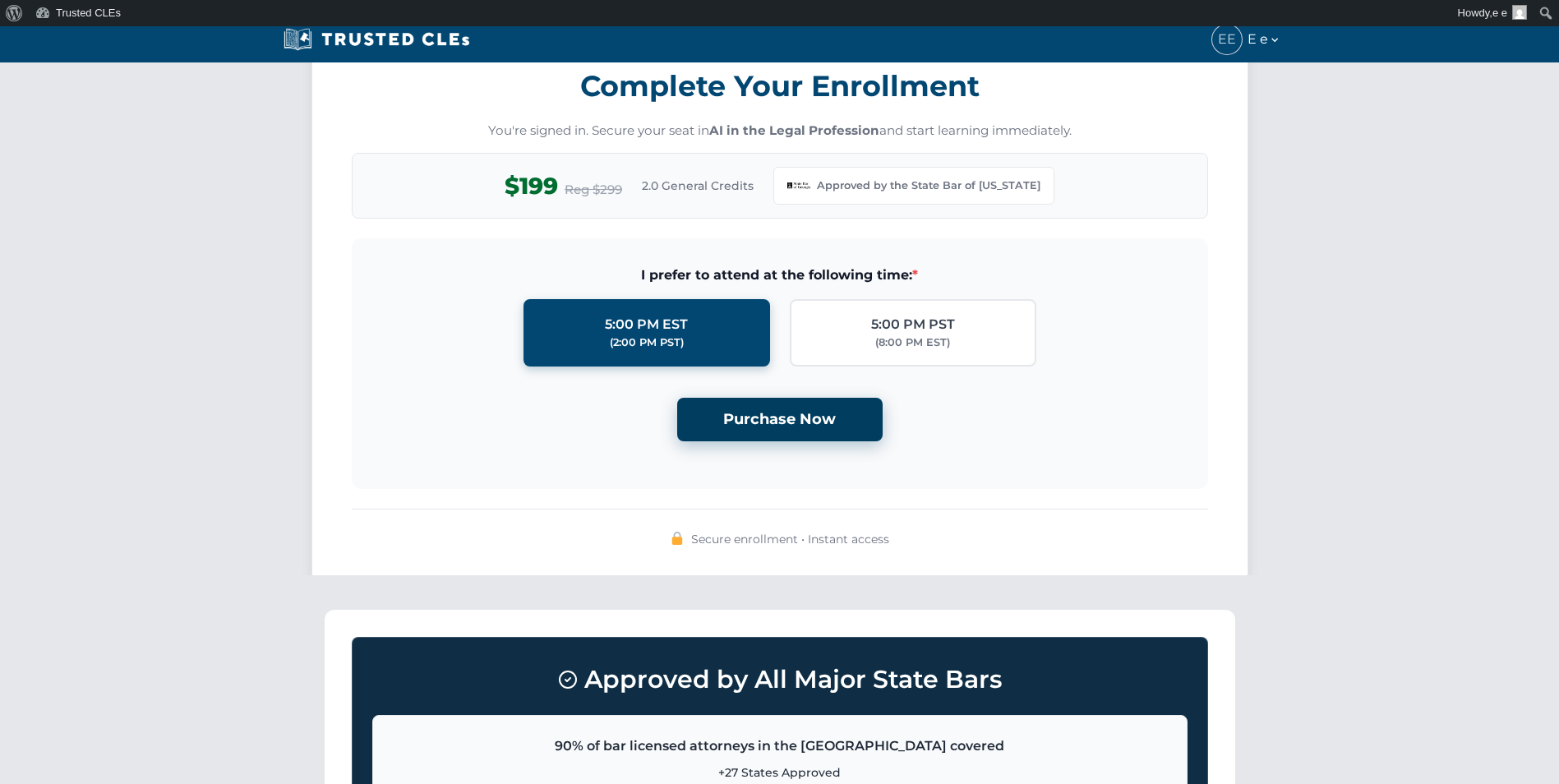
drag, startPoint x: 820, startPoint y: 415, endPoint x: 826, endPoint y: 426, distance: 12.5
click at [819, 415] on button "Purchase Now" at bounding box center [780, 419] width 205 height 44
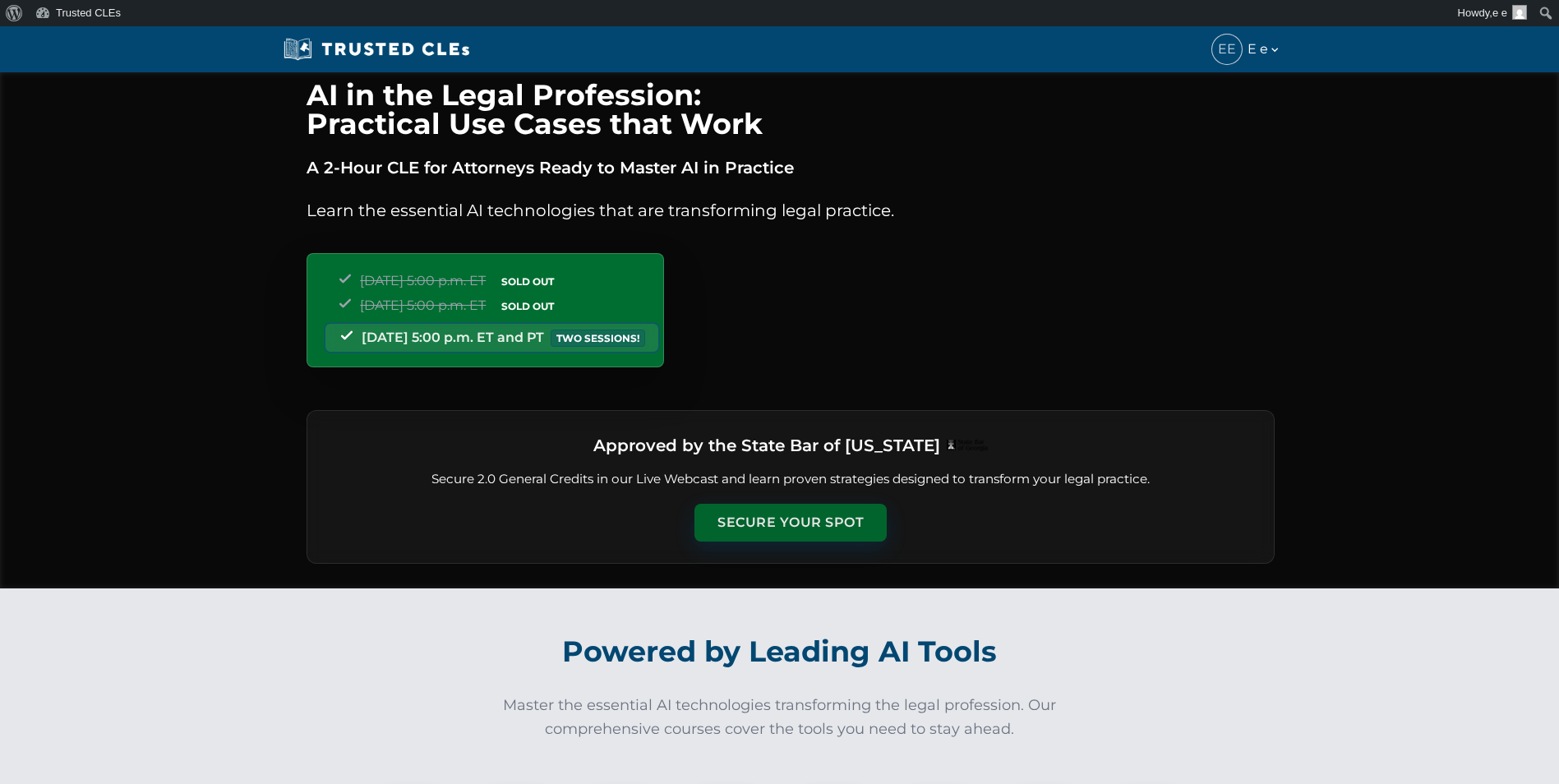
click at [748, 526] on button "Secure Your Spot" at bounding box center [790, 522] width 192 height 38
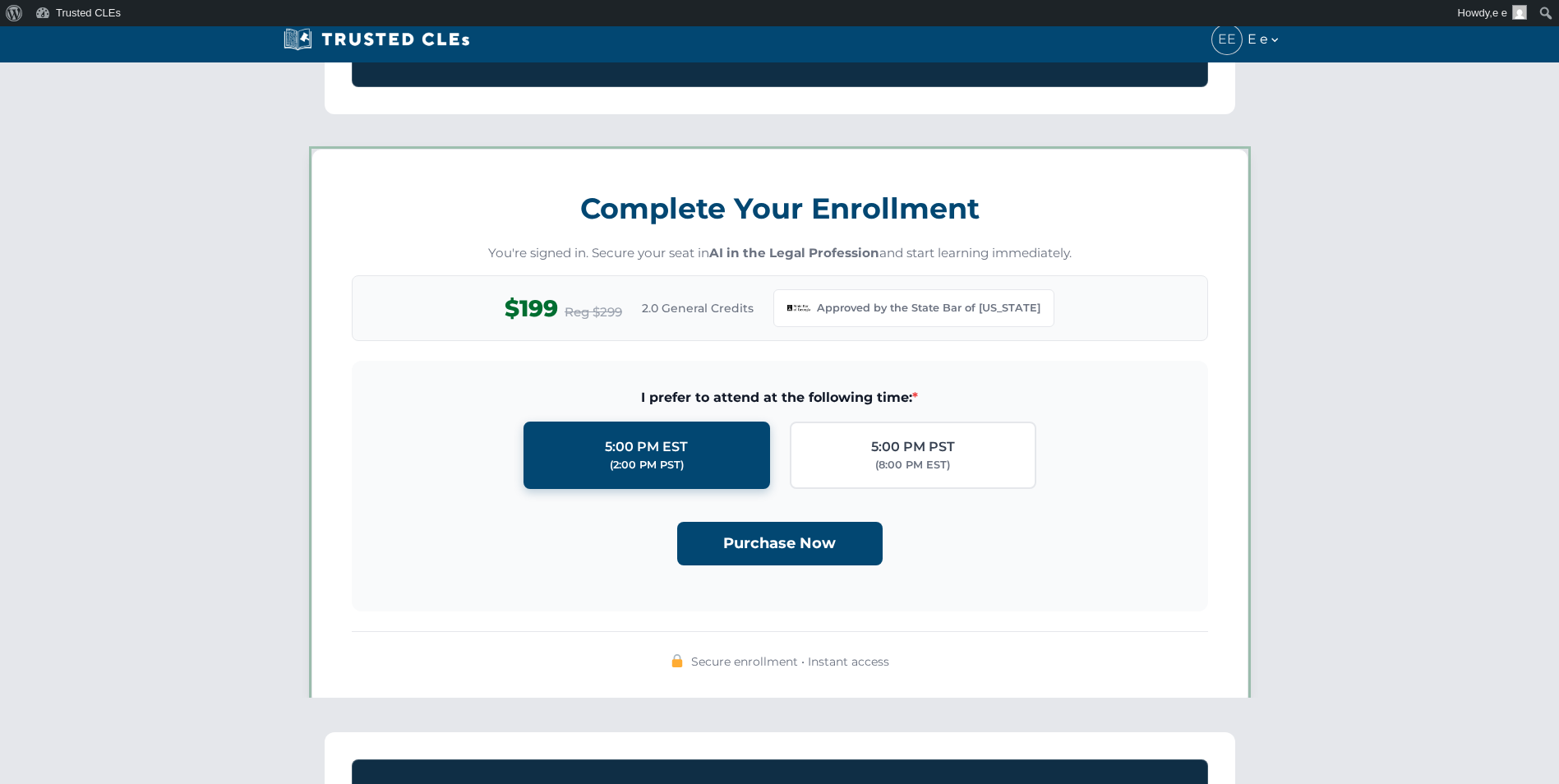
scroll to position [1418, 0]
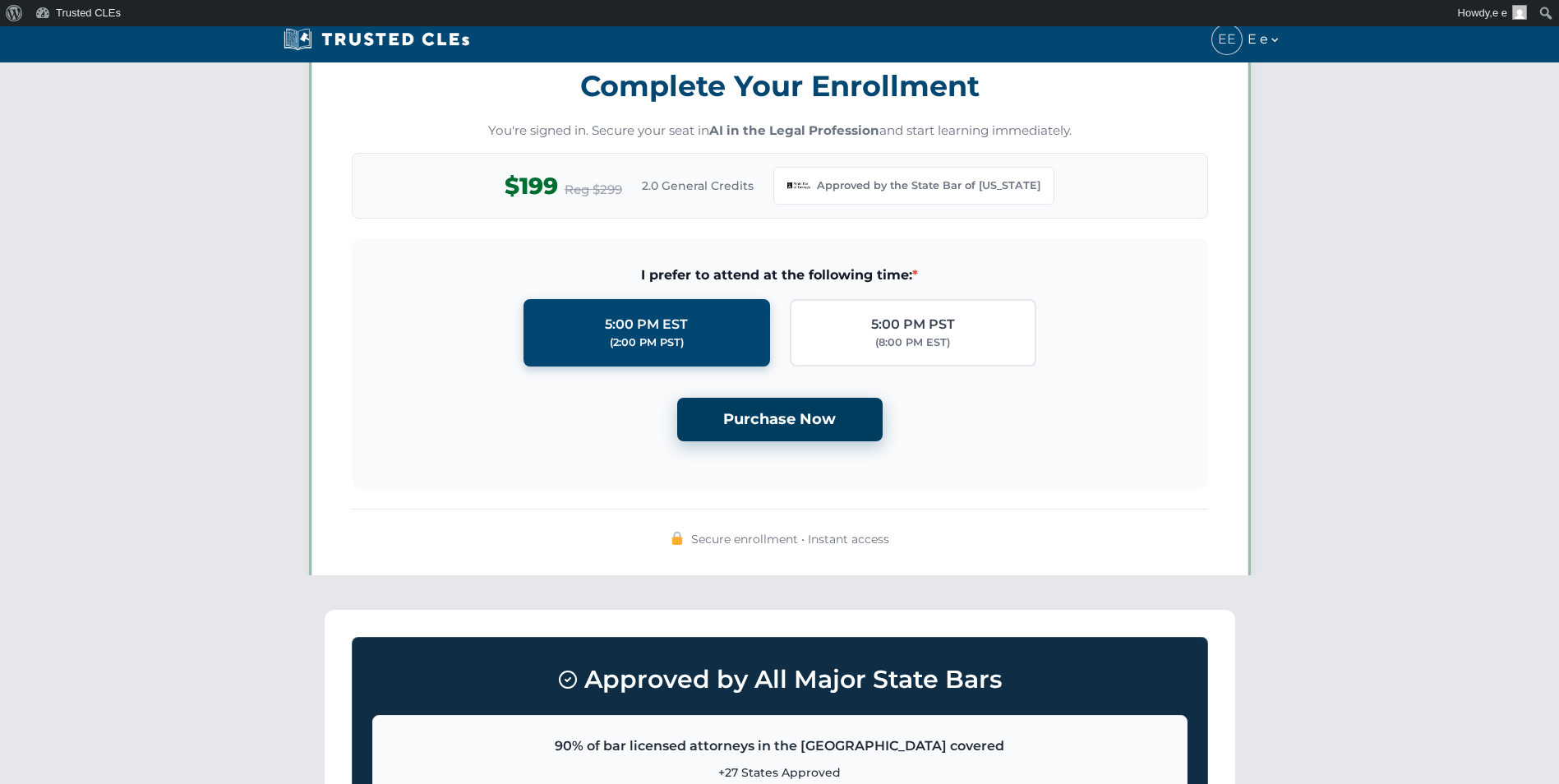
click at [752, 419] on button "Purchase Now" at bounding box center [780, 419] width 205 height 44
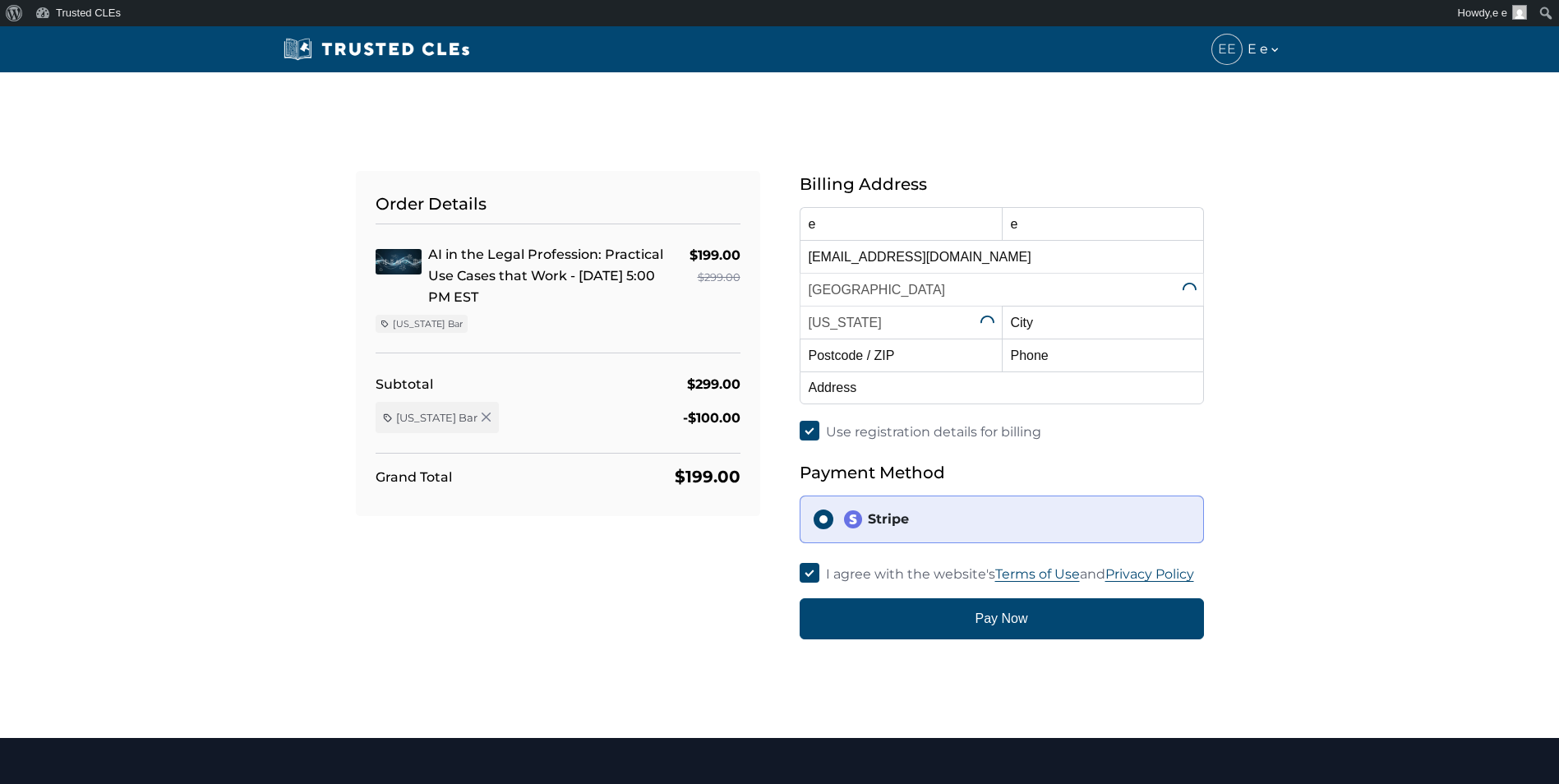
select select "[US_STATE]"
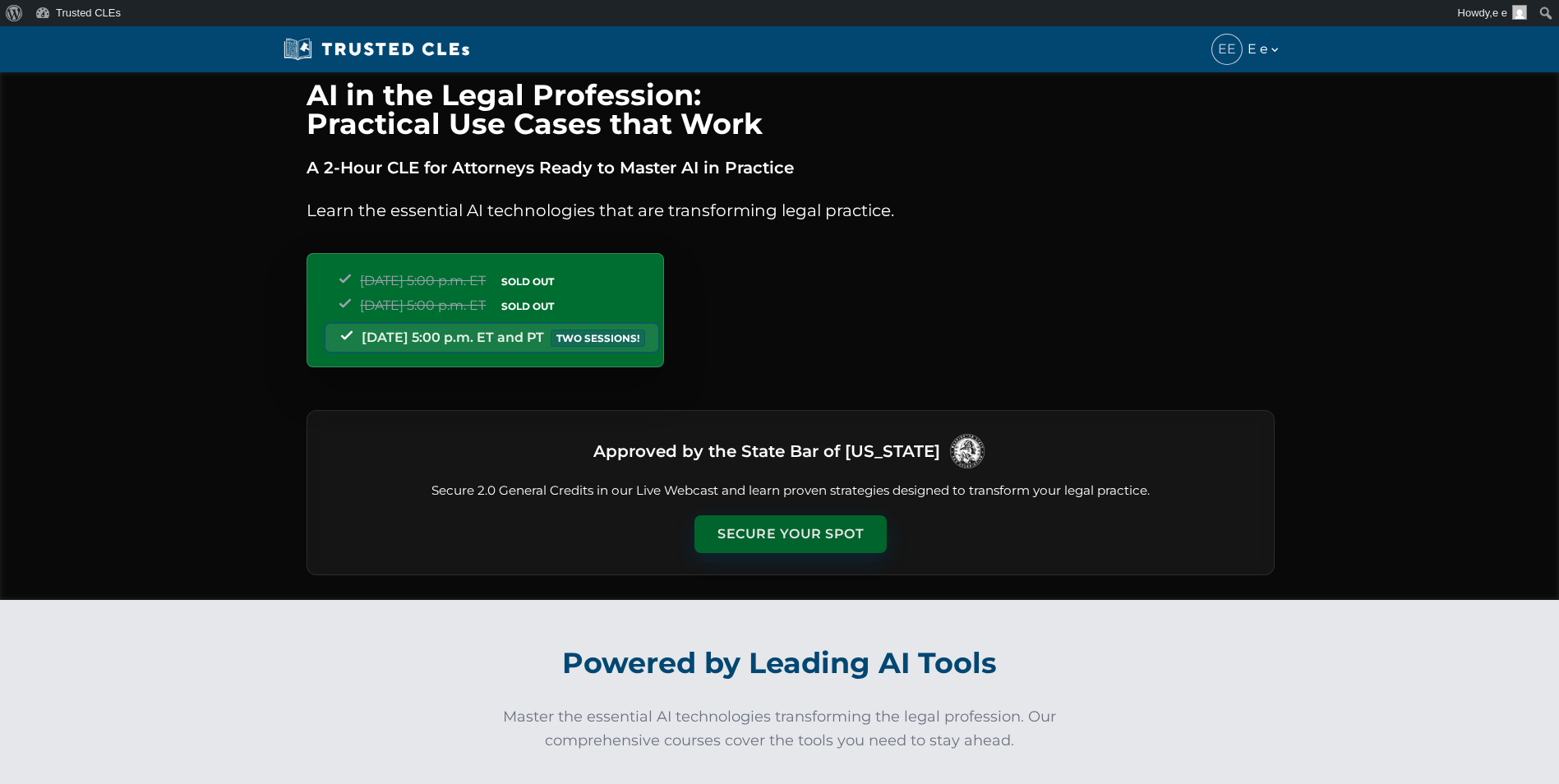
click at [747, 528] on button "Secure Your Spot" at bounding box center [790, 534] width 192 height 38
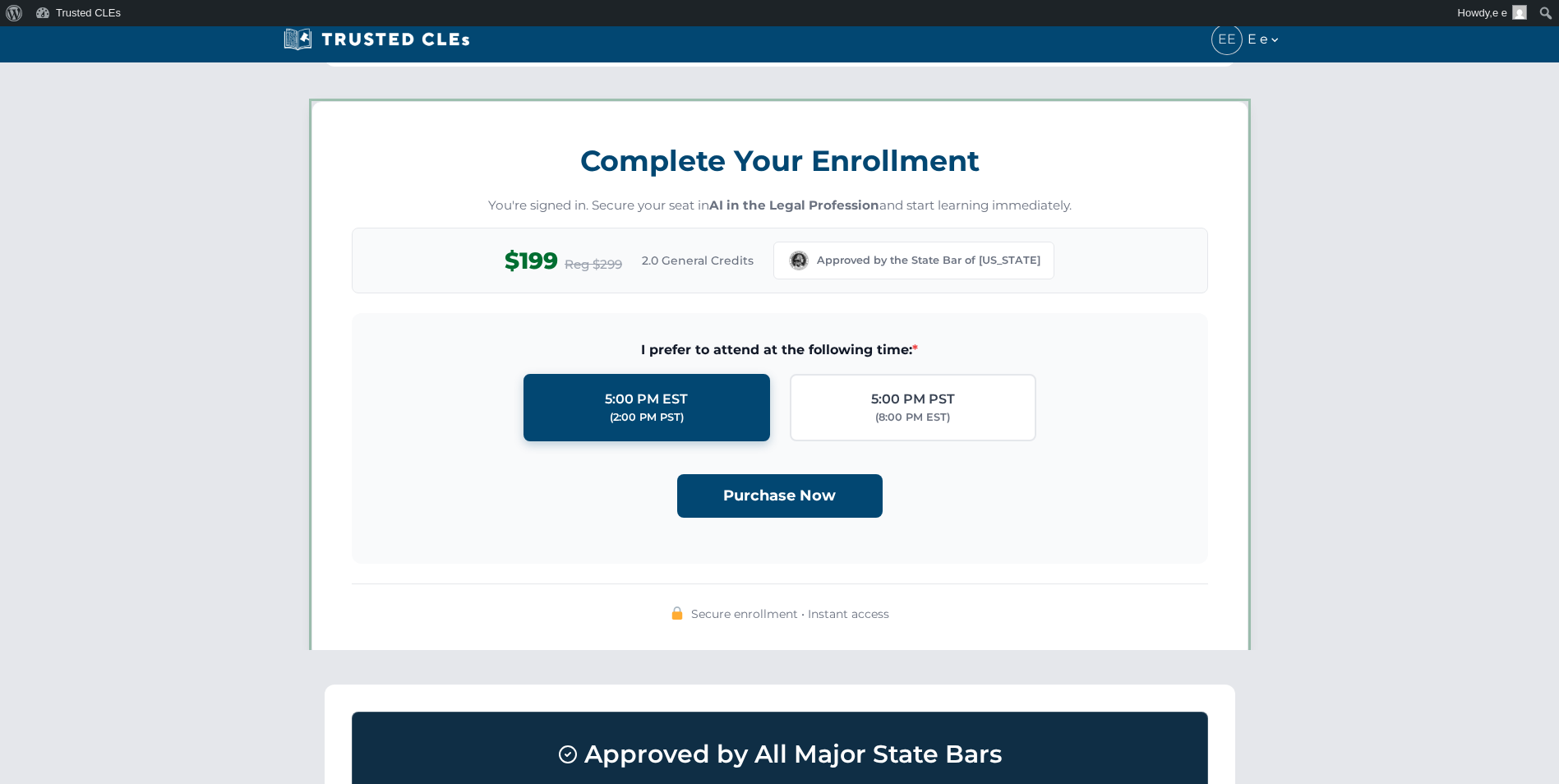
scroll to position [1429, 0]
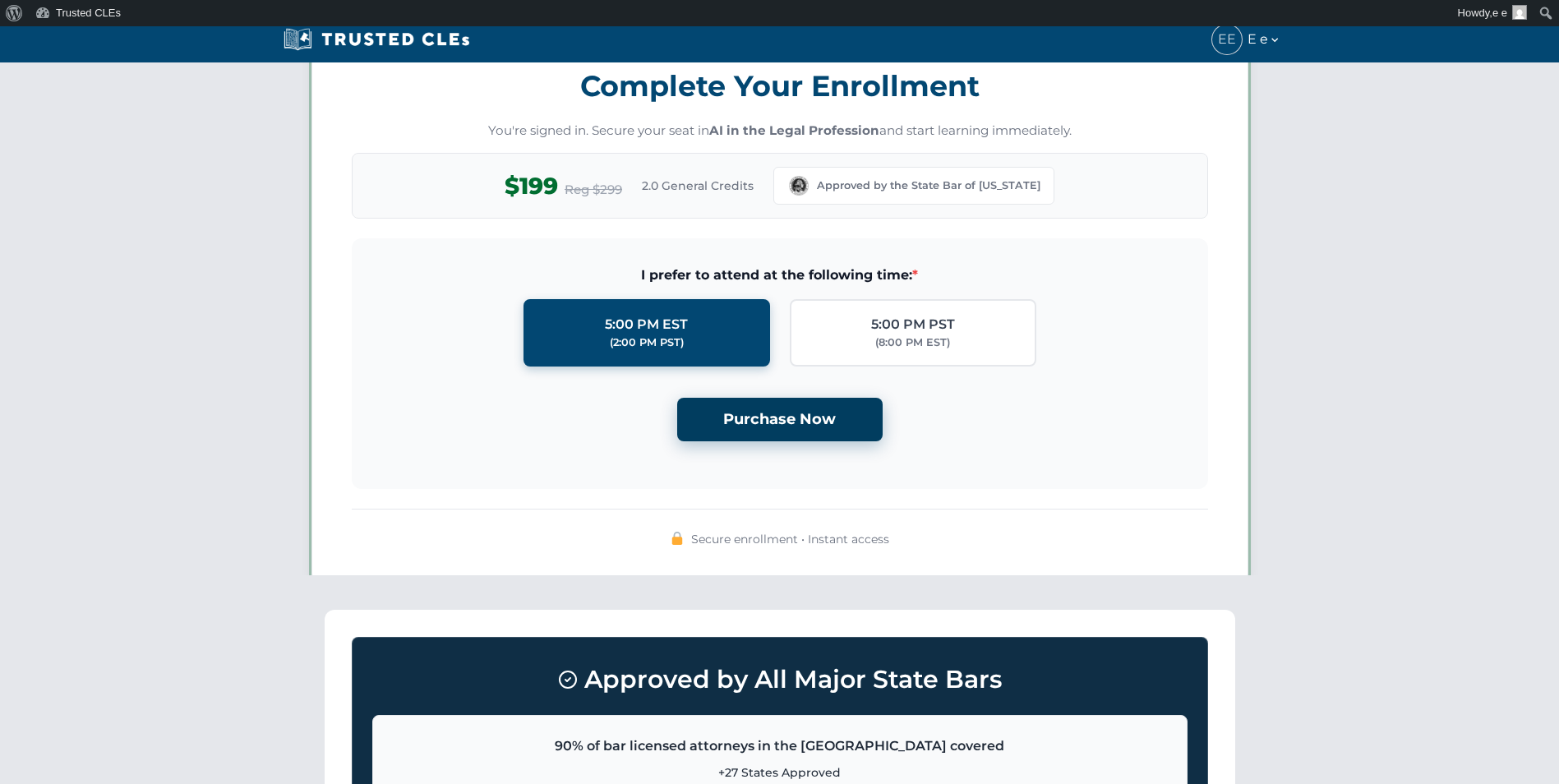
click at [760, 422] on button "Purchase Now" at bounding box center [780, 419] width 205 height 44
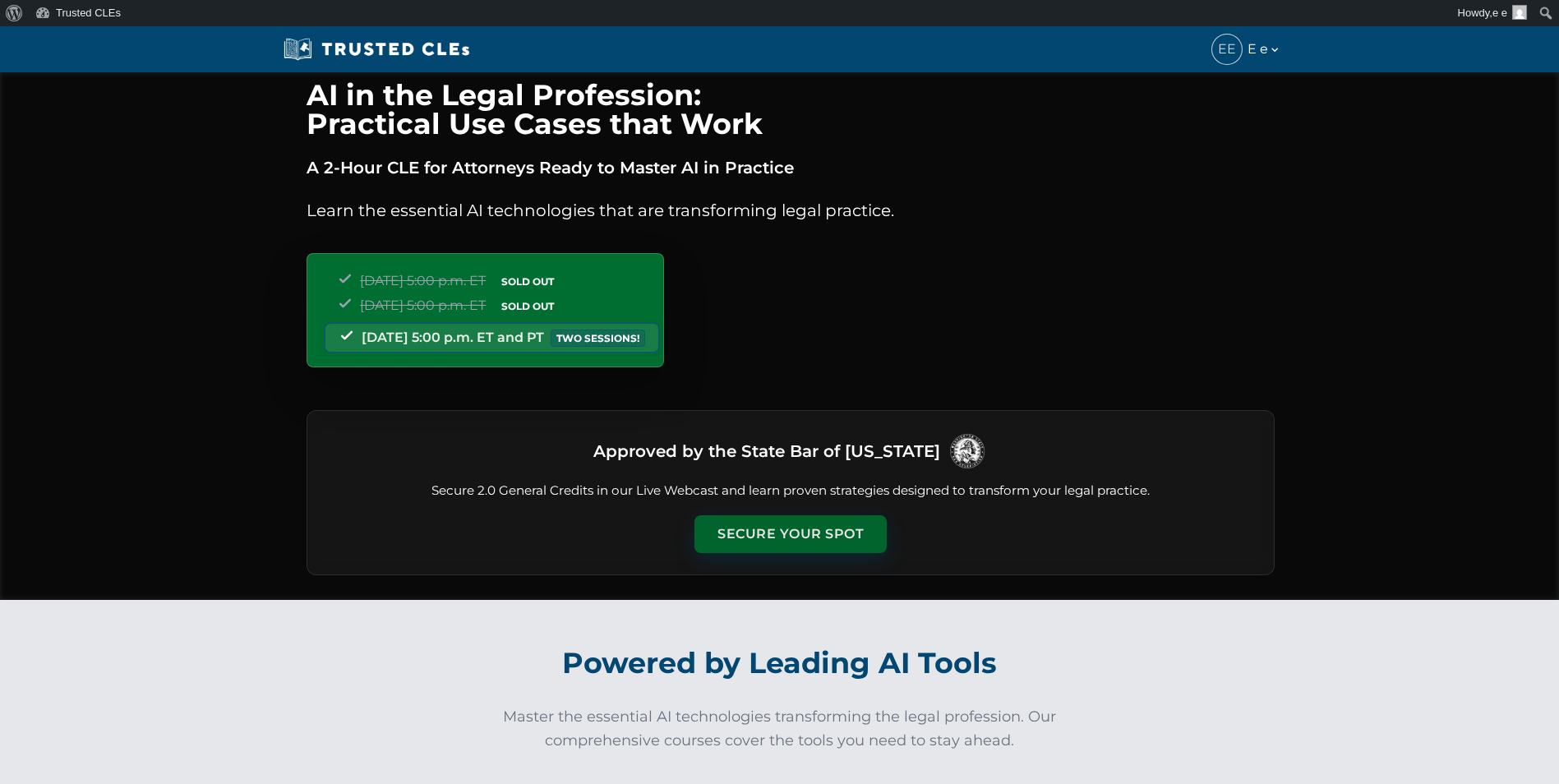
click at [777, 530] on button "Secure Your Spot" at bounding box center [790, 534] width 192 height 38
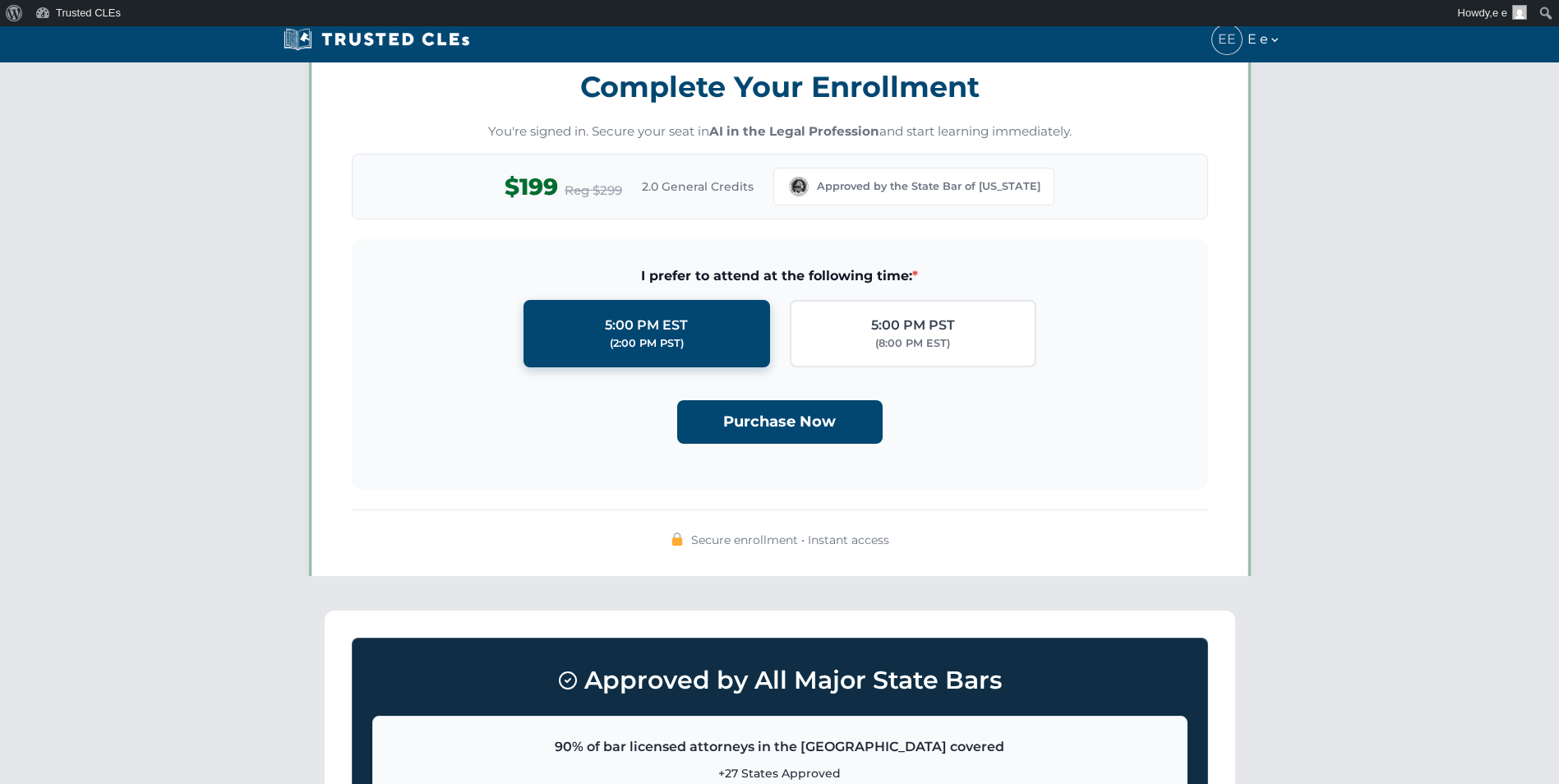
scroll to position [1429, 0]
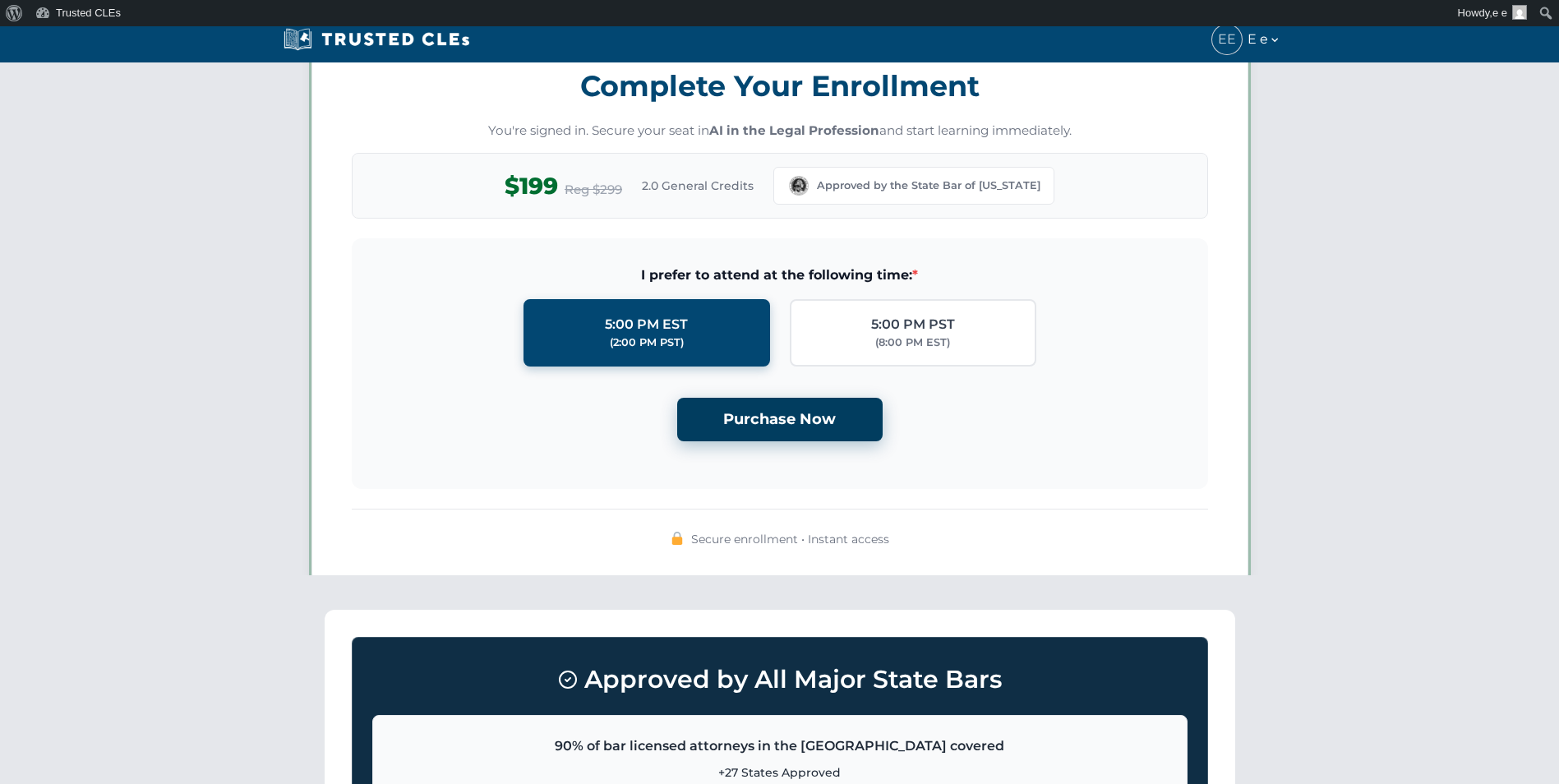
click at [764, 439] on button "Purchase Now" at bounding box center [780, 419] width 205 height 44
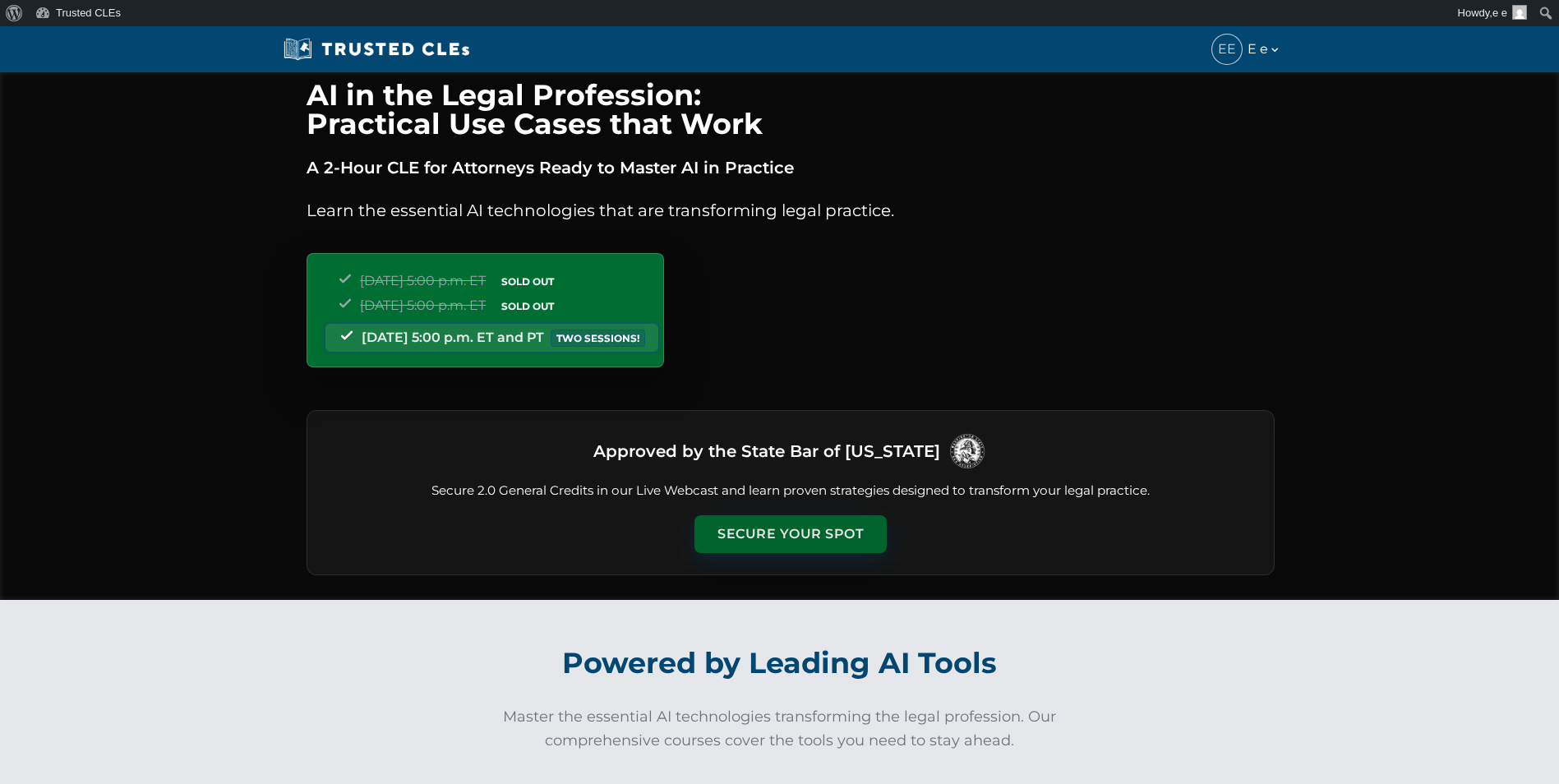
click at [796, 531] on button "Secure Your Spot" at bounding box center [790, 534] width 192 height 38
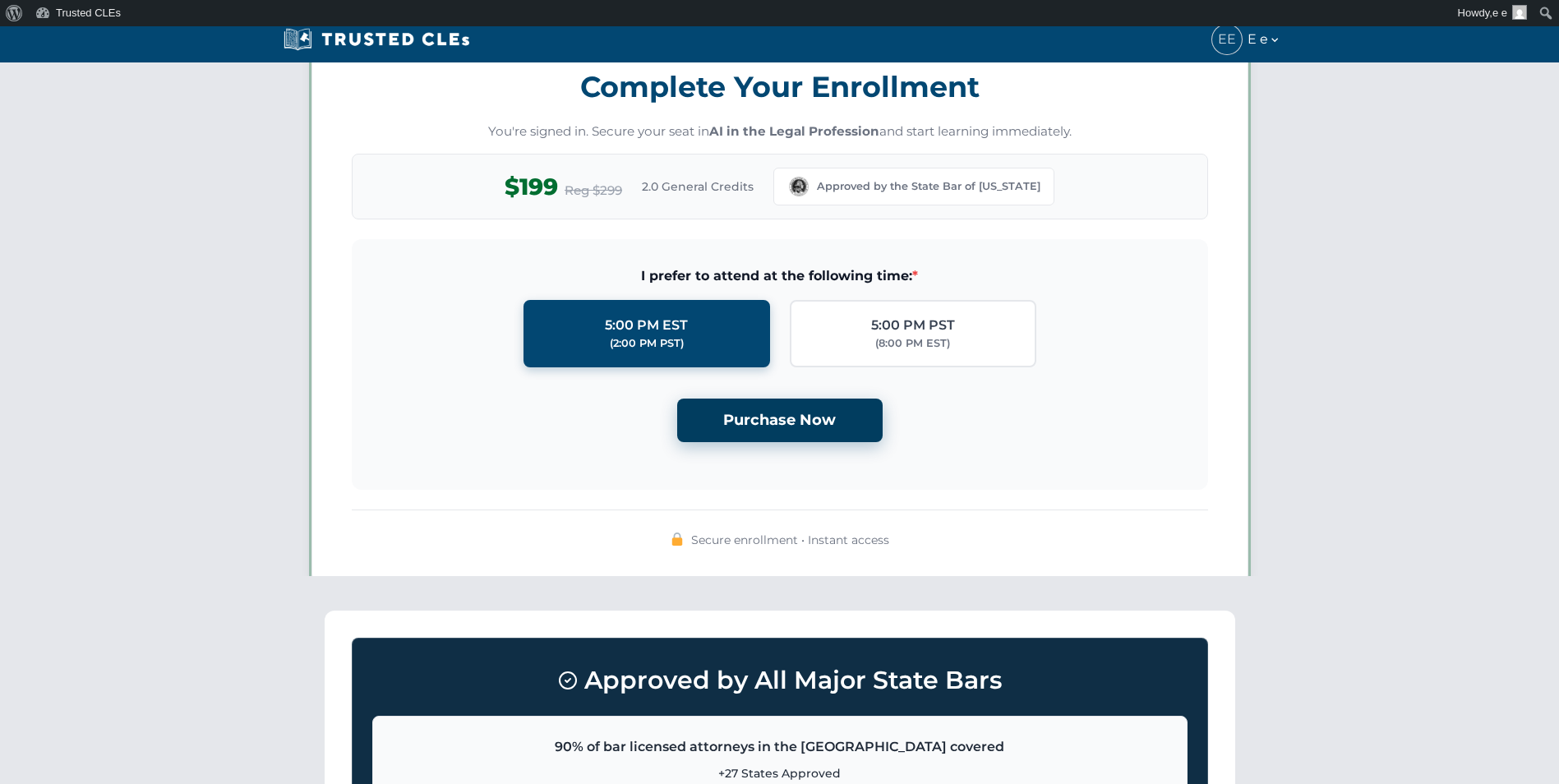
scroll to position [1429, 0]
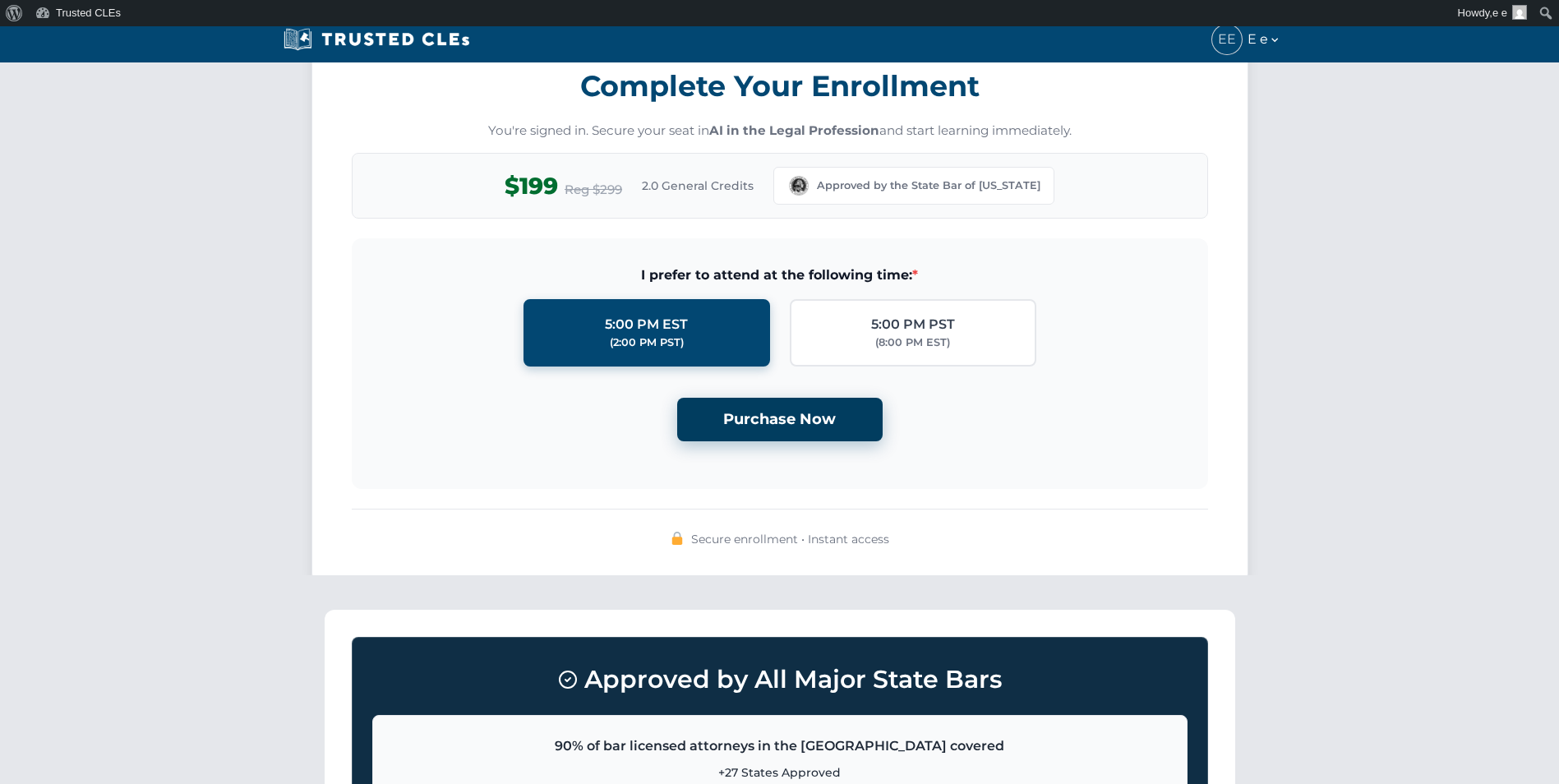
click at [793, 399] on button "Purchase Now" at bounding box center [780, 419] width 205 height 44
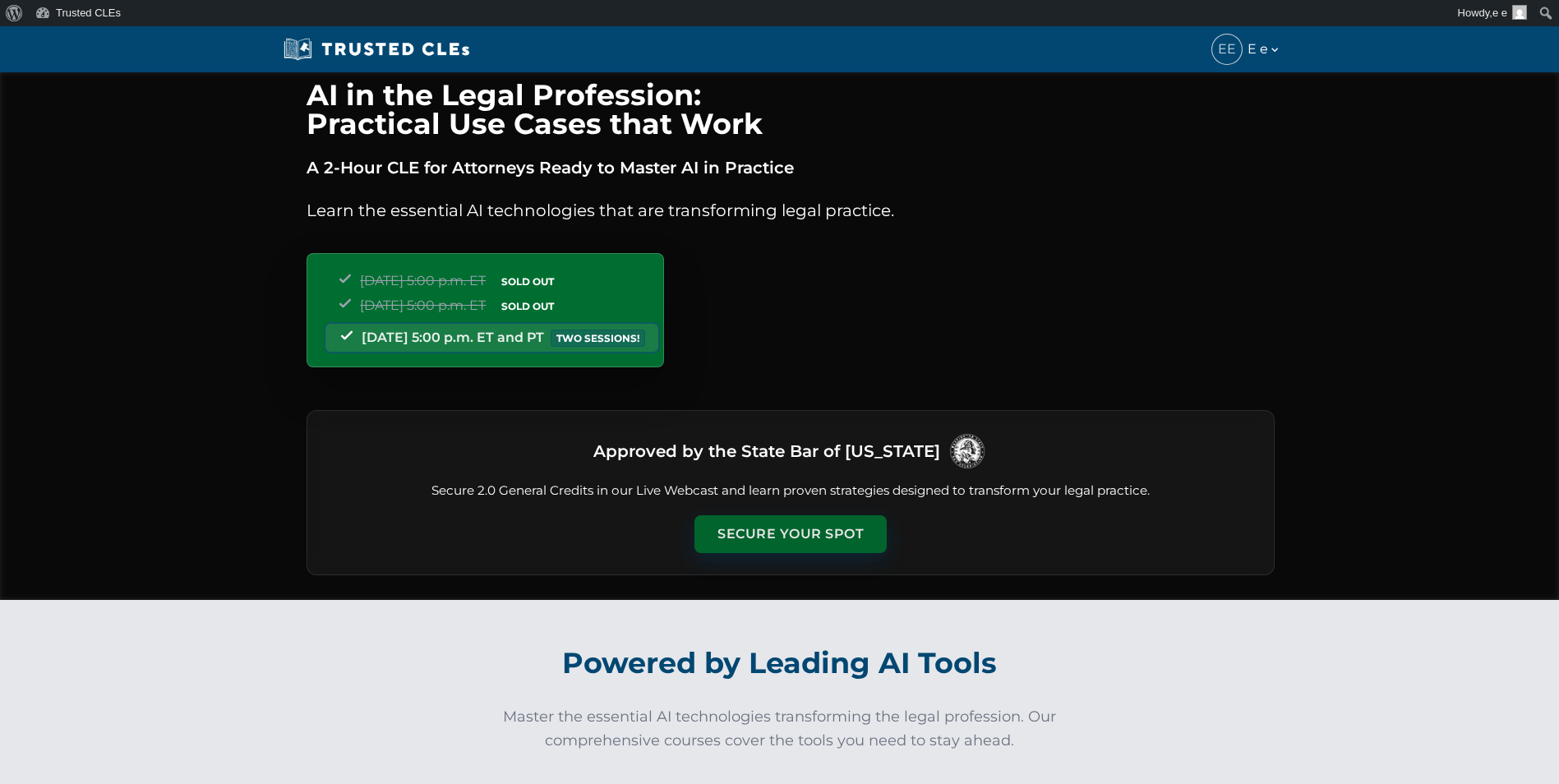
click at [798, 518] on button "Secure Your Spot" at bounding box center [790, 534] width 192 height 38
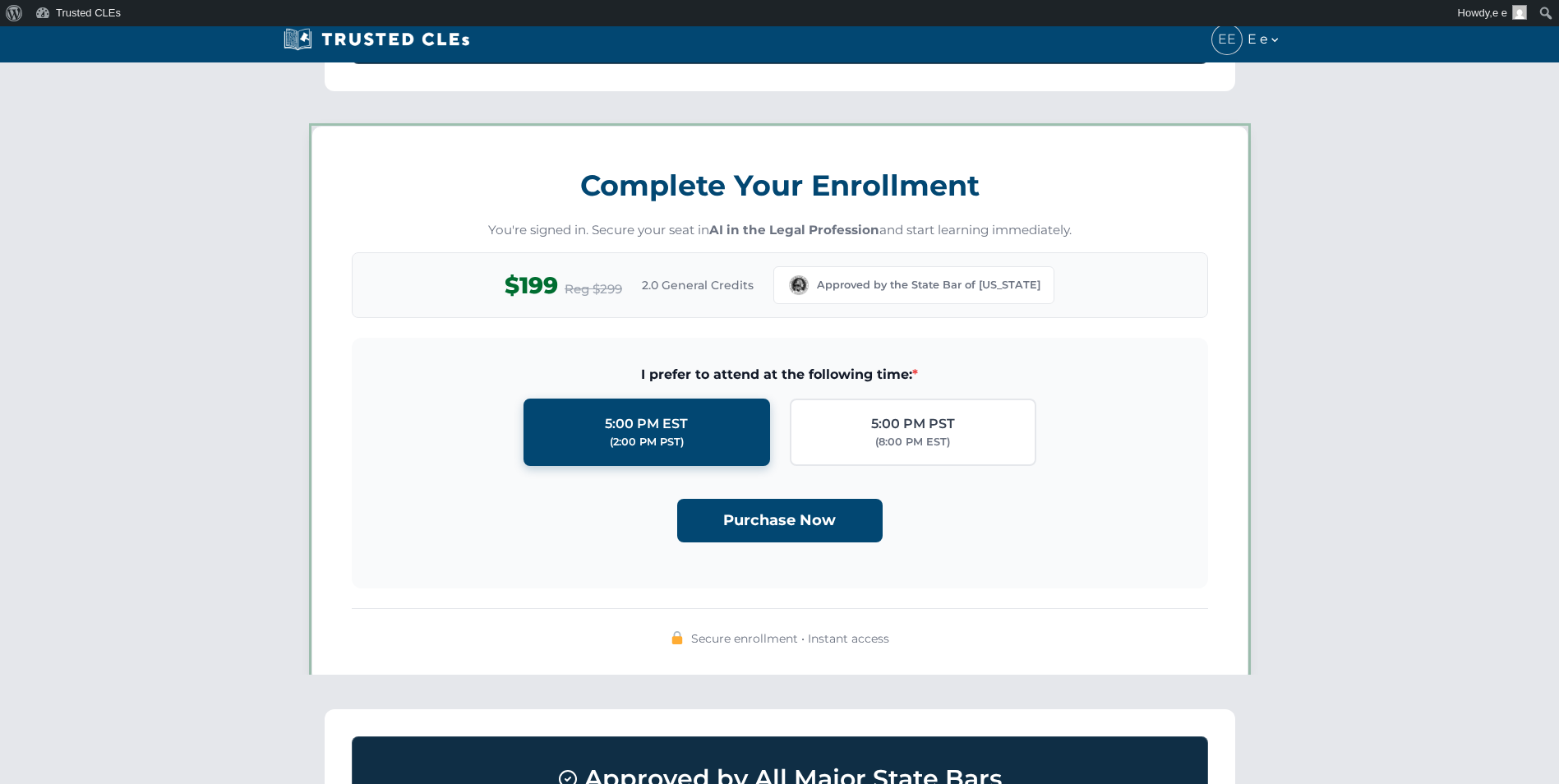
scroll to position [1429, 0]
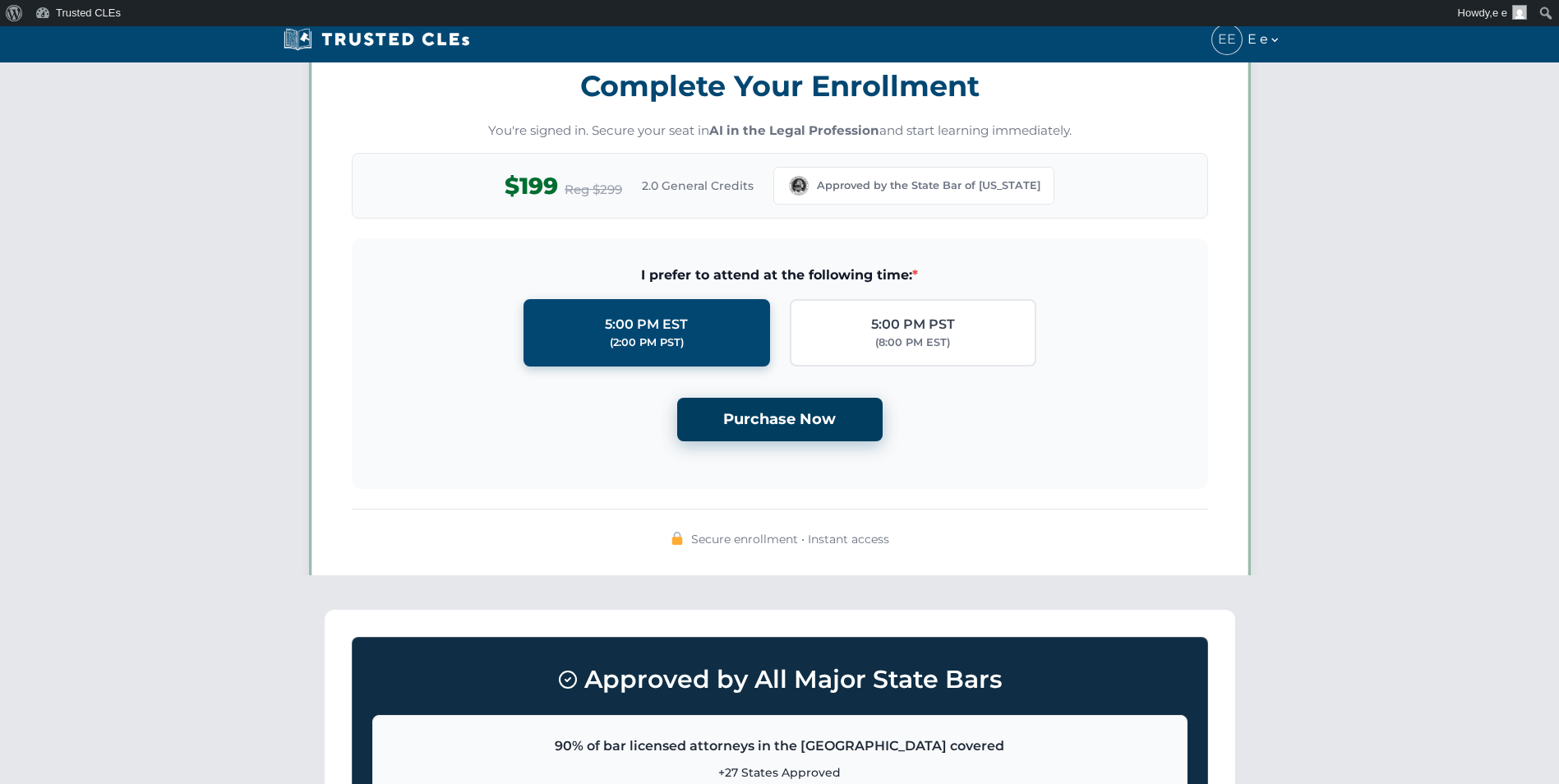
click at [768, 429] on button "Purchase Now" at bounding box center [780, 419] width 205 height 44
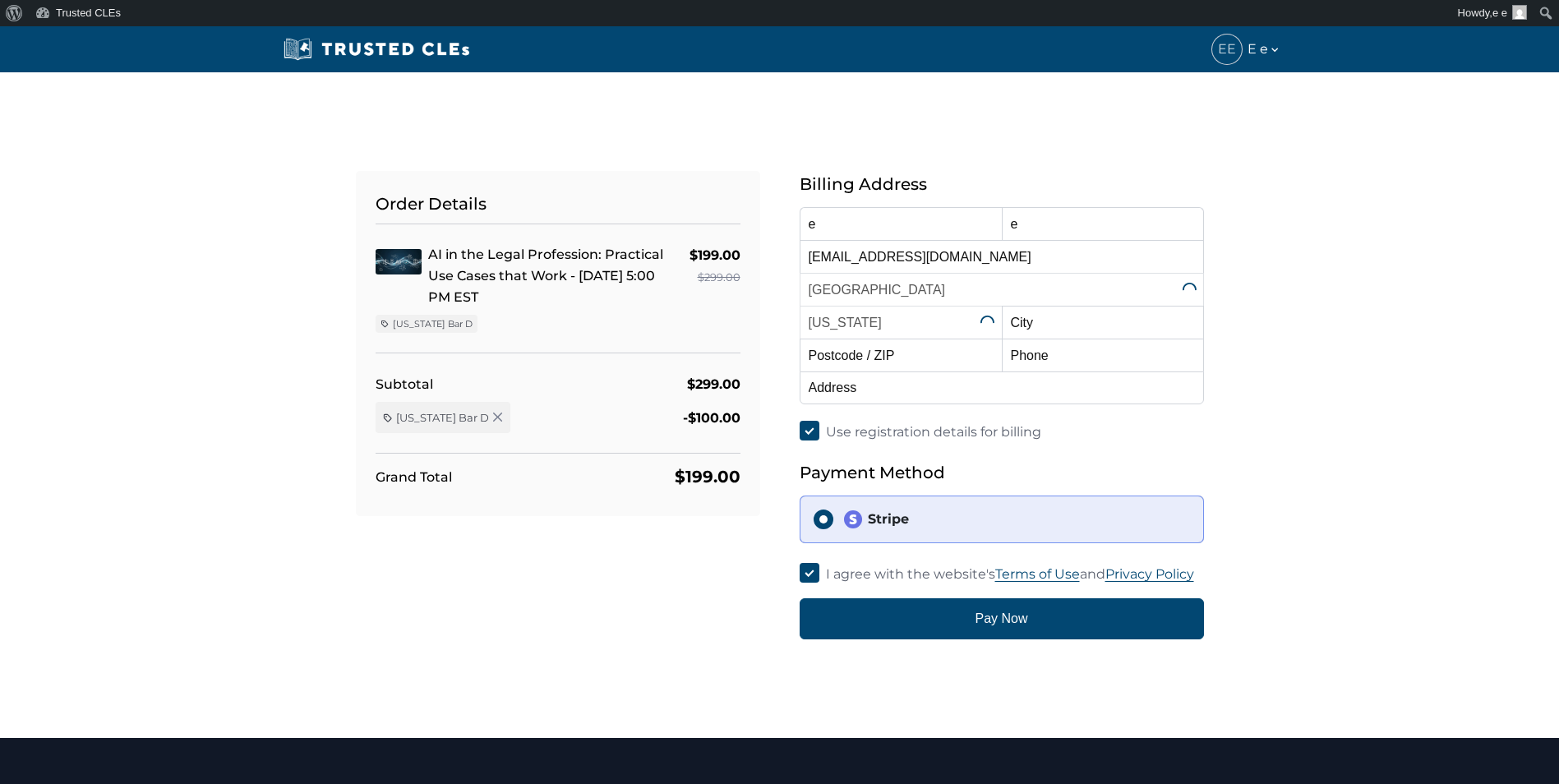
select select "[US_STATE]"
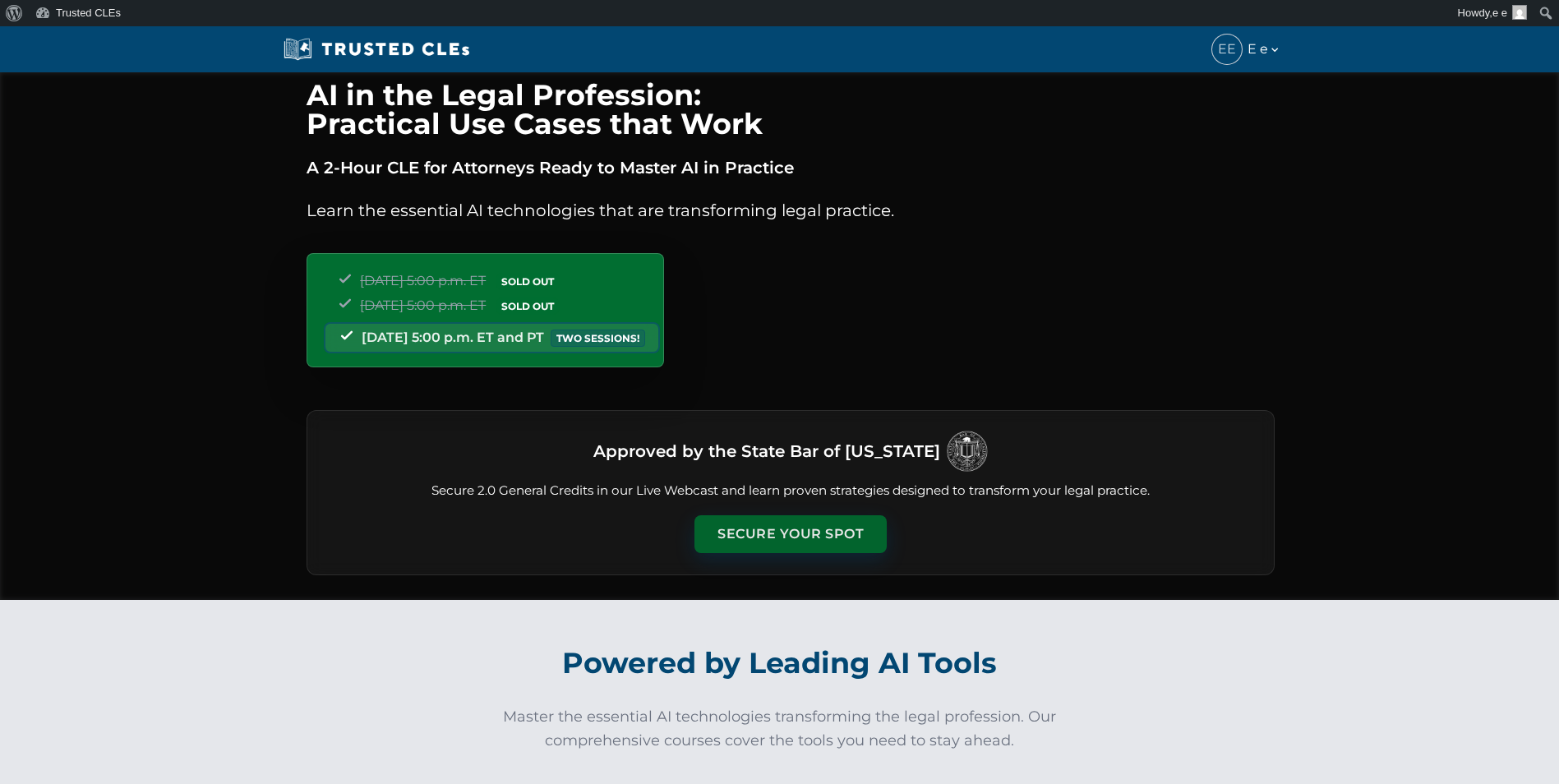
click at [830, 526] on button "Secure Your Spot" at bounding box center [790, 534] width 192 height 38
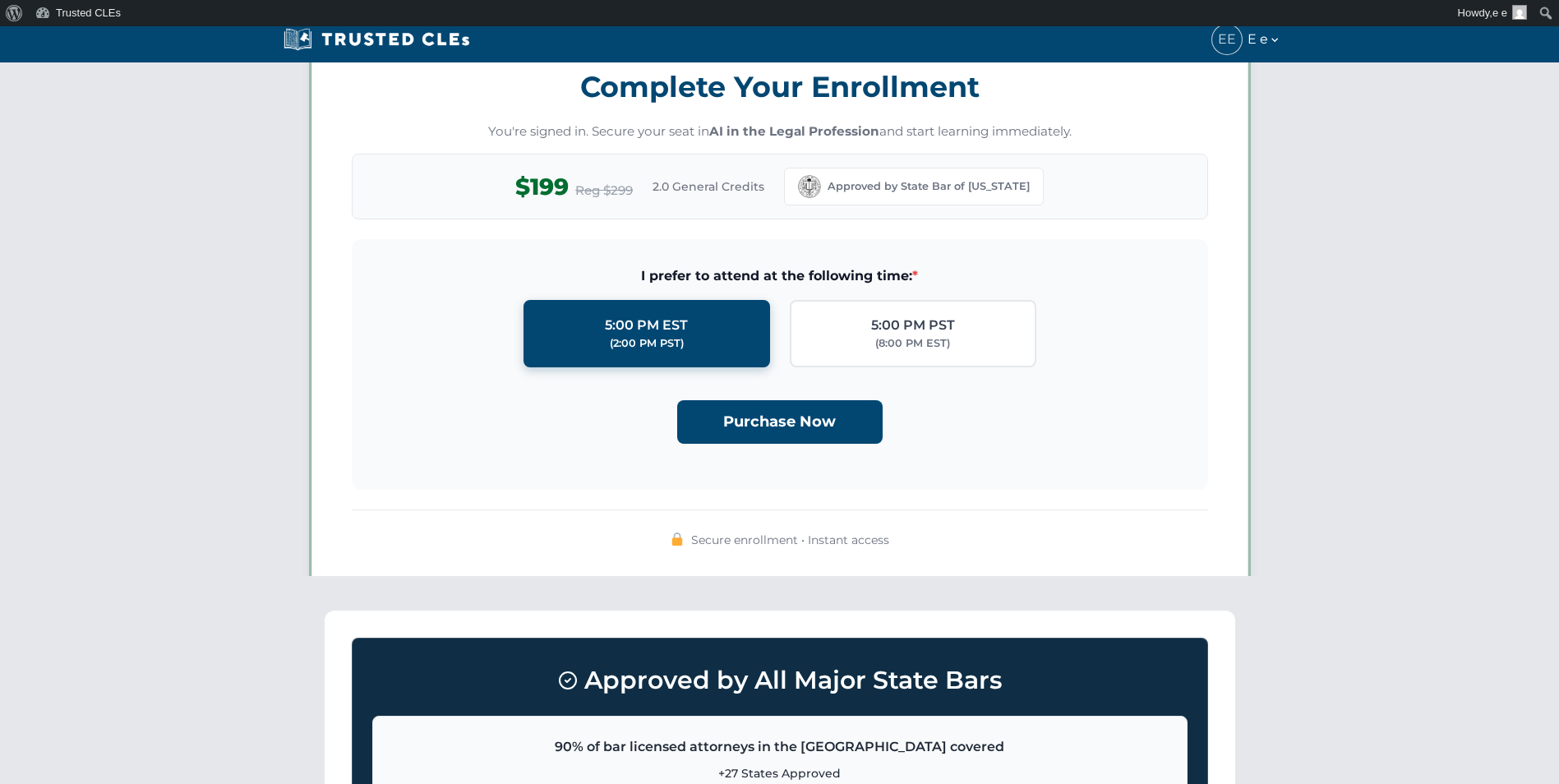
scroll to position [1429, 0]
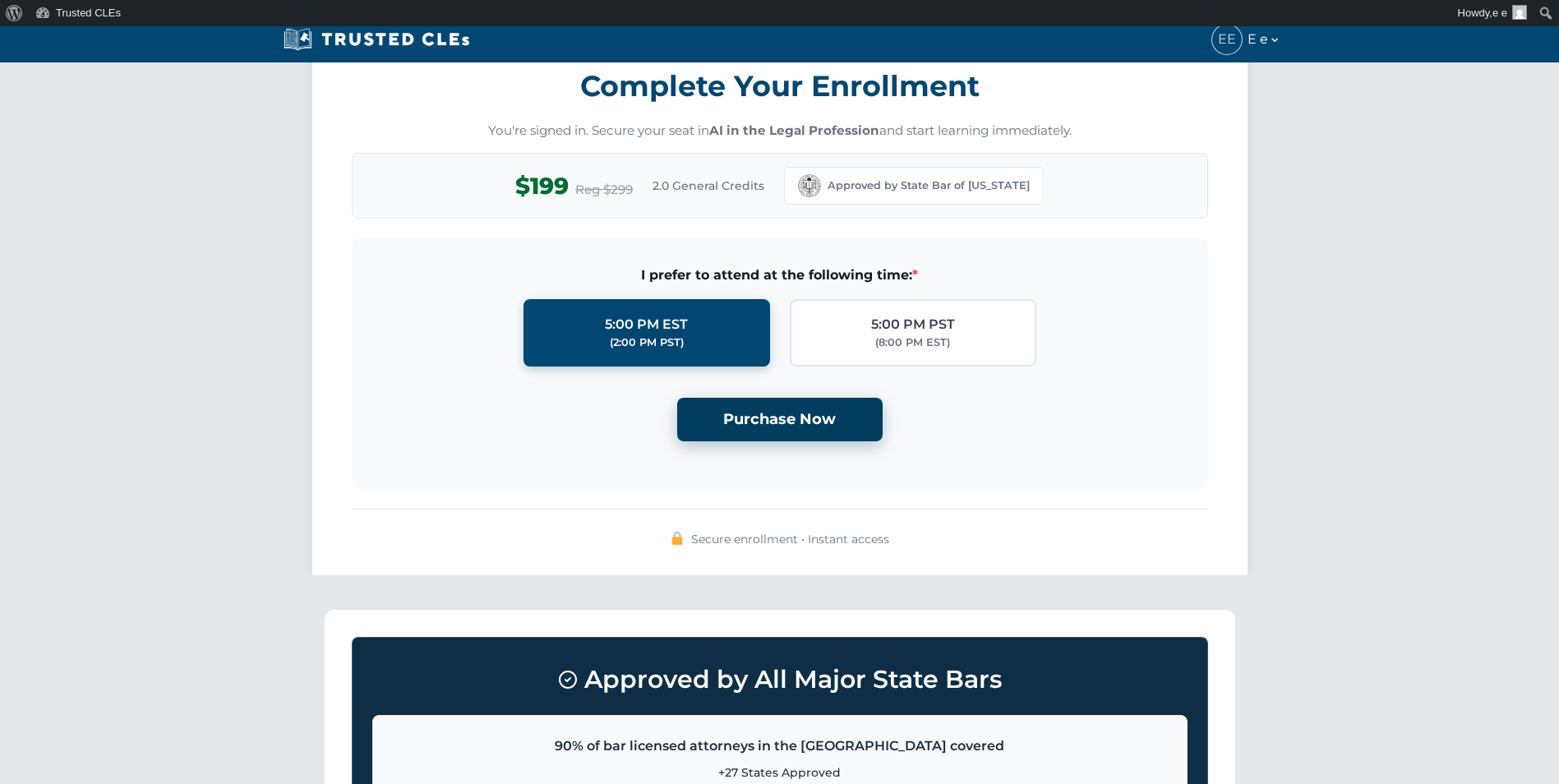
click at [819, 424] on button "Purchase Now" at bounding box center [780, 419] width 205 height 44
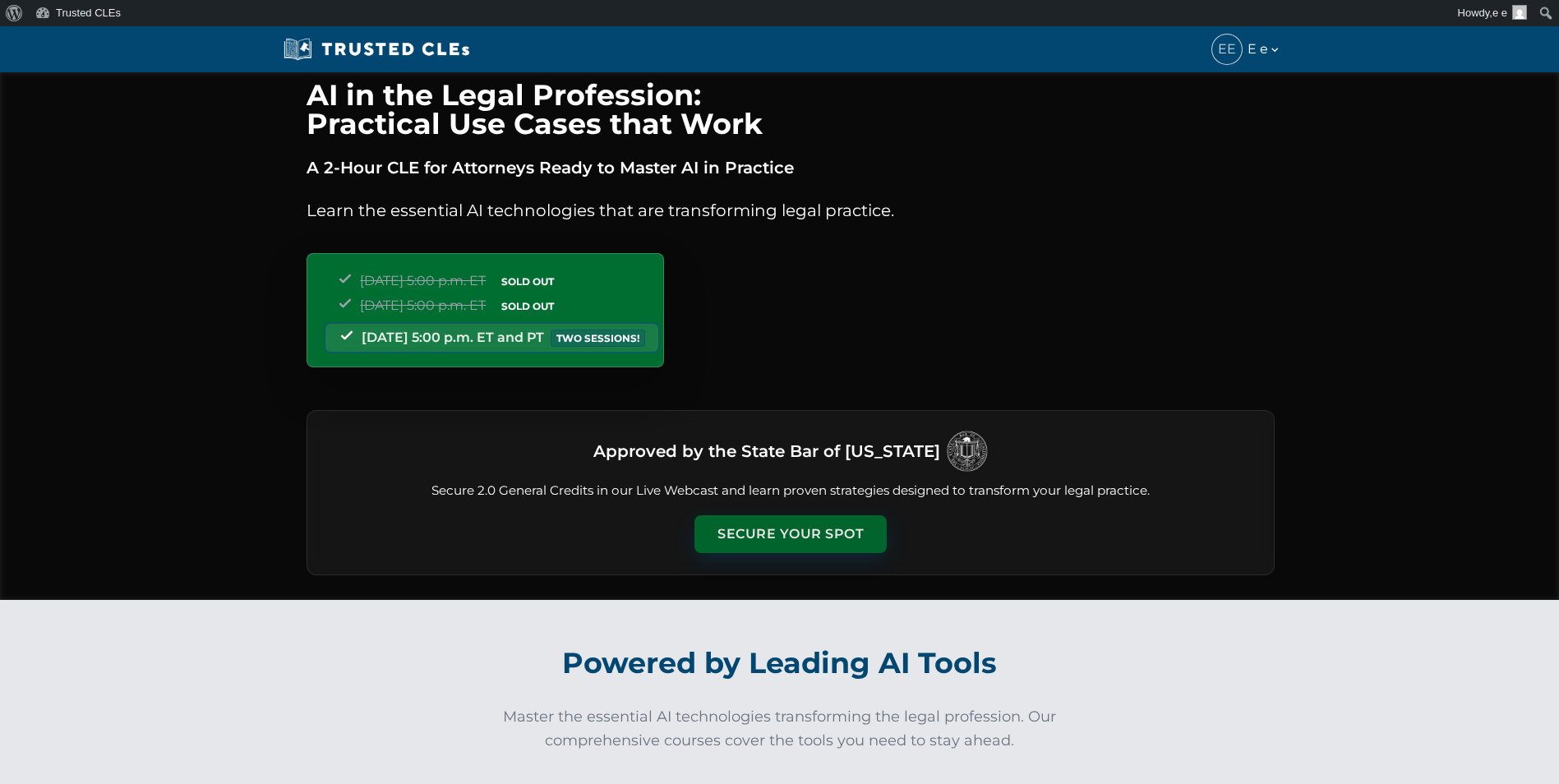
click at [819, 527] on button "Secure Your Spot" at bounding box center [790, 534] width 192 height 38
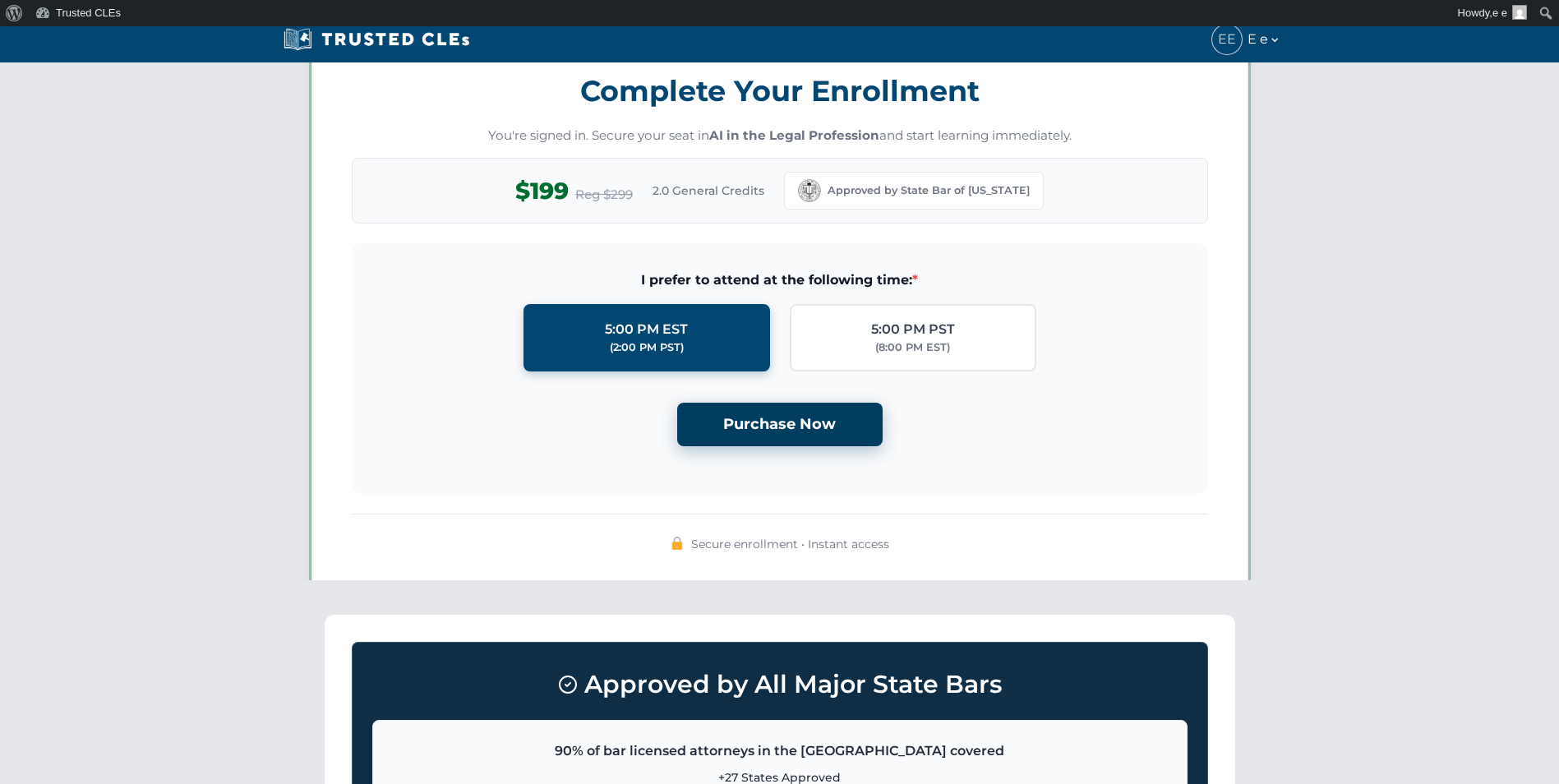
scroll to position [1429, 0]
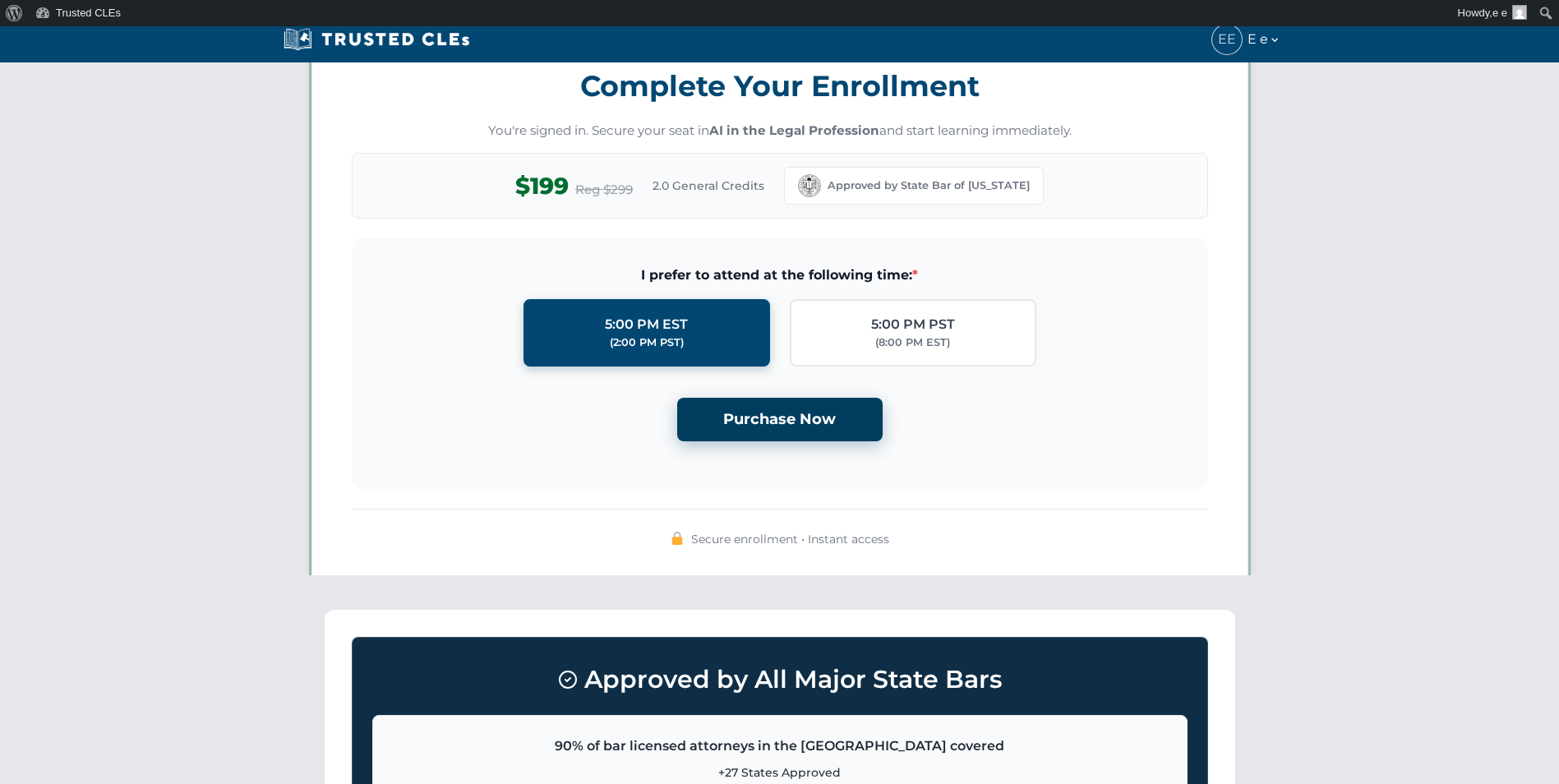
click at [794, 418] on button "Purchase Now" at bounding box center [780, 419] width 205 height 44
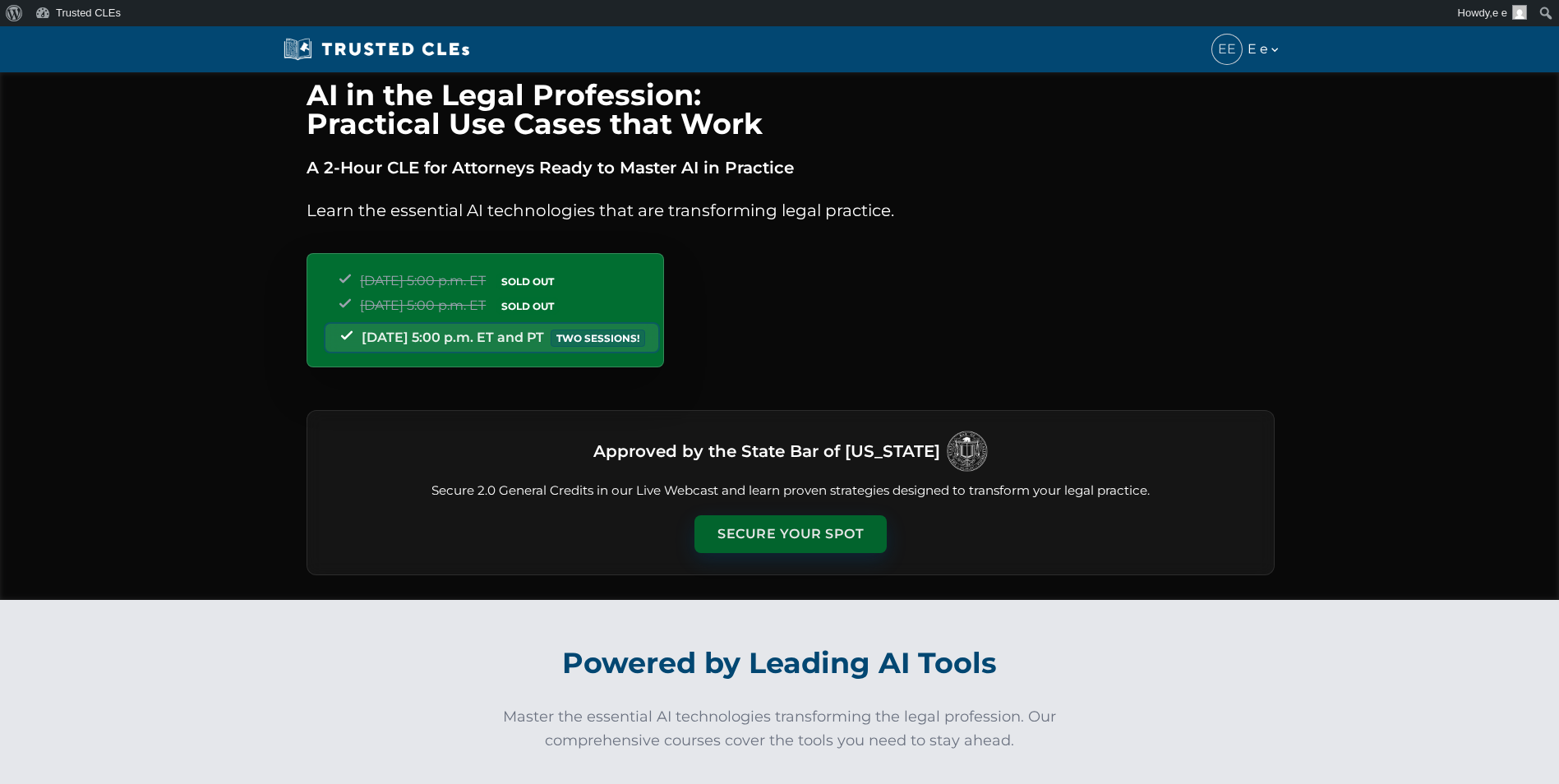
click at [813, 523] on button "Secure Your Spot" at bounding box center [790, 534] width 192 height 38
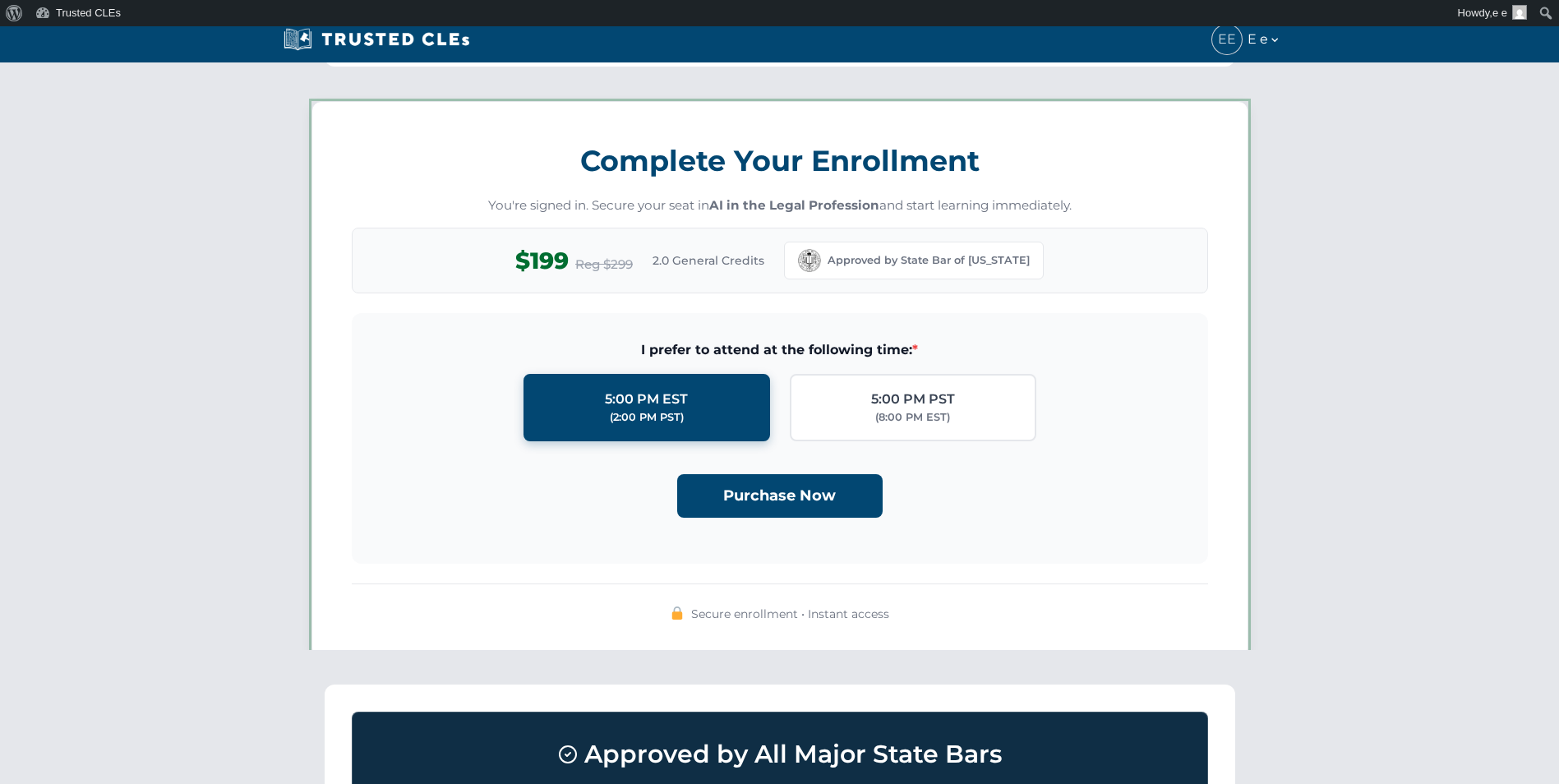
scroll to position [1429, 0]
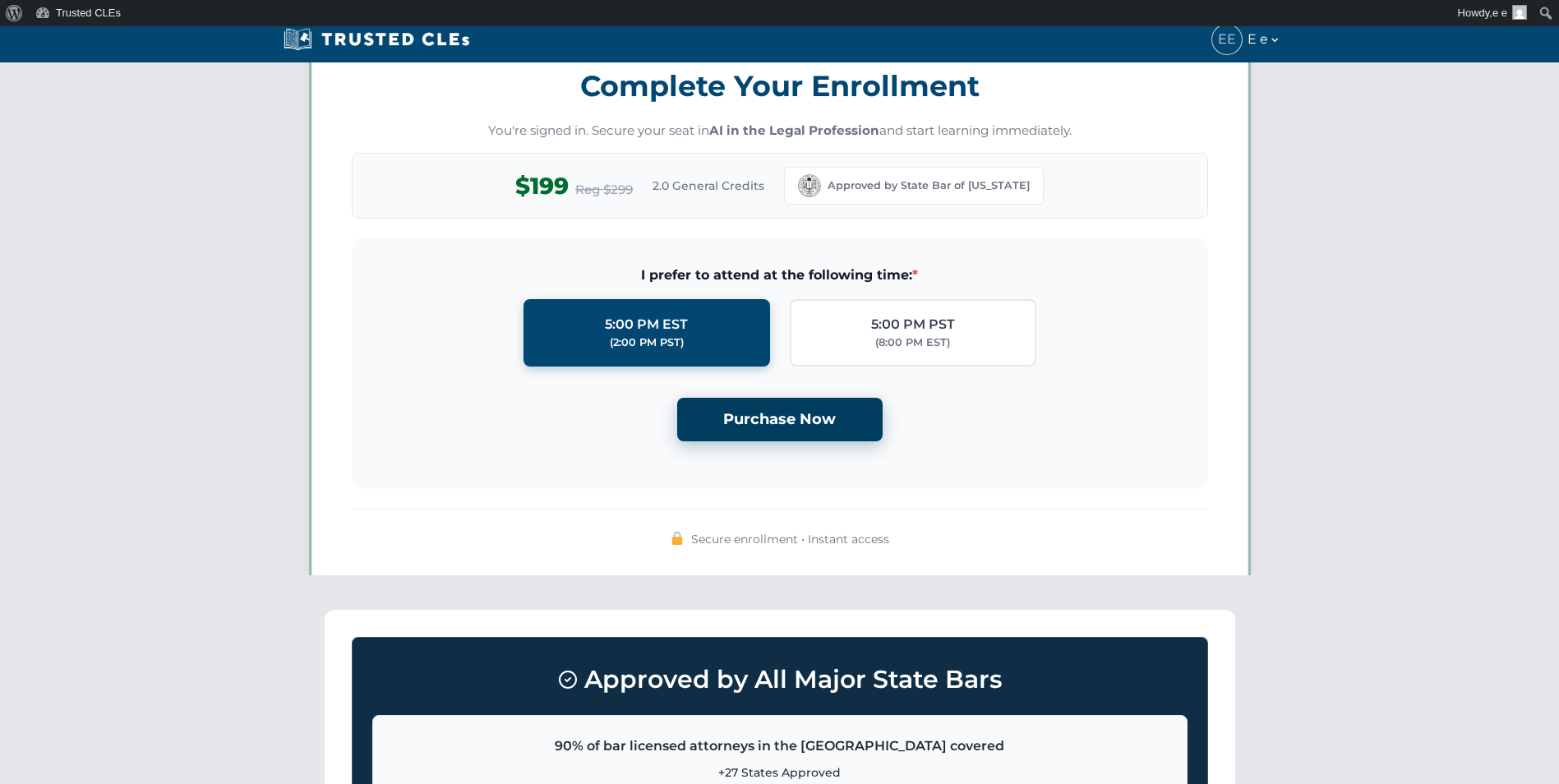
click at [792, 413] on button "Purchase Now" at bounding box center [780, 419] width 205 height 44
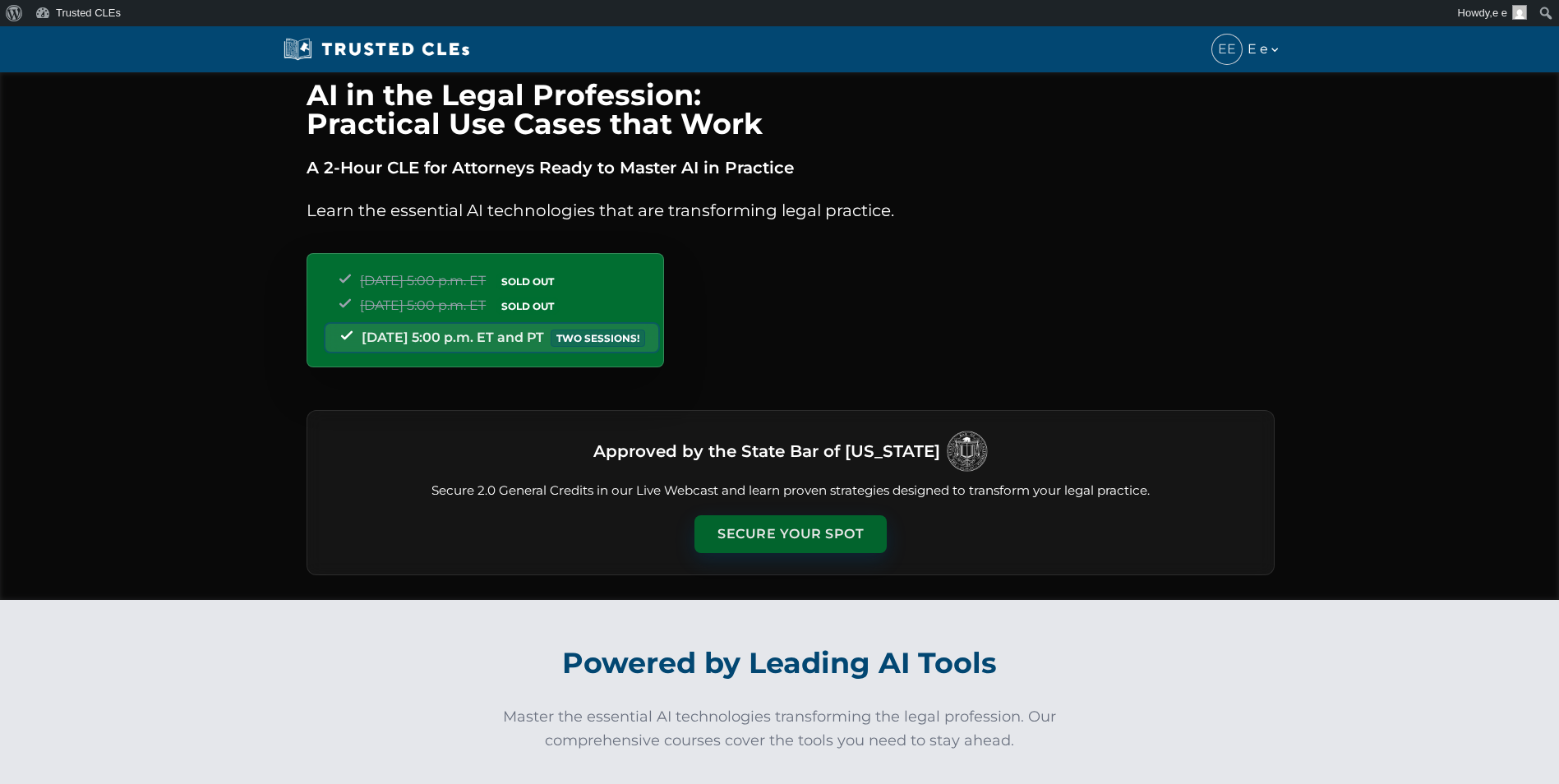
click at [810, 527] on button "Secure Your Spot" at bounding box center [790, 534] width 192 height 38
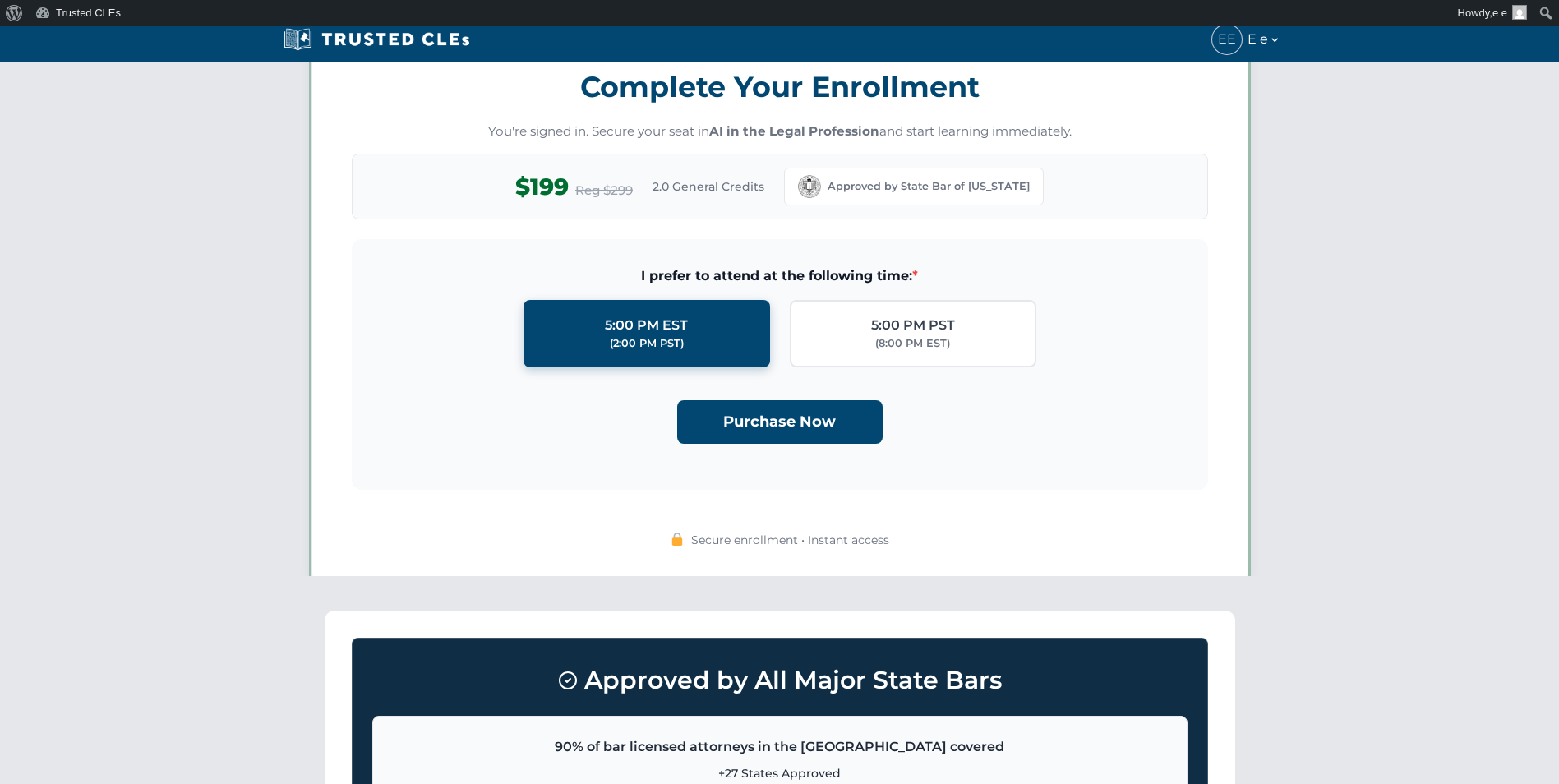
scroll to position [1429, 0]
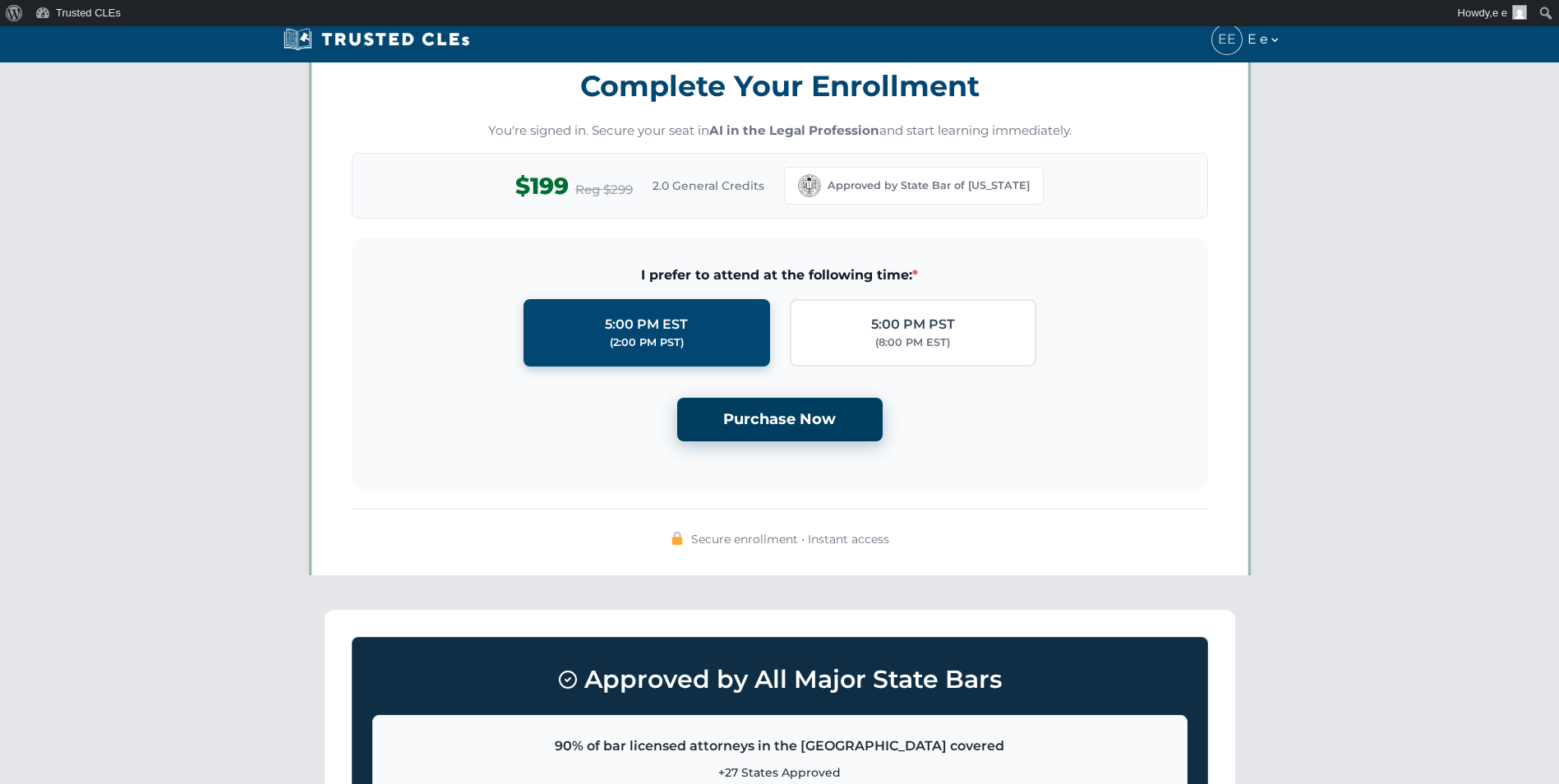
click at [779, 429] on button "Purchase Now" at bounding box center [780, 419] width 205 height 44
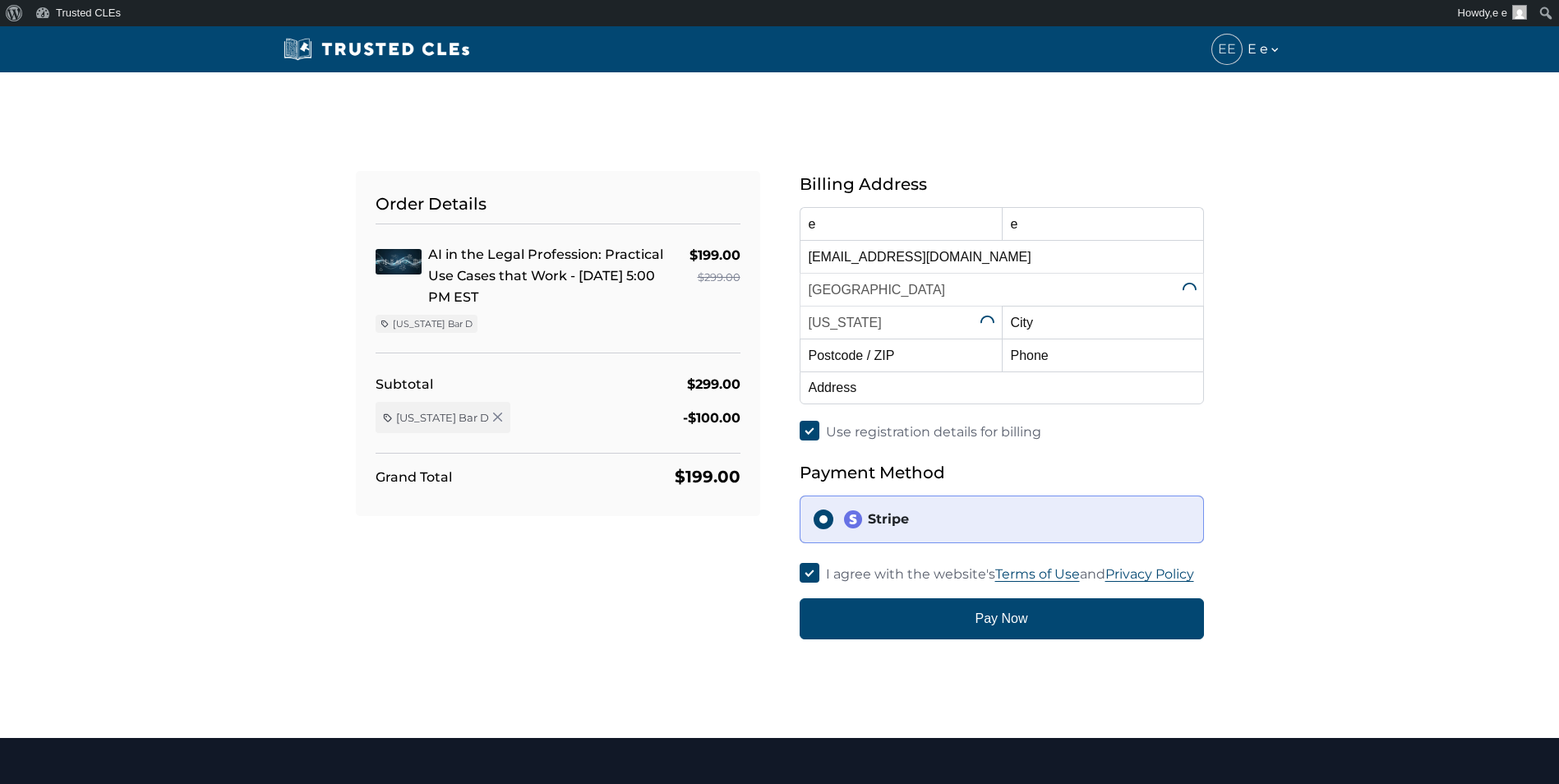
select select "[US_STATE]"
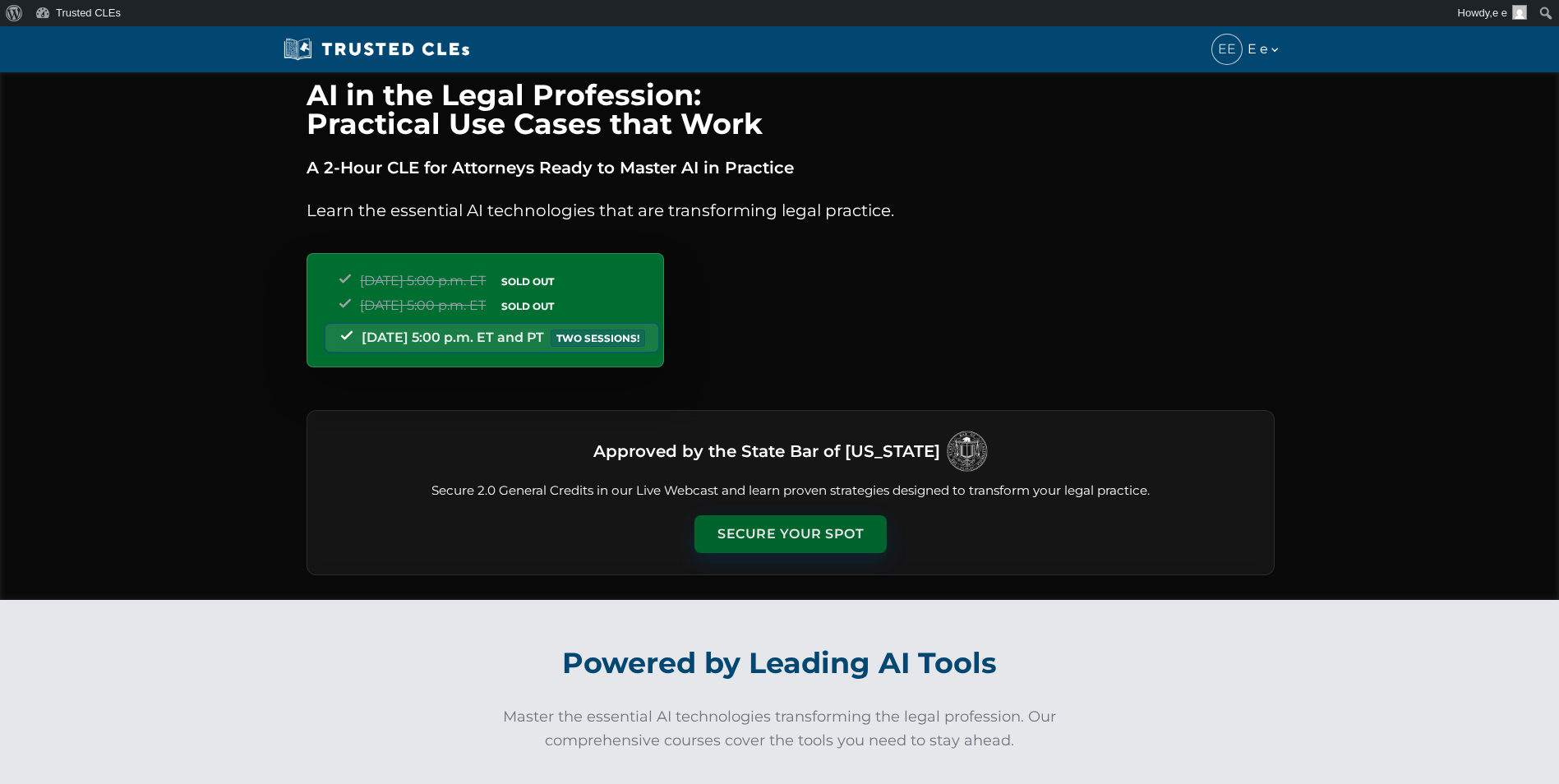
click at [730, 529] on button "Secure Your Spot" at bounding box center [790, 534] width 192 height 38
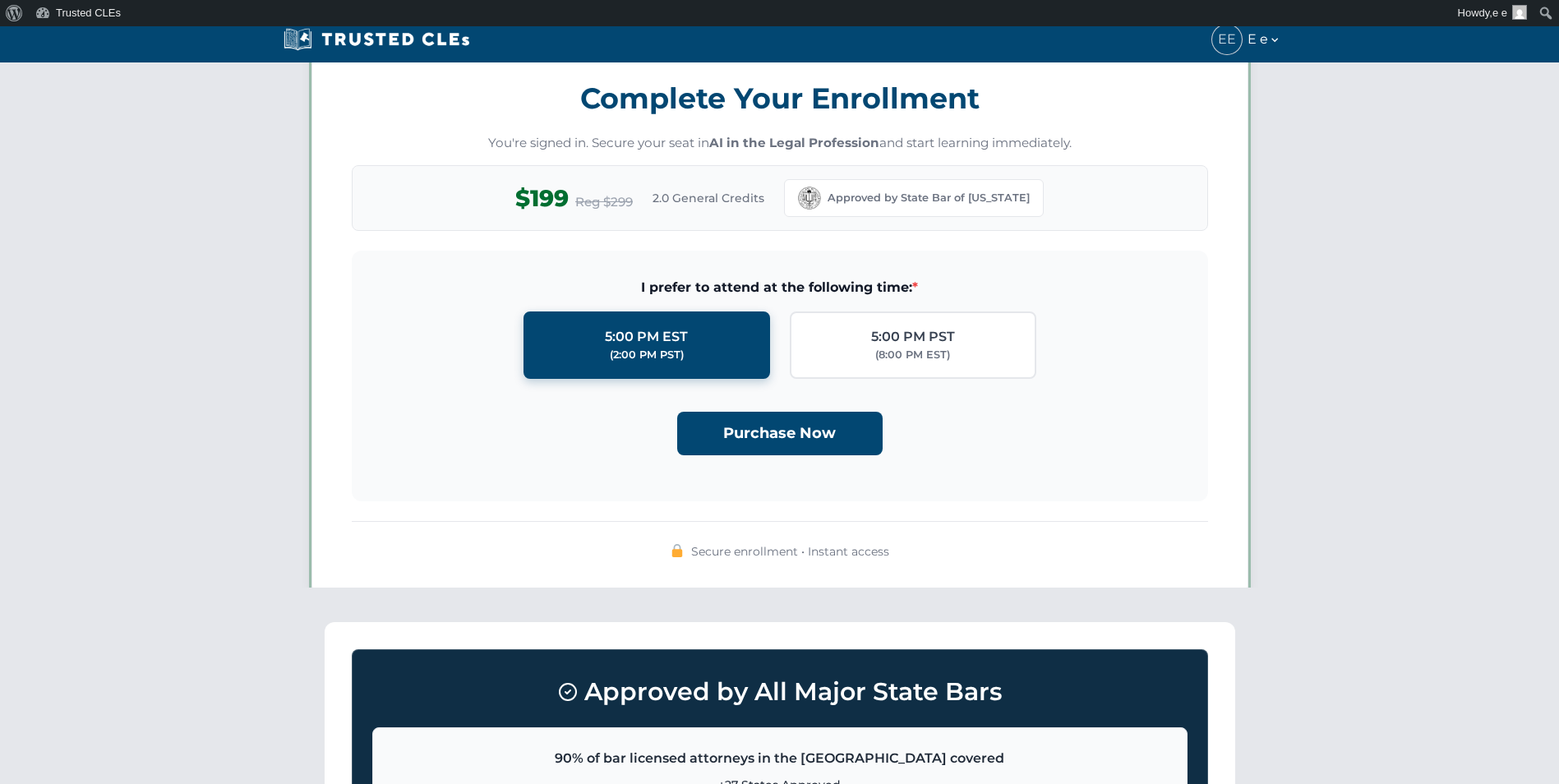
scroll to position [1429, 0]
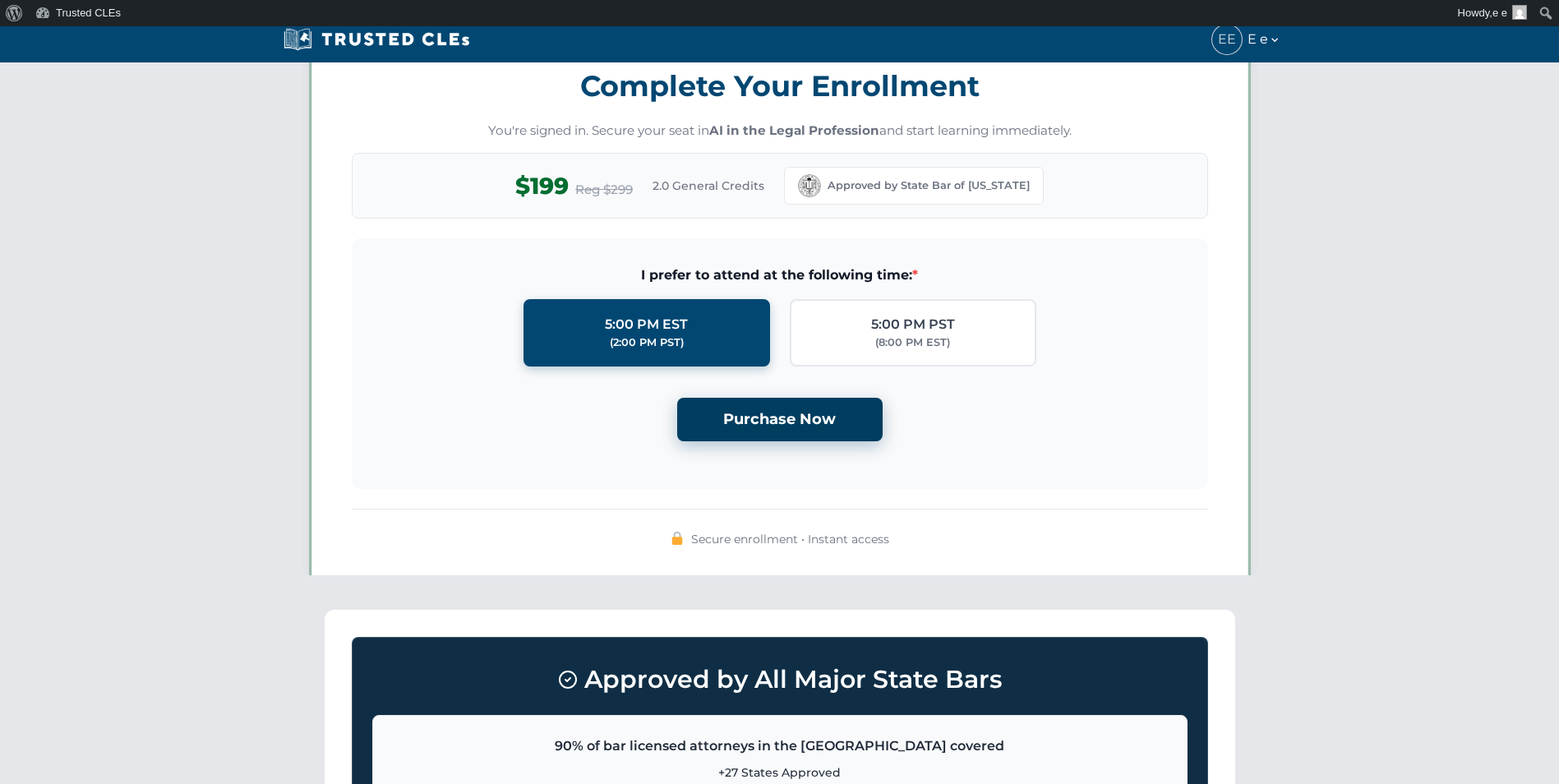
click at [752, 428] on button "Purchase Now" at bounding box center [780, 419] width 205 height 44
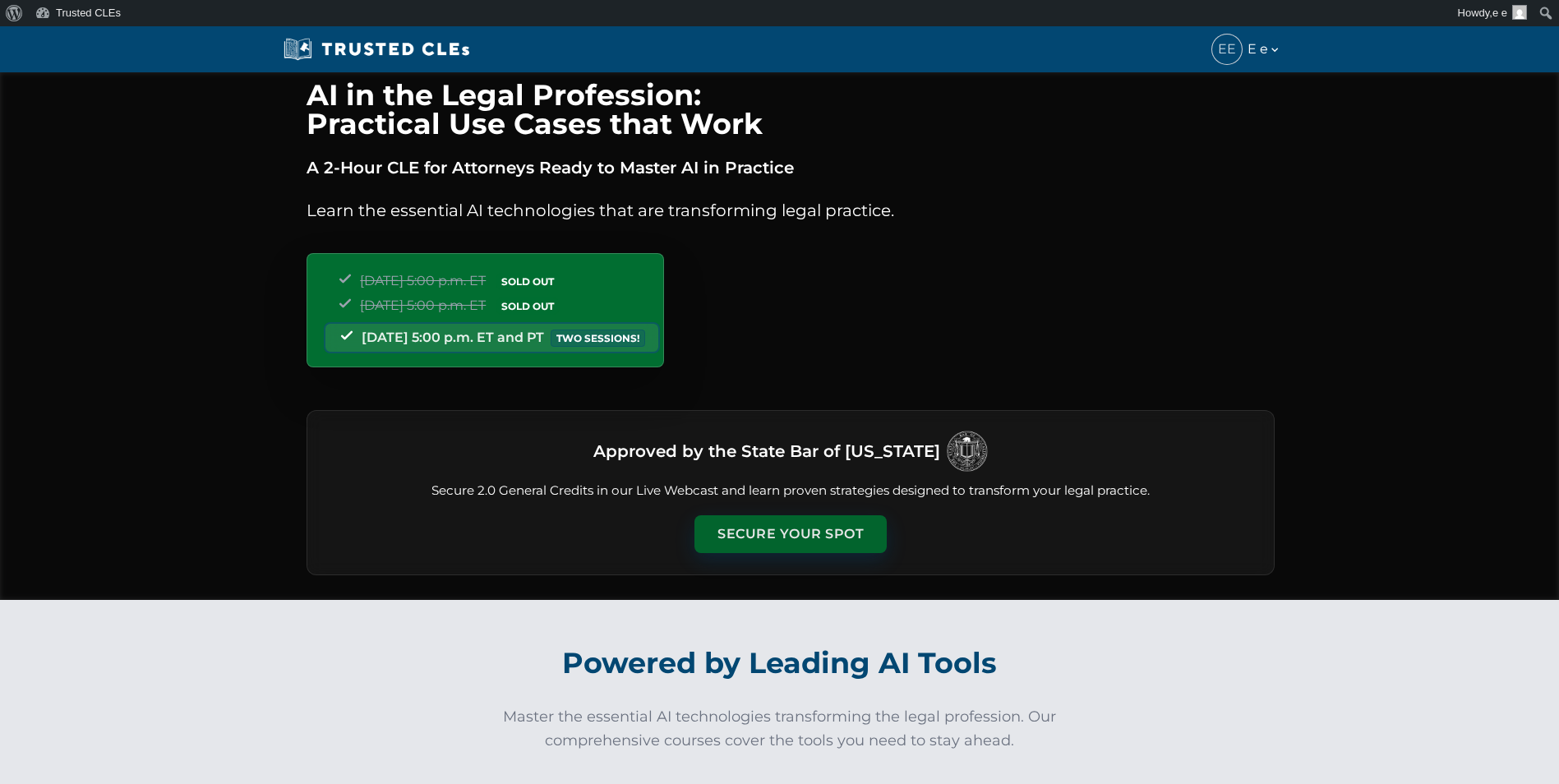
click at [772, 532] on button "Secure Your Spot" at bounding box center [790, 534] width 192 height 38
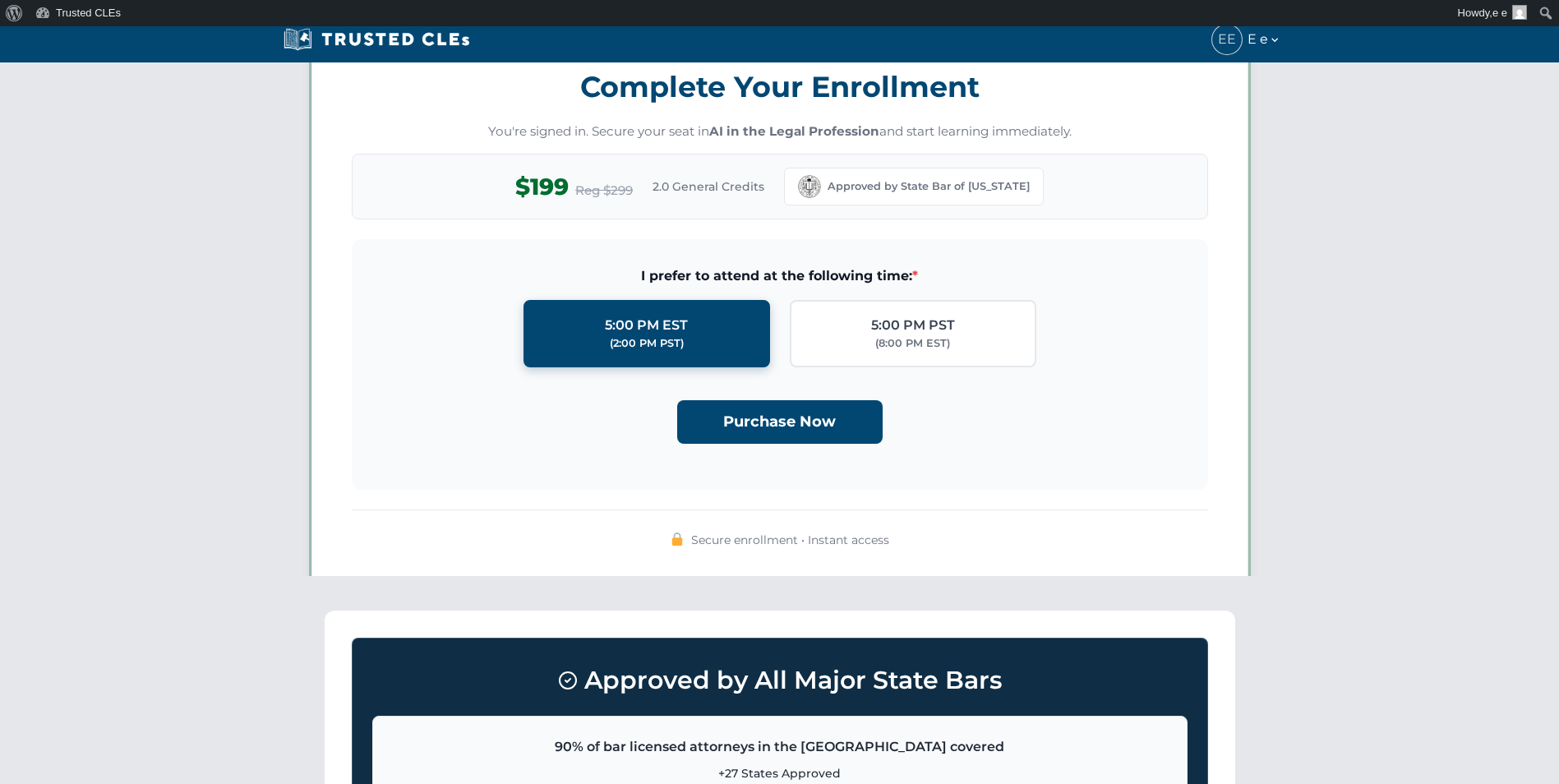
scroll to position [1429, 0]
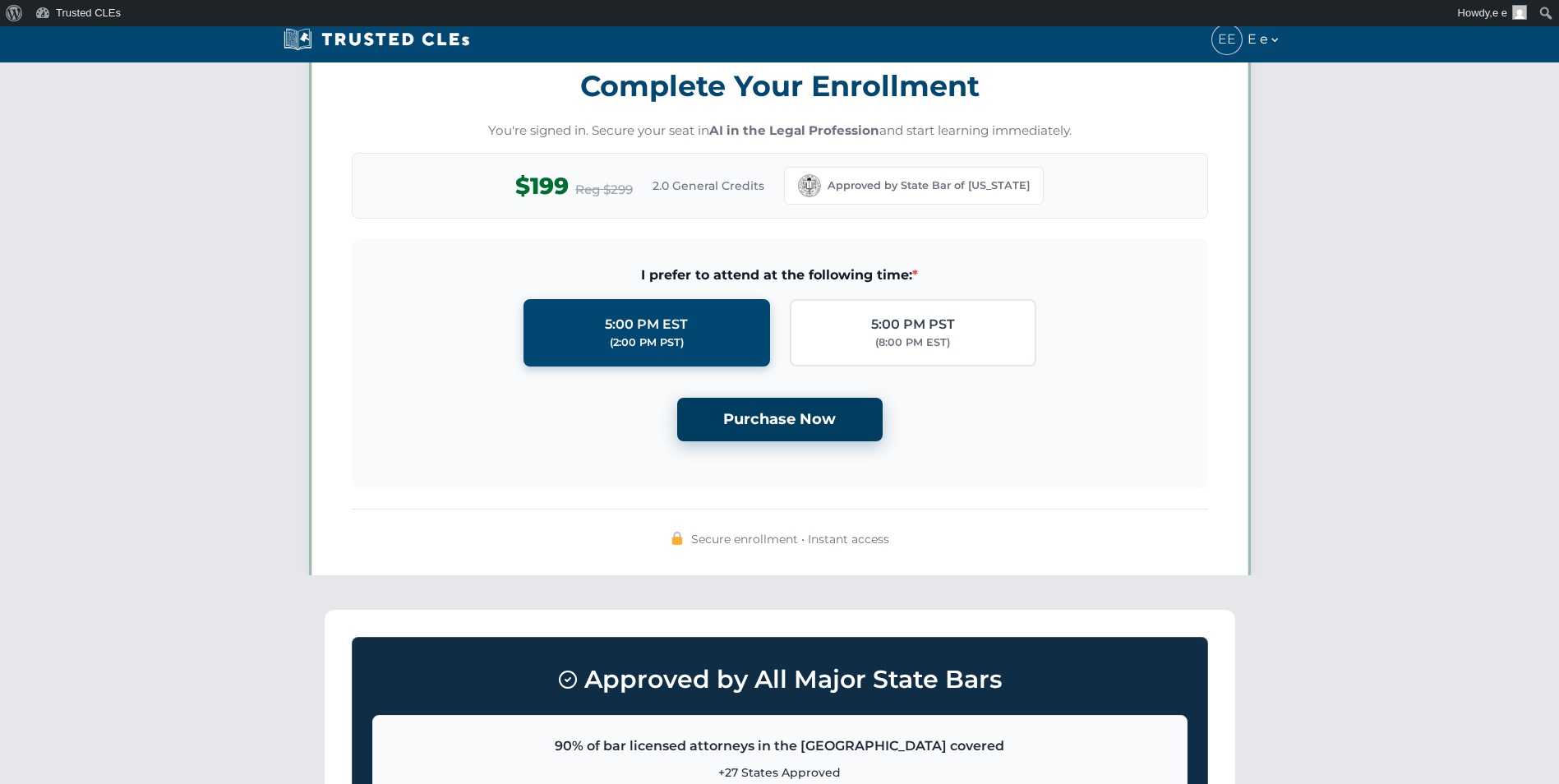
click at [765, 425] on button "Purchase Now" at bounding box center [780, 419] width 205 height 44
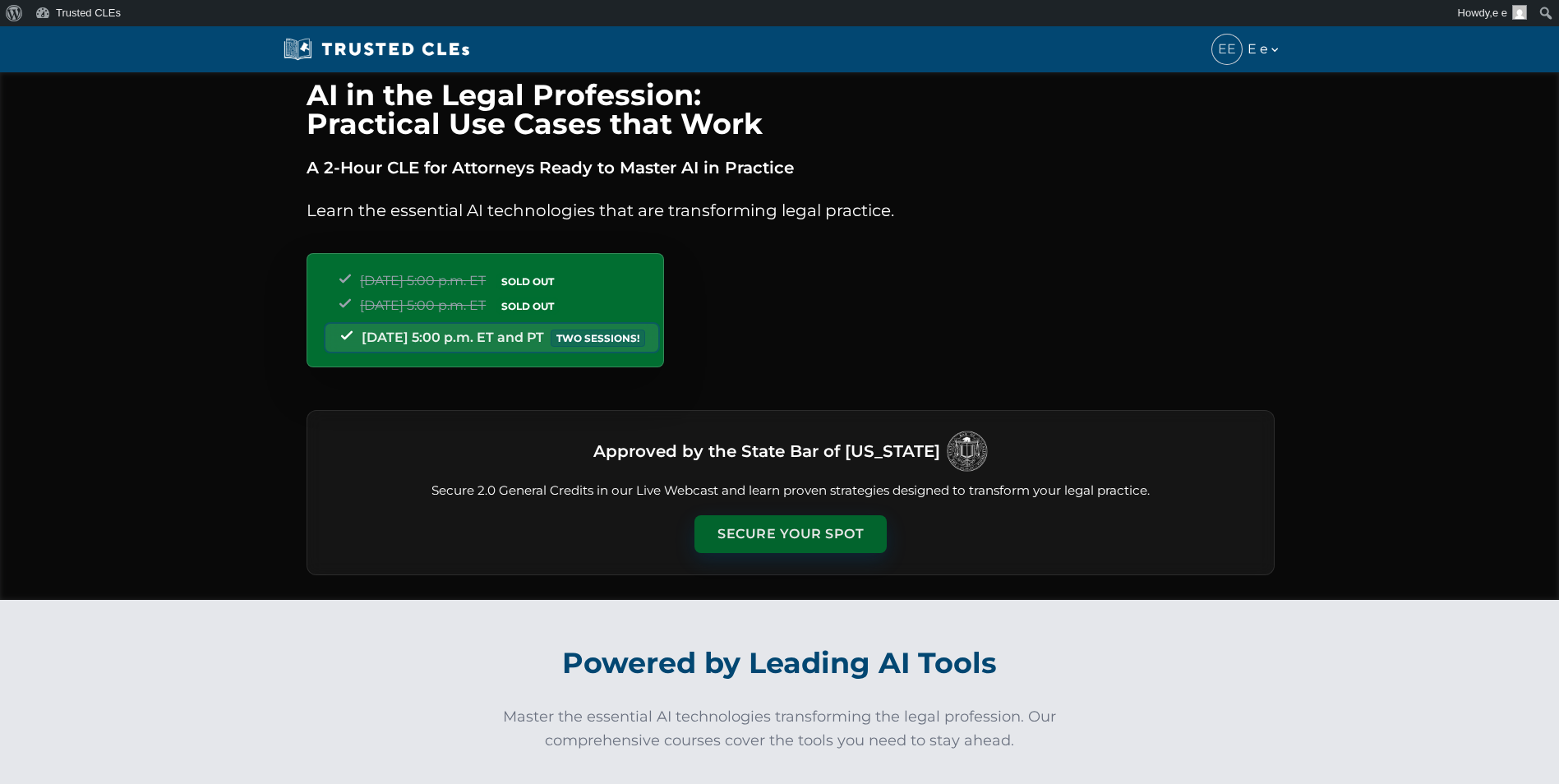
click at [793, 536] on button "Secure Your Spot" at bounding box center [790, 534] width 192 height 38
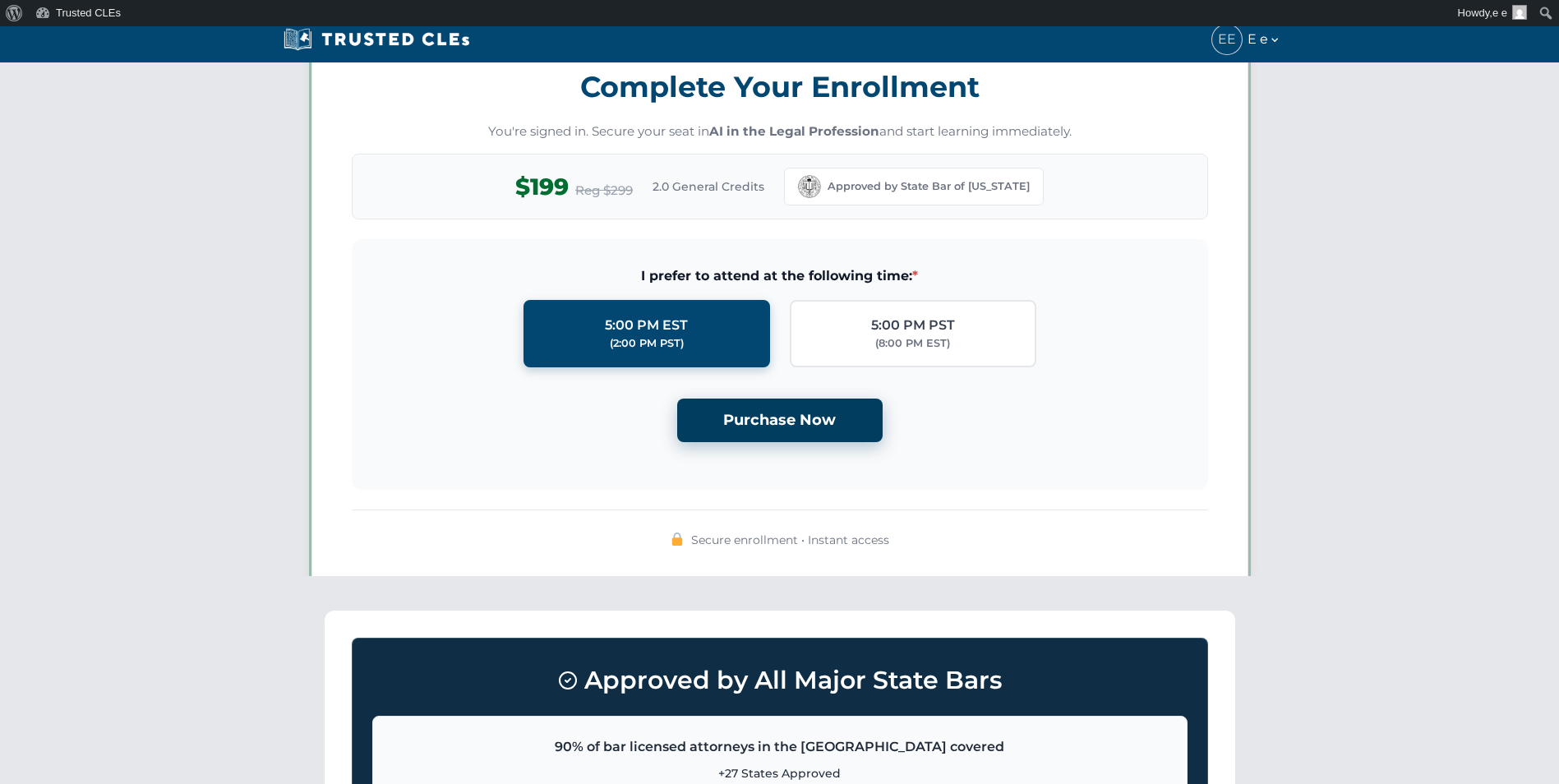
scroll to position [1429, 0]
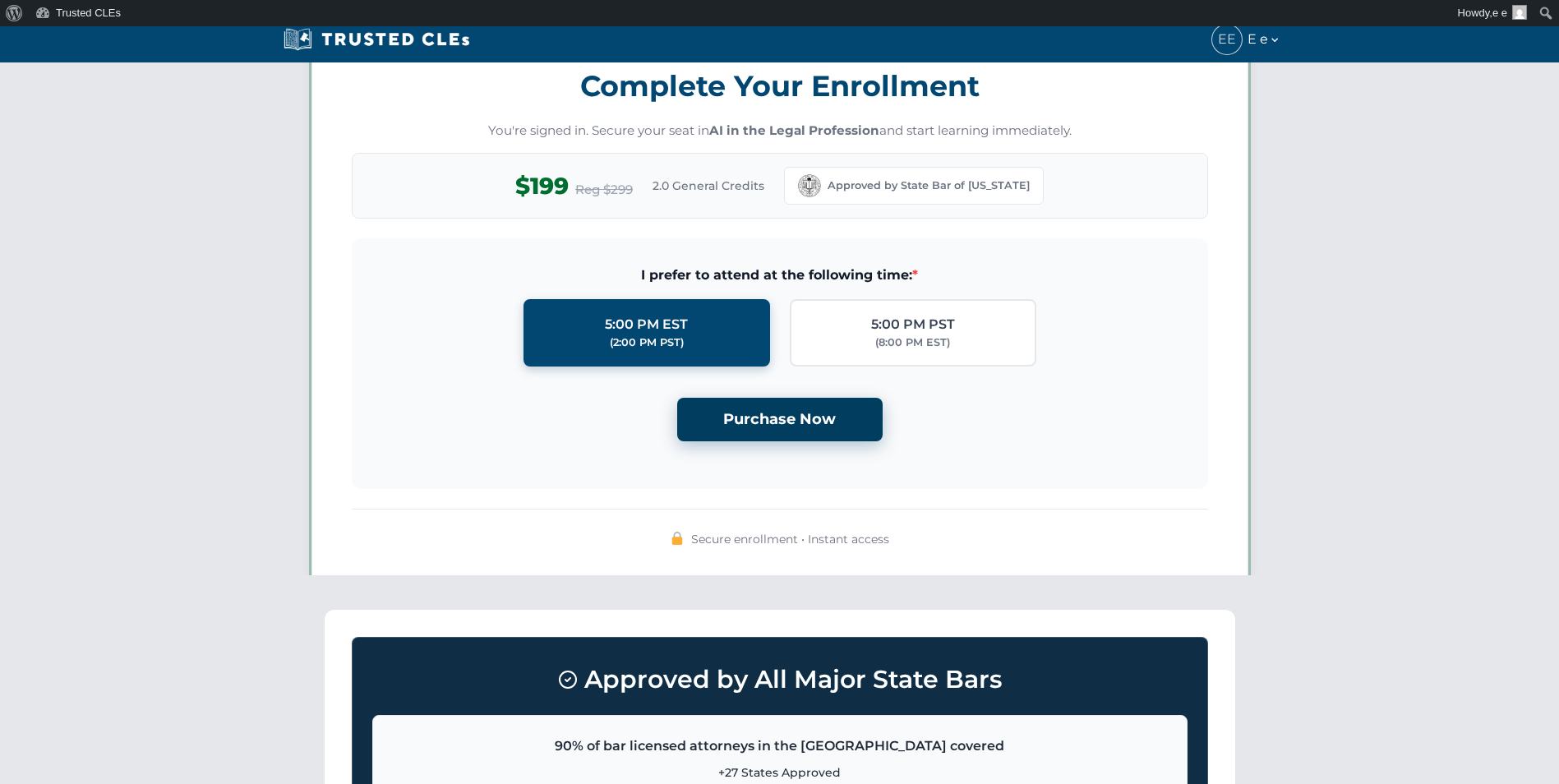
click at [793, 403] on button "Purchase Now" at bounding box center [780, 419] width 205 height 44
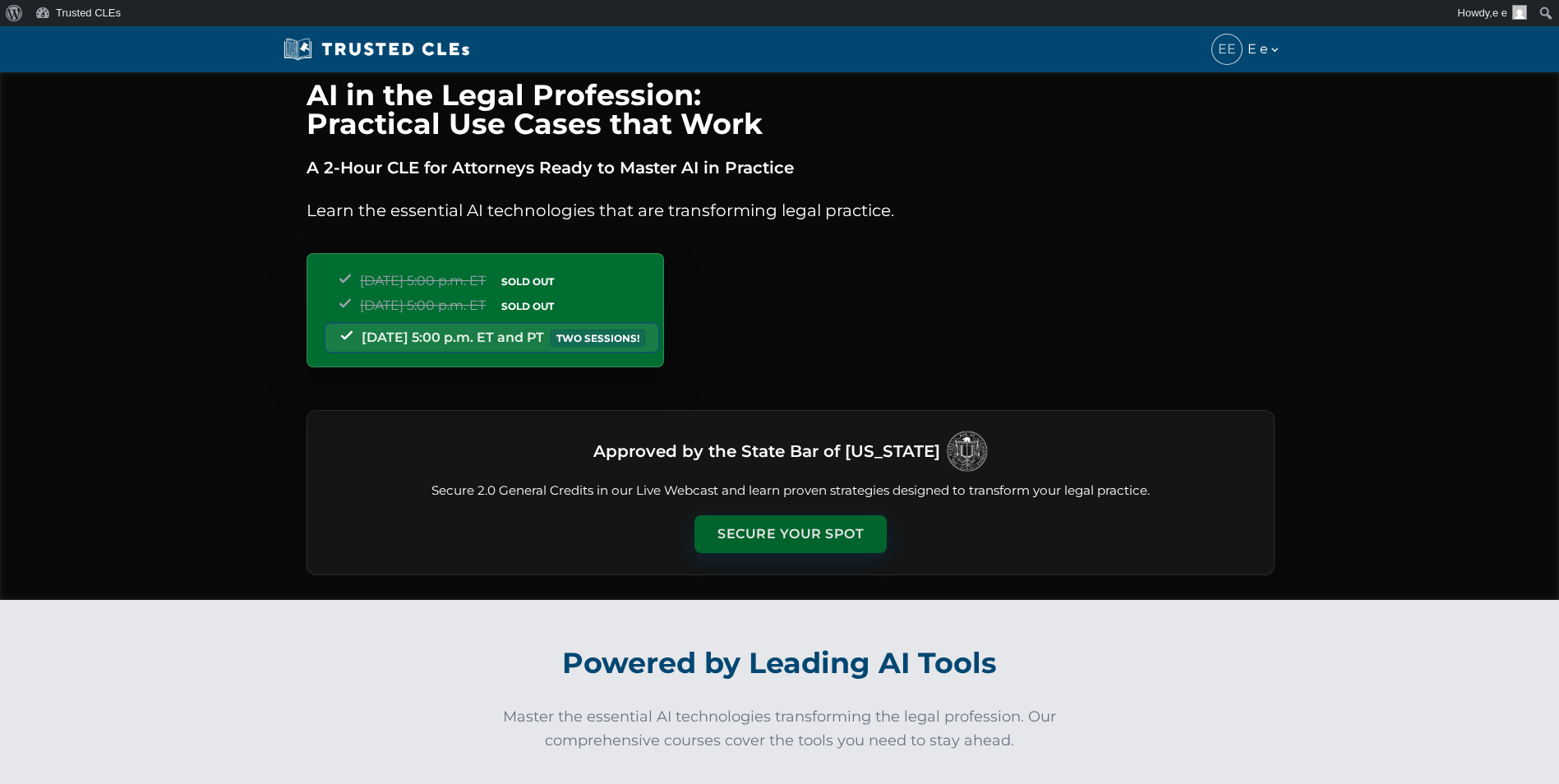
click at [814, 521] on button "Secure Your Spot" at bounding box center [790, 534] width 192 height 38
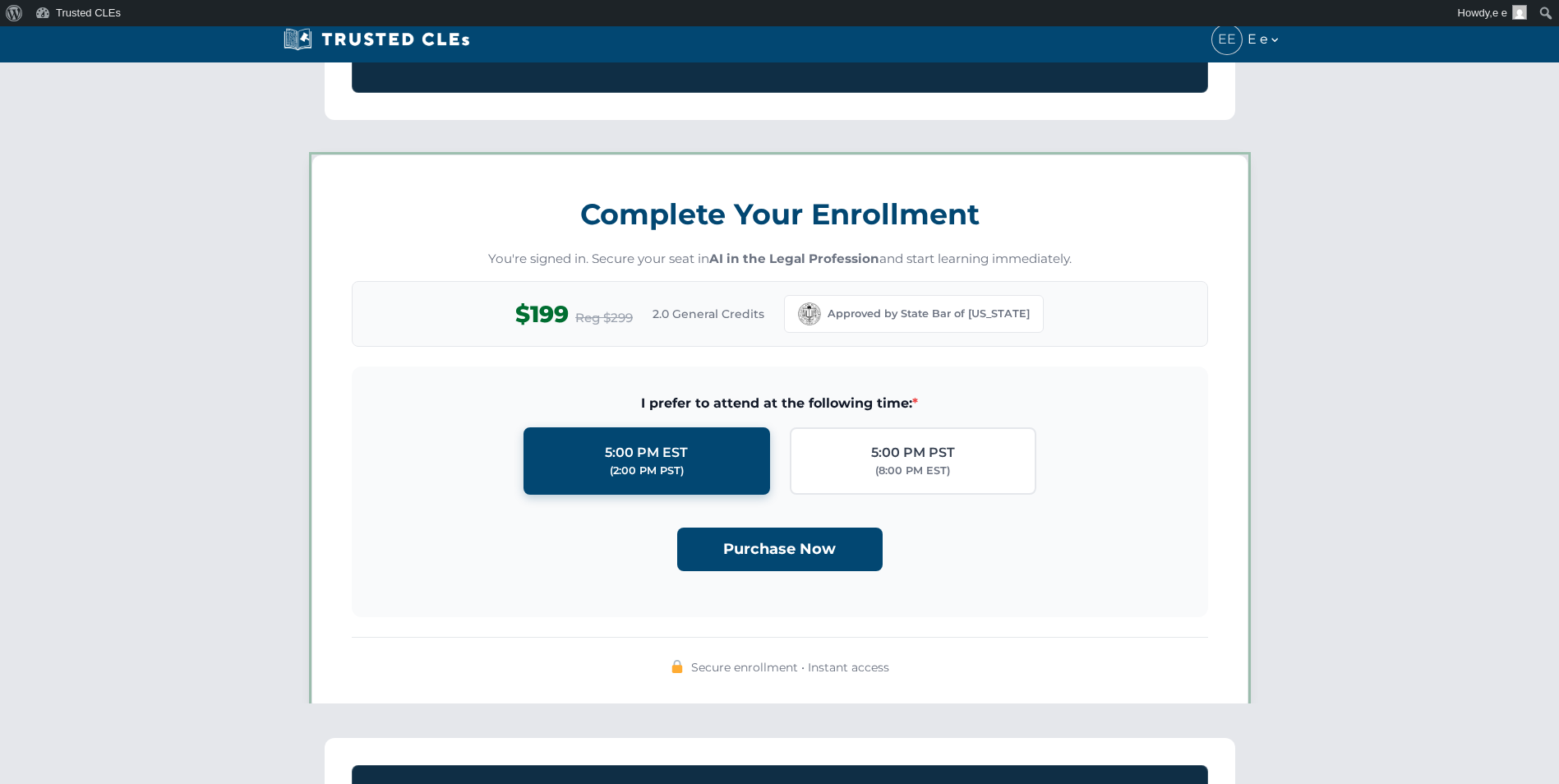
scroll to position [1429, 0]
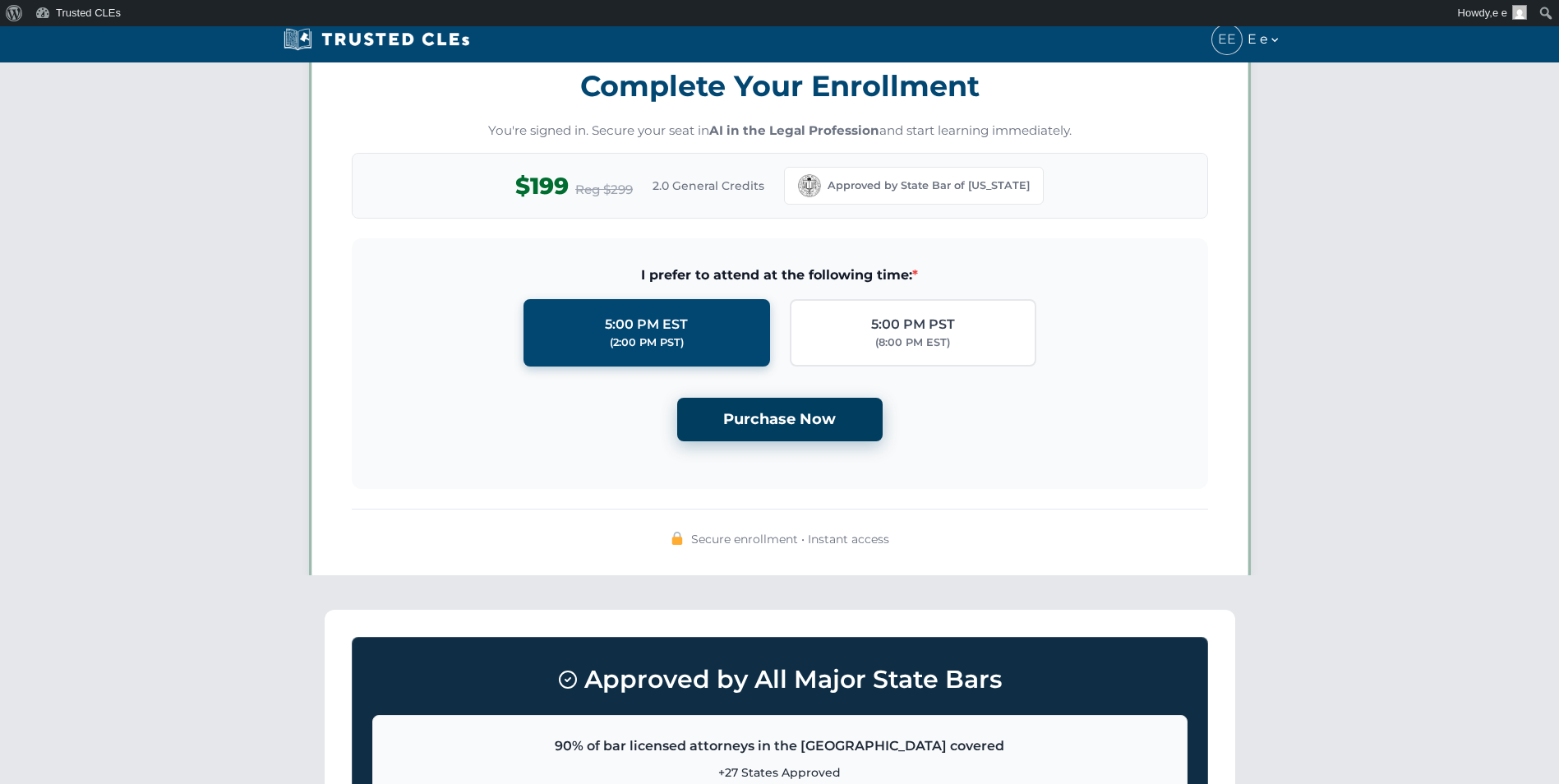
click at [797, 426] on button "Purchase Now" at bounding box center [780, 419] width 205 height 44
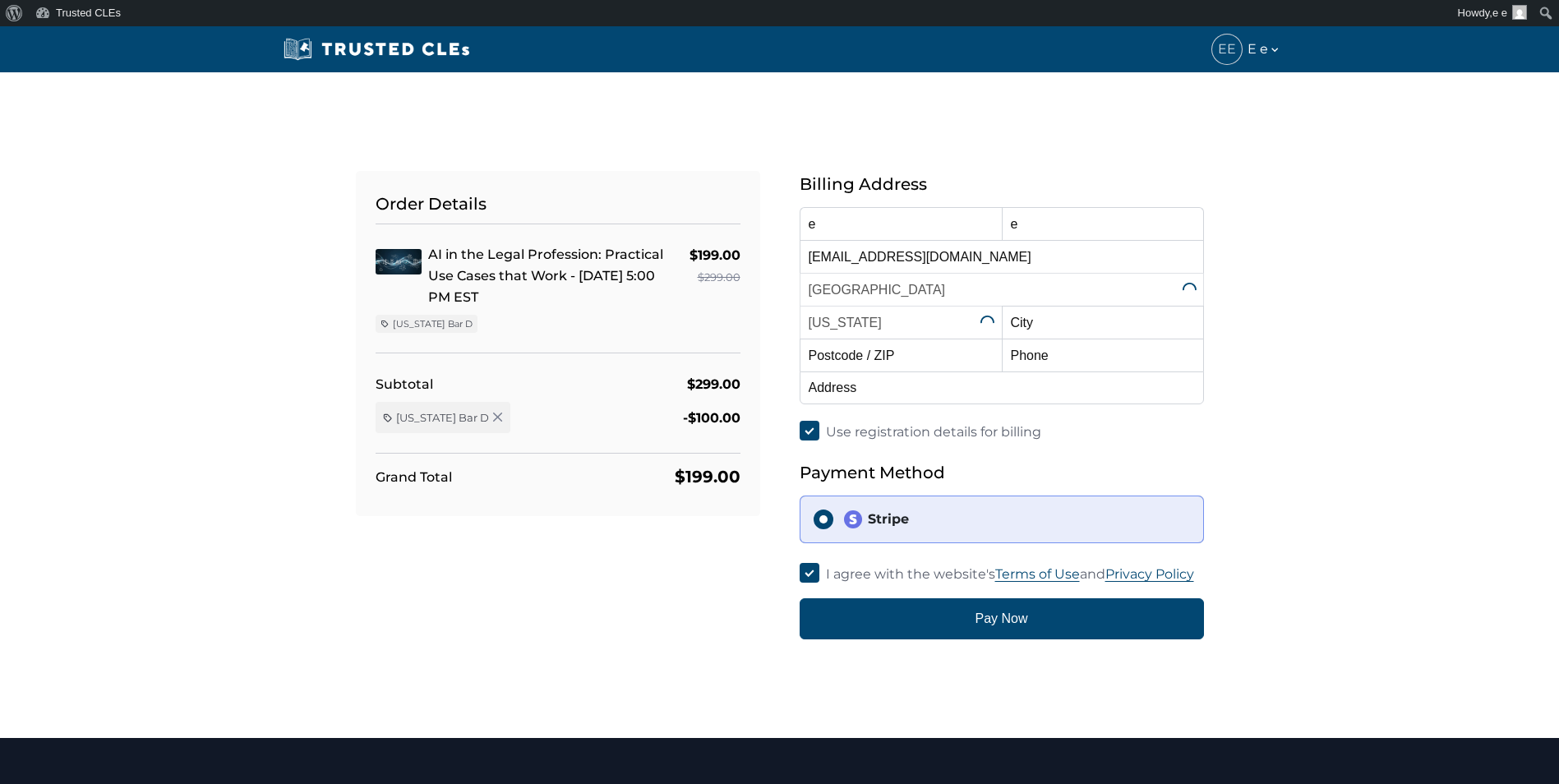
select select "[US_STATE]"
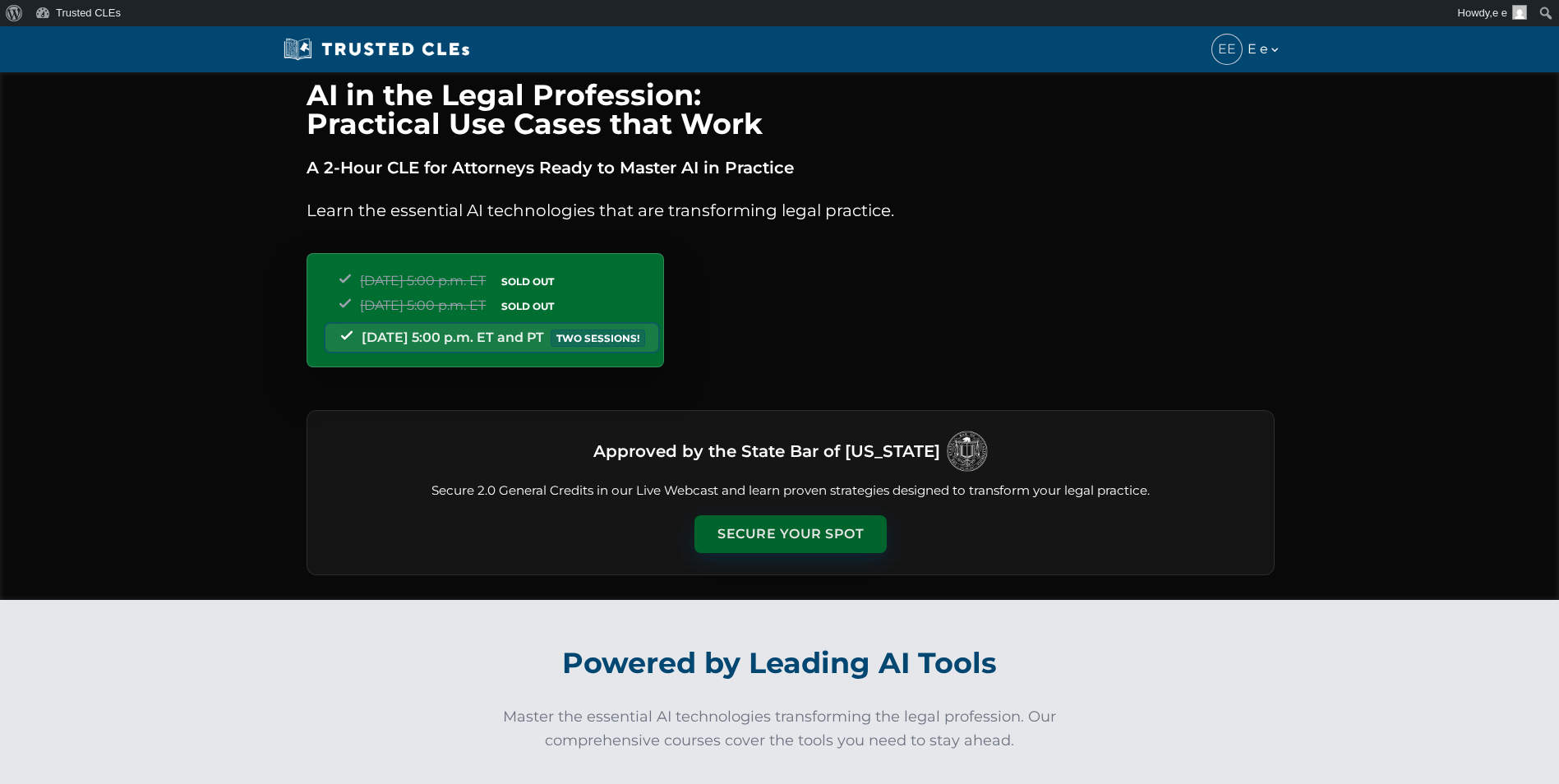
click at [799, 541] on button "Secure Your Spot" at bounding box center [790, 534] width 192 height 38
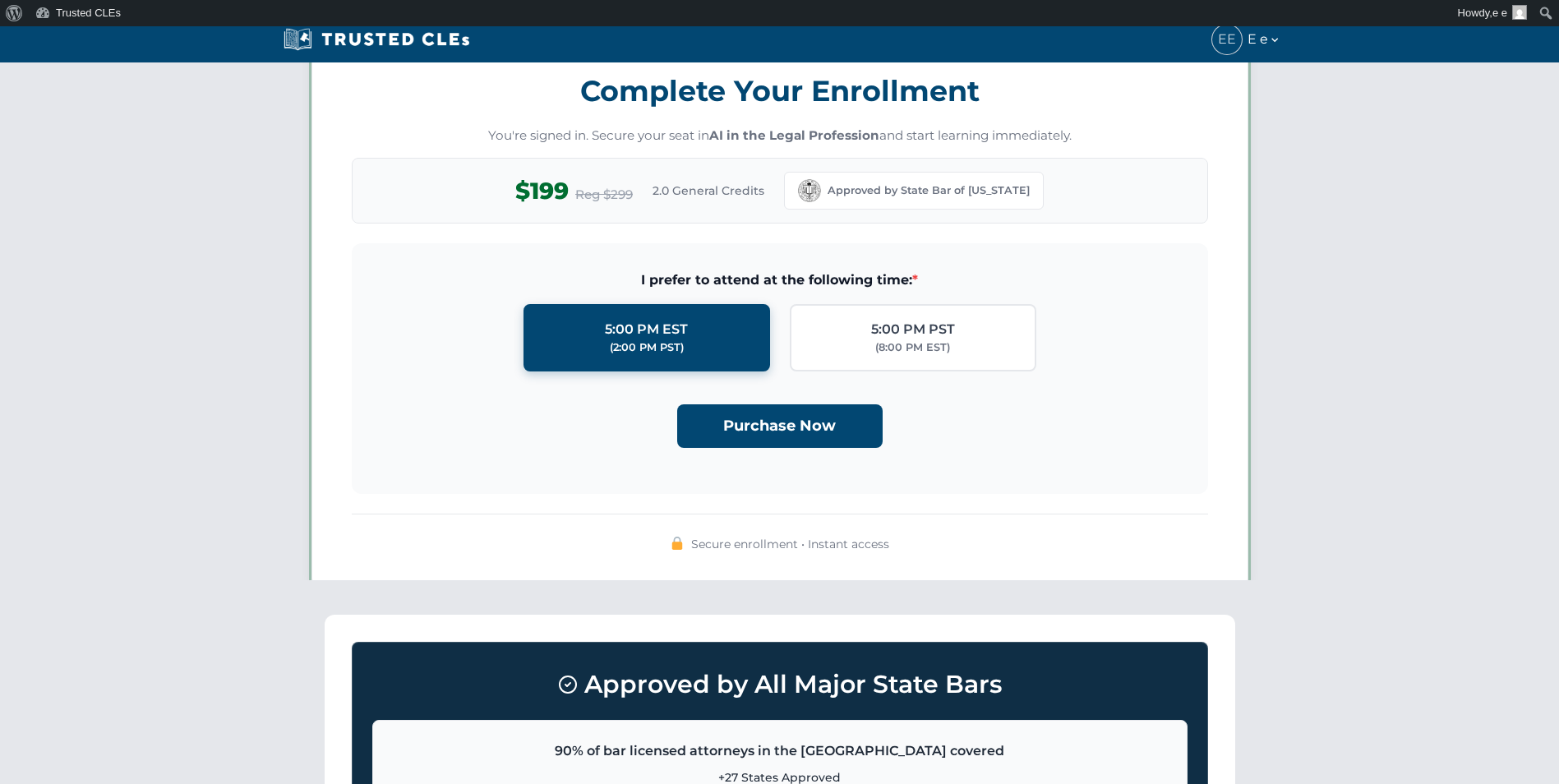
scroll to position [1429, 0]
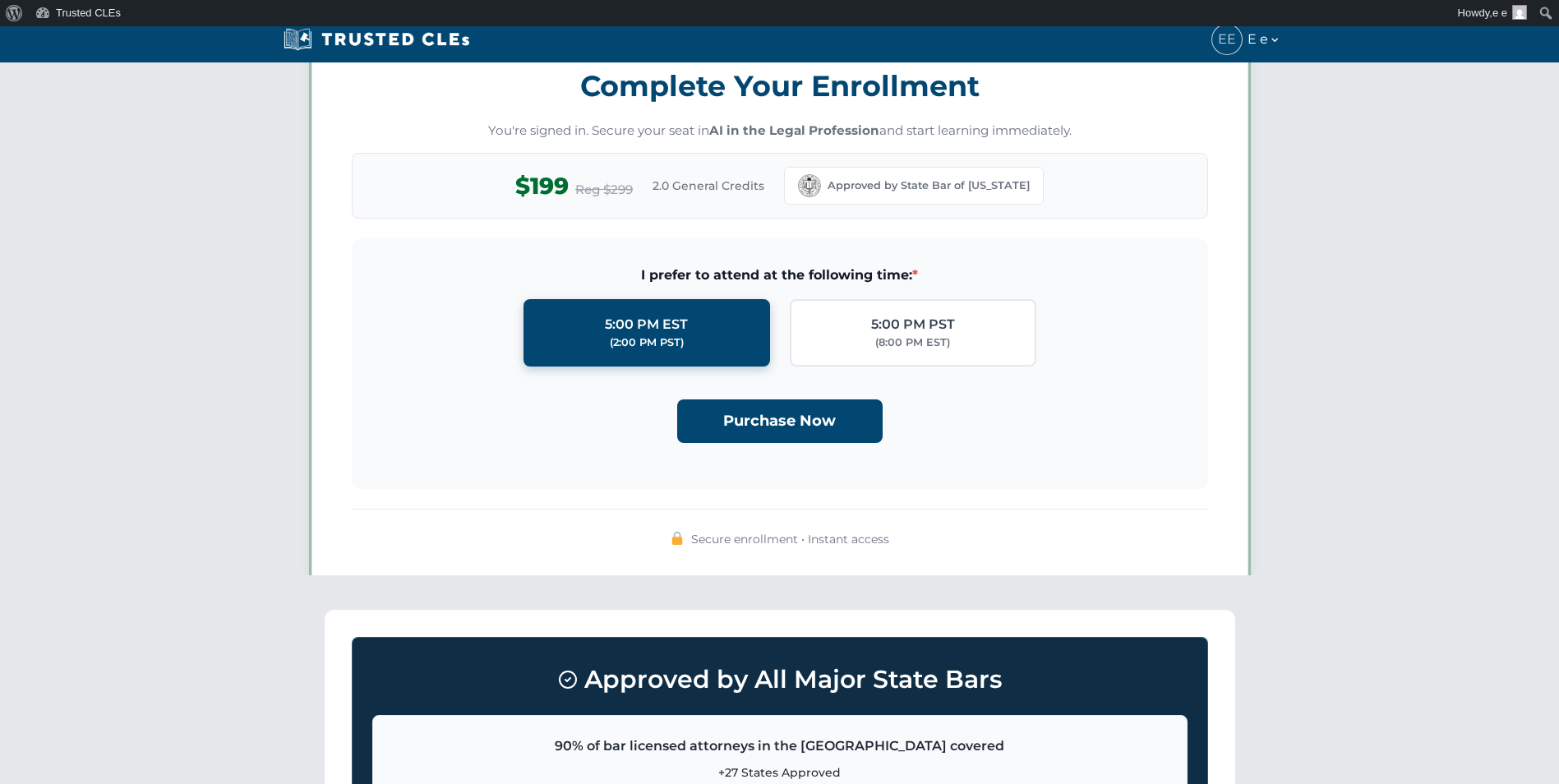
click at [803, 392] on div "Purchase Now" at bounding box center [780, 414] width 803 height 56
click at [780, 426] on button "Purchase Now" at bounding box center [780, 419] width 205 height 44
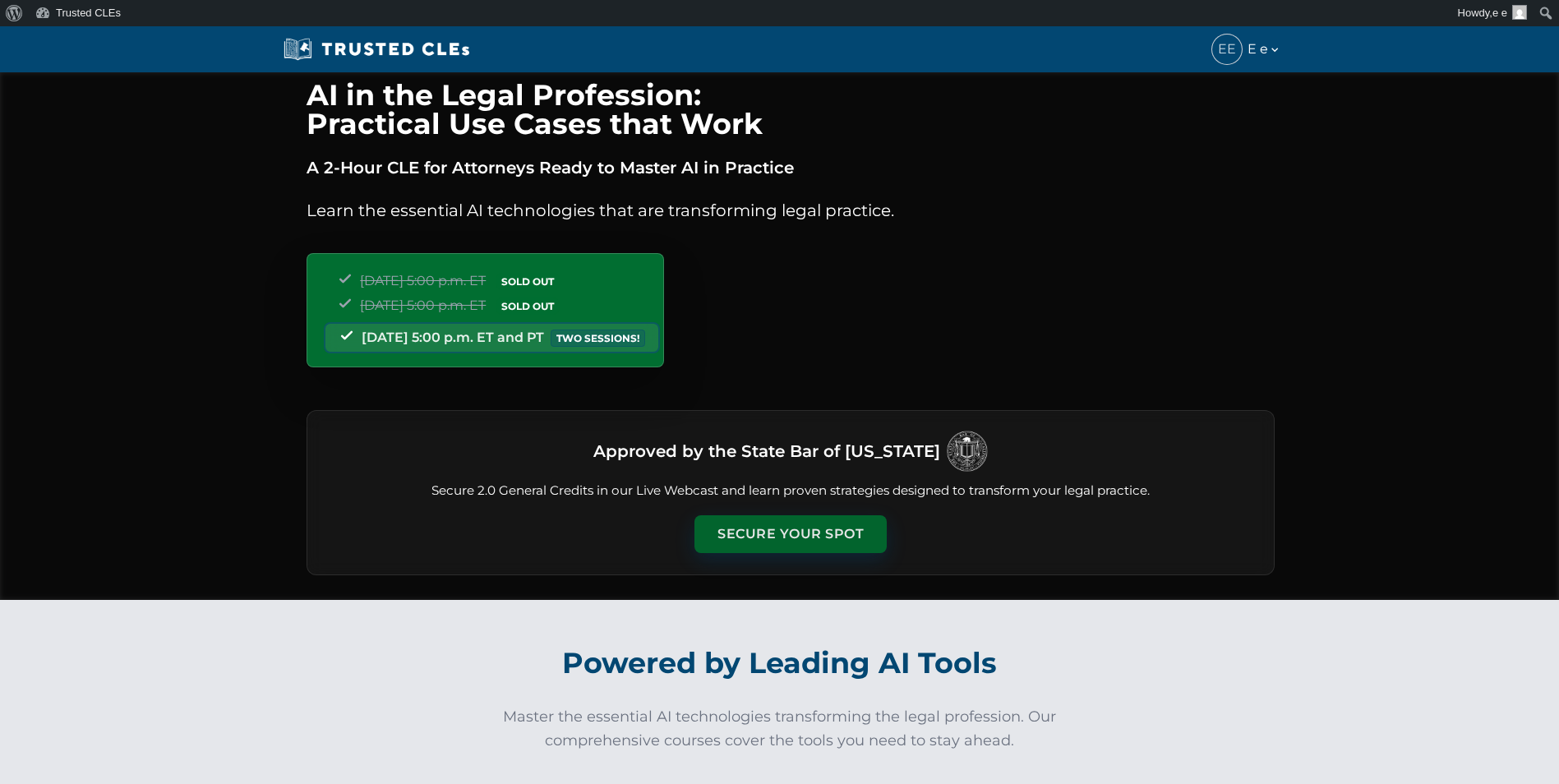
click at [780, 524] on button "Secure Your Spot" at bounding box center [790, 534] width 192 height 38
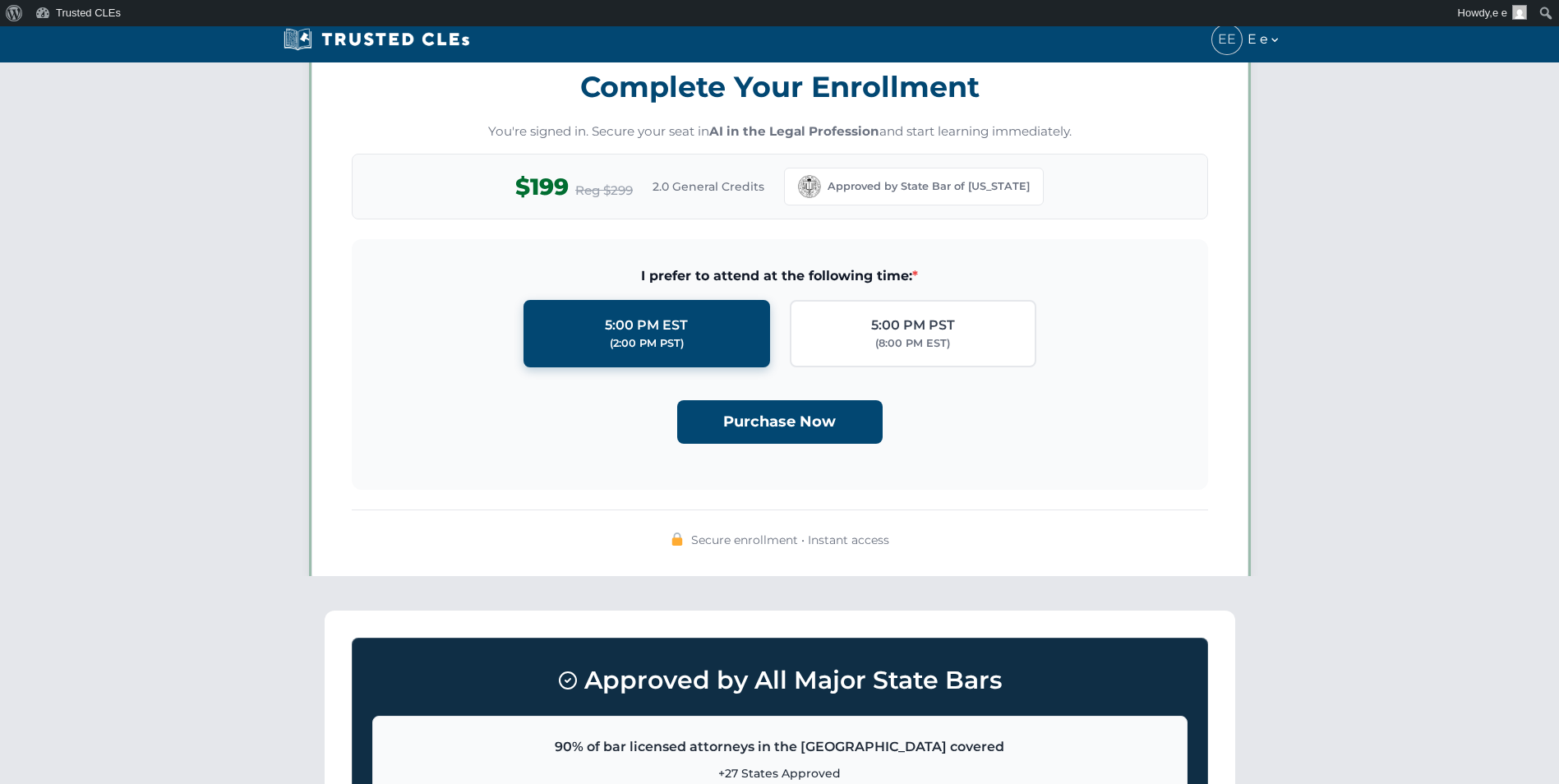
scroll to position [1429, 0]
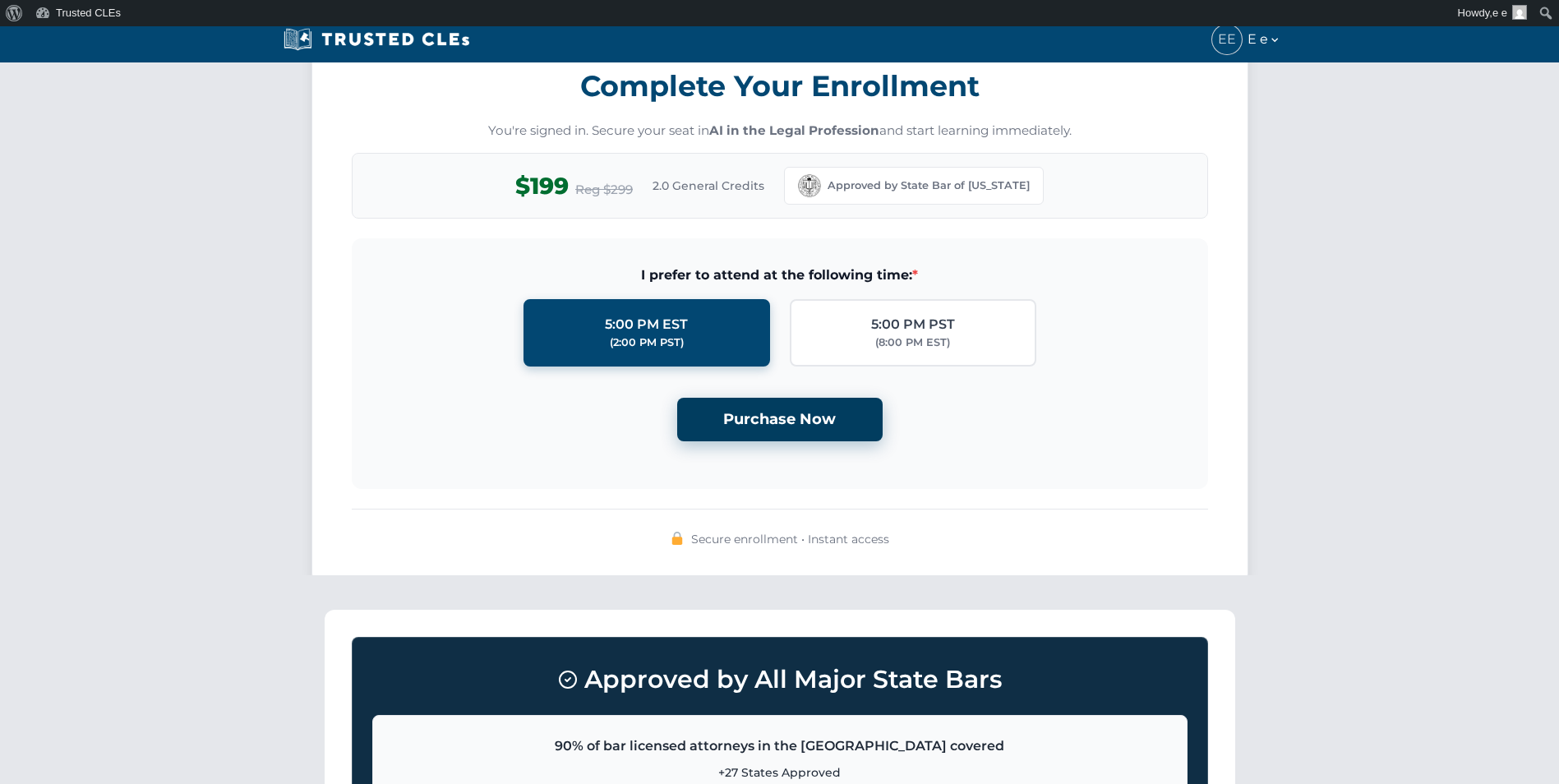
click at [820, 434] on button "Purchase Now" at bounding box center [780, 419] width 205 height 44
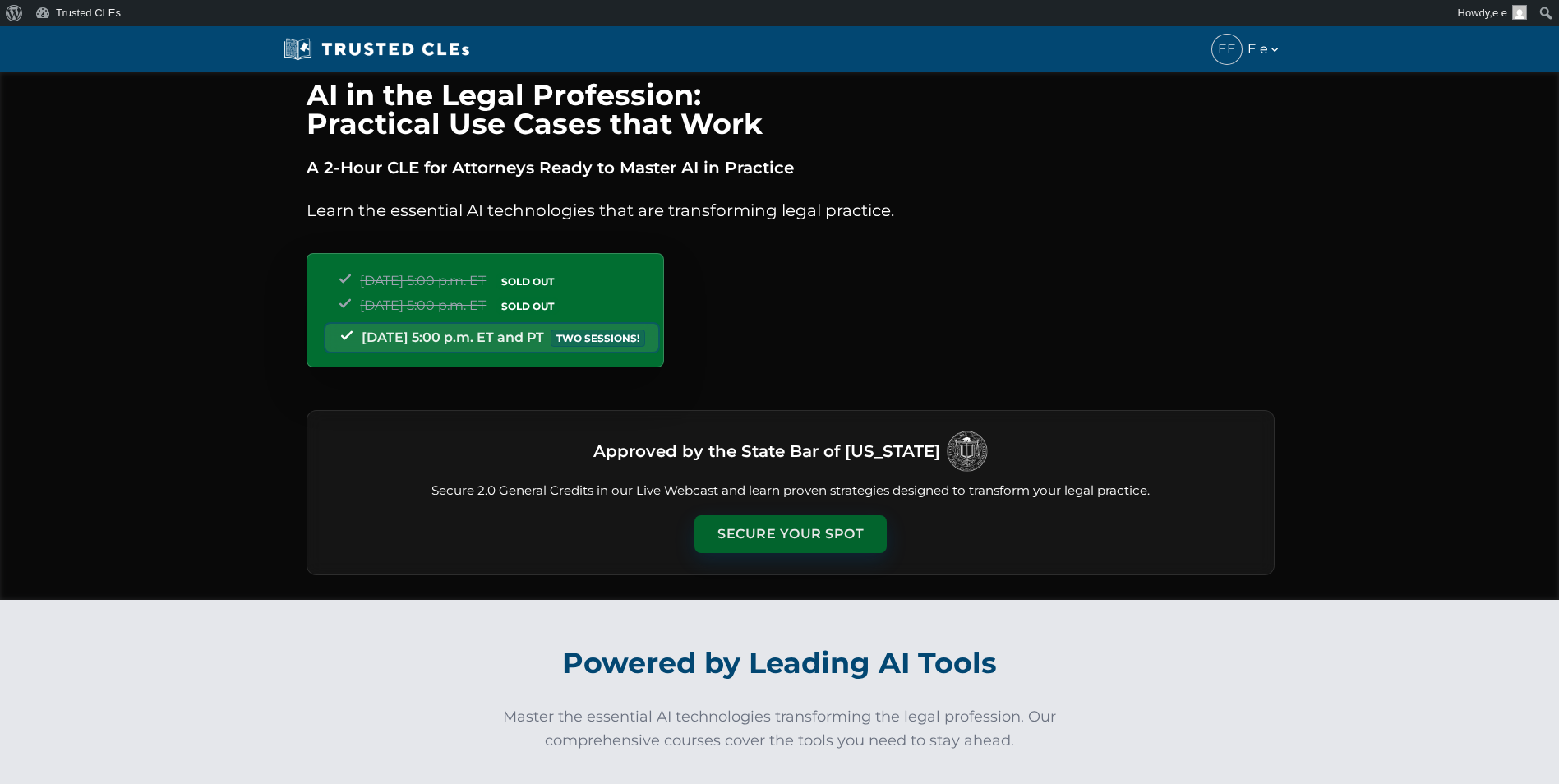
click at [777, 525] on button "Secure Your Spot" at bounding box center [790, 534] width 192 height 38
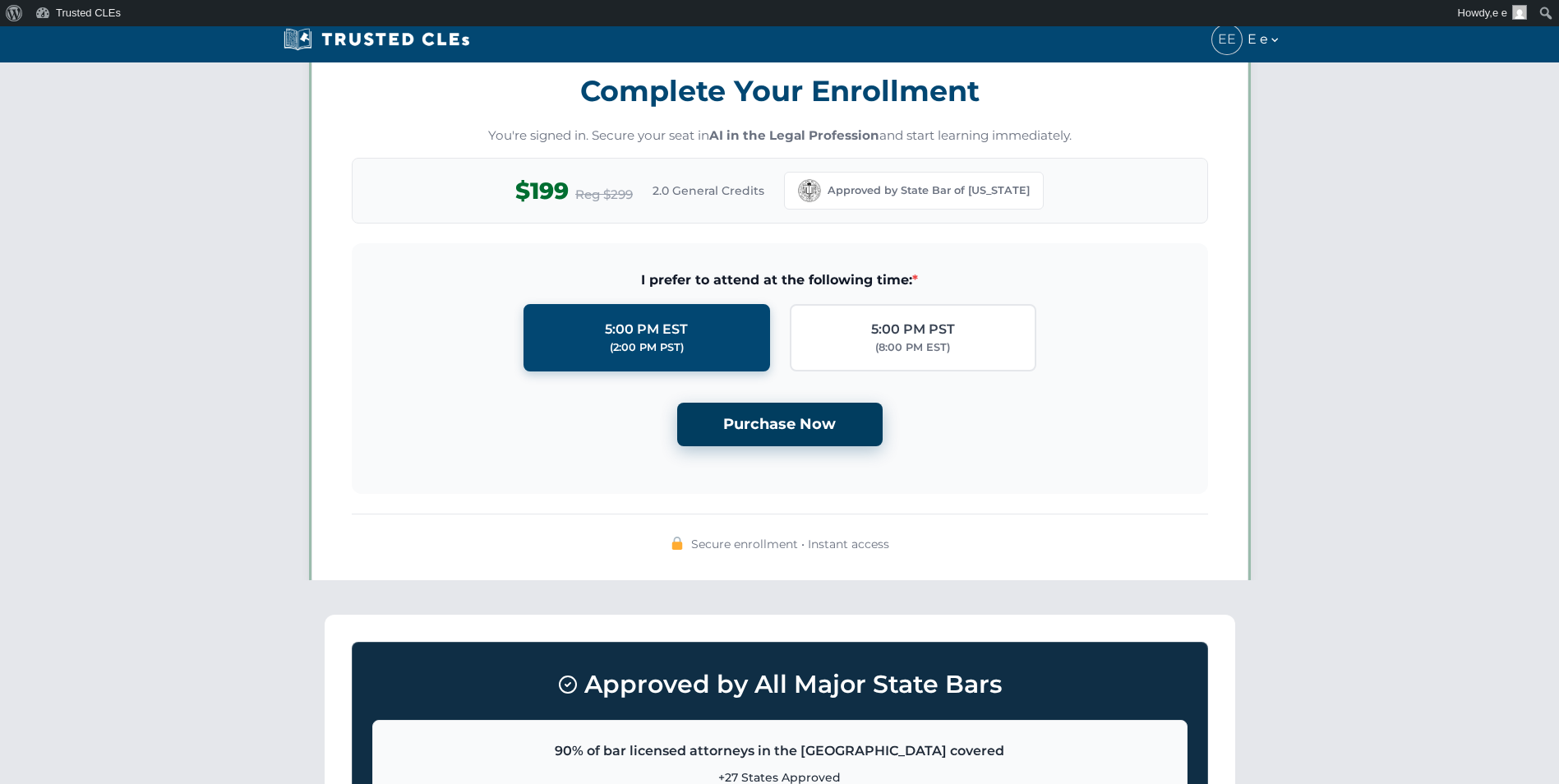
scroll to position [1429, 0]
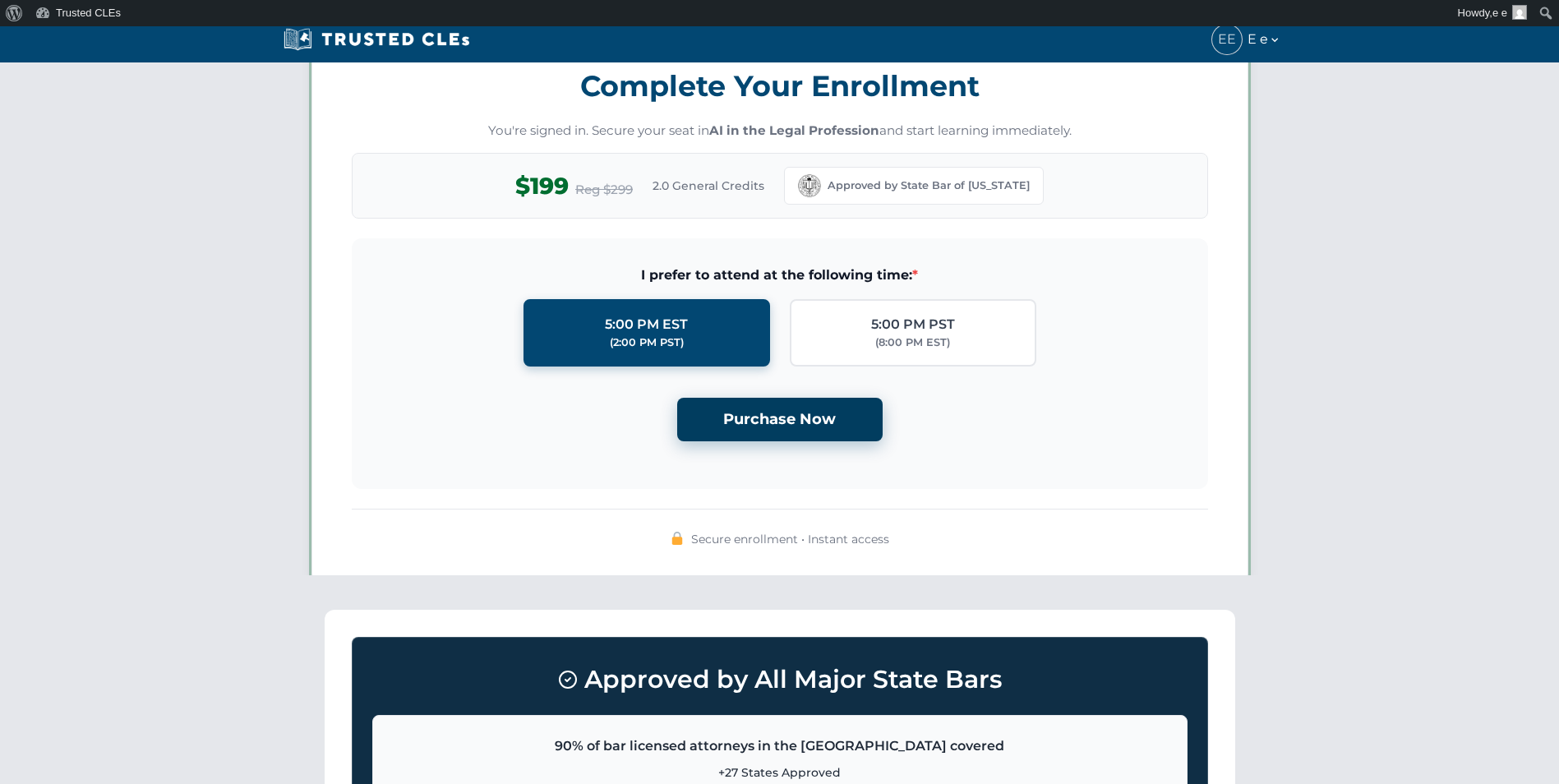
click at [779, 418] on button "Purchase Now" at bounding box center [780, 419] width 205 height 44
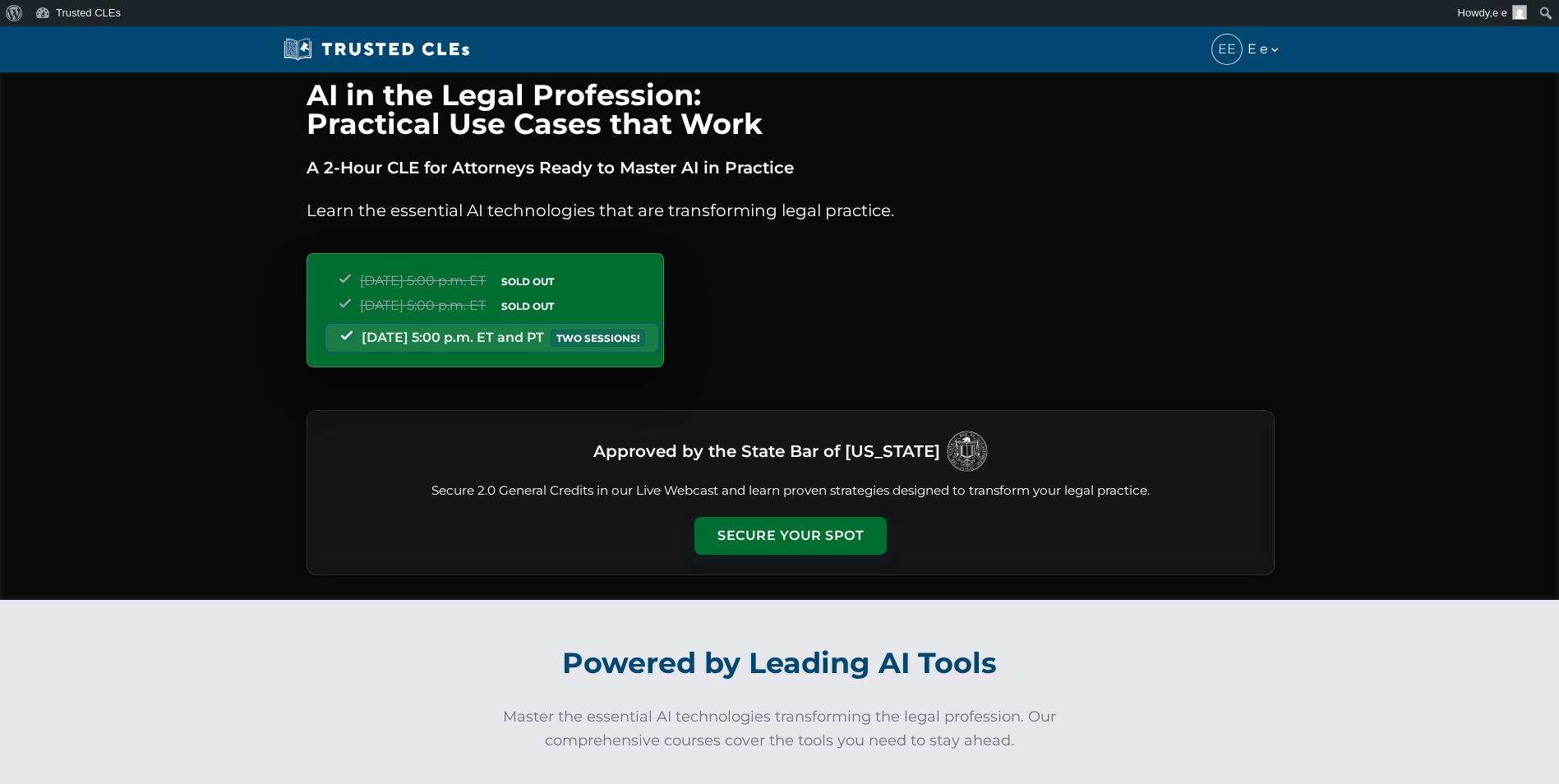
click at [749, 514] on div "Approved by the State Bar of [US_STATE] Secure 2.0 General Credits in our Live …" at bounding box center [791, 492] width 968 height 166
click at [748, 519] on button "Secure Your Spot" at bounding box center [790, 534] width 192 height 38
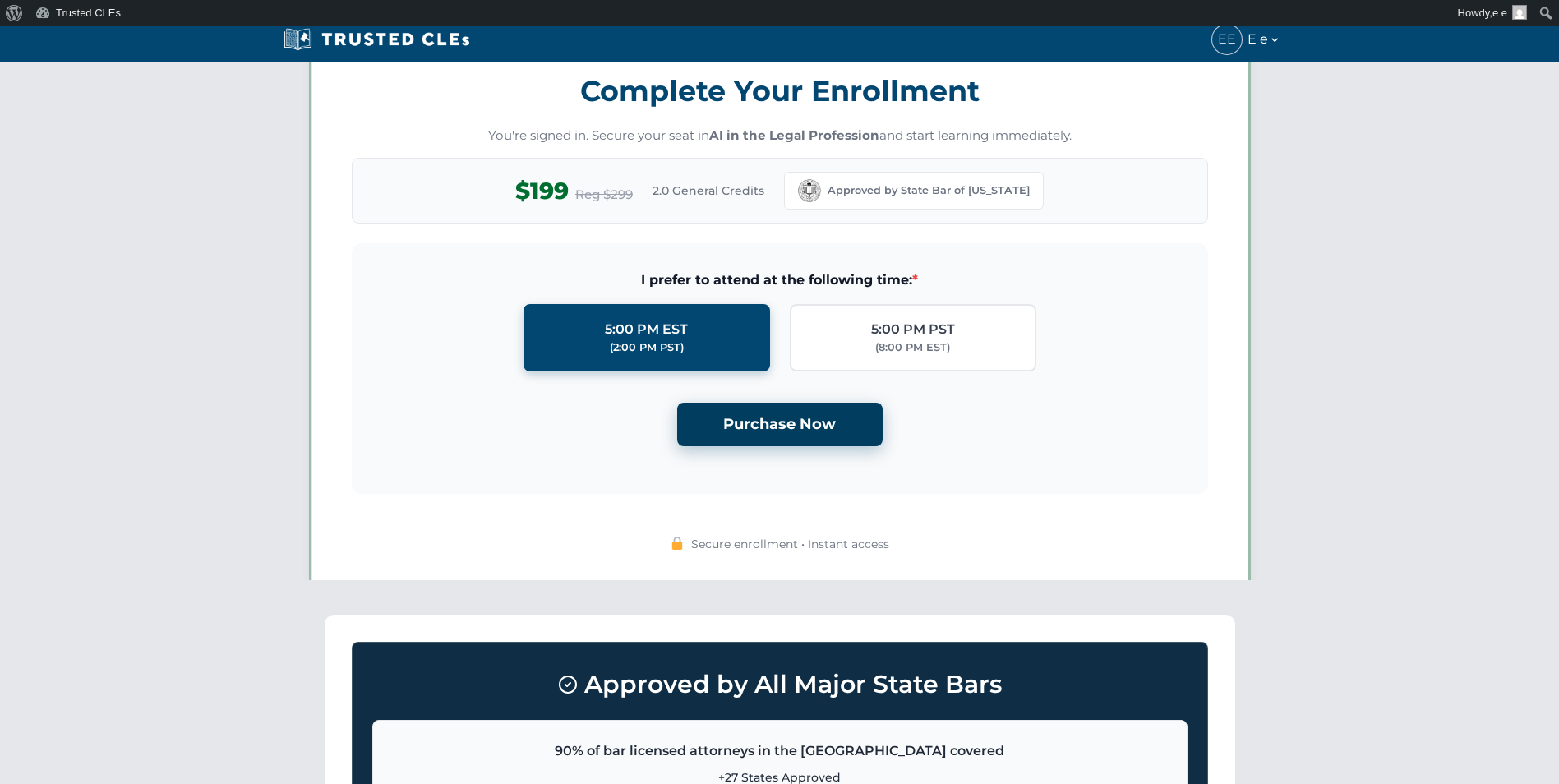
scroll to position [1429, 0]
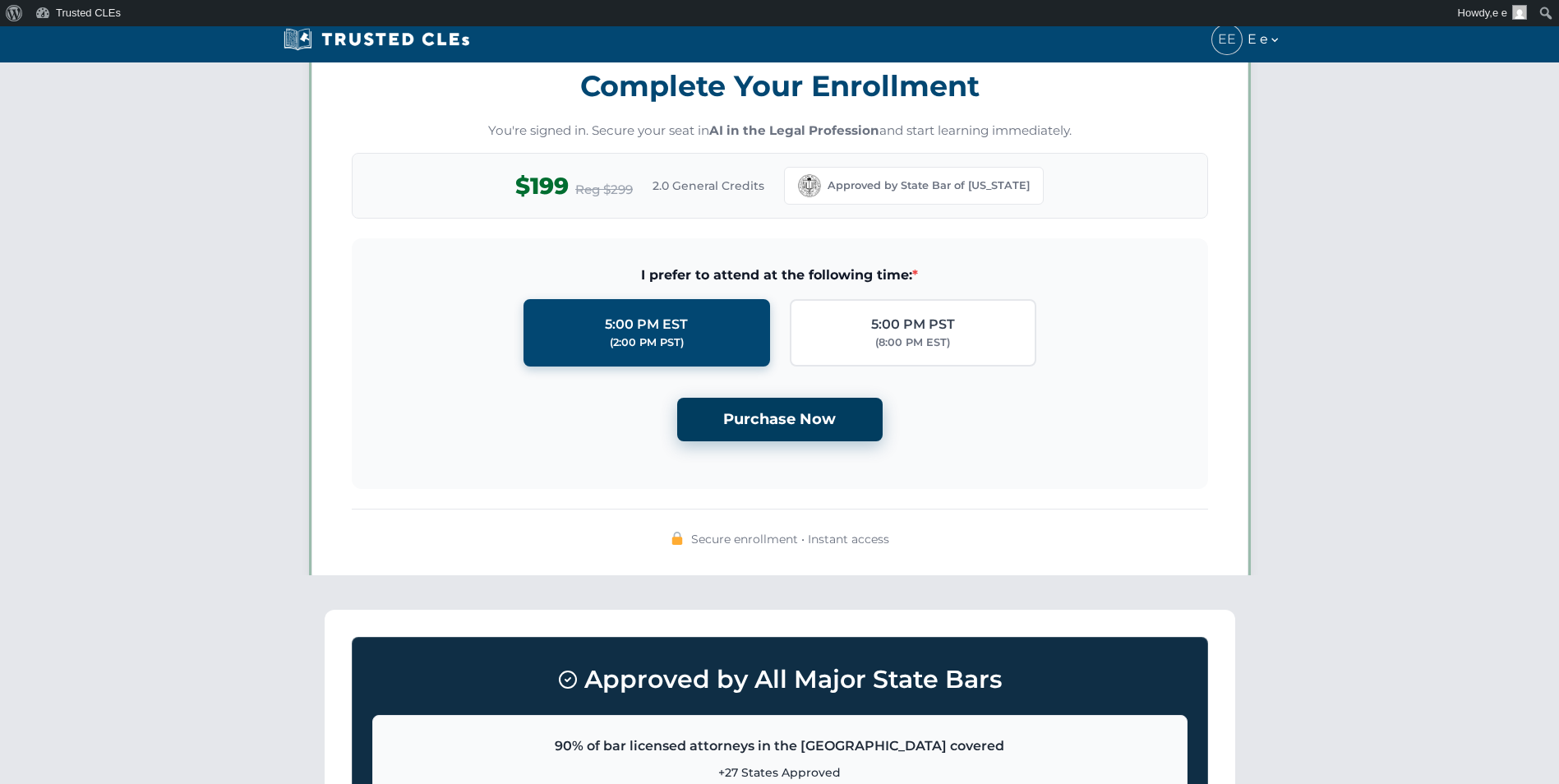
click at [769, 413] on button "Purchase Now" at bounding box center [780, 419] width 205 height 44
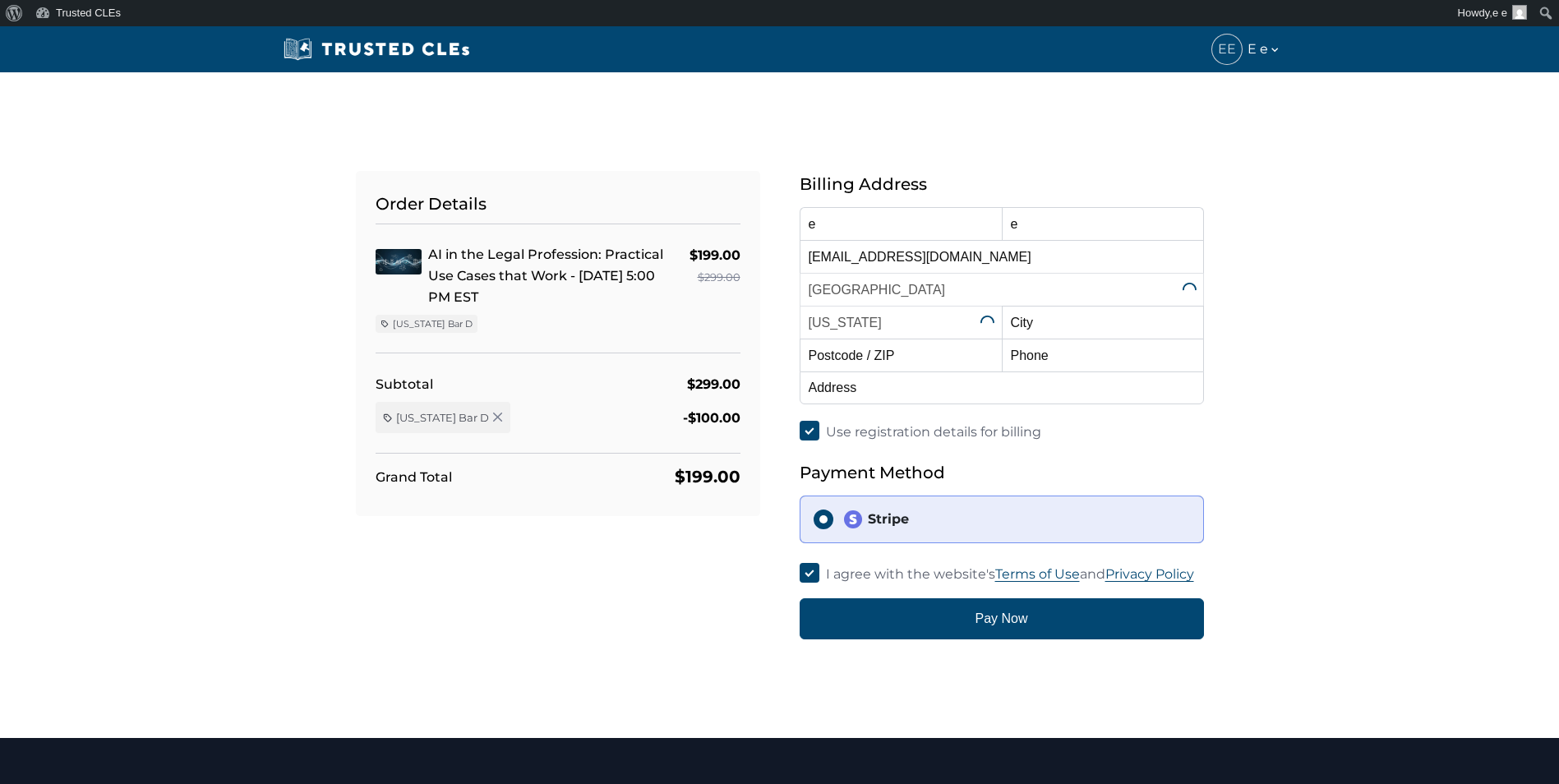
select select "[US_STATE]"
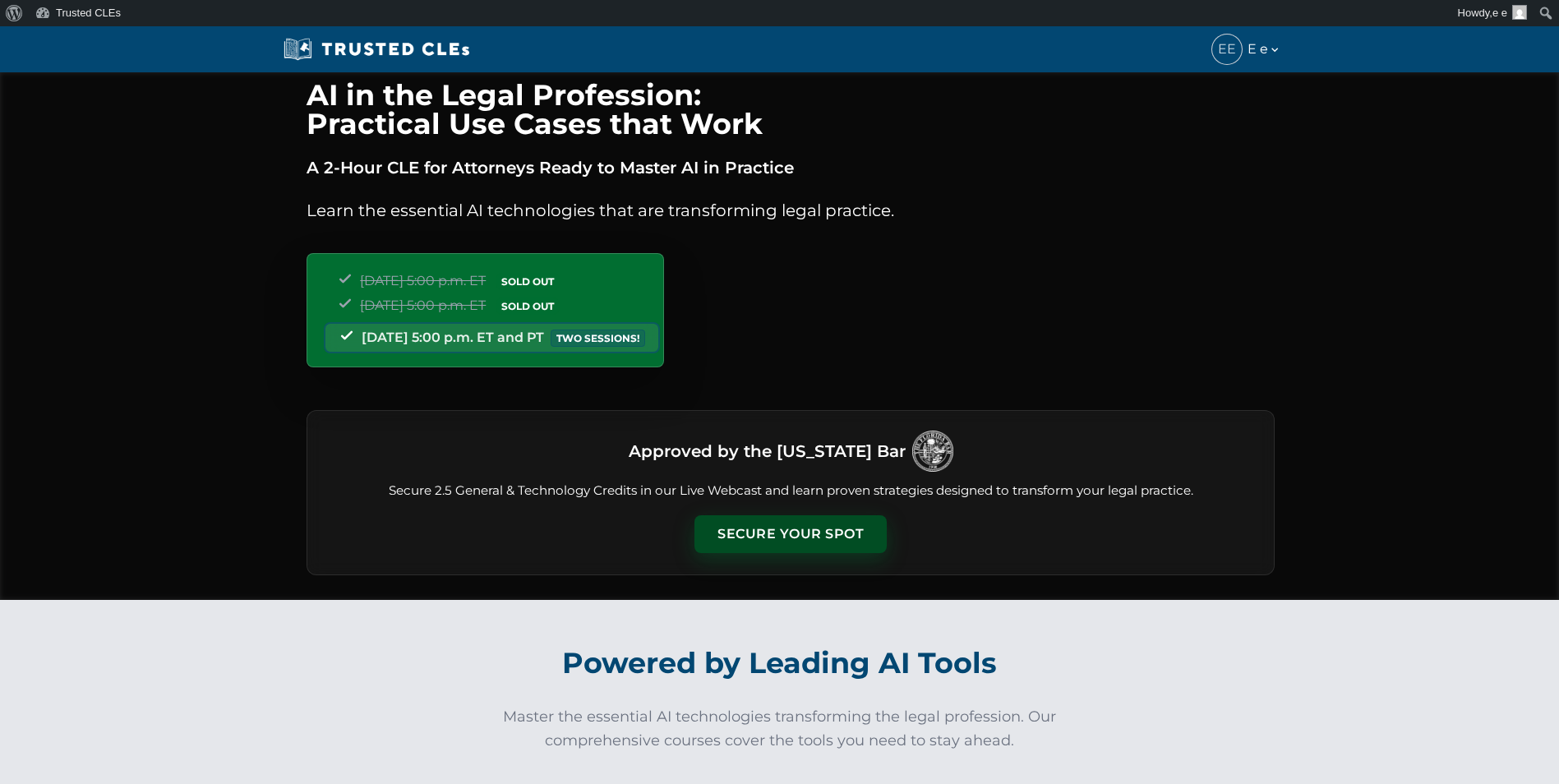
click at [790, 524] on button "Secure Your Spot" at bounding box center [790, 534] width 192 height 38
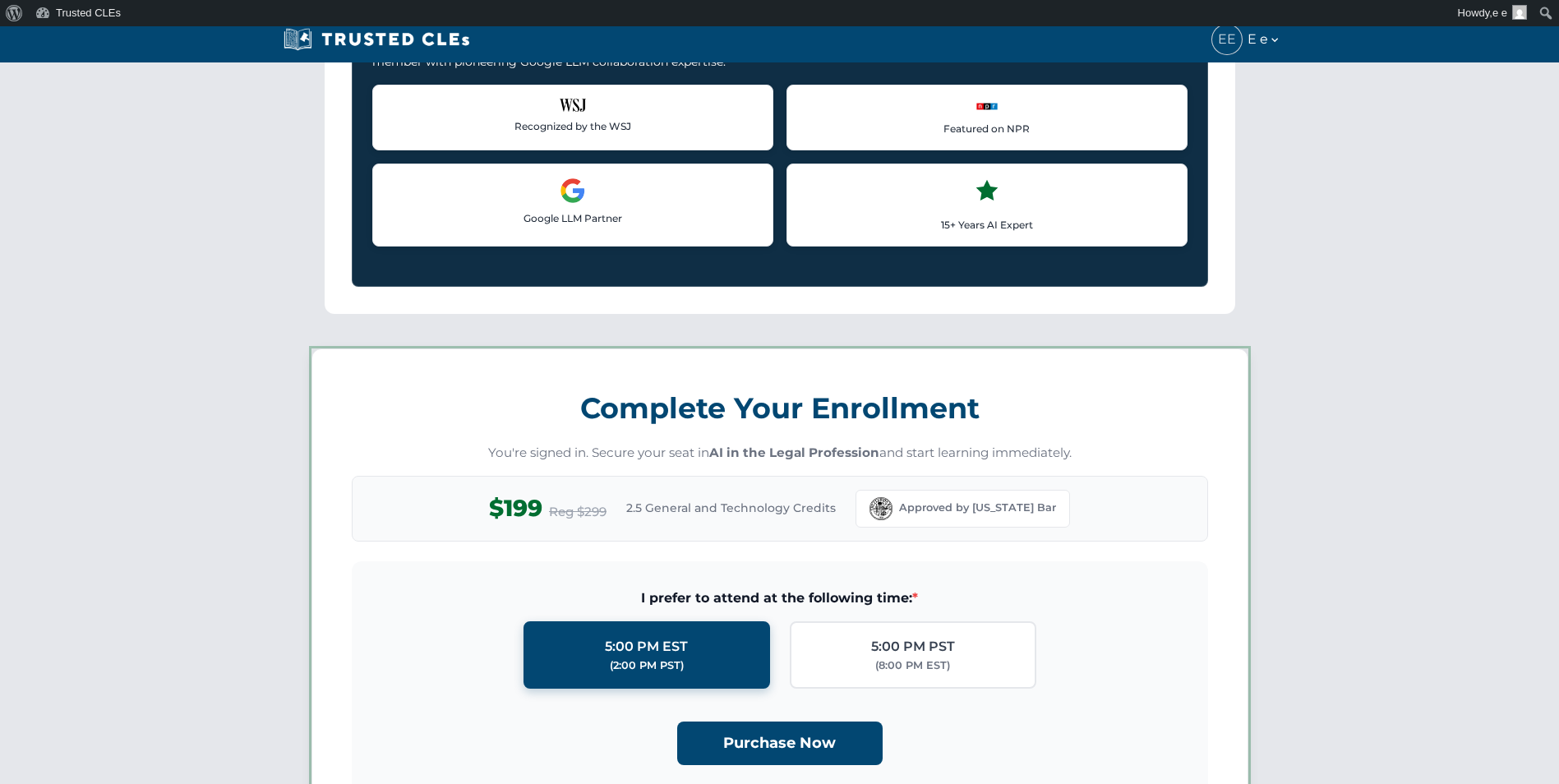
scroll to position [1429, 0]
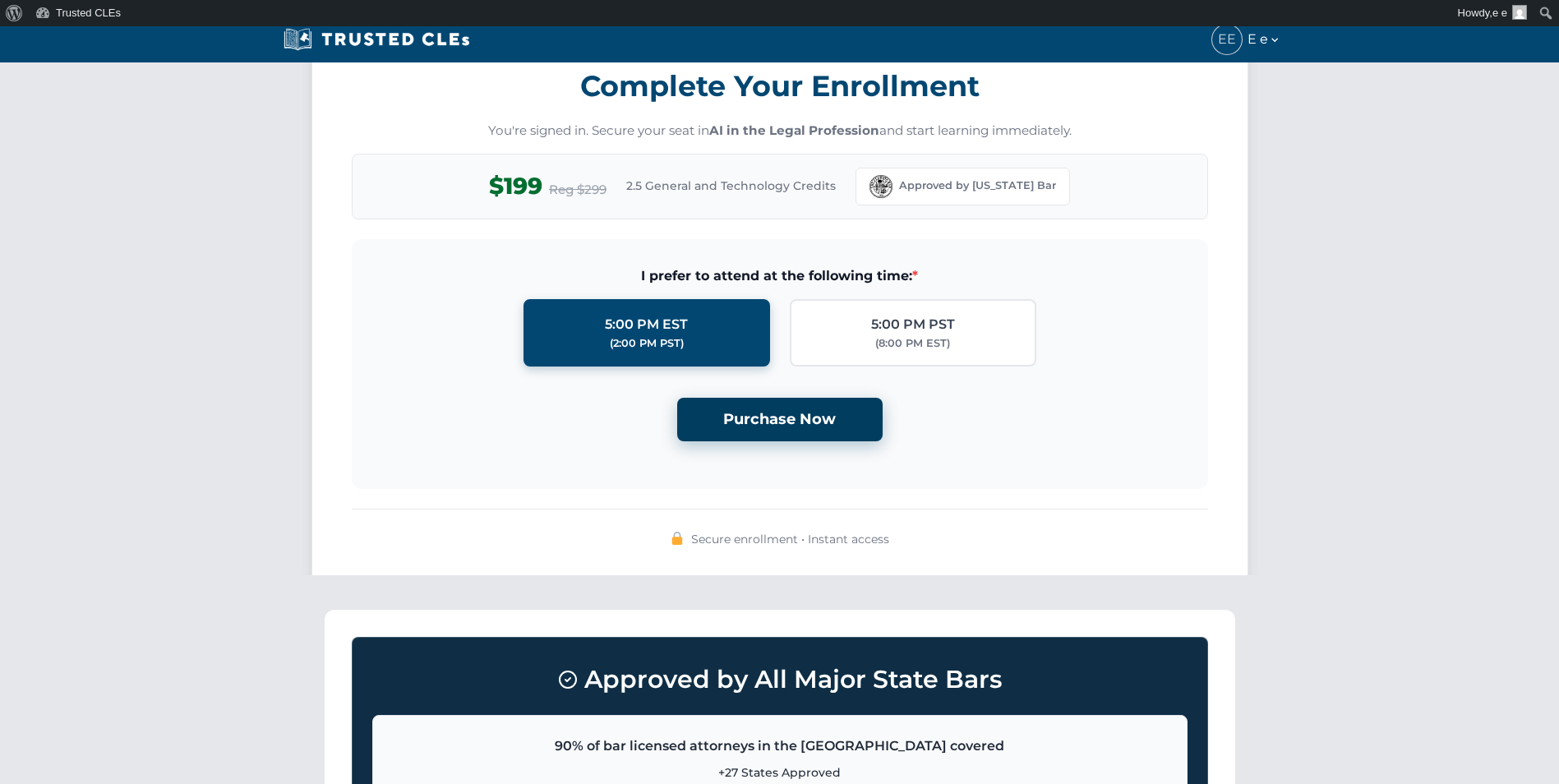
click at [767, 417] on button "Purchase Now" at bounding box center [780, 419] width 205 height 44
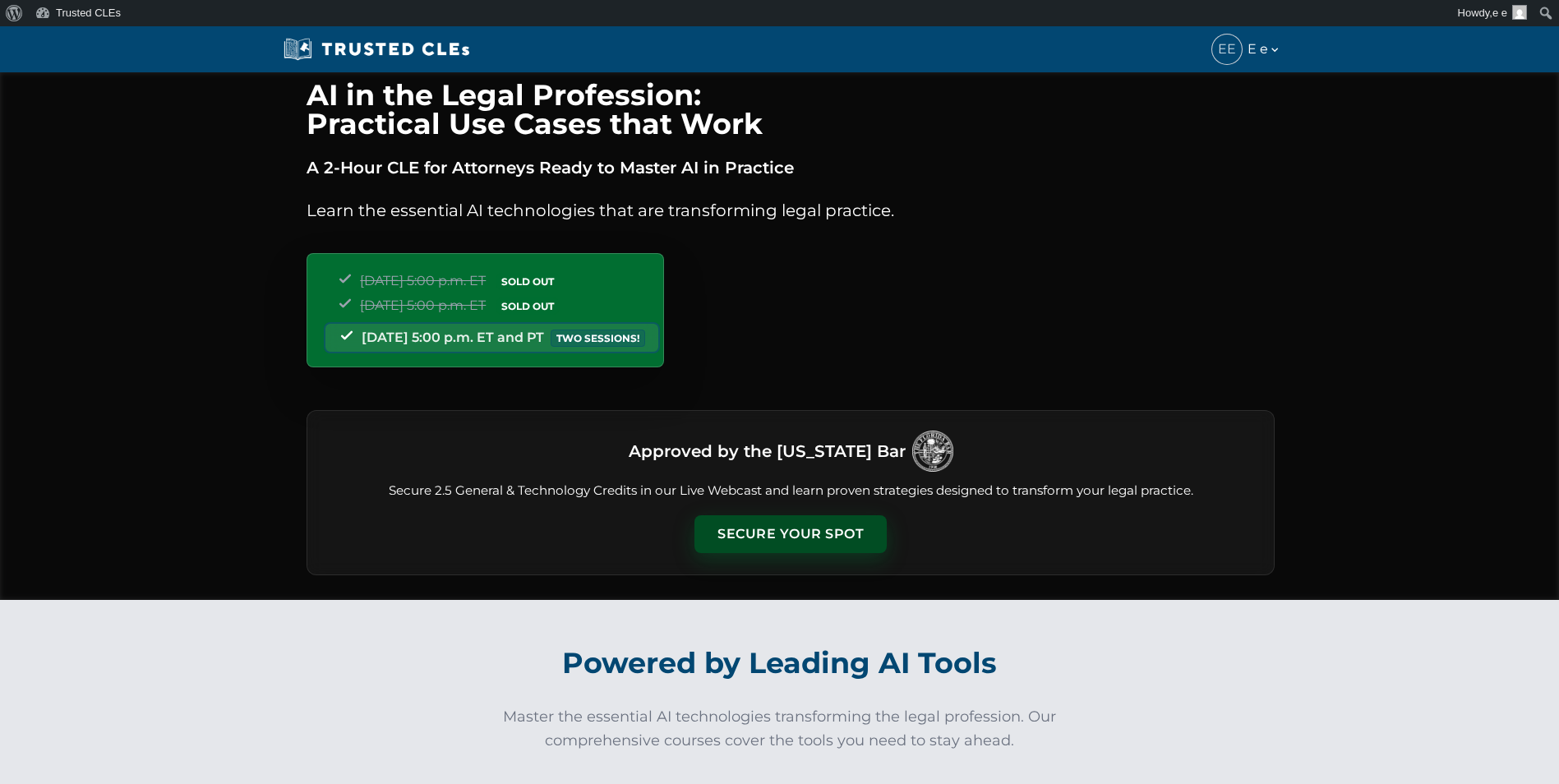
click at [775, 526] on button "Secure Your Spot" at bounding box center [790, 534] width 192 height 38
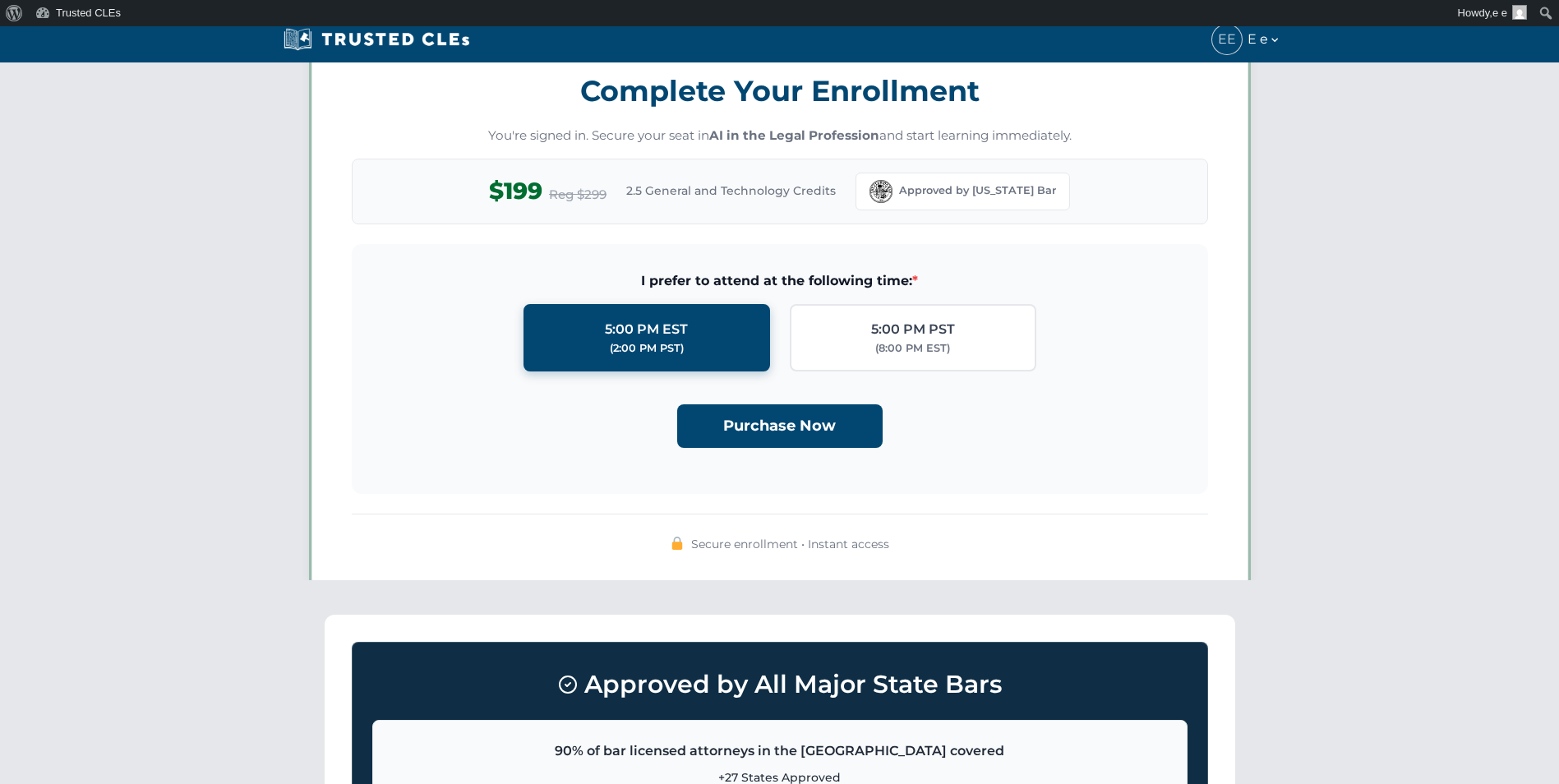
scroll to position [1429, 0]
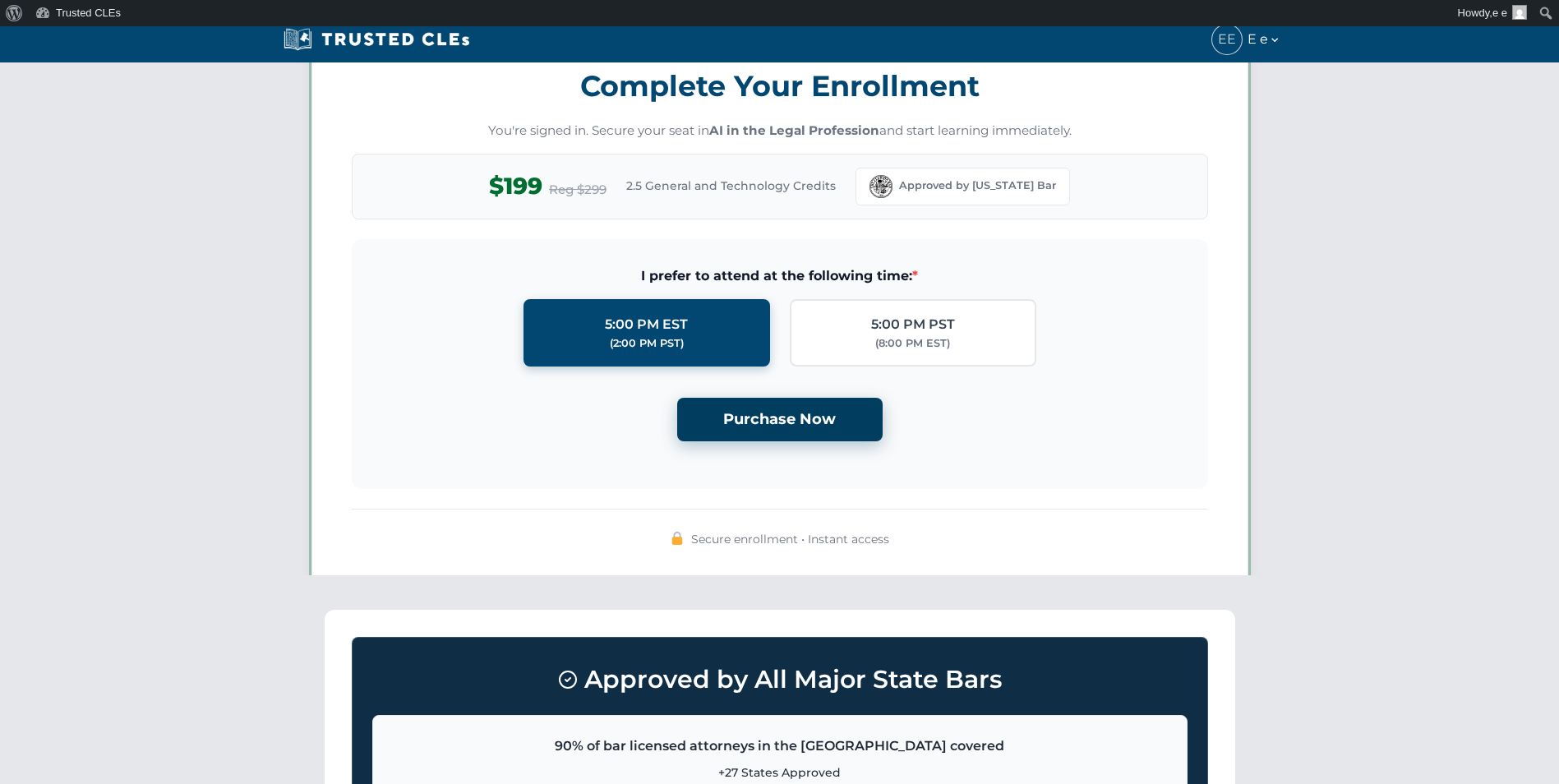
click at [772, 420] on button "Purchase Now" at bounding box center [780, 419] width 205 height 44
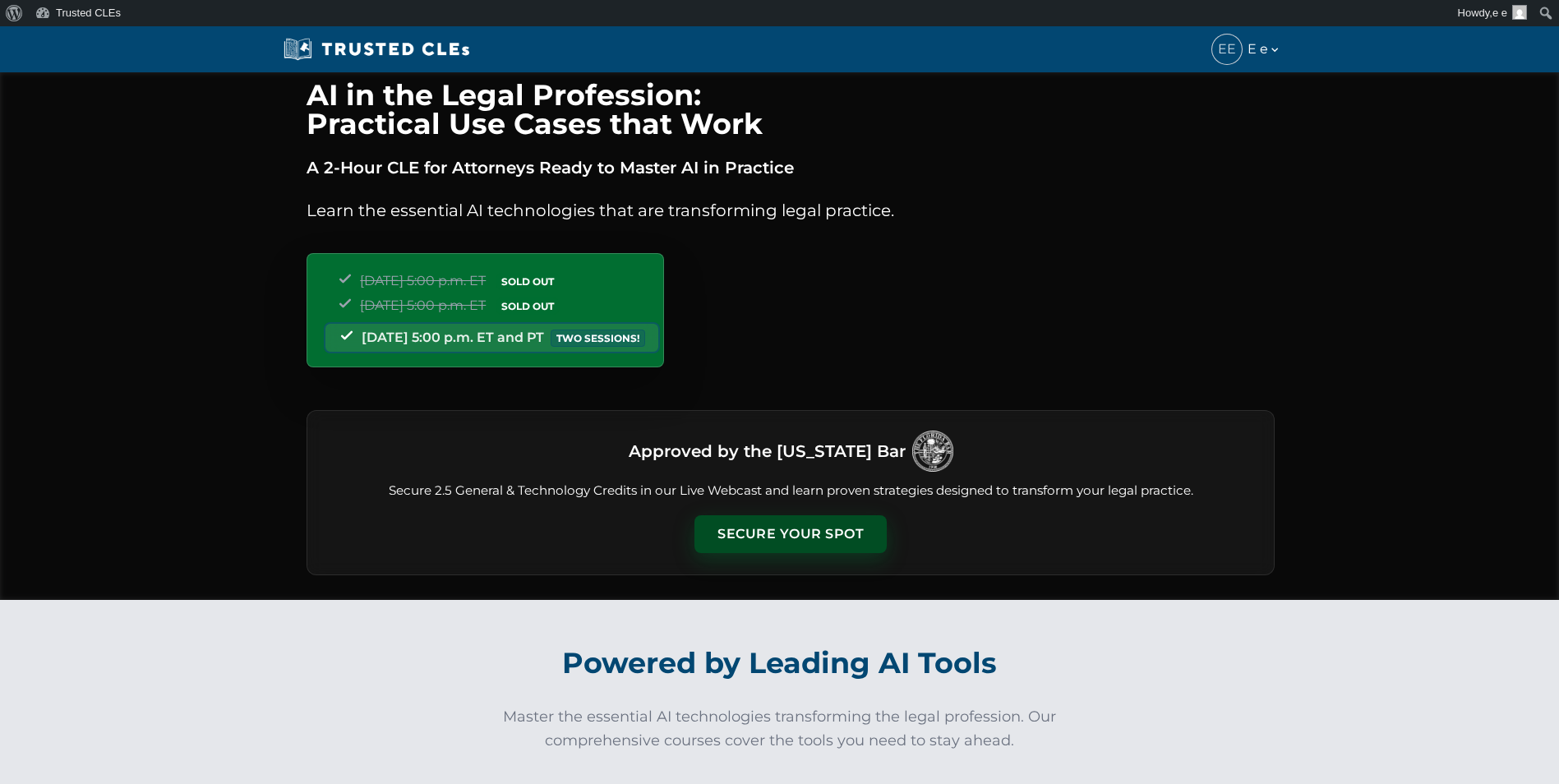
click at [797, 546] on button "Secure Your Spot" at bounding box center [790, 534] width 192 height 38
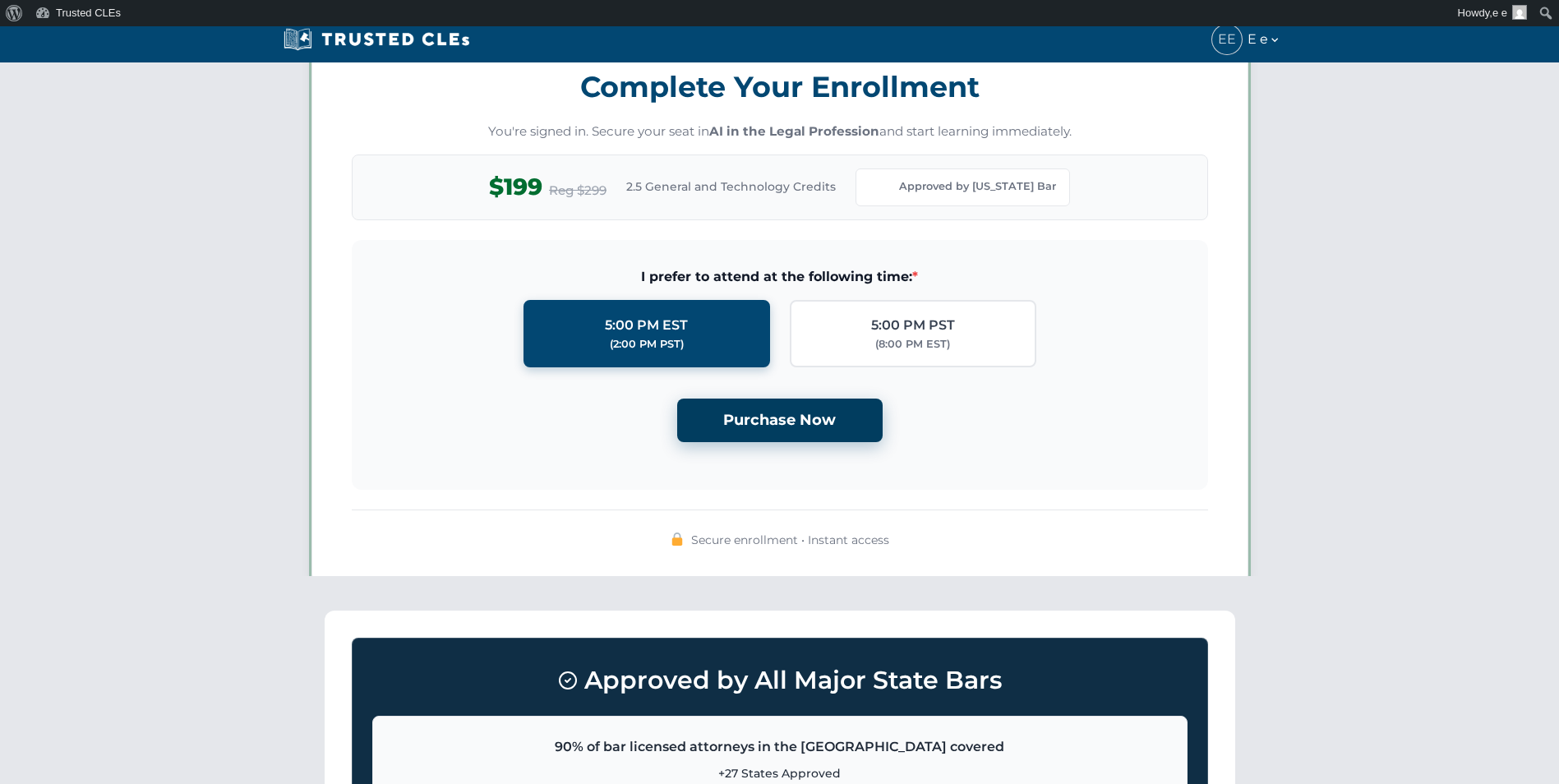
scroll to position [1429, 0]
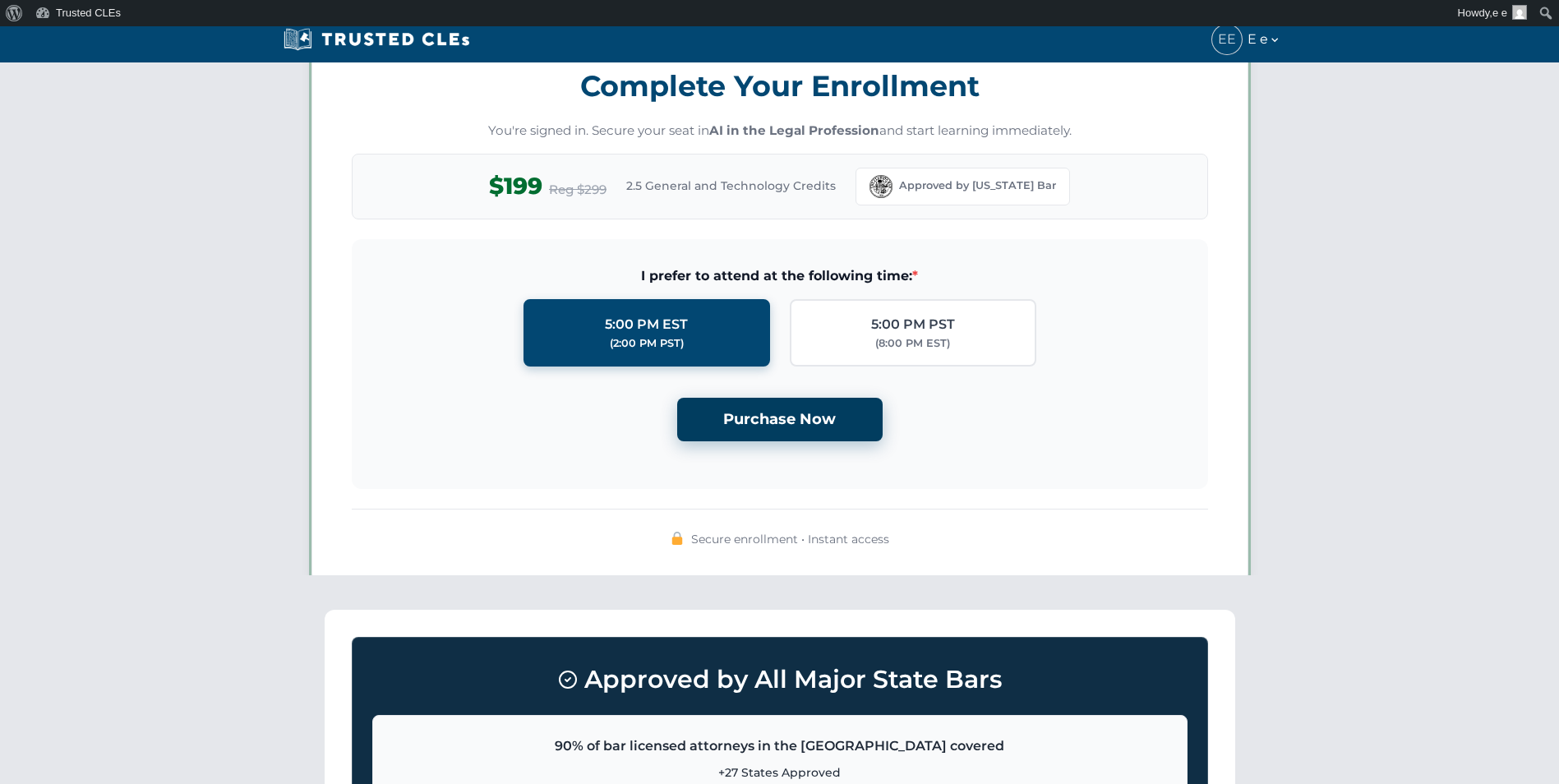
click at [782, 415] on button "Purchase Now" at bounding box center [780, 419] width 205 height 44
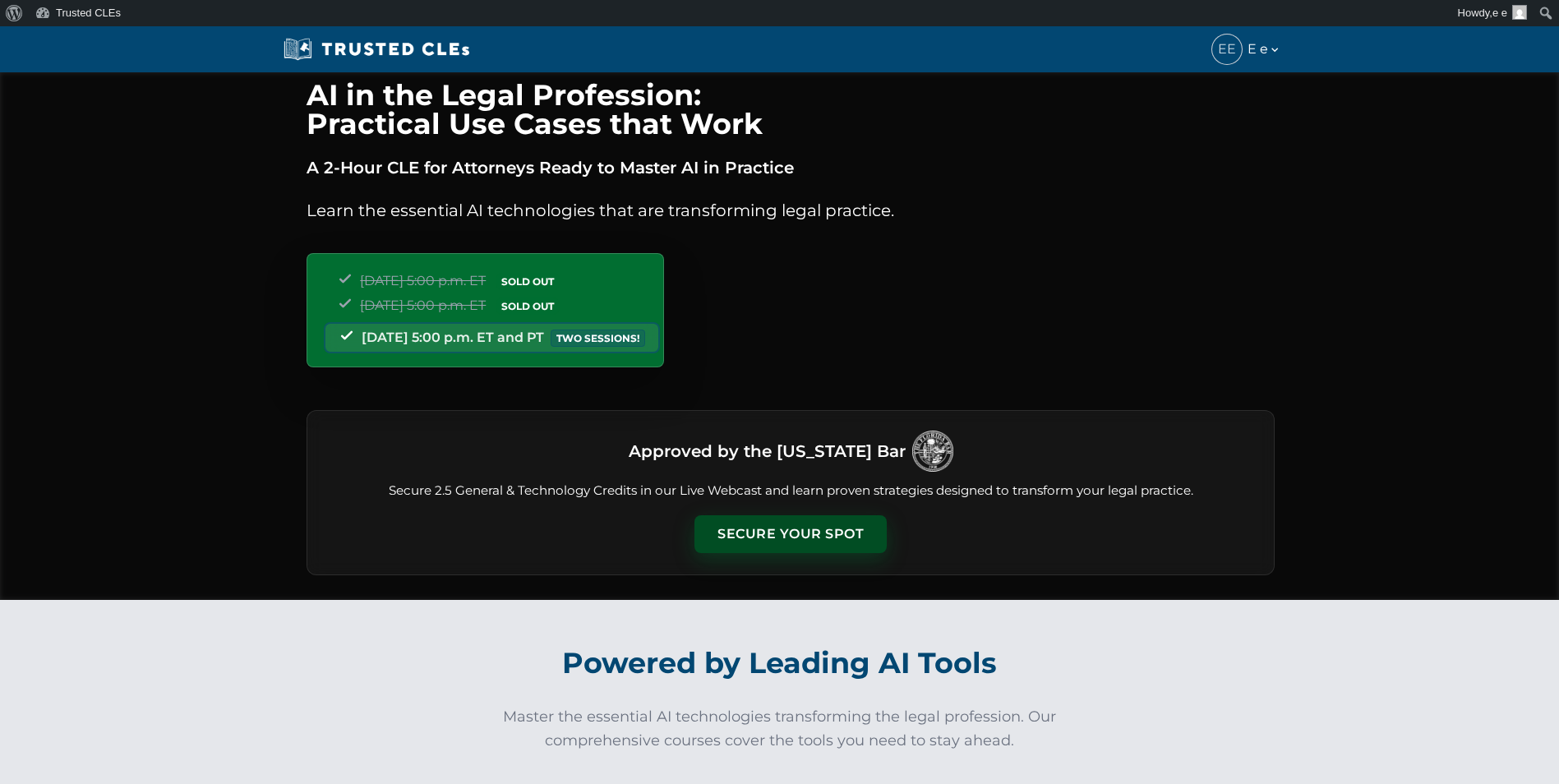
click at [778, 537] on button "Secure Your Spot" at bounding box center [790, 534] width 192 height 38
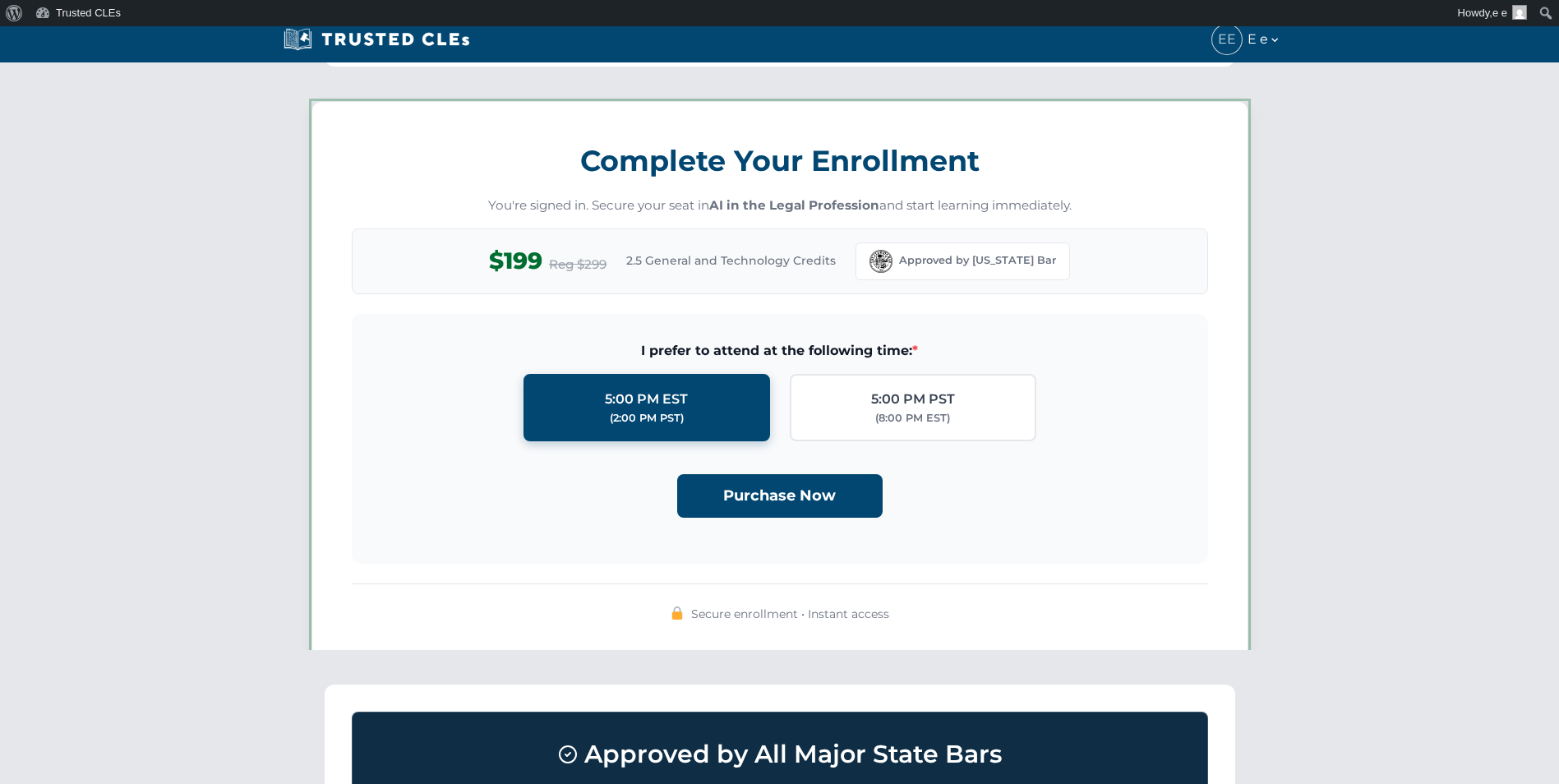
scroll to position [1429, 0]
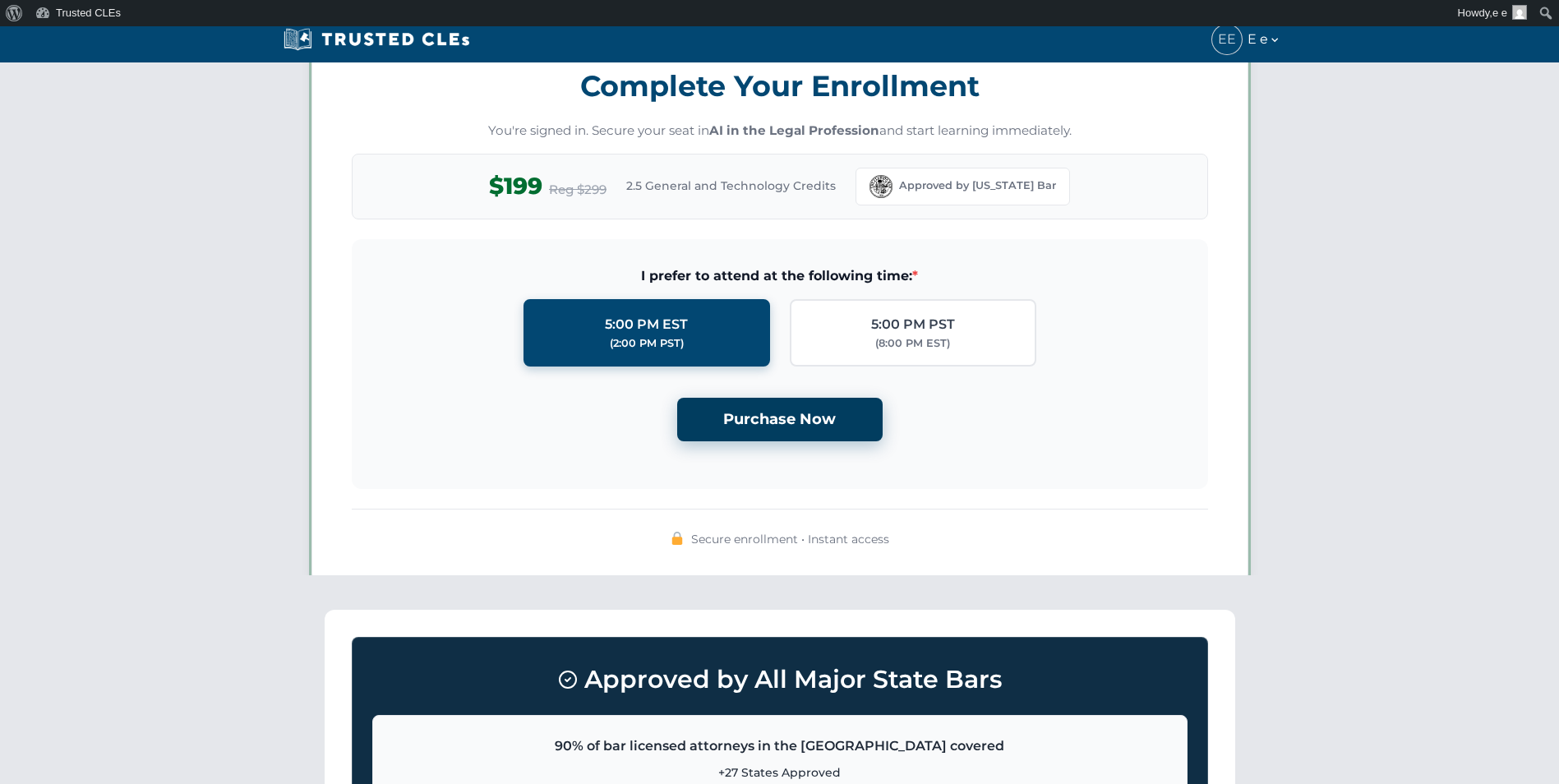
click at [787, 416] on button "Purchase Now" at bounding box center [780, 419] width 205 height 44
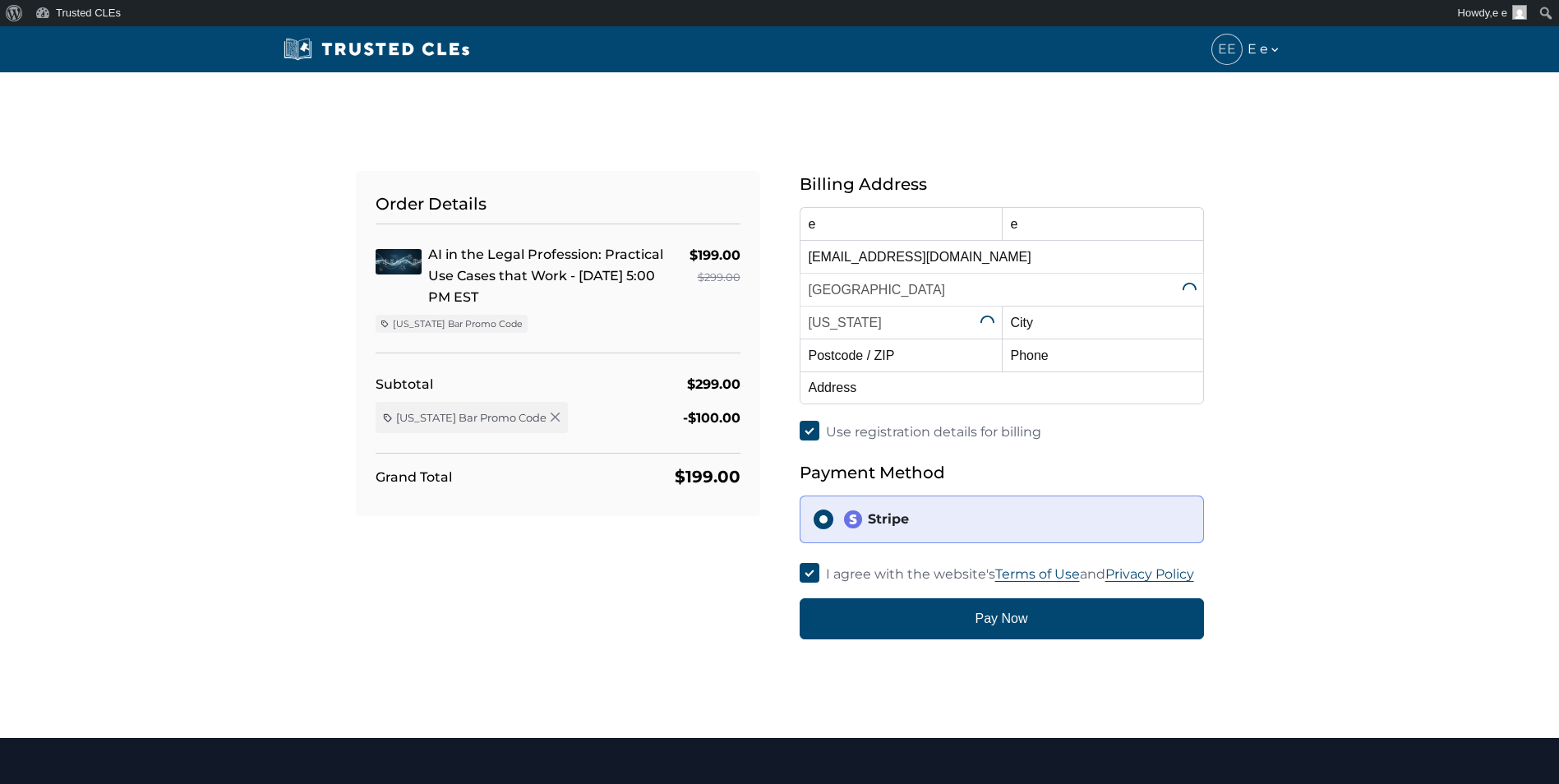
select select "[US_STATE]"
